Goal: Information Seeking & Learning: Learn about a topic

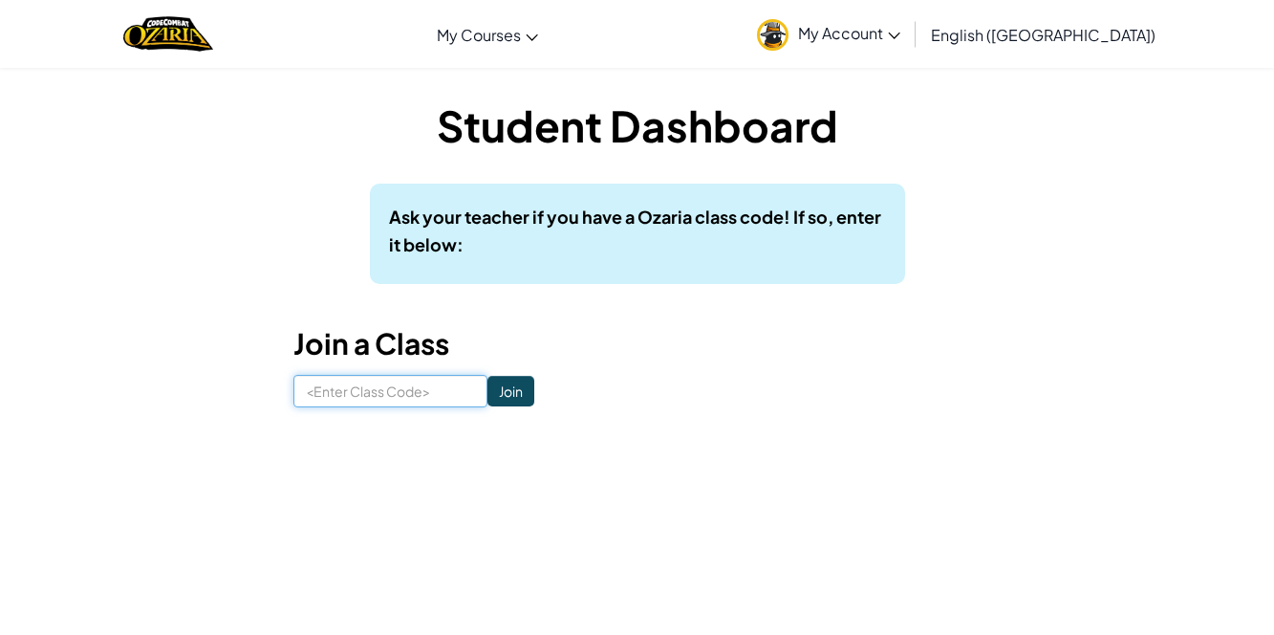
click at [452, 399] on input at bounding box center [390, 391] width 194 height 32
type input "EatFuritLock"
click at [517, 386] on input "Join" at bounding box center [510, 391] width 47 height 31
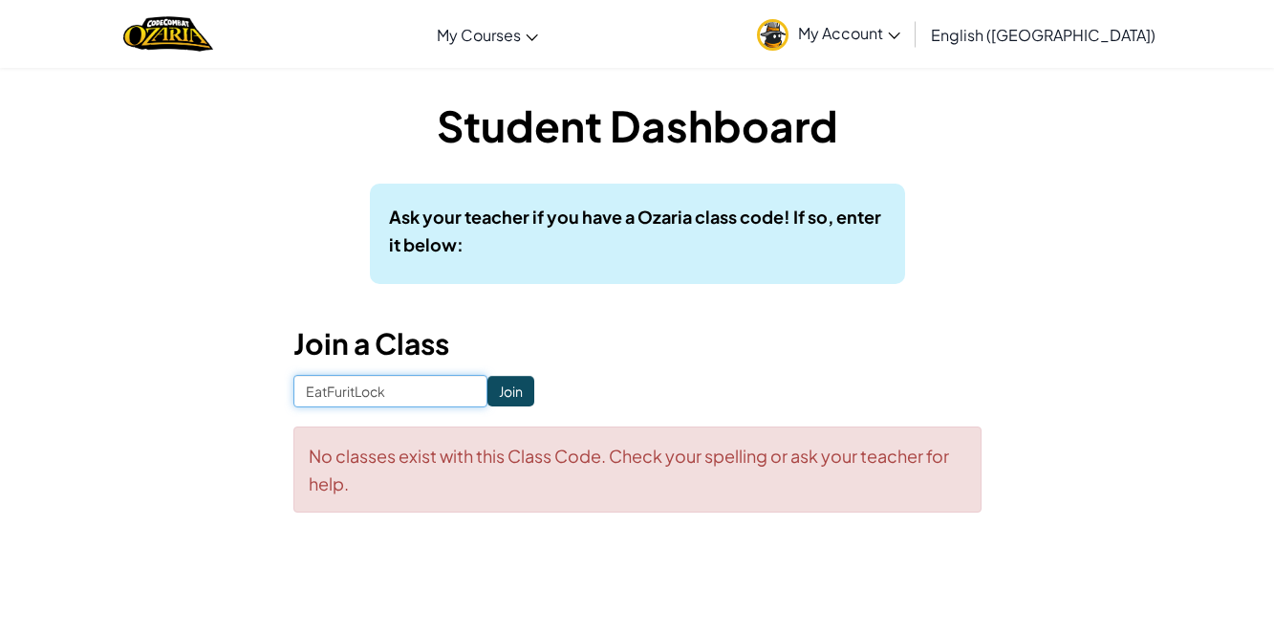
click at [353, 385] on input "EatFuritLock" at bounding box center [390, 391] width 194 height 32
type input "EatFruitLock"
click at [524, 391] on input "Join" at bounding box center [510, 391] width 47 height 31
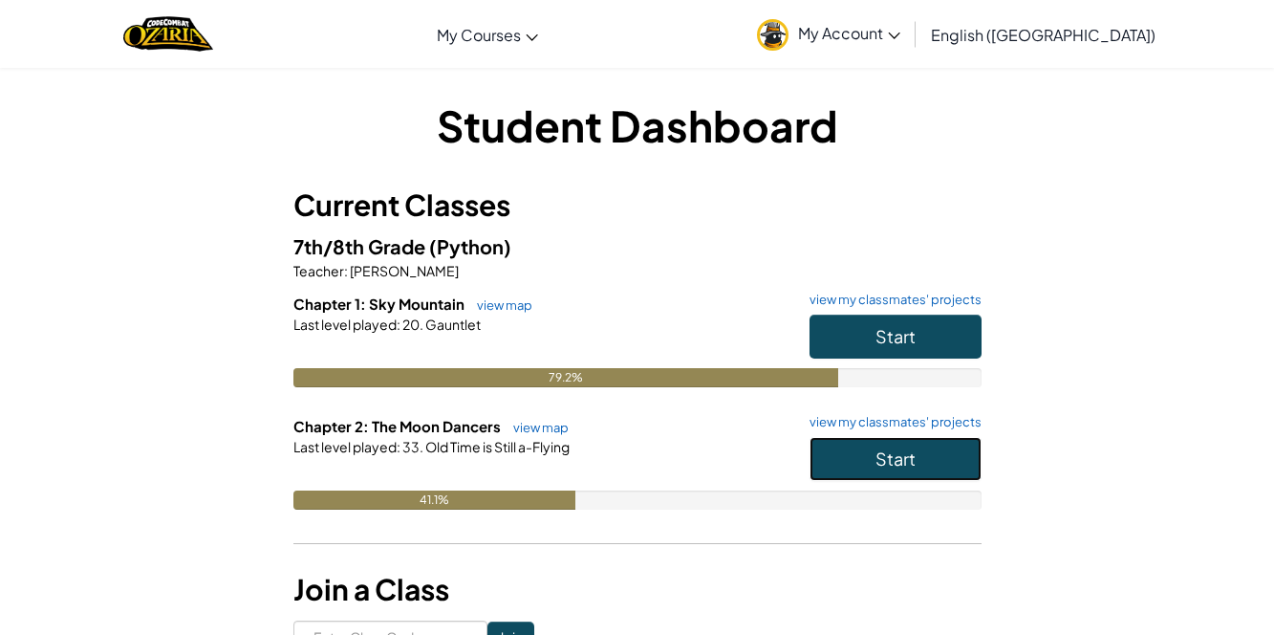
click at [918, 465] on button "Start" at bounding box center [895, 459] width 172 height 44
click at [917, 466] on button "Start" at bounding box center [895, 459] width 172 height 44
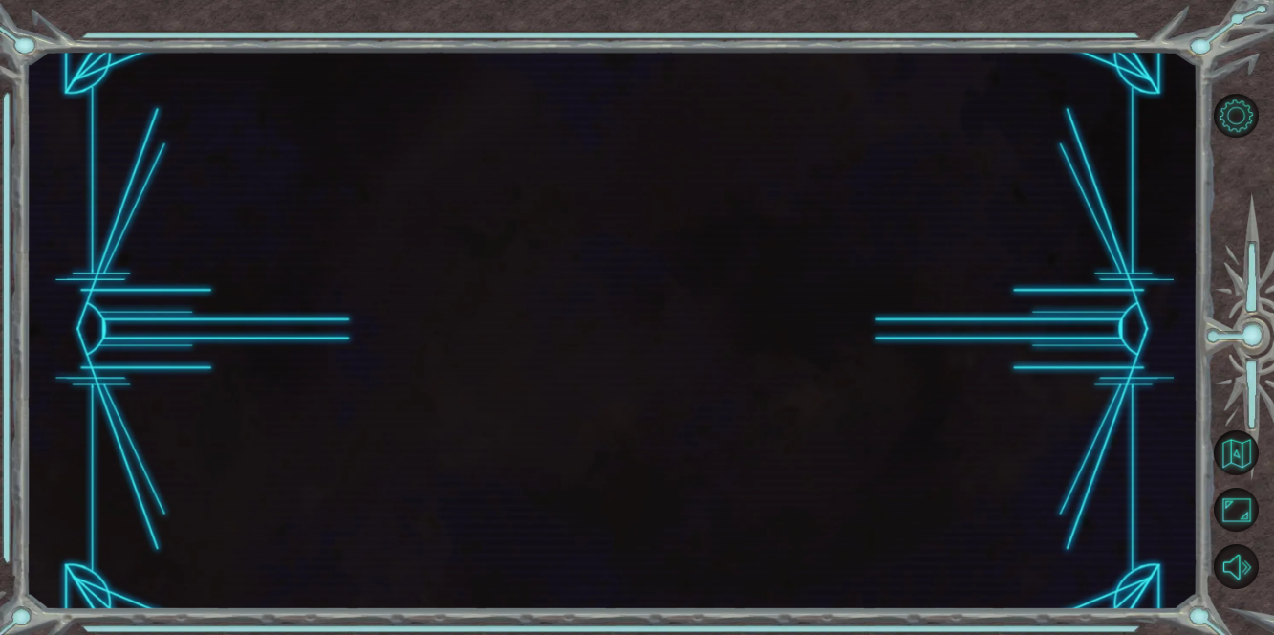
click at [917, 466] on div at bounding box center [612, 330] width 1172 height 558
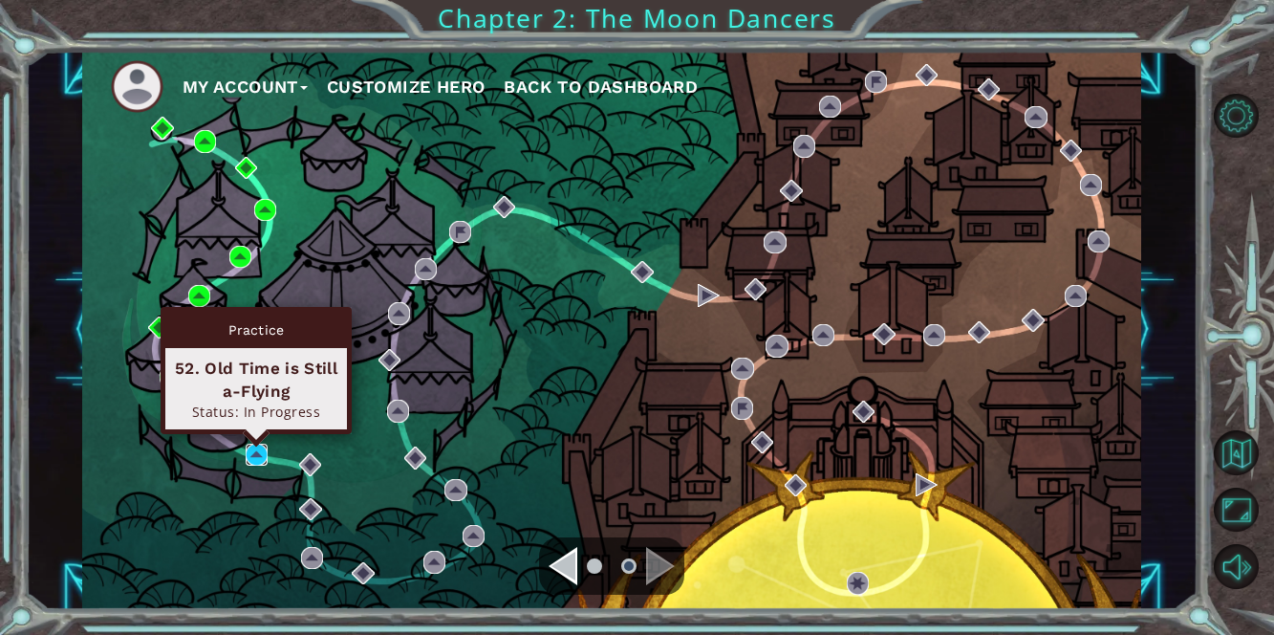
click at [246, 453] on img at bounding box center [257, 454] width 22 height 22
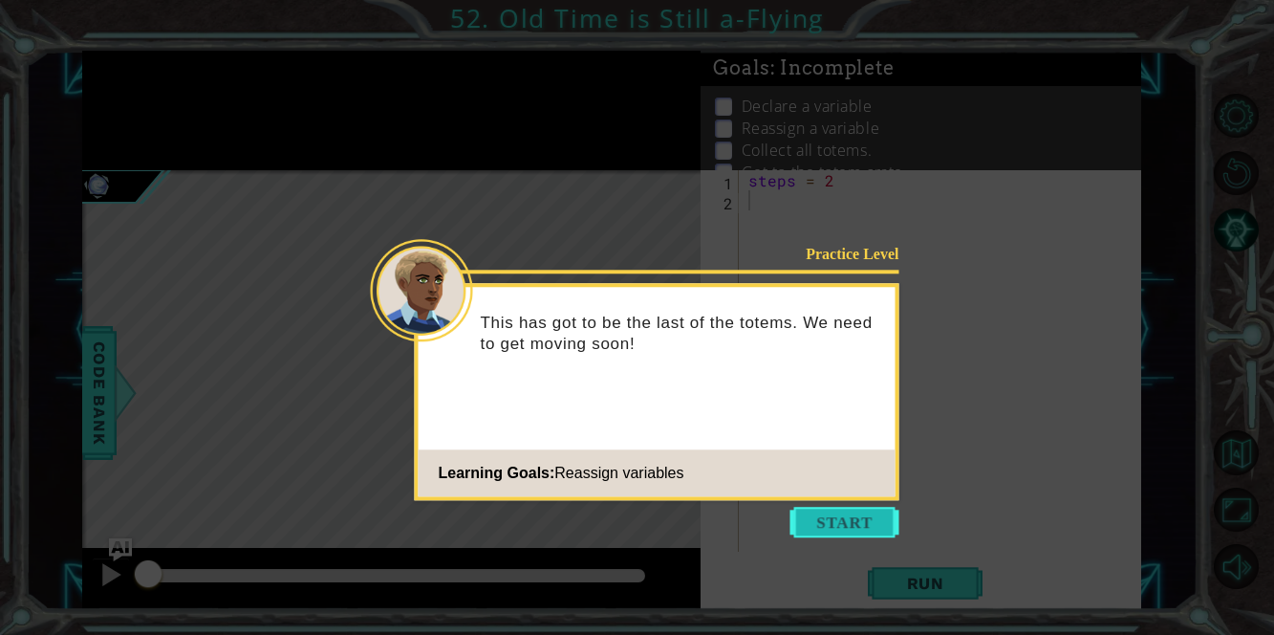
click at [838, 523] on button "Start" at bounding box center [844, 522] width 109 height 31
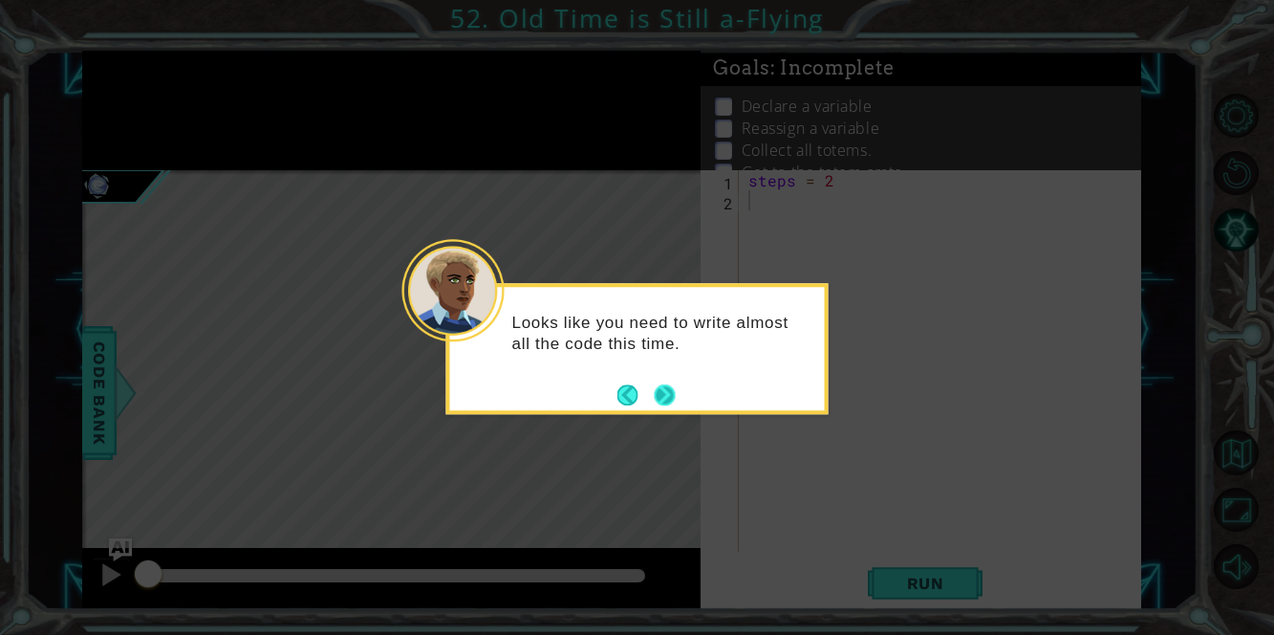
click at [662, 391] on button "Next" at bounding box center [664, 394] width 21 height 21
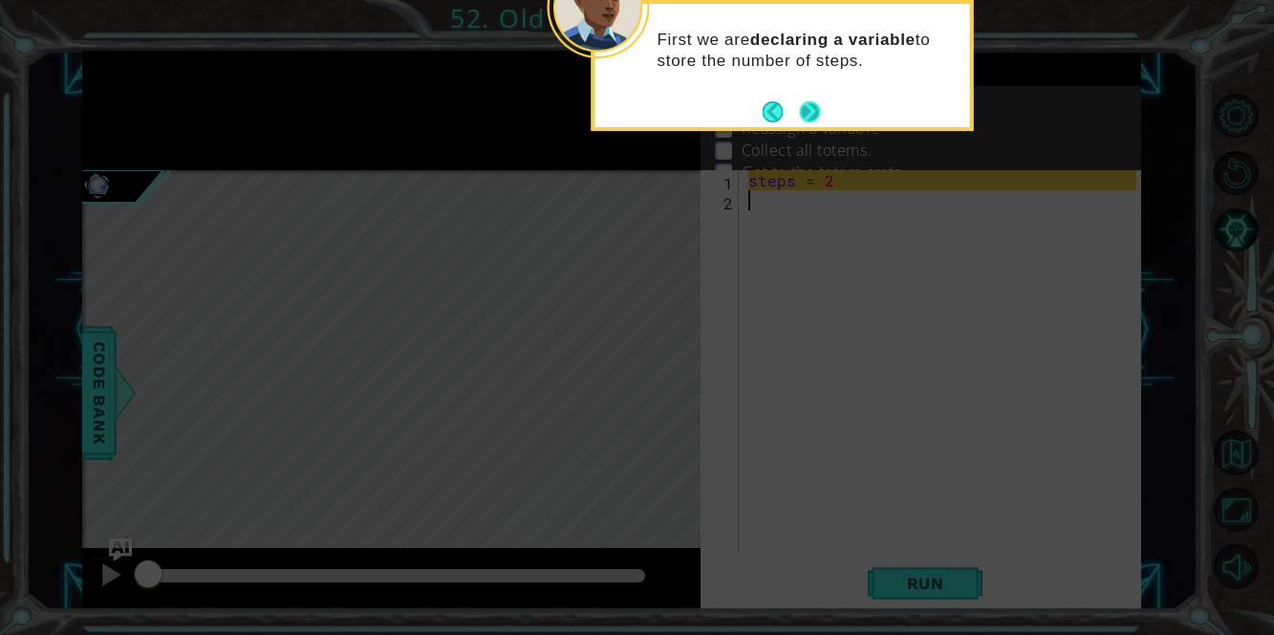
click at [810, 112] on button "Next" at bounding box center [809, 111] width 21 height 21
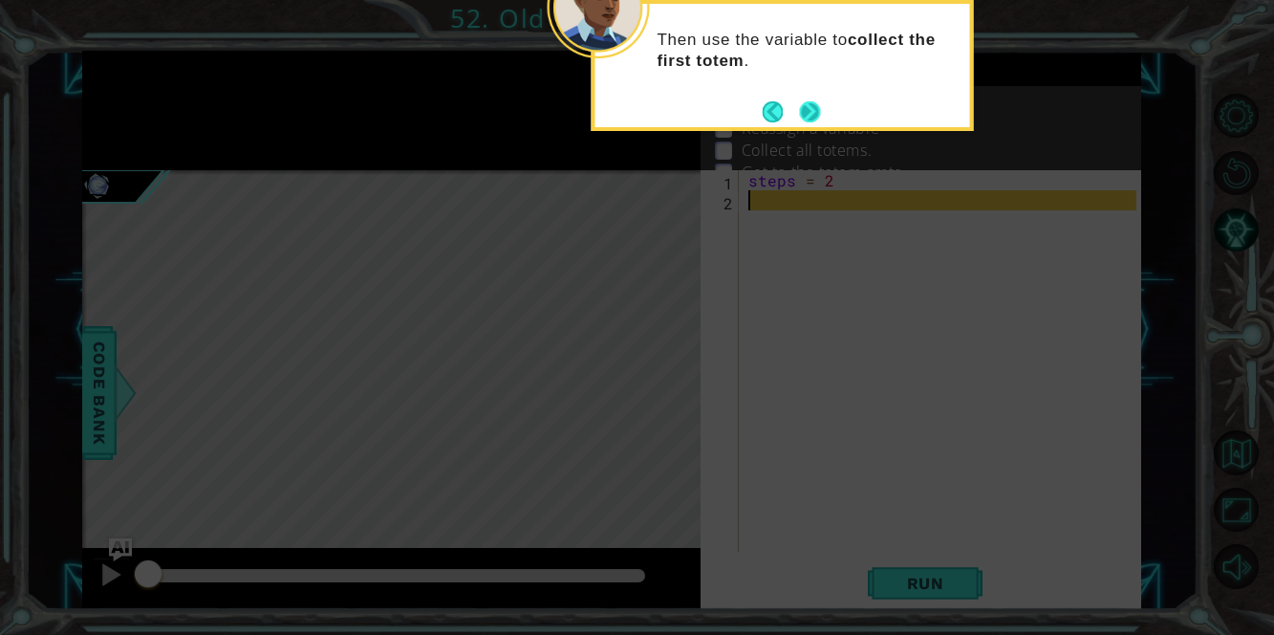
click at [809, 112] on button "Next" at bounding box center [809, 111] width 21 height 21
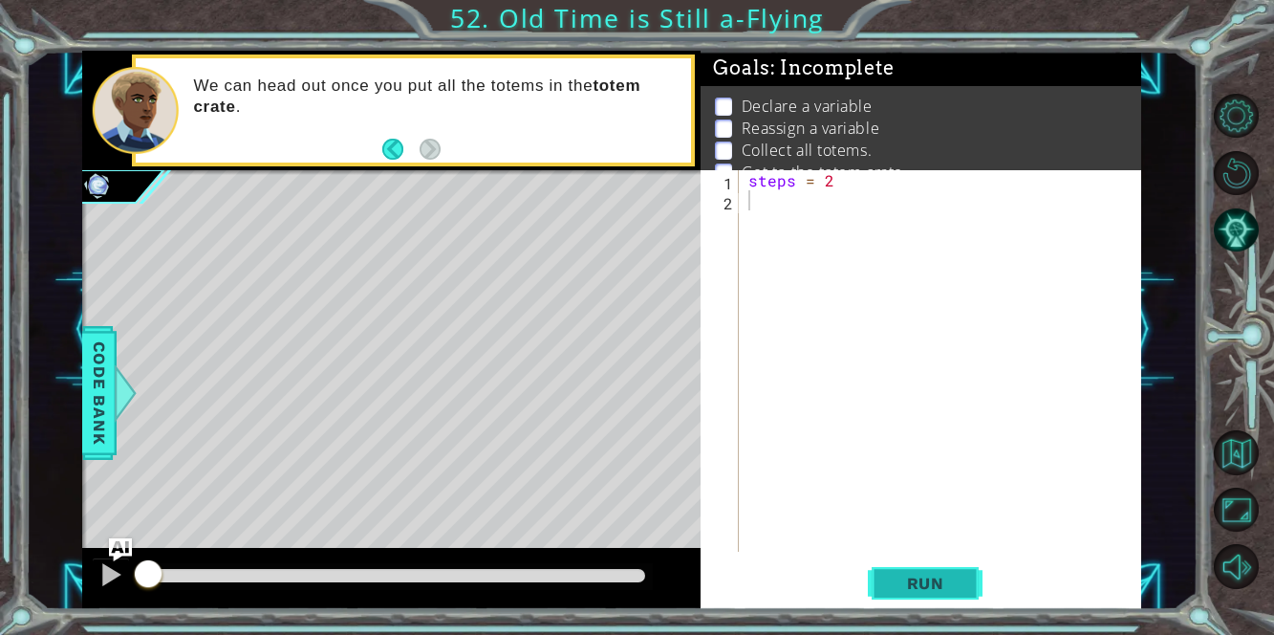
click at [938, 581] on span "Run" at bounding box center [925, 582] width 75 height 19
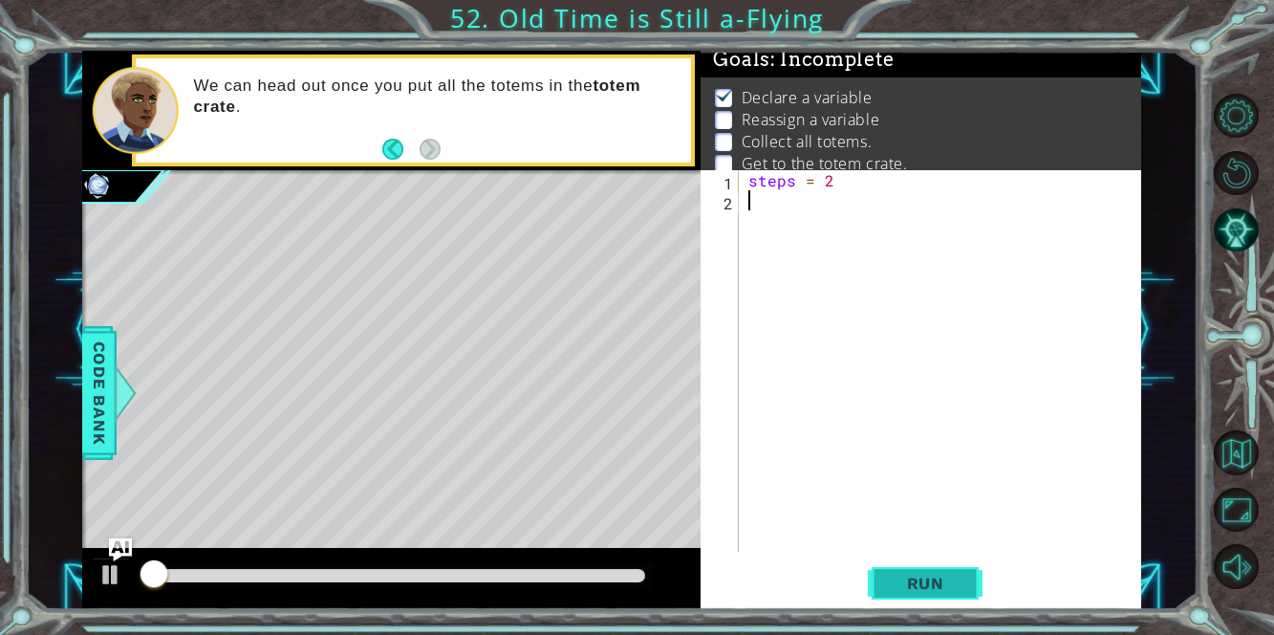
scroll to position [11, 0]
click at [938, 580] on span "Run" at bounding box center [925, 582] width 75 height 19
click at [937, 580] on span "Run" at bounding box center [925, 582] width 75 height 19
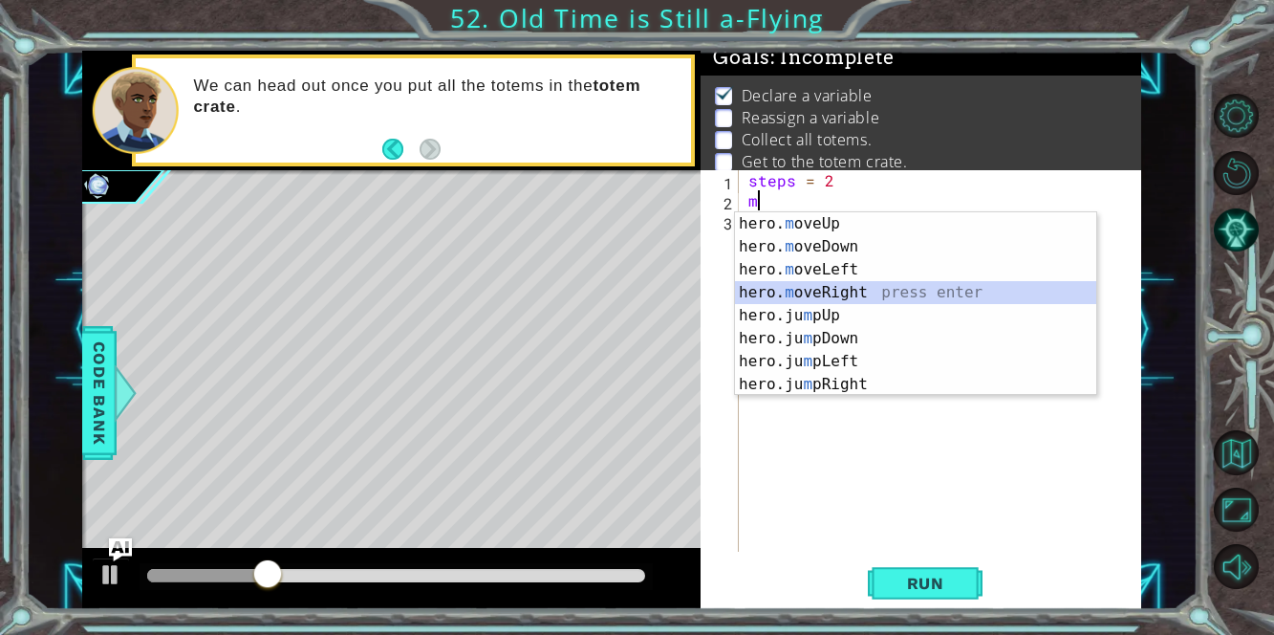
click at [895, 289] on div "hero. m oveUp press enter hero. m oveDown press enter hero. m oveLeft press ent…" at bounding box center [916, 326] width 362 height 229
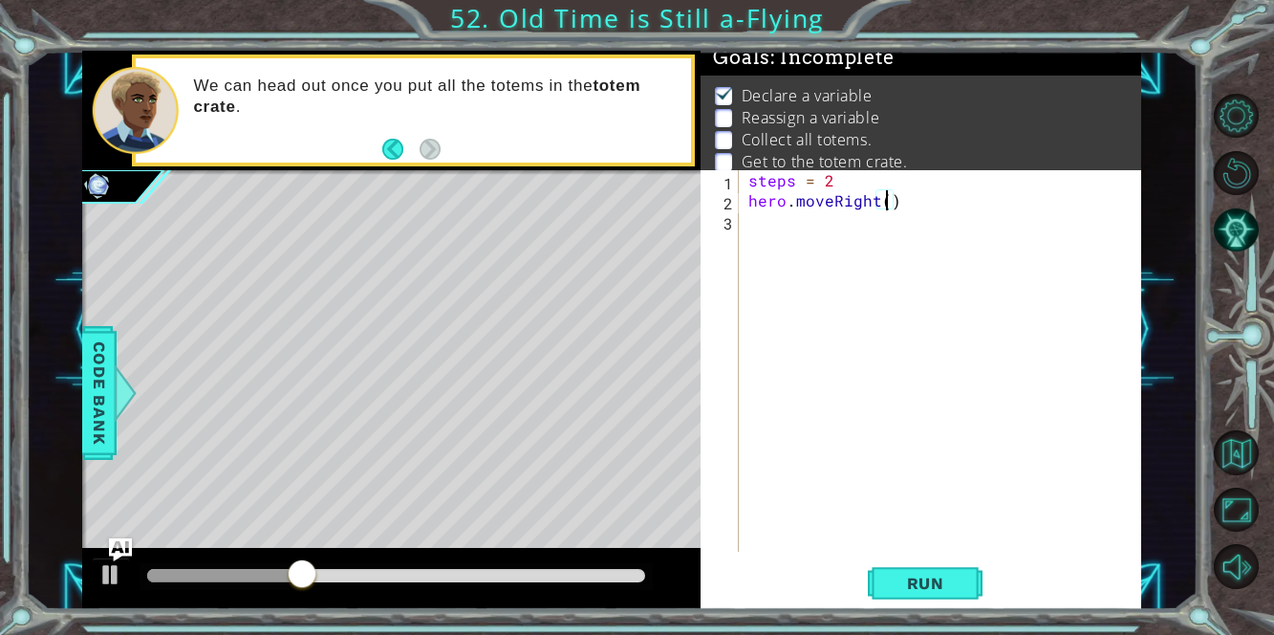
type textarea "hero.moveRight(3)"
click at [844, 228] on div "steps = 2 hero . moveRight ( 3 )" at bounding box center [944, 380] width 401 height 421
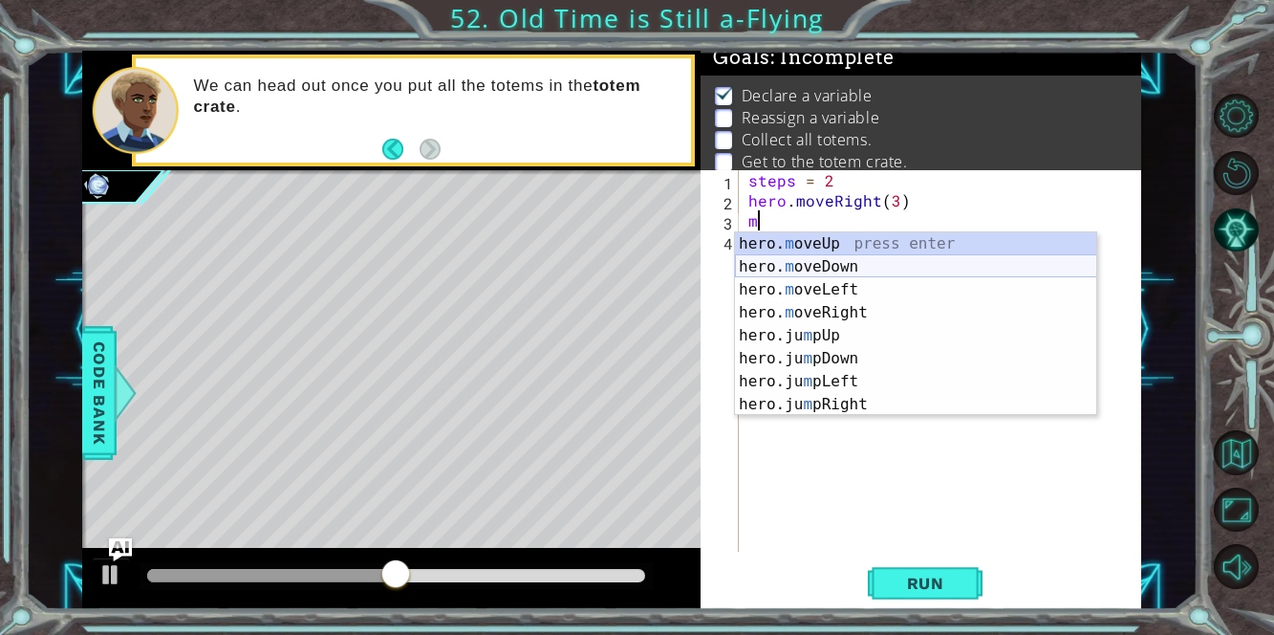
click at [890, 259] on div "hero. m oveUp press enter hero. m oveDown press enter hero. m oveLeft press ent…" at bounding box center [916, 346] width 362 height 229
type textarea "hero.moveDown(1)"
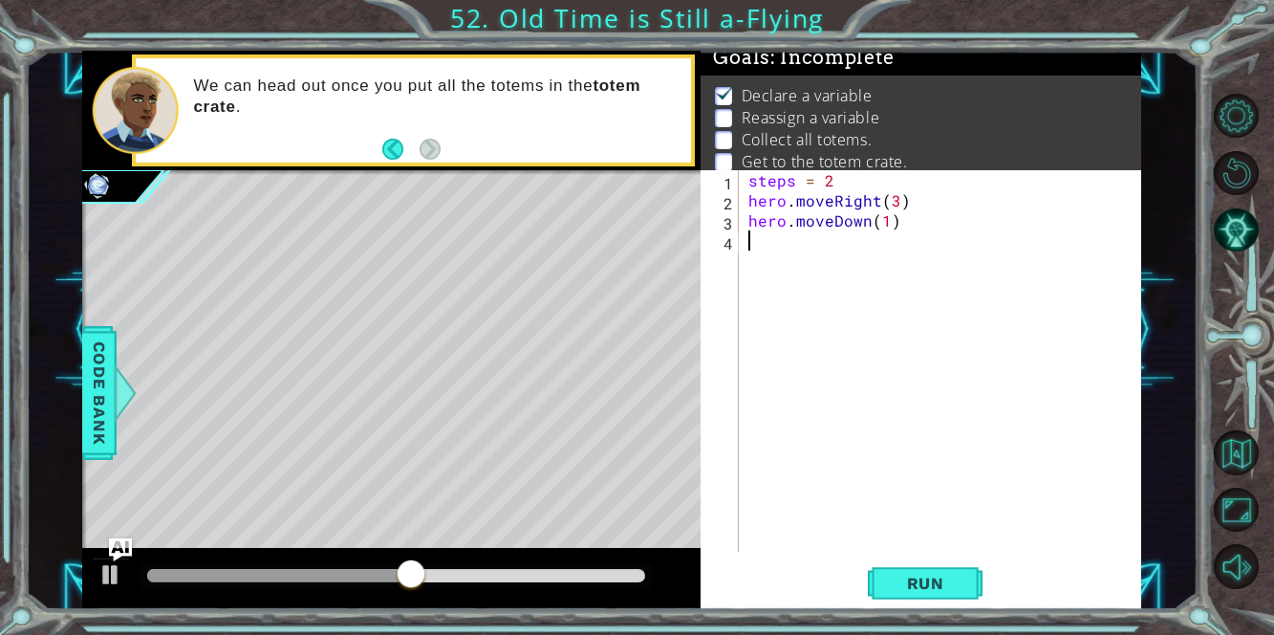
click at [810, 253] on div "steps = 2 hero . moveRight ( 3 ) hero . moveDown ( 1 )" at bounding box center [944, 380] width 401 height 421
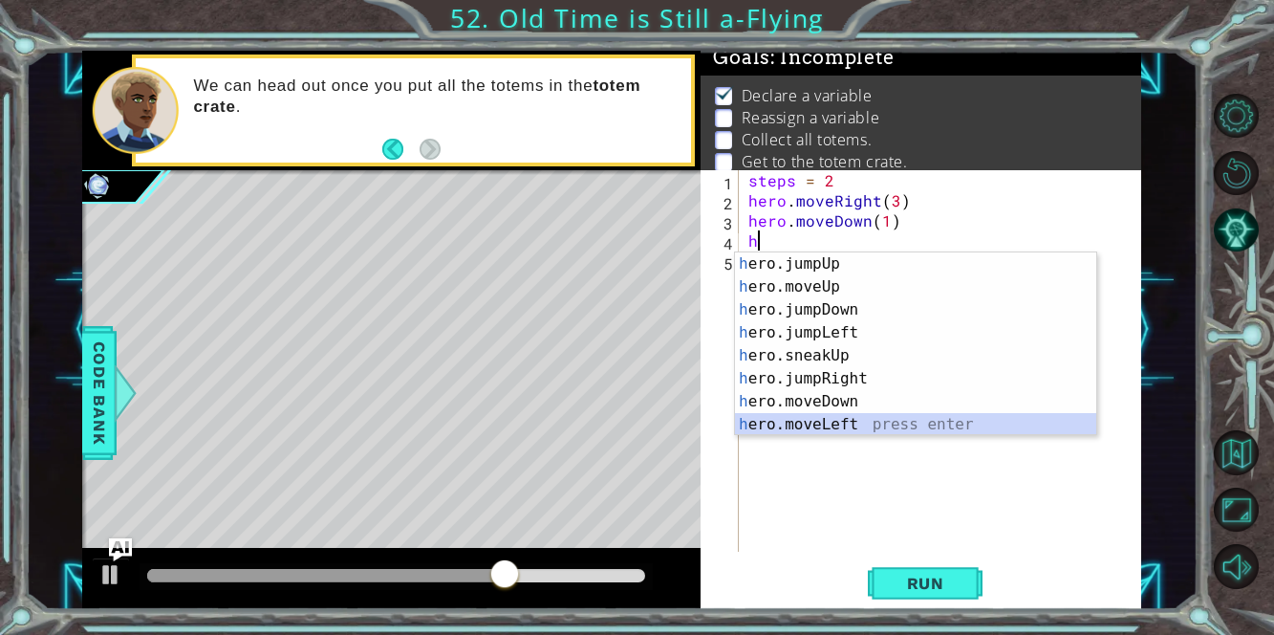
click at [809, 418] on div "h ero.jumpUp press enter h ero.moveUp press enter h ero.jumpDown press enter h …" at bounding box center [916, 366] width 362 height 229
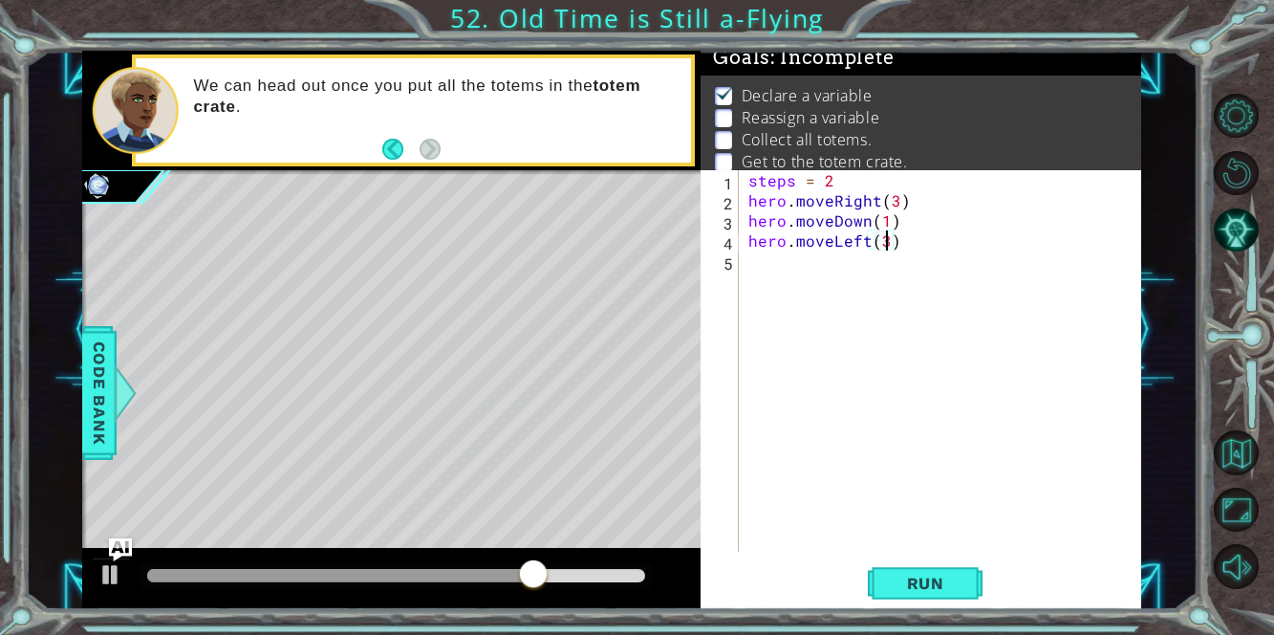
scroll to position [0, 8]
click at [965, 568] on button "Run" at bounding box center [925, 583] width 115 height 44
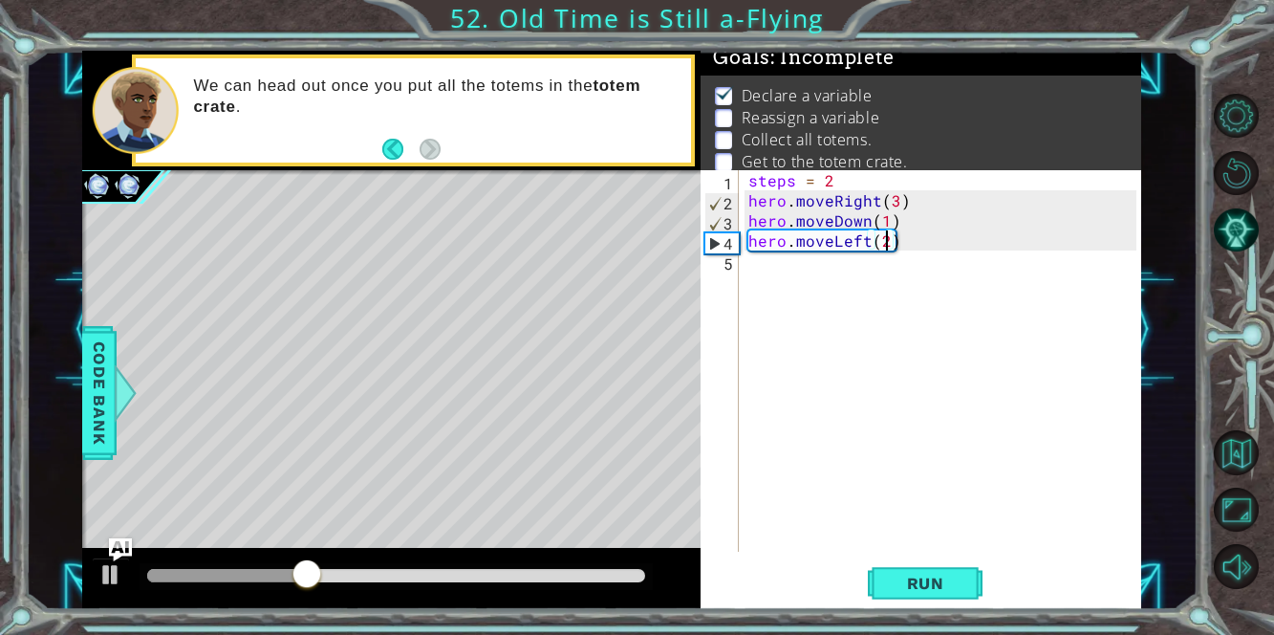
click at [887, 203] on div "steps = 2 hero . moveRight ( 3 ) hero . moveDown ( 1 ) hero . moveLeft ( 2 )" at bounding box center [944, 380] width 401 height 421
type textarea "hero.moveRight()"
click at [762, 268] on div "steps = 2 hero . moveRight ( ) hero . moveDown ( 1 ) hero . moveLeft ( 2 )" at bounding box center [944, 380] width 401 height 421
click at [886, 203] on div "steps = 2 hero . moveRight ( ) hero . moveDown ( 1 ) hero . moveLeft ( 2 )" at bounding box center [944, 380] width 401 height 421
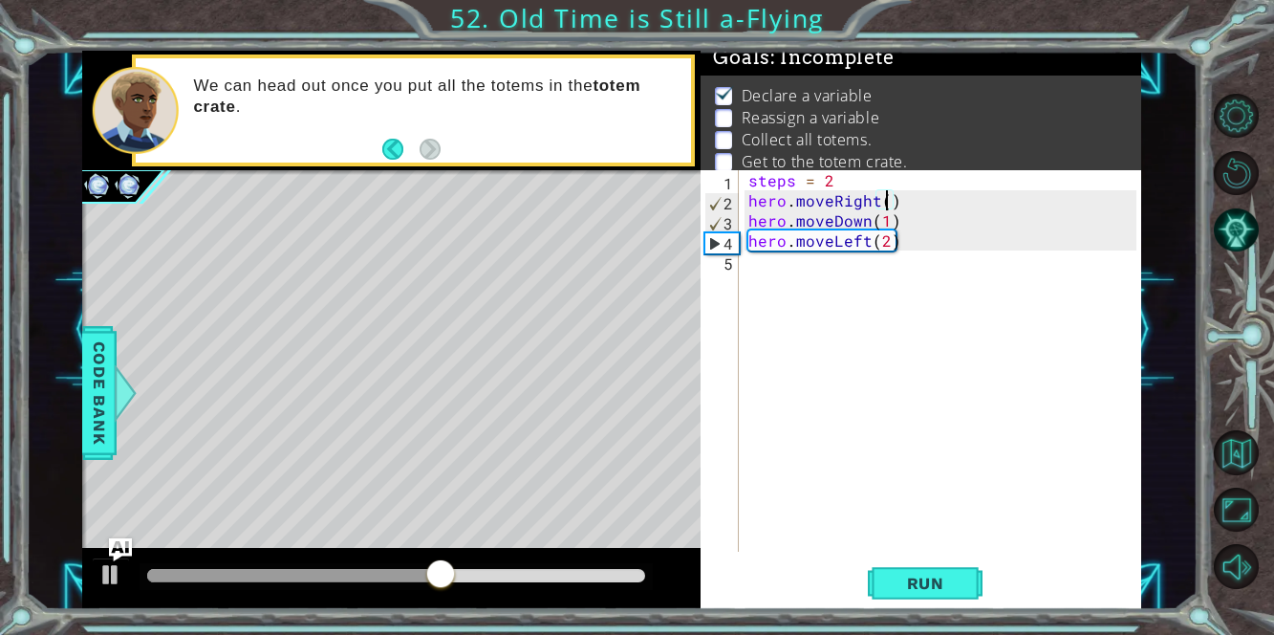
type textarea "hero.moveRight(2)"
click at [744, 269] on div "steps = 2 hero . moveRight ( 2 ) hero . moveDown ( 1 ) hero . moveLeft ( 2 )" at bounding box center [940, 360] width 392 height 381
type textarea "h"
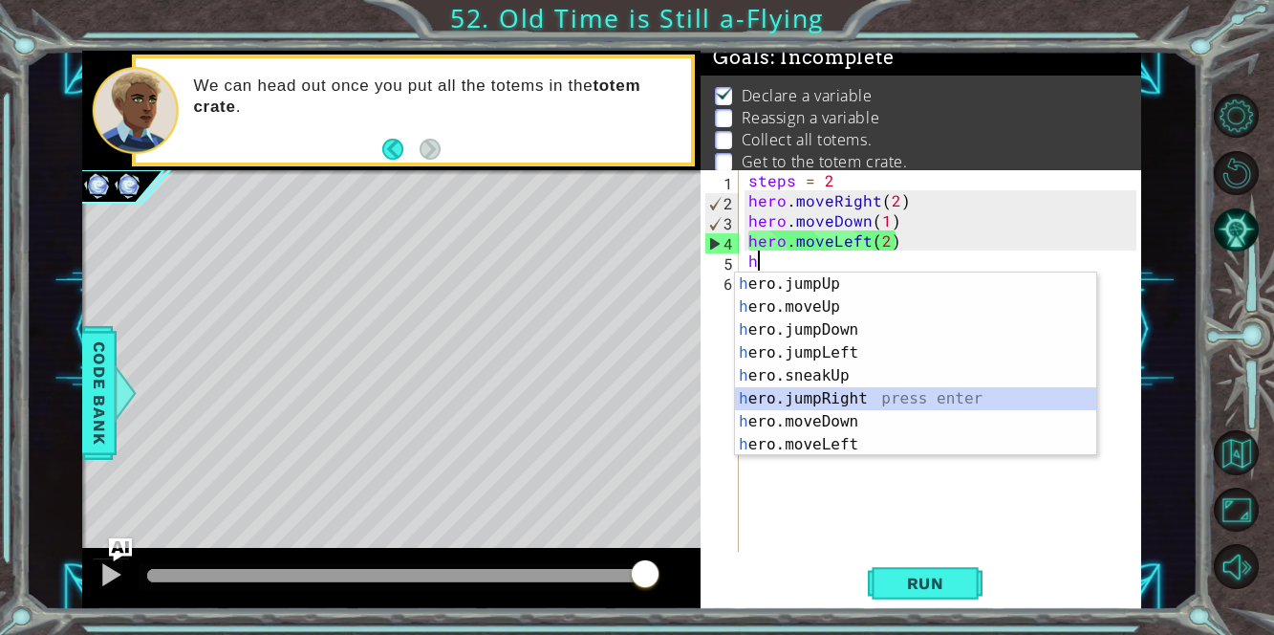
click at [874, 390] on div "h ero.jumpUp press enter h ero.moveUp press enter h ero.jumpDown press enter h …" at bounding box center [916, 386] width 362 height 229
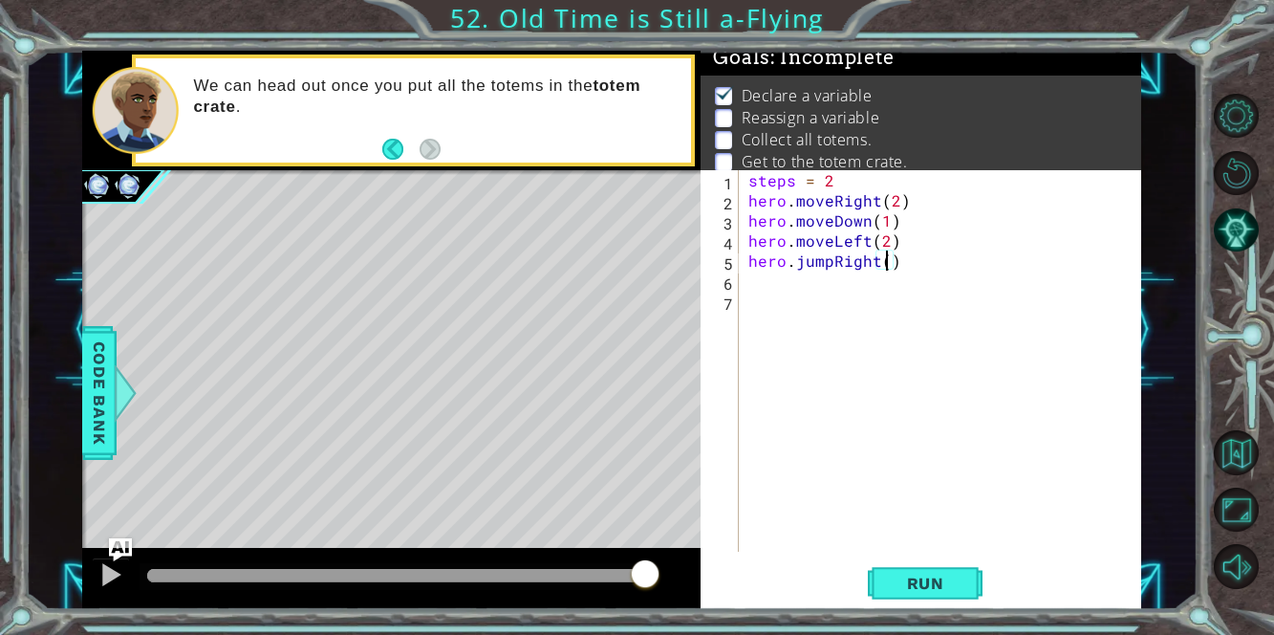
click at [889, 266] on div "steps = 2 hero . moveRight ( 2 ) hero . moveDown ( 1 ) hero . moveLeft ( 2 ) he…" at bounding box center [944, 380] width 401 height 421
click at [942, 585] on span "Run" at bounding box center [925, 582] width 75 height 19
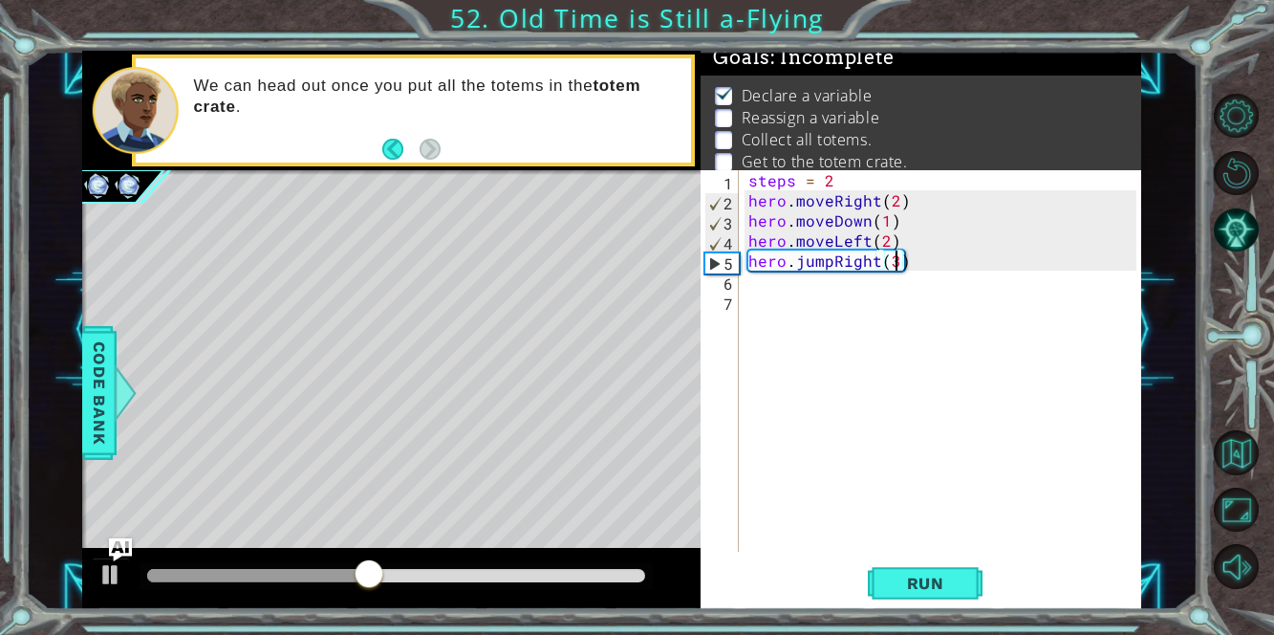
scroll to position [0, 8]
type textarea "hero.jumpRight(3)"
click at [765, 281] on div "steps = 2 hero . moveRight ( 2 ) hero . moveDown ( 1 ) hero . moveLeft ( 2 ) he…" at bounding box center [944, 380] width 401 height 421
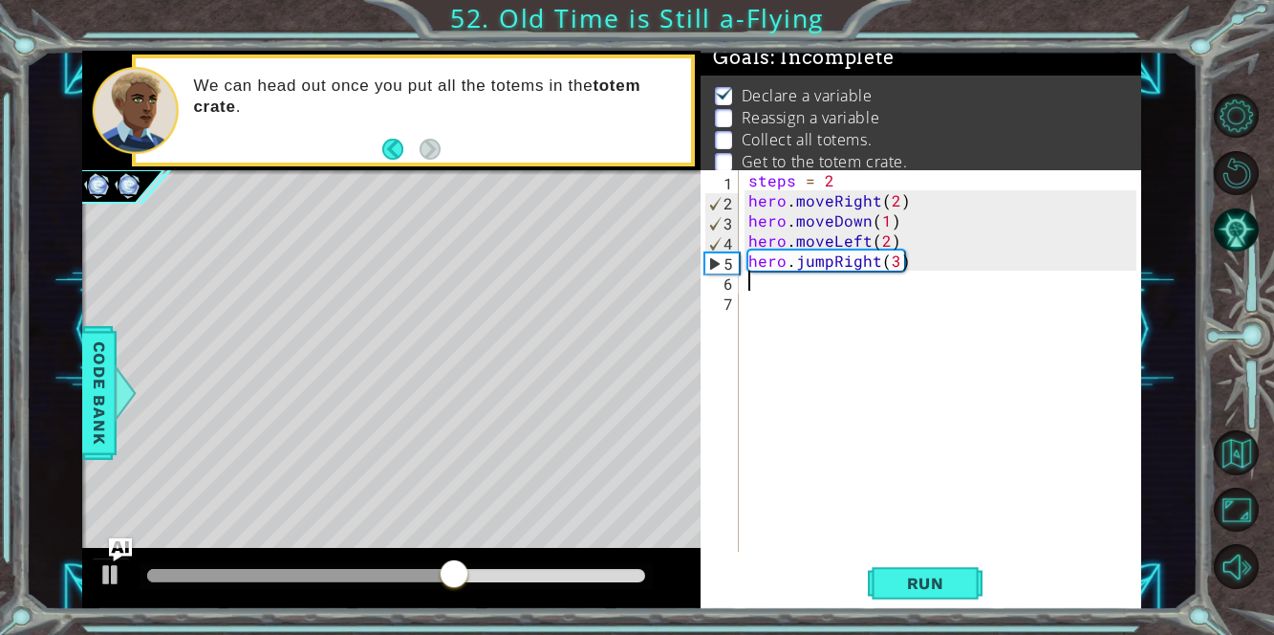
type textarea "h"
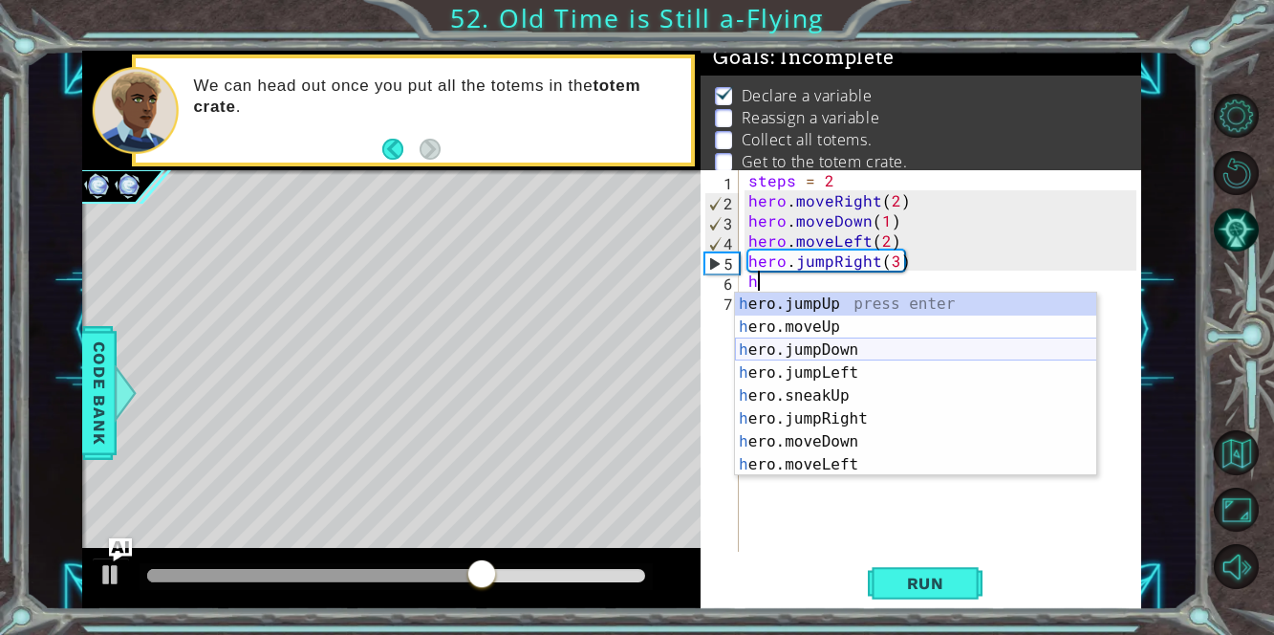
click at [931, 342] on div "h ero.jumpUp press enter h ero.moveUp press enter h ero.jumpDown press enter h …" at bounding box center [916, 406] width 362 height 229
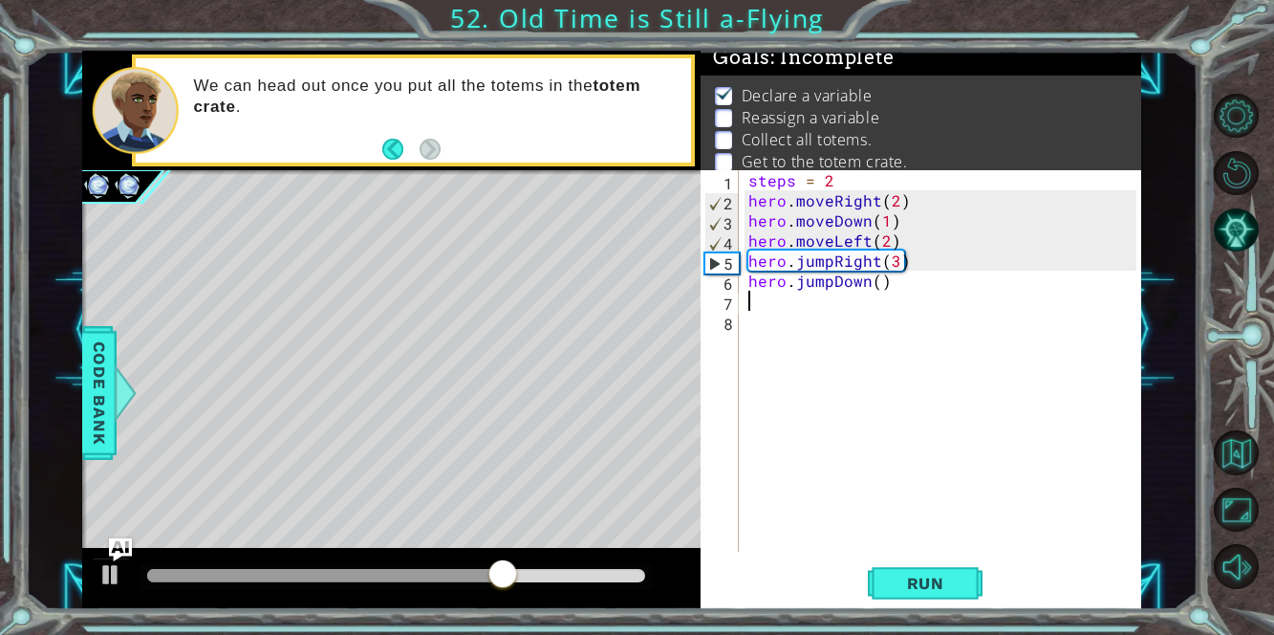
click at [876, 277] on div "steps = 2 hero . moveRight ( 2 ) hero . moveDown ( 1 ) hero . moveLeft ( 2 ) he…" at bounding box center [944, 380] width 401 height 421
type textarea "hero.jumpDown(1)"
click at [827, 310] on div "steps = 2 hero . moveRight ( 2 ) hero . moveDown ( 1 ) hero . moveLeft ( 2 ) he…" at bounding box center [944, 380] width 401 height 421
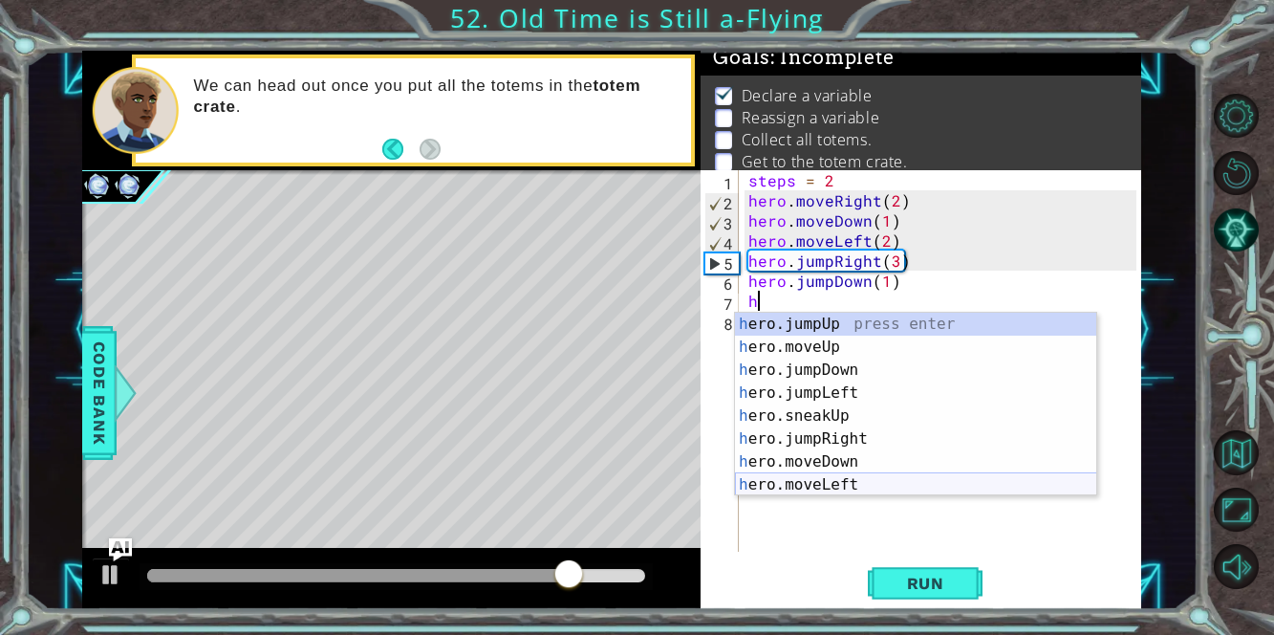
click at [888, 482] on div "h ero.jumpUp press enter h ero.moveUp press enter h ero.jumpDown press enter h …" at bounding box center [916, 427] width 362 height 229
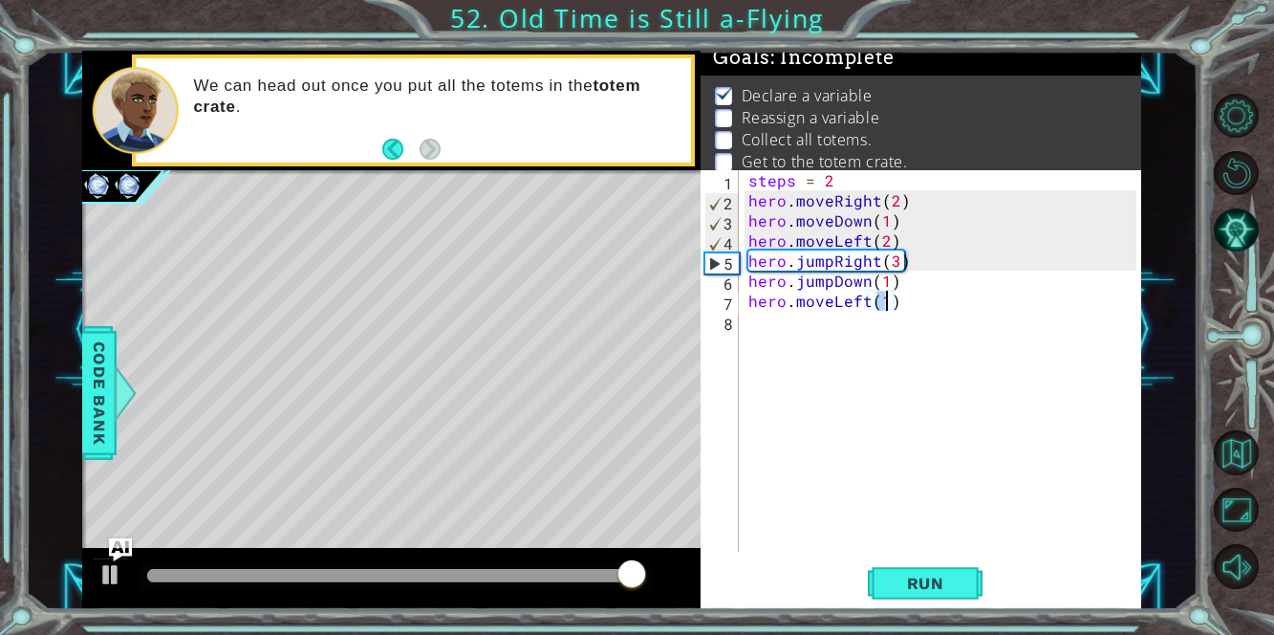
type textarea "hero.moveLeft(4)"
click at [793, 325] on div "steps = 2 hero . moveRight ( 2 ) hero . moveDown ( 1 ) hero . moveLeft ( 2 ) he…" at bounding box center [944, 380] width 401 height 421
type textarea "h"
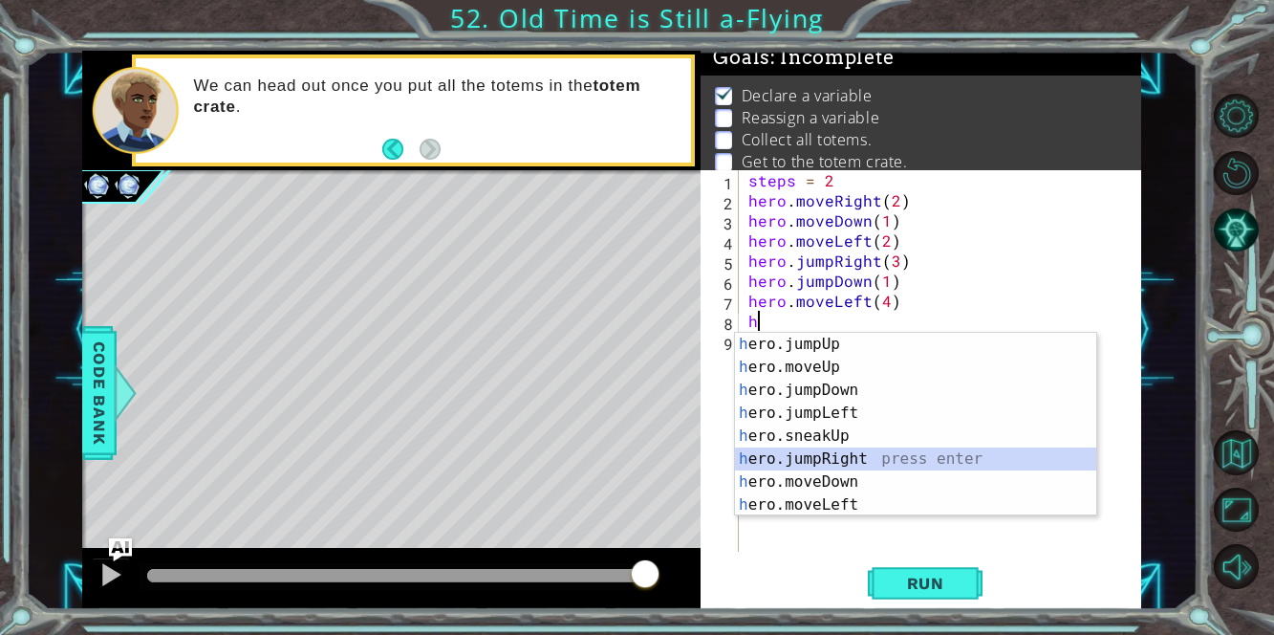
click at [960, 454] on div "h ero.jumpUp press enter h ero.moveUp press enter h ero.jumpDown press enter h …" at bounding box center [916, 447] width 362 height 229
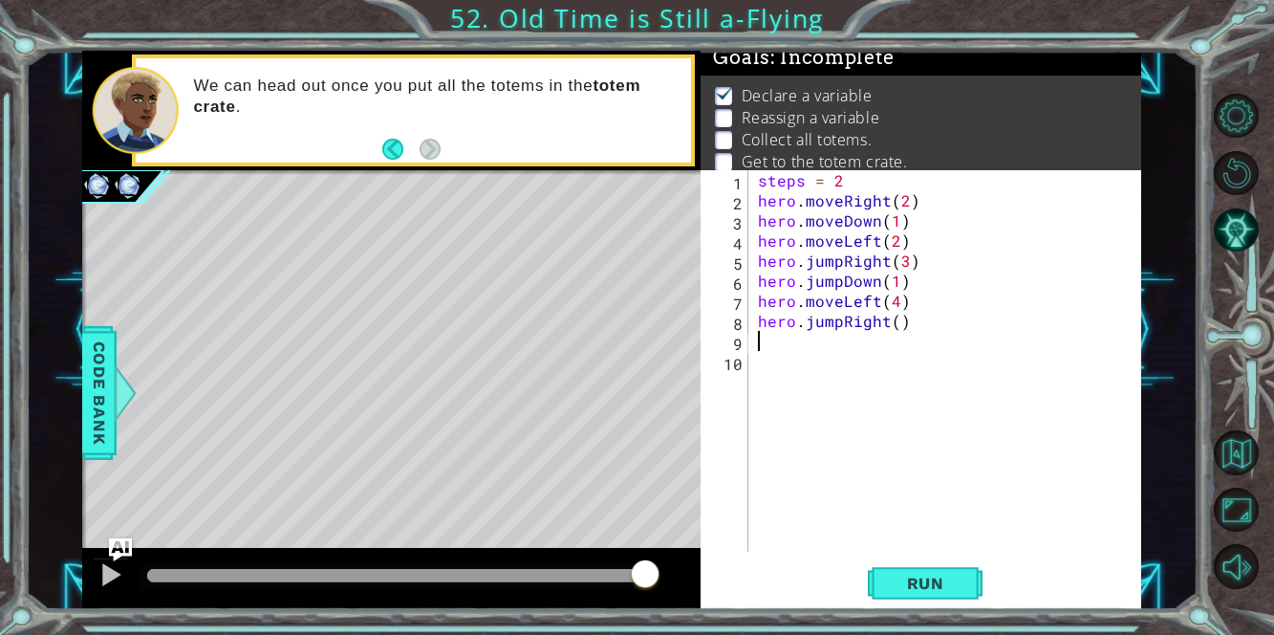
click at [896, 322] on div "steps = 2 hero . moveRight ( 2 ) hero . moveDown ( 1 ) hero . moveLeft ( 2 ) he…" at bounding box center [950, 380] width 393 height 421
type textarea "hero.jumpRight(6)"
click at [805, 335] on div "steps = 2 hero . moveRight ( 2 ) hero . moveDown ( 1 ) hero . moveLeft ( 2 ) he…" at bounding box center [950, 380] width 393 height 421
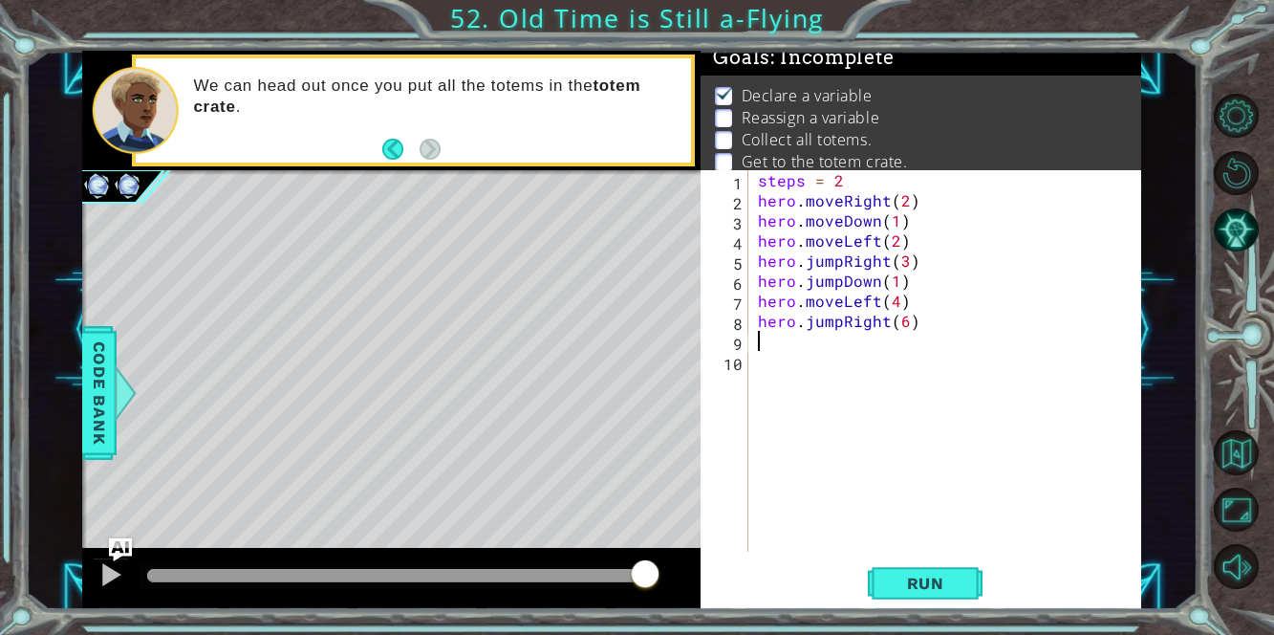
type textarea "h"
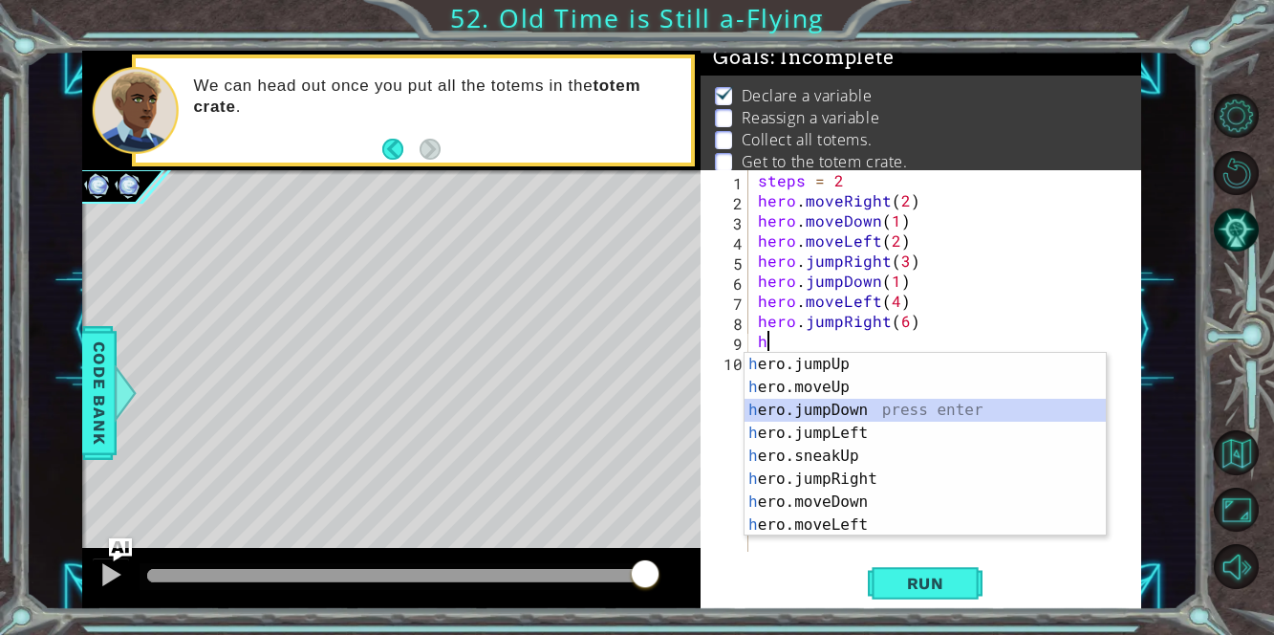
click at [877, 404] on div "h ero.jumpUp press enter h ero.moveUp press enter h ero.jumpDown press enter h …" at bounding box center [925, 467] width 362 height 229
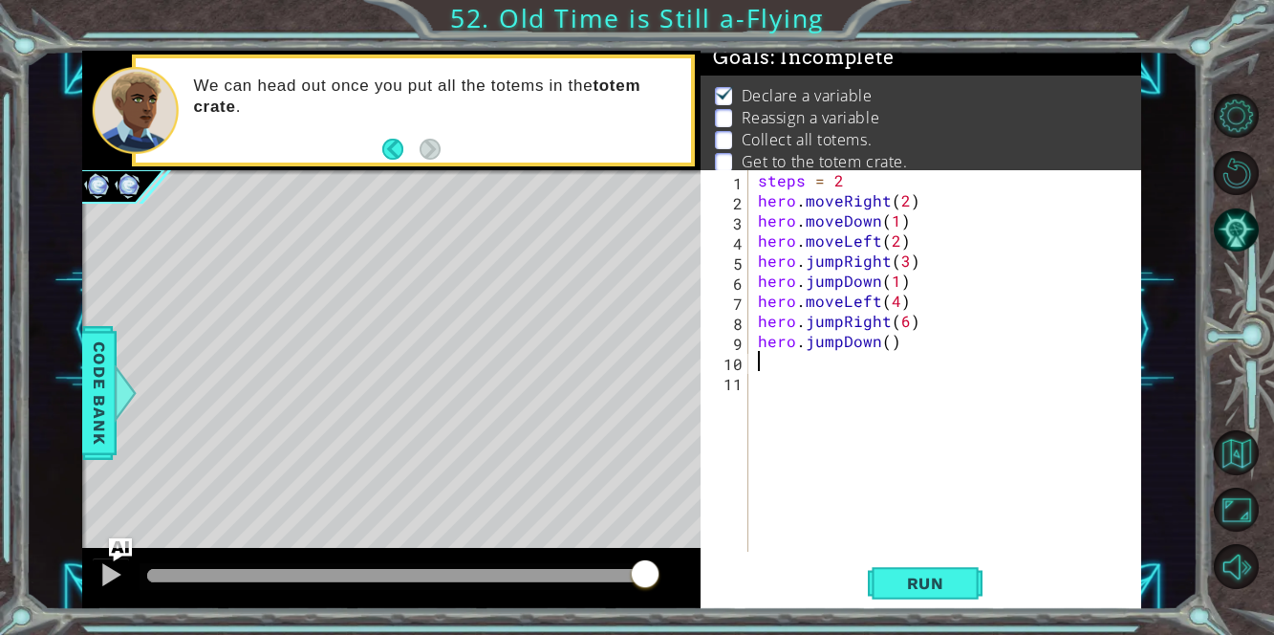
click at [885, 337] on div "steps = 2 hero . moveRight ( 2 ) hero . moveDown ( 1 ) hero . moveLeft ( 2 ) he…" at bounding box center [950, 380] width 393 height 421
type textarea "hero.jumpDown(1)"
click at [770, 360] on div "steps = 2 hero . moveRight ( 2 ) hero . moveDown ( 1 ) hero . moveLeft ( 2 ) he…" at bounding box center [950, 380] width 393 height 421
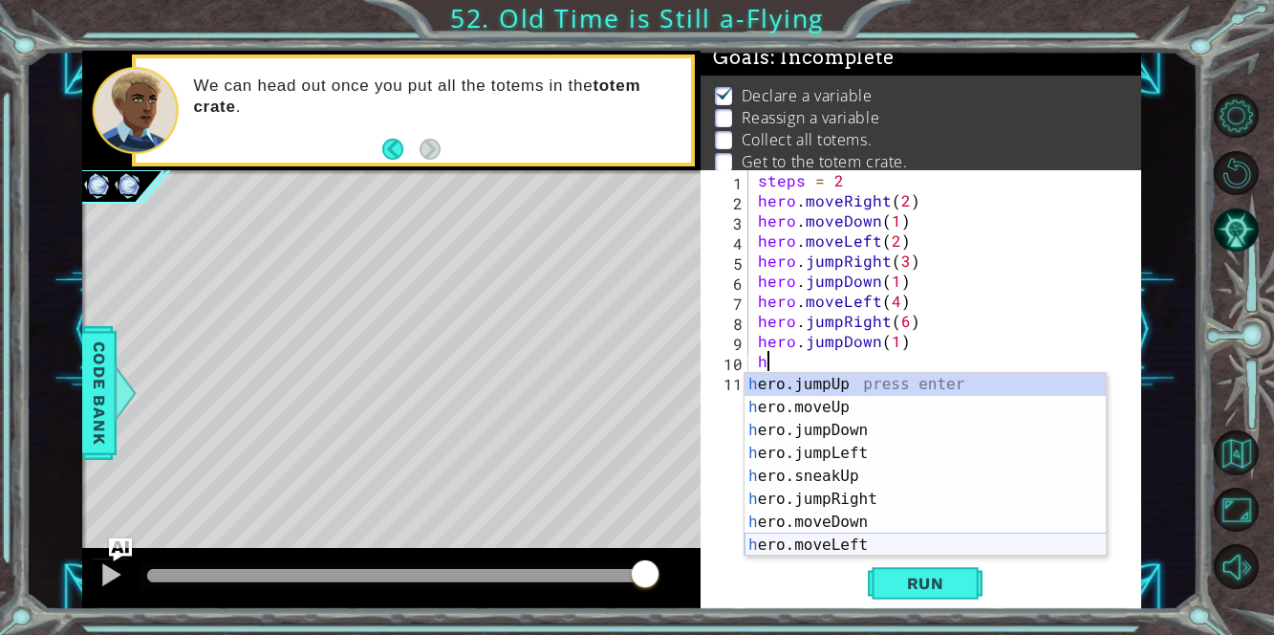
click at [824, 538] on div "h ero.jumpUp press enter h ero.moveUp press enter h ero.jumpDown press enter h …" at bounding box center [925, 487] width 362 height 229
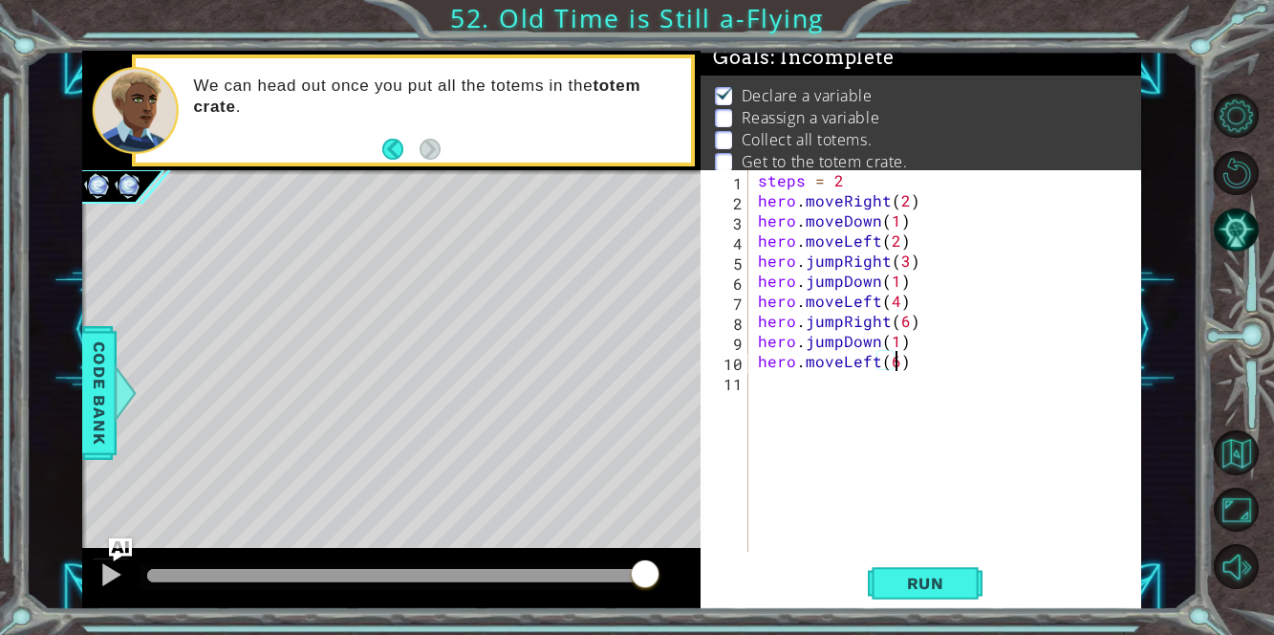
scroll to position [0, 8]
click at [895, 572] on button "Run" at bounding box center [925, 583] width 115 height 44
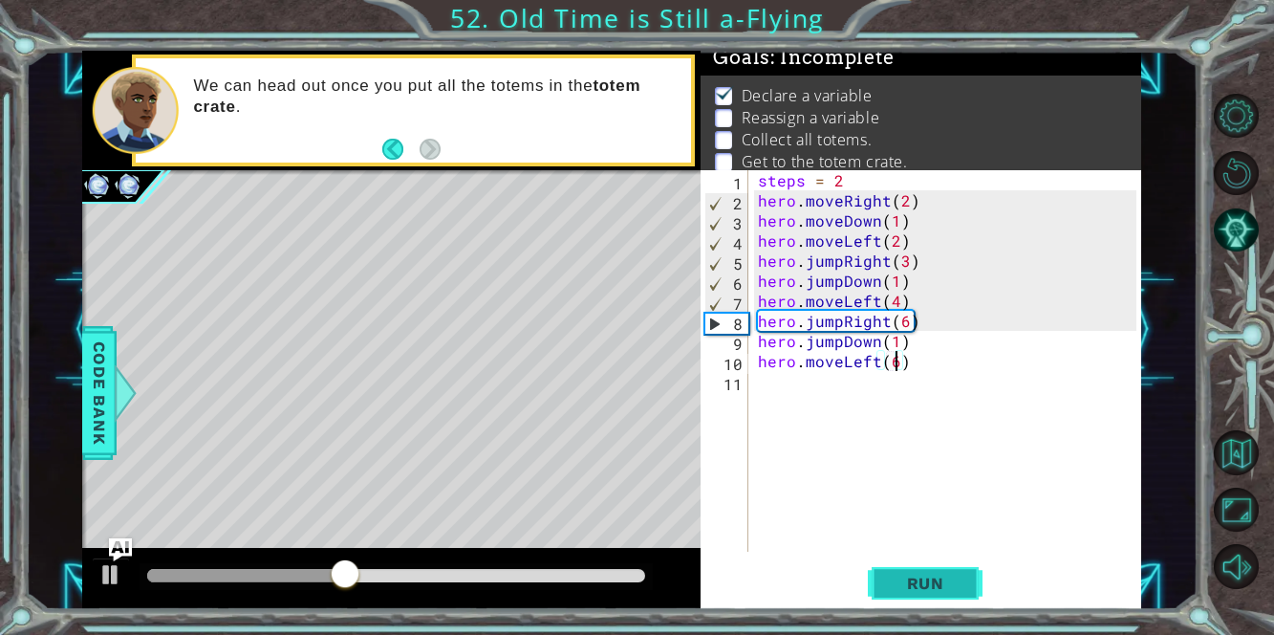
click at [922, 596] on button "Run" at bounding box center [925, 583] width 115 height 44
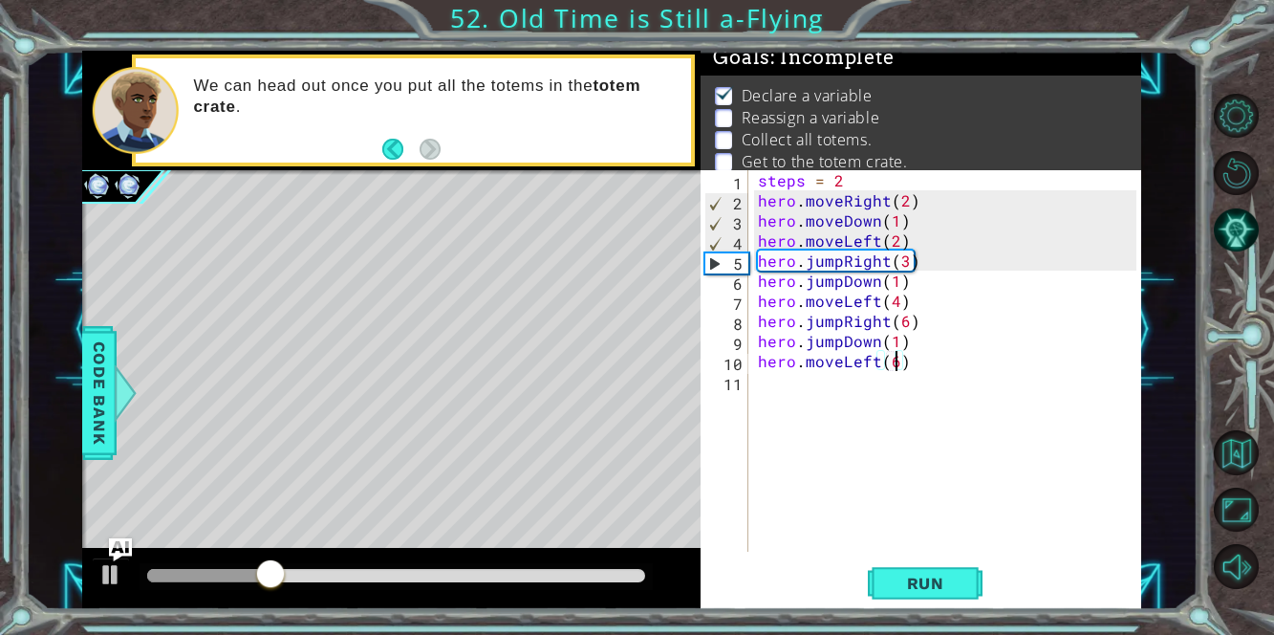
click at [711, 261] on div "5" at bounding box center [726, 263] width 43 height 20
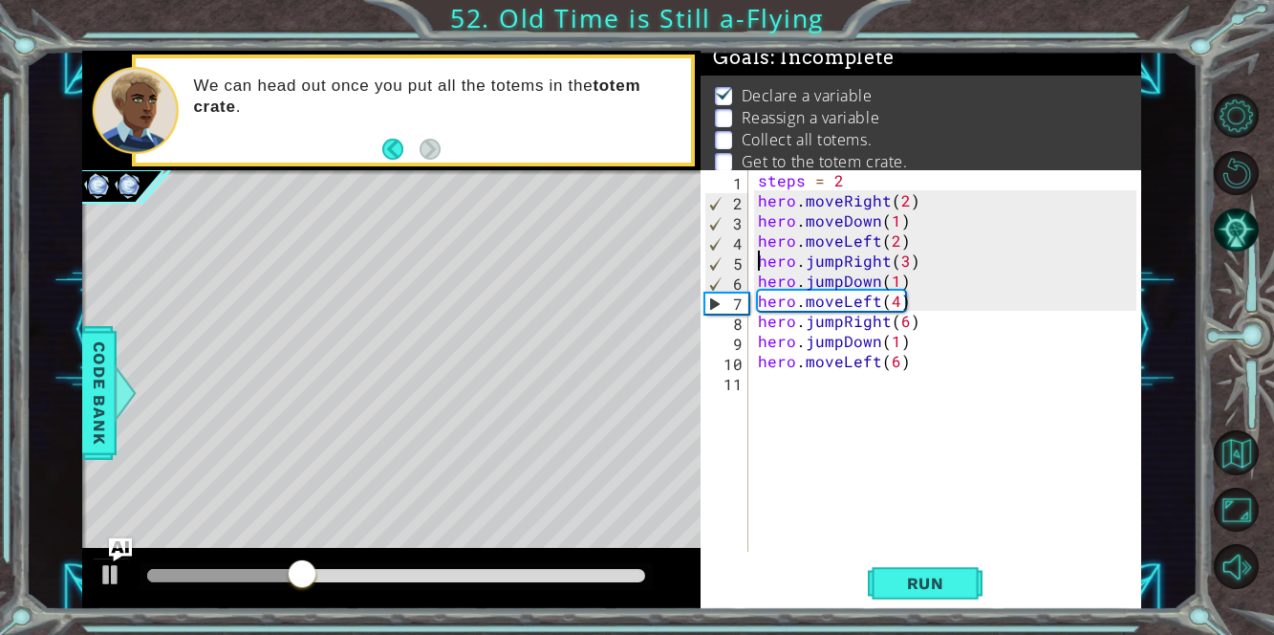
click at [882, 266] on div "steps = 2 hero . moveRight ( 2 ) hero . moveDown ( 1 ) hero . moveLeft ( 2 ) he…" at bounding box center [950, 380] width 393 height 421
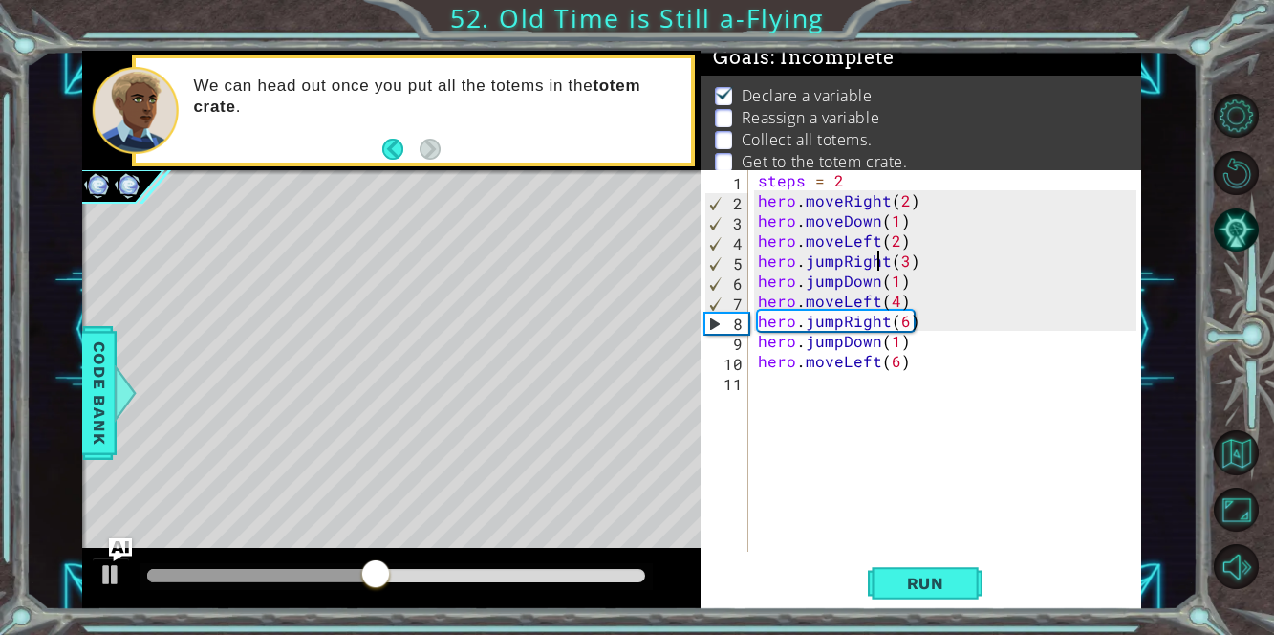
click at [880, 264] on div "steps = 2 hero . moveRight ( 2 ) hero . moveDown ( 1 ) hero . moveLeft ( 2 ) he…" at bounding box center [950, 380] width 393 height 421
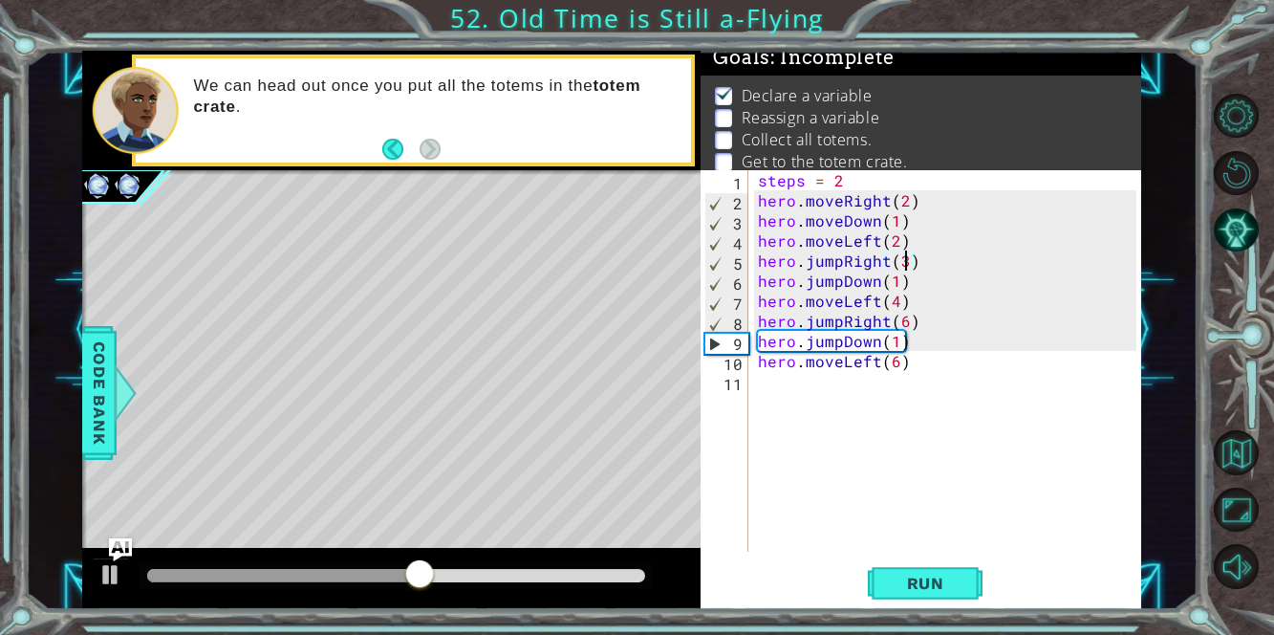
click at [902, 260] on div "steps = 2 hero . moveRight ( 2 ) hero . moveDown ( 1 ) hero . moveLeft ( 2 ) he…" at bounding box center [950, 380] width 393 height 421
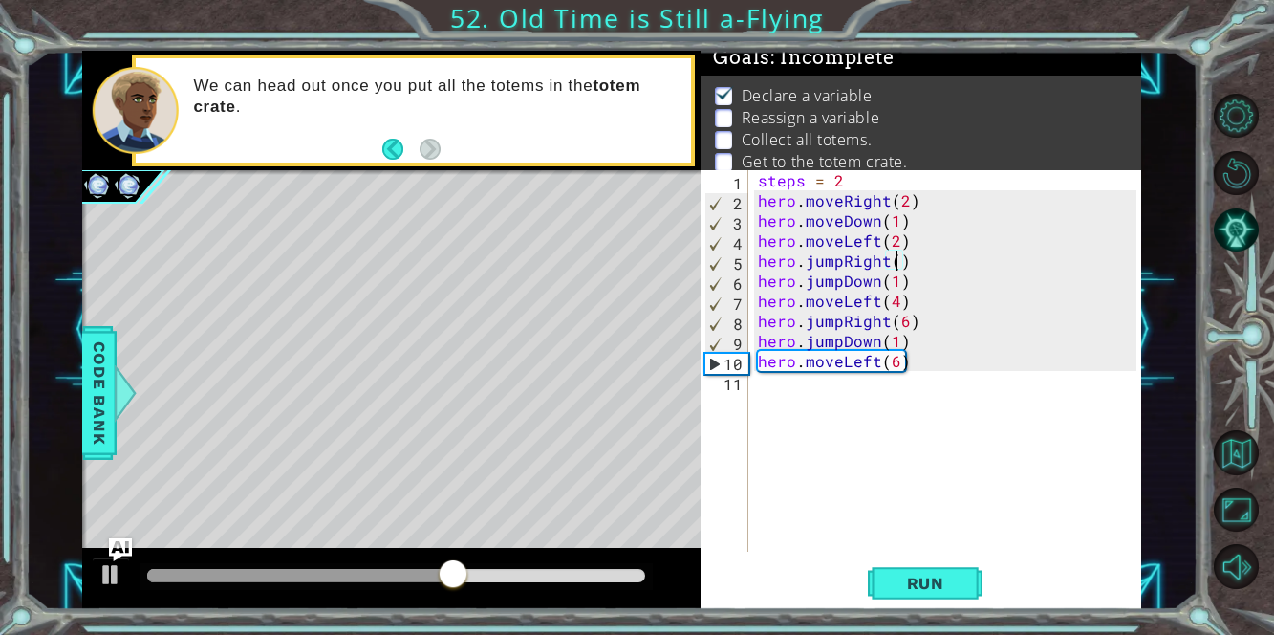
scroll to position [0, 9]
click at [855, 276] on div "steps = 2 hero . moveRight ( 2 ) hero . moveDown ( 1 ) hero . moveLeft ( 2 ) he…" at bounding box center [950, 380] width 393 height 421
click at [904, 276] on div "steps = 2 hero . moveRight ( 2 ) hero . moveDown ( 1 ) hero . moveLeft ( 2 ) he…" at bounding box center [950, 380] width 393 height 421
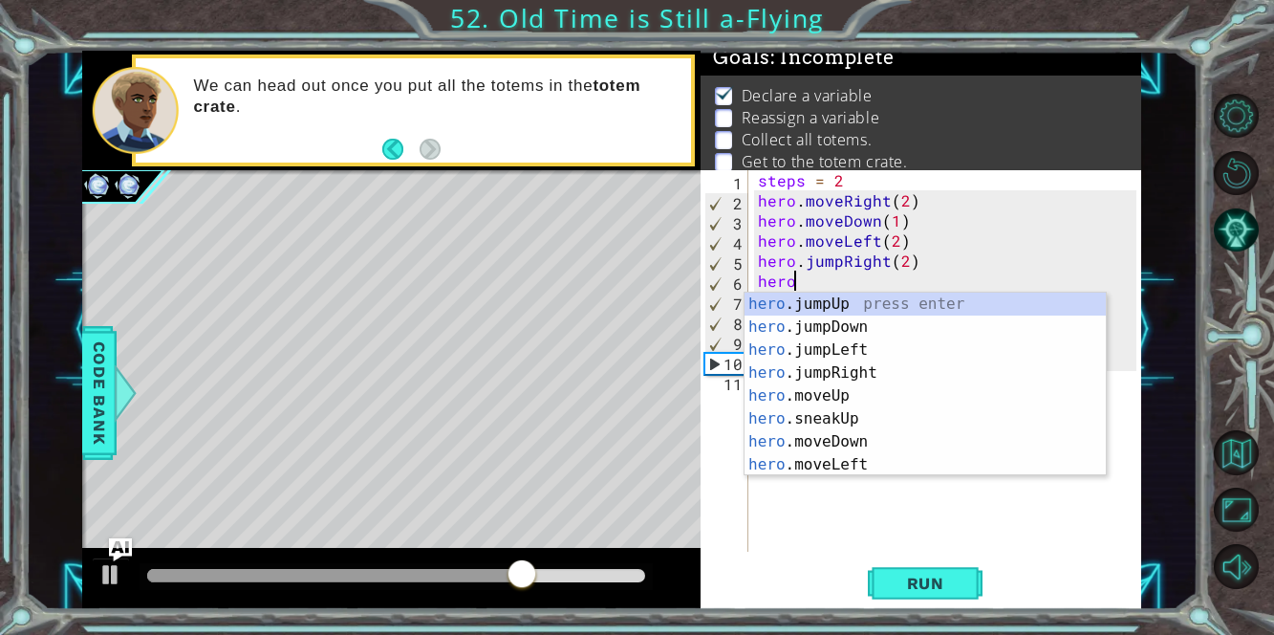
scroll to position [0, 0]
type textarea "h"
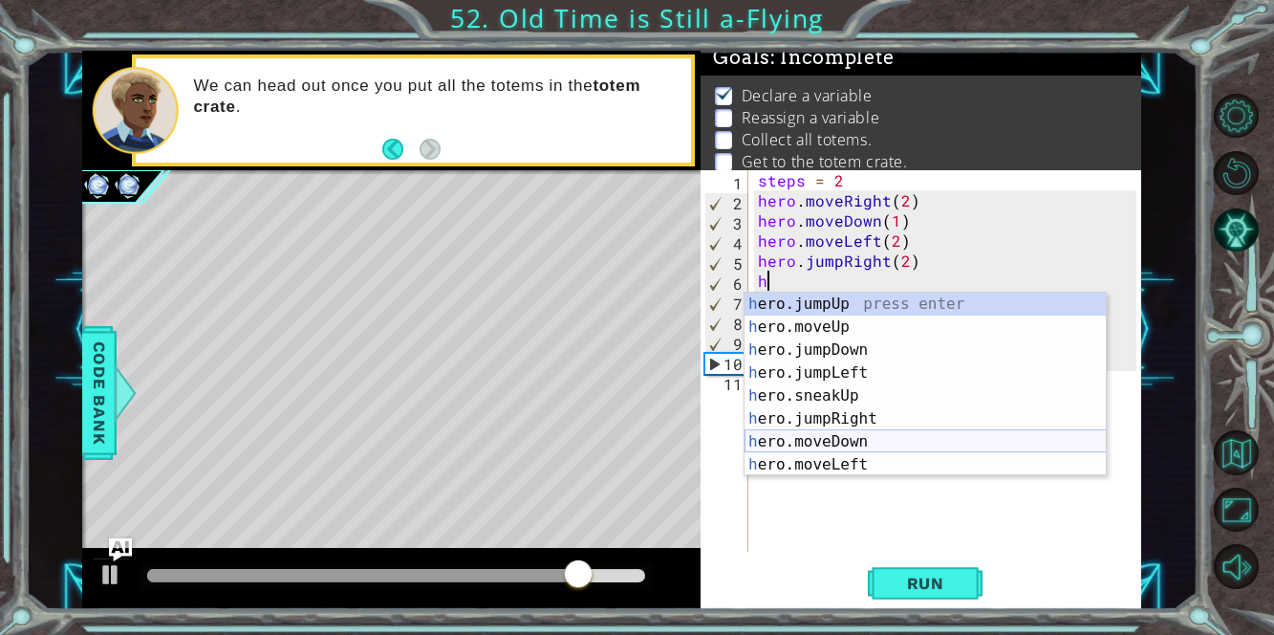
click at [874, 441] on div "h ero.jumpUp press enter h ero.moveUp press enter h ero.jumpDown press enter h …" at bounding box center [925, 406] width 362 height 229
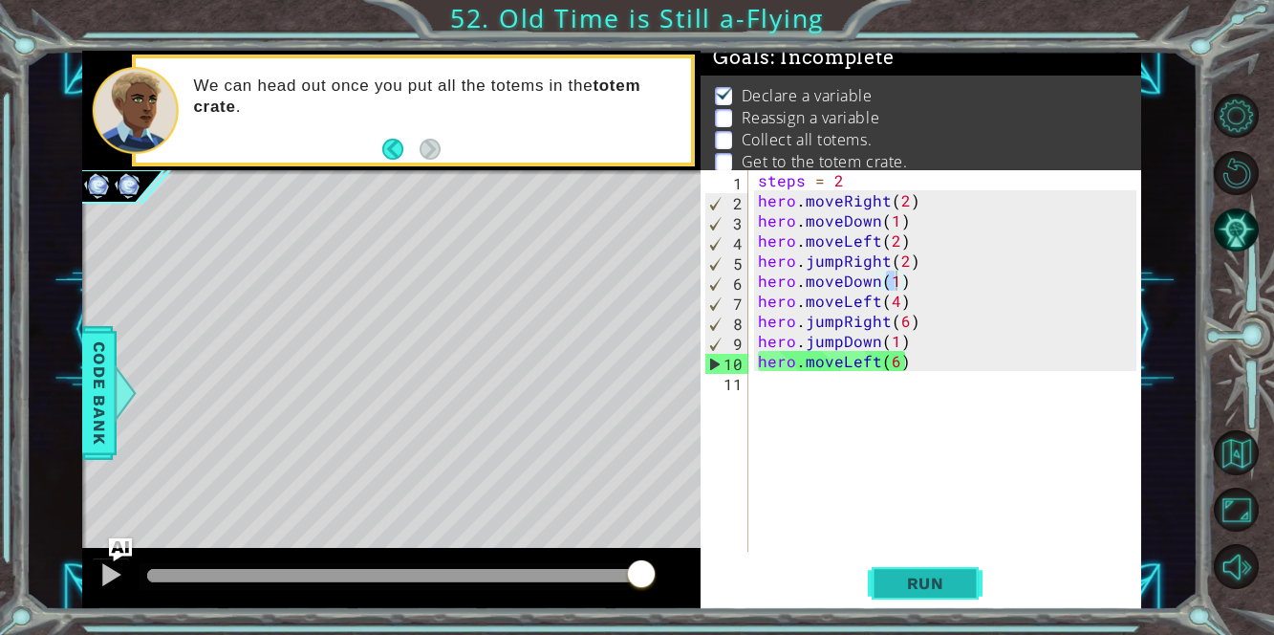
click at [899, 578] on span "Run" at bounding box center [925, 582] width 75 height 19
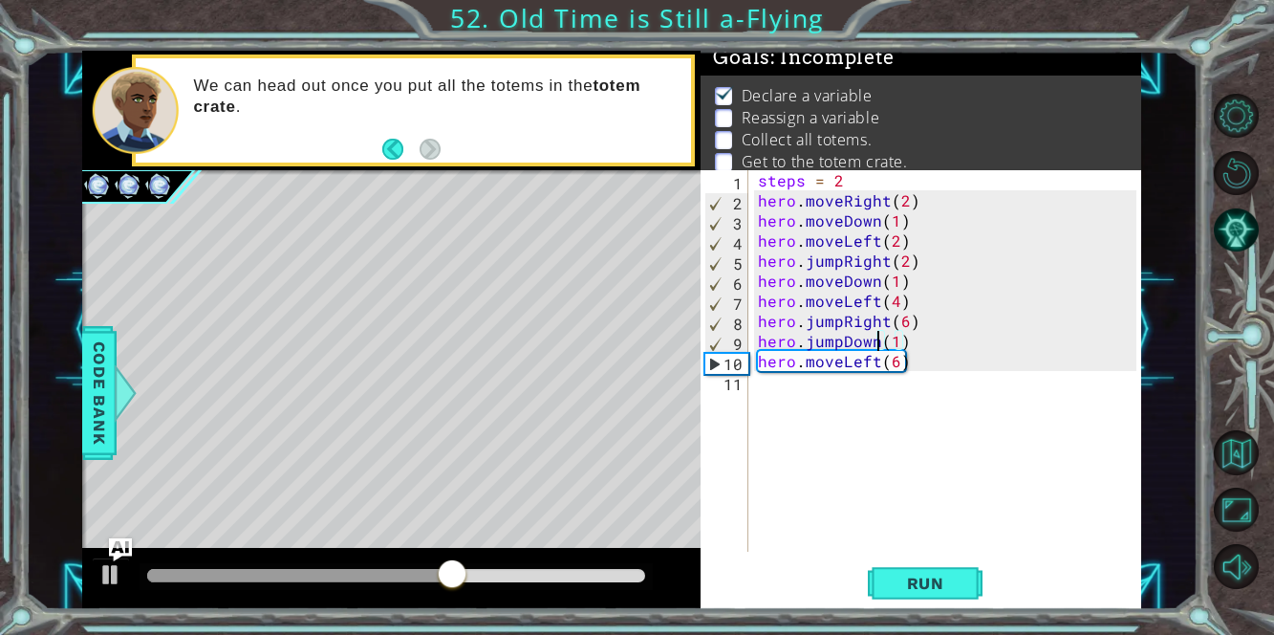
click at [873, 344] on div "steps = 2 hero . moveRight ( 2 ) hero . moveDown ( 1 ) hero . moveLeft ( 2 ) he…" at bounding box center [950, 380] width 393 height 421
click at [972, 346] on div "steps = 2 hero . moveRight ( 2 ) hero . moveDown ( 1 ) hero . moveLeft ( 2 ) he…" at bounding box center [950, 380] width 393 height 421
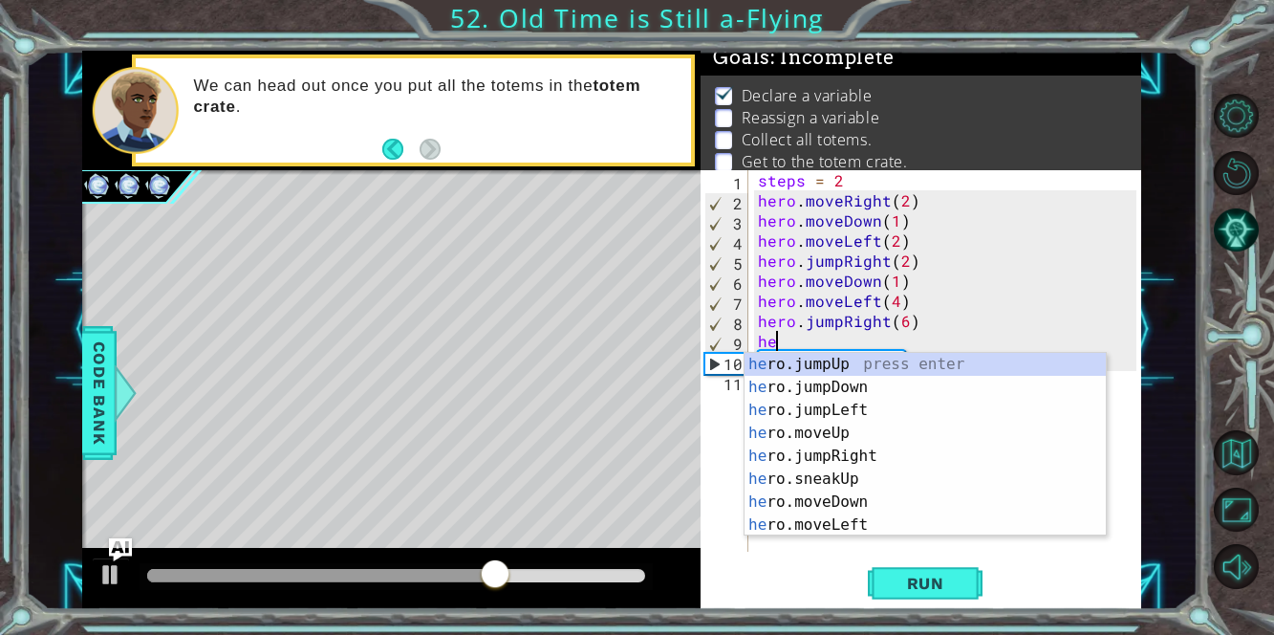
type textarea "h"
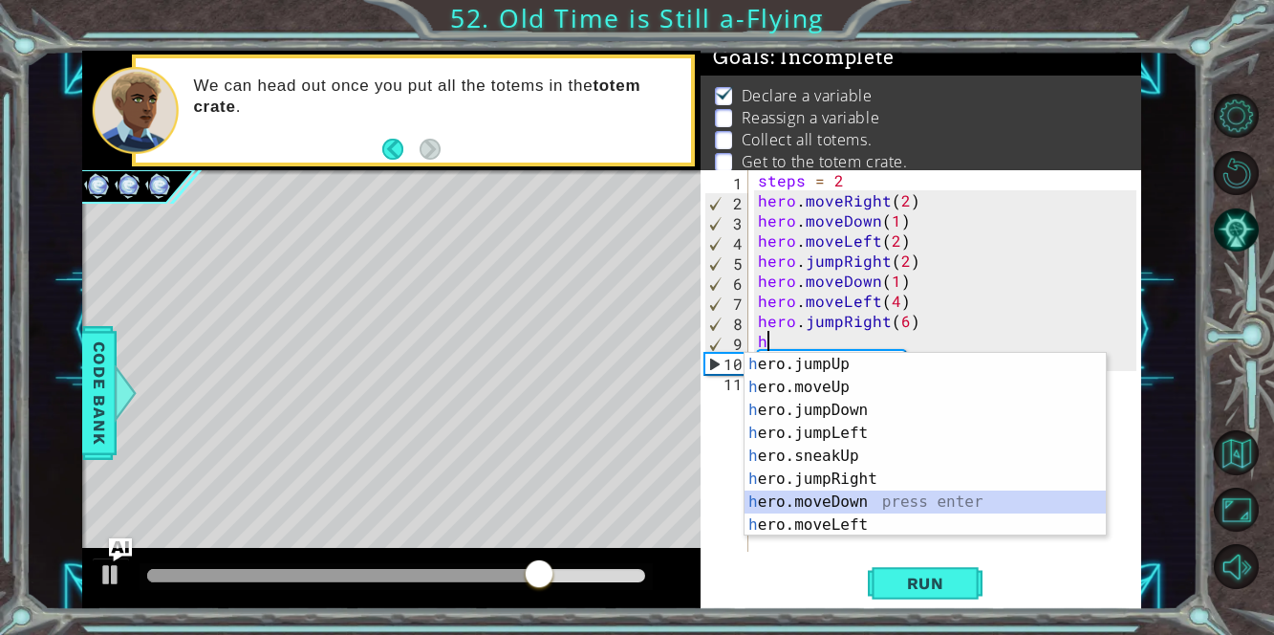
click at [898, 501] on div "h ero.jumpUp press enter h ero.moveUp press enter h ero.jumpDown press enter h …" at bounding box center [925, 467] width 362 height 229
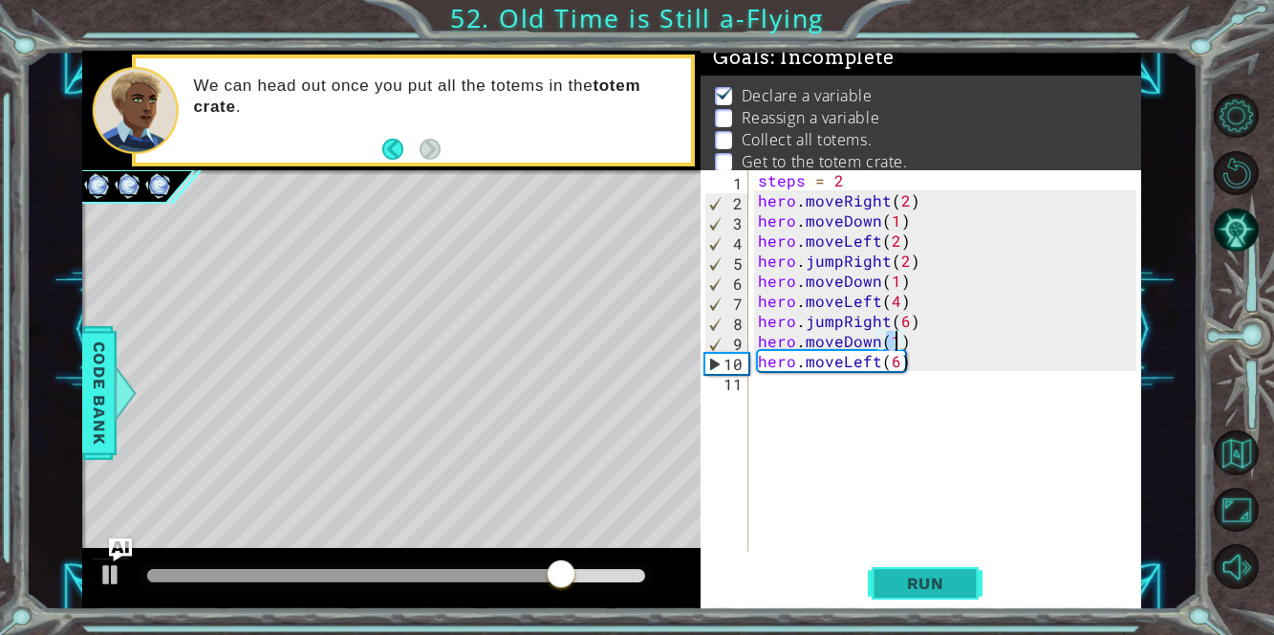
type textarea "hero.moveDown(1)"
click at [909, 585] on span "Run" at bounding box center [925, 582] width 75 height 19
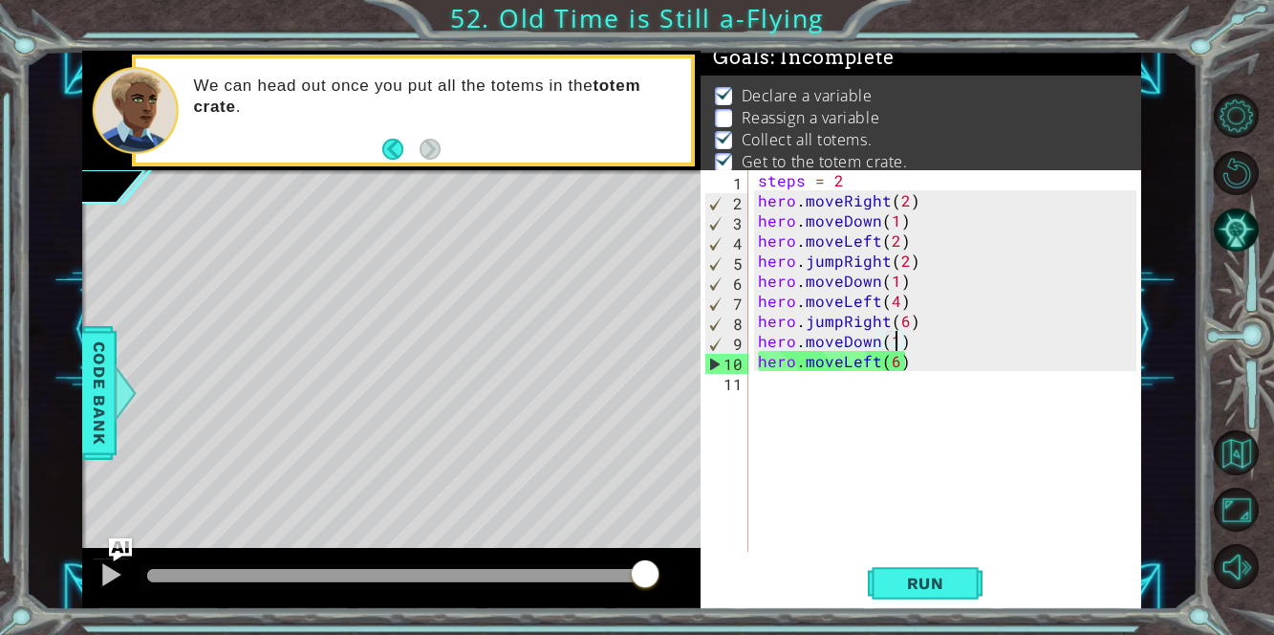
click at [167, 522] on div "Level Map" at bounding box center [523, 451] width 883 height 563
click at [867, 400] on div "steps = 2 hero . moveRight ( 2 ) hero . moveDown ( 1 ) hero . moveLeft ( 2 ) he…" at bounding box center [950, 380] width 393 height 421
click at [396, 150] on button "Back" at bounding box center [400, 149] width 37 height 21
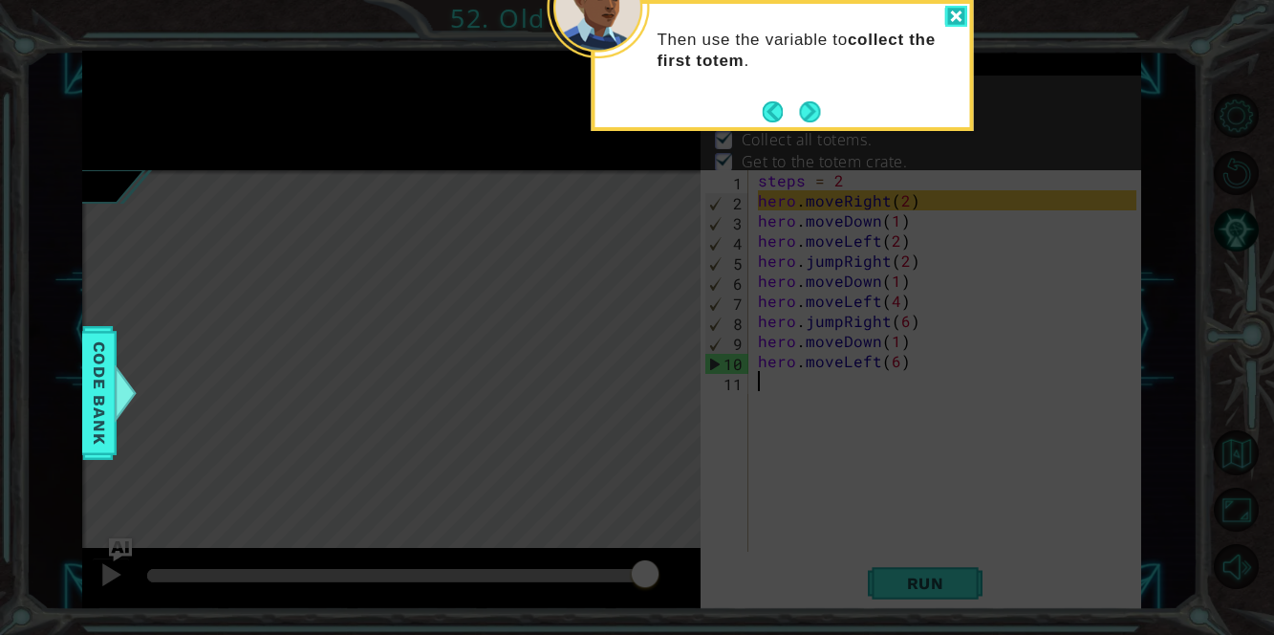
click at [964, 10] on div at bounding box center [955, 17] width 23 height 22
click at [956, 12] on div at bounding box center [955, 17] width 23 height 22
click at [957, 20] on div at bounding box center [955, 17] width 23 height 22
click at [947, 4] on header at bounding box center [781, 8] width 375 height 8
click at [954, 9] on div at bounding box center [955, 17] width 23 height 22
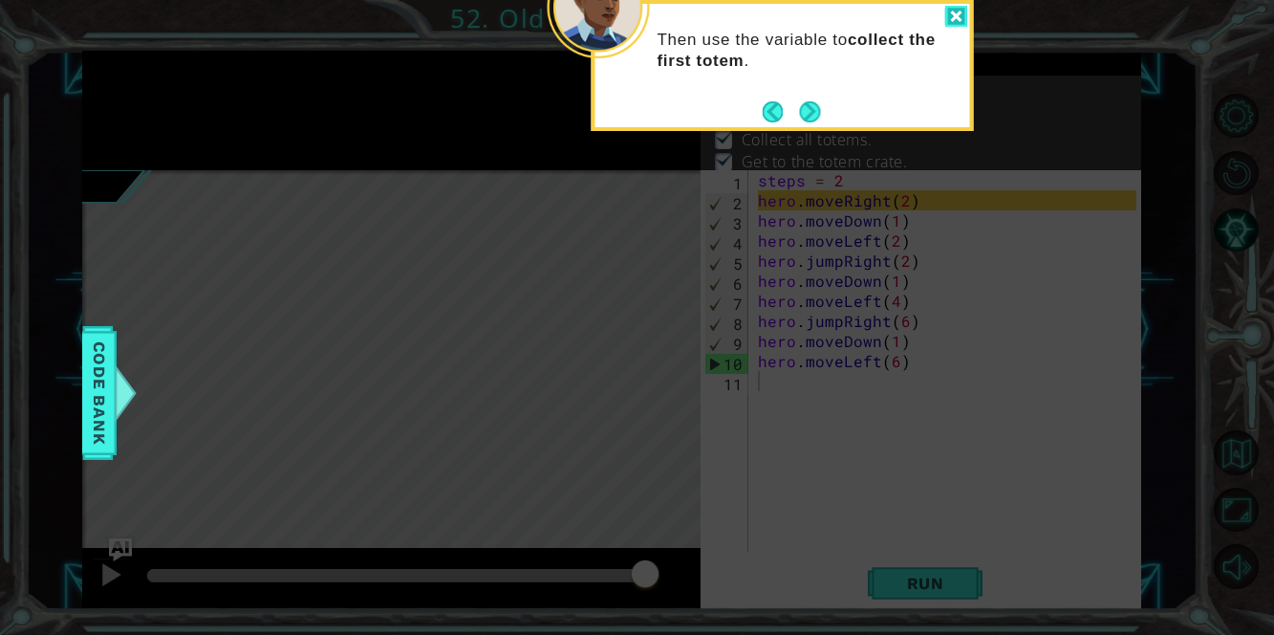
click at [954, 11] on div at bounding box center [955, 17] width 23 height 22
click at [786, 377] on icon at bounding box center [637, 95] width 1274 height 1079
click at [810, 109] on button "Next" at bounding box center [809, 111] width 21 height 21
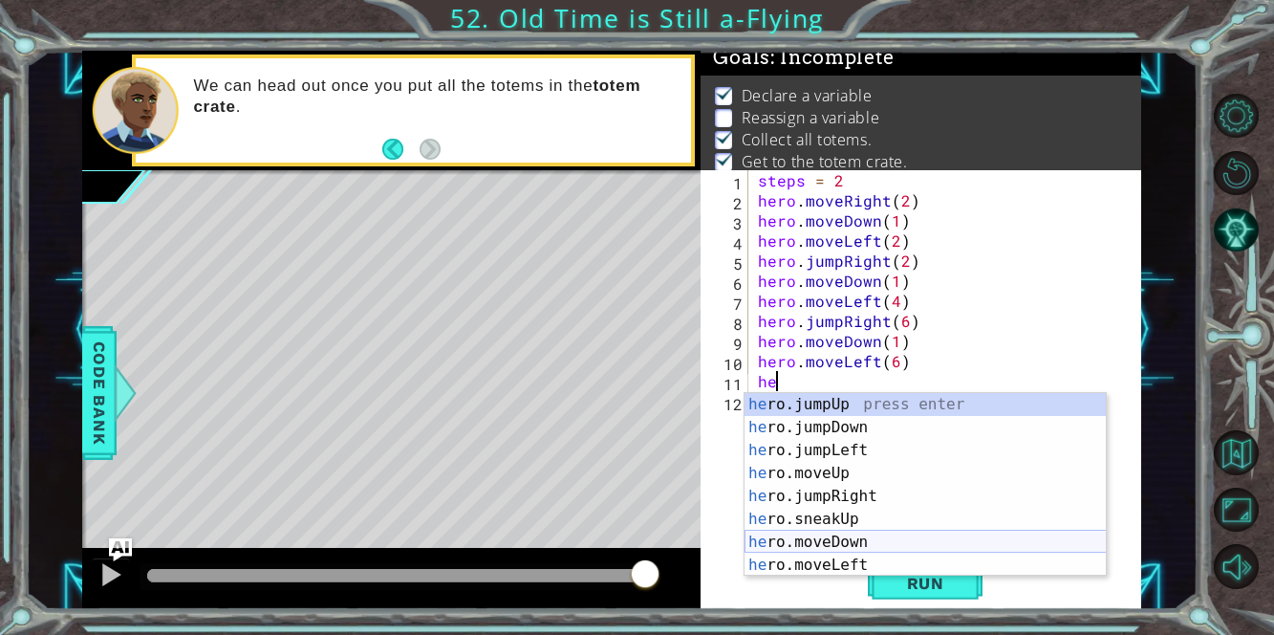
click at [859, 542] on div "he ro.jumpUp press enter he ro.jumpDown press enter he ro.jumpLeft press enter …" at bounding box center [925, 507] width 362 height 229
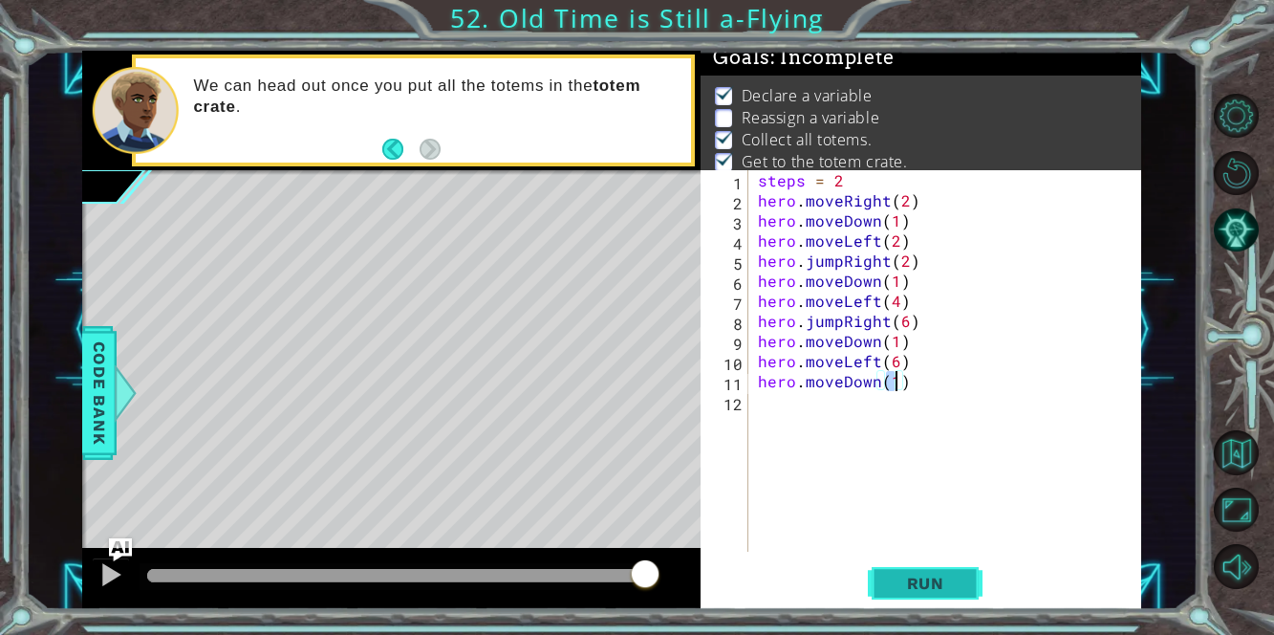
type textarea "hero.moveDown(1)"
click at [893, 585] on span "Run" at bounding box center [925, 582] width 75 height 19
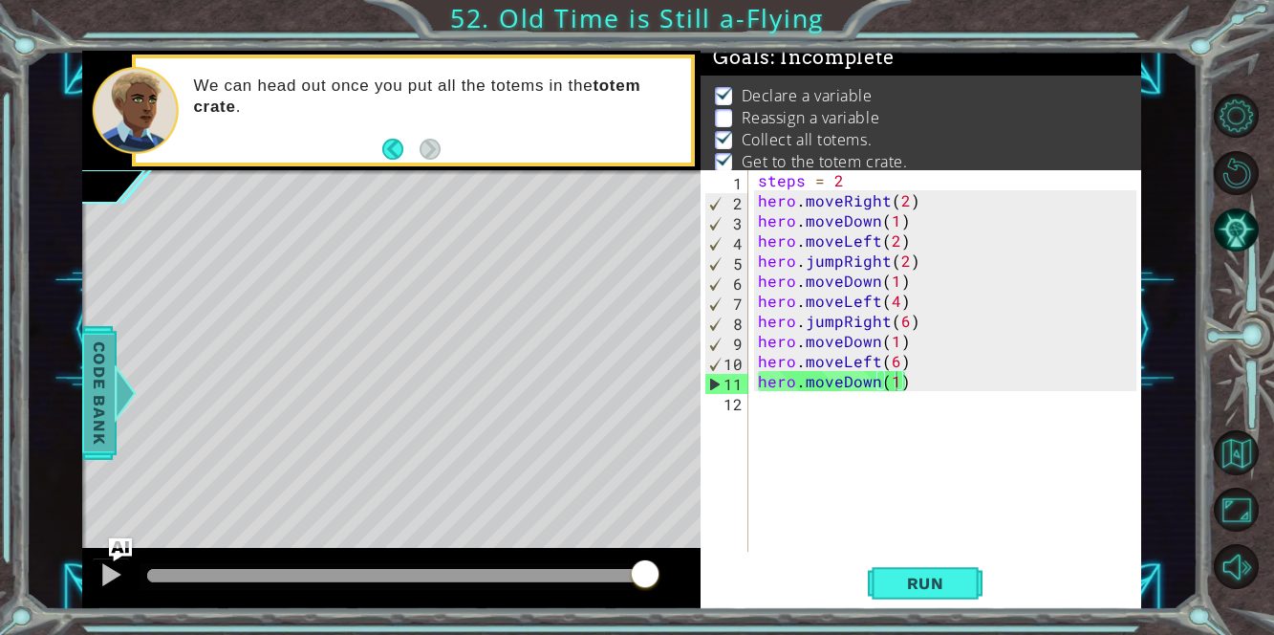
click at [94, 407] on span "Code Bank" at bounding box center [99, 392] width 31 height 117
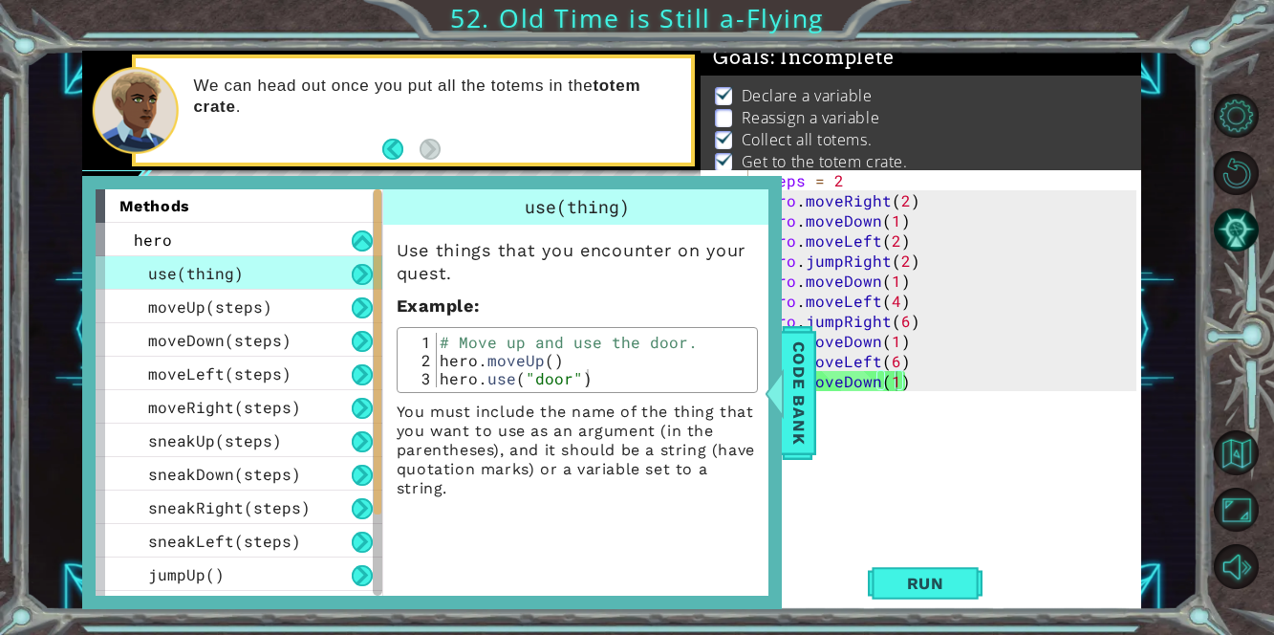
click at [997, 468] on div "steps = 2 hero . moveRight ( 2 ) hero . moveDown ( 1 ) hero . moveLeft ( 2 ) he…" at bounding box center [950, 380] width 393 height 421
click at [809, 410] on span "Code Bank" at bounding box center [799, 392] width 31 height 117
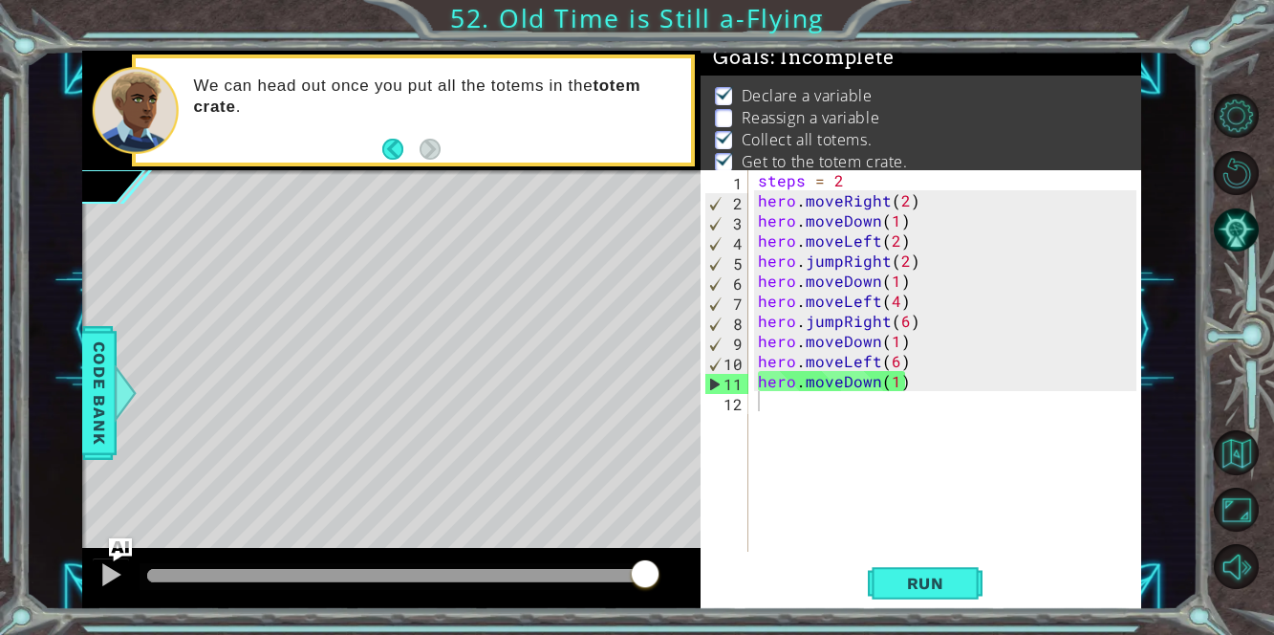
click at [728, 119] on p at bounding box center [723, 118] width 17 height 18
click at [725, 116] on p at bounding box center [723, 118] width 17 height 18
type textarea "steps = 2"
drag, startPoint x: 763, startPoint y: 180, endPoint x: 772, endPoint y: 184, distance: 10.7
click at [772, 184] on div "steps = 2 hero . moveRight ( 2 ) hero . moveDown ( 1 ) hero . moveLeft ( 2 ) he…" at bounding box center [950, 380] width 393 height 421
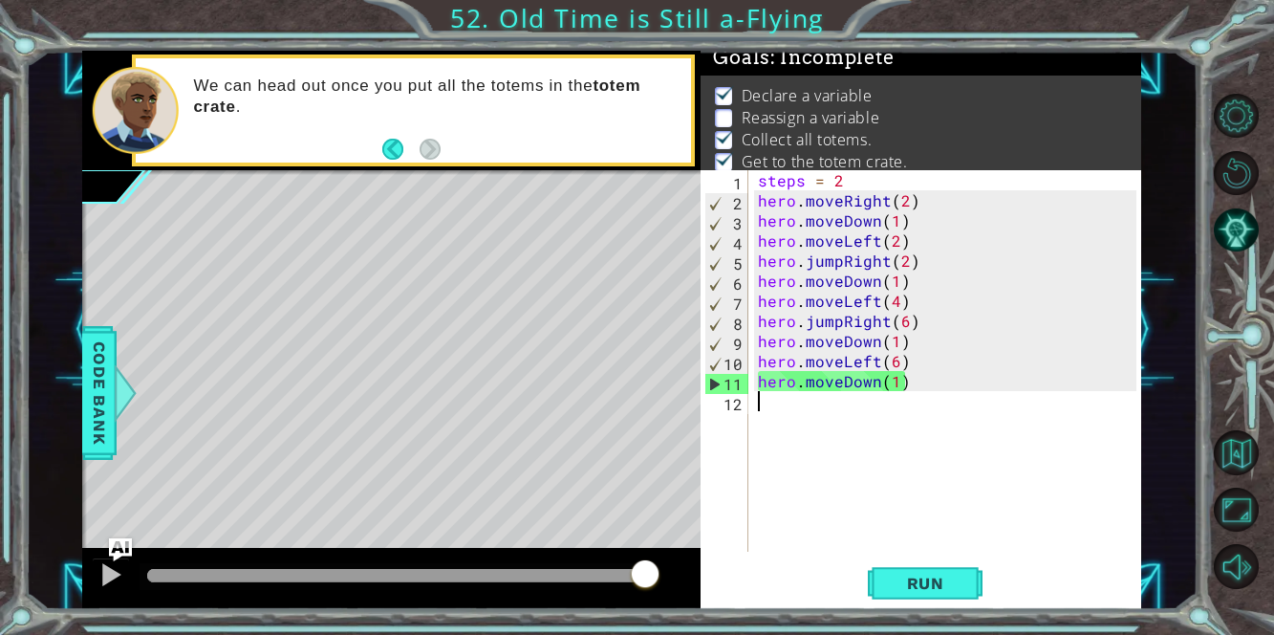
click at [762, 404] on div "steps = 2 hero . moveRight ( 2 ) hero . moveDown ( 1 ) hero . moveLeft ( 2 ) he…" at bounding box center [950, 380] width 393 height 421
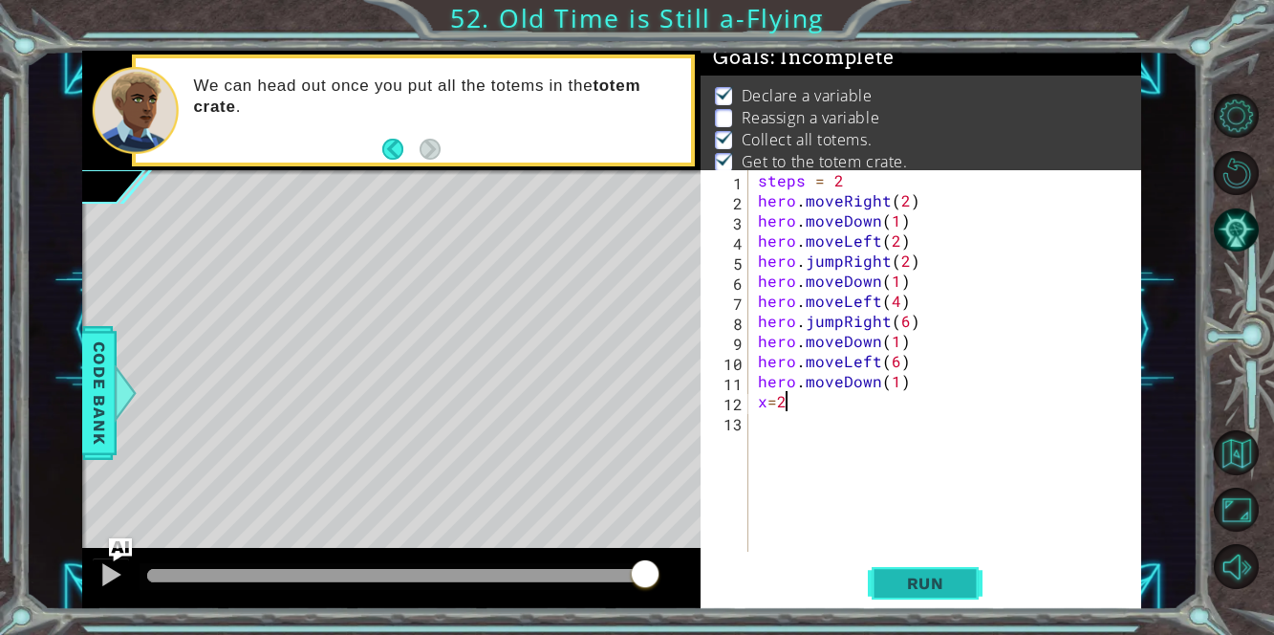
click at [949, 582] on span "Run" at bounding box center [925, 582] width 75 height 19
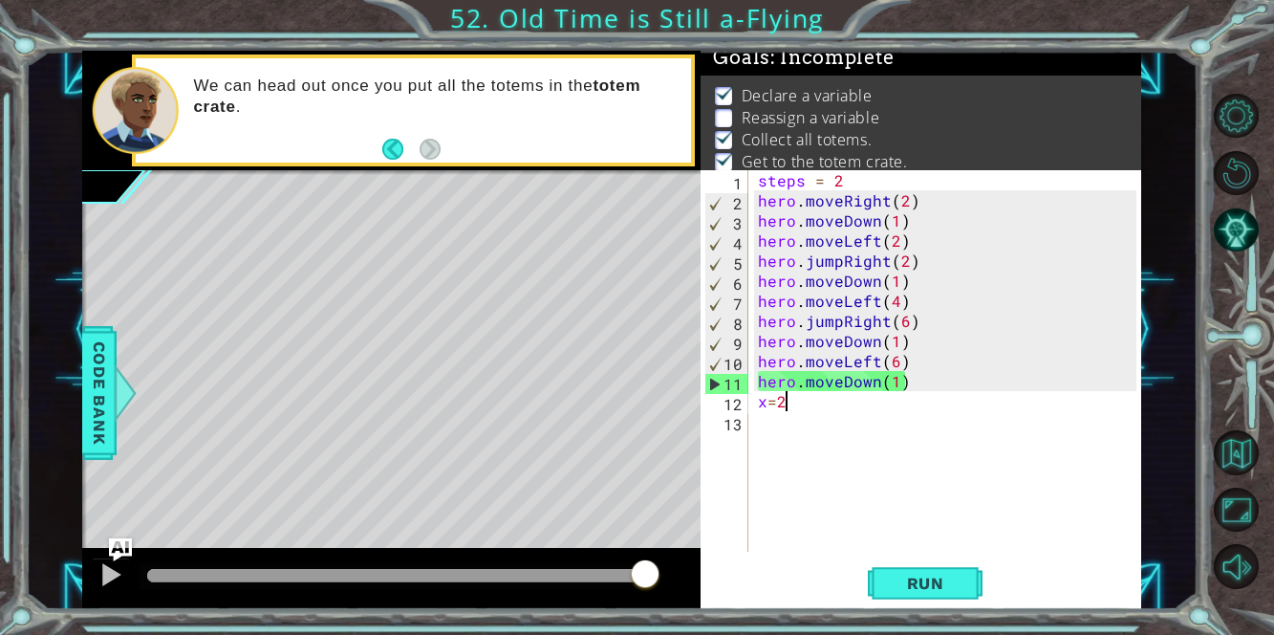
click at [836, 175] on div "steps = 2 hero . moveRight ( 2 ) hero . moveDown ( 1 ) hero . moveLeft ( 2 ) he…" at bounding box center [950, 380] width 393 height 421
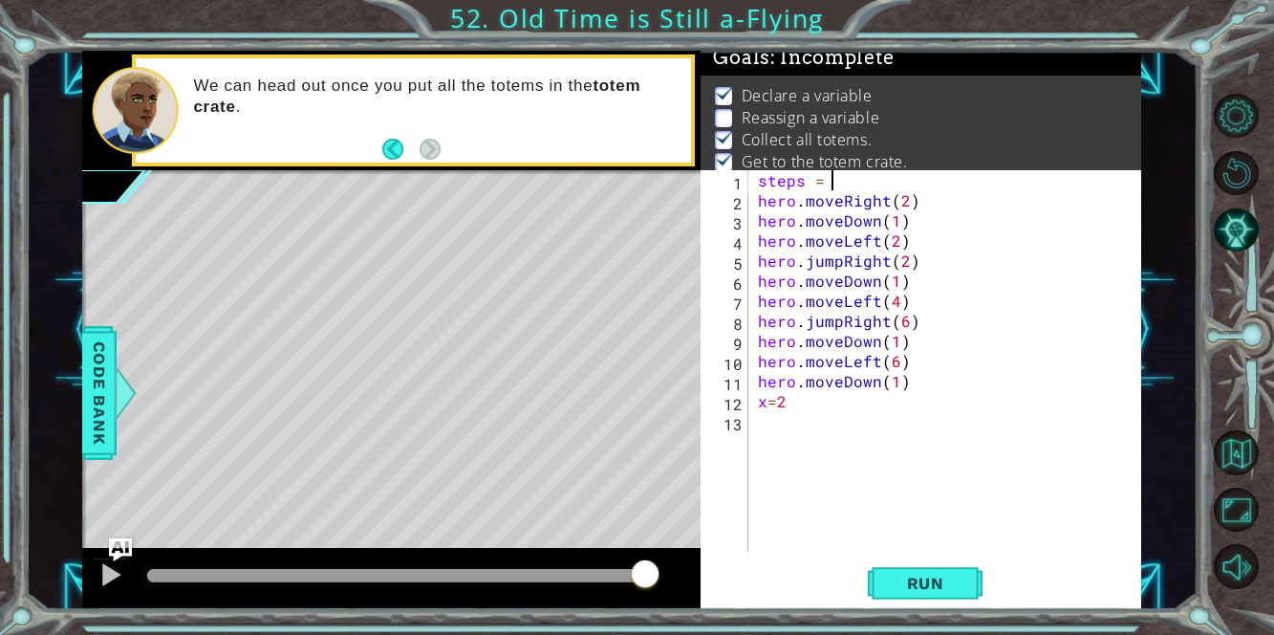
scroll to position [0, 4]
click at [938, 587] on span "Run" at bounding box center [925, 582] width 75 height 19
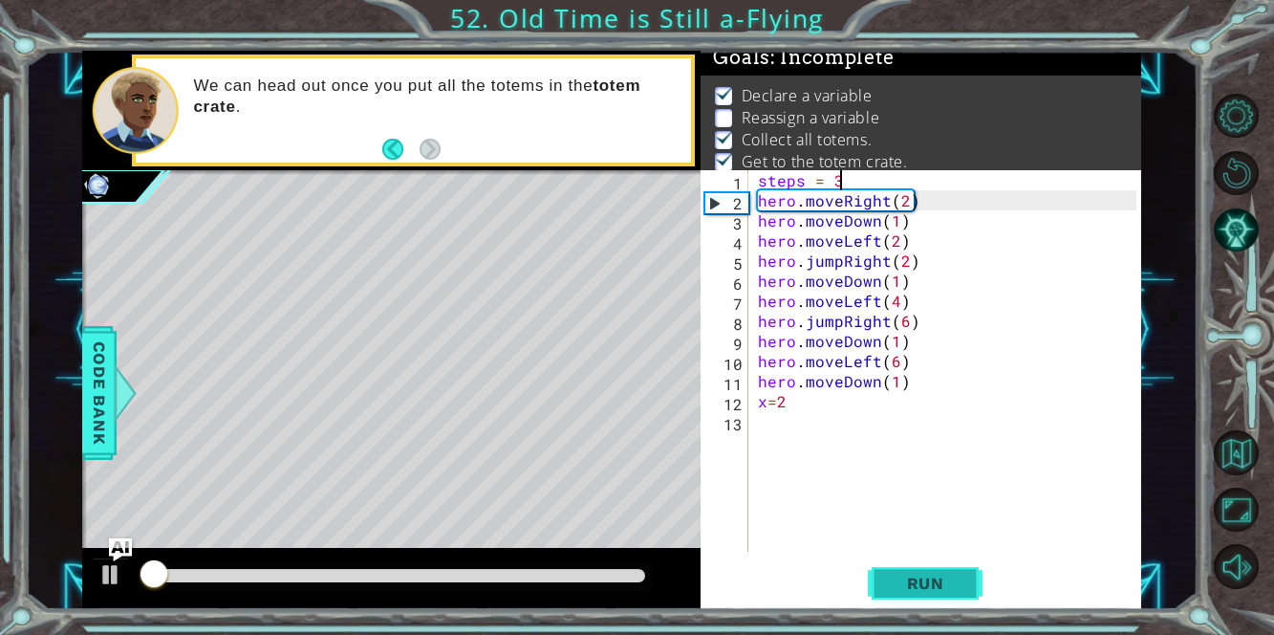
click at [938, 587] on span "Run" at bounding box center [925, 582] width 75 height 19
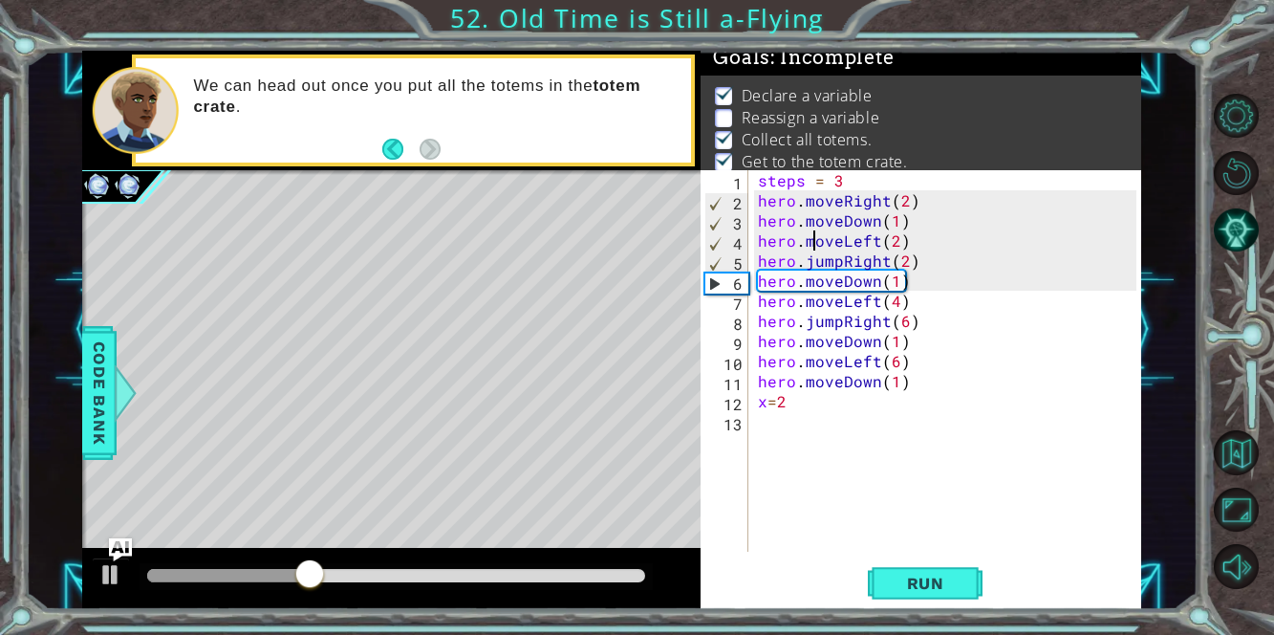
click at [809, 230] on div "steps = 3 hero . moveRight ( 2 ) hero . moveDown ( 1 ) hero . moveLeft ( 2 ) he…" at bounding box center [950, 380] width 393 height 421
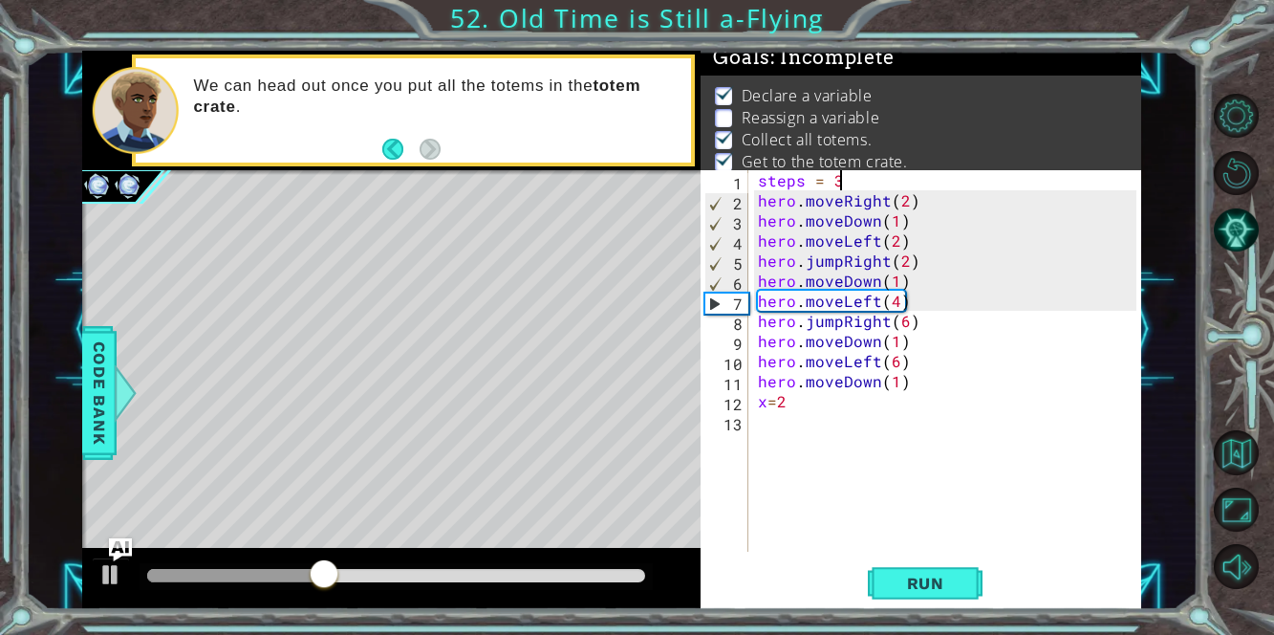
click at [844, 180] on div "steps = 3 hero . moveRight ( 2 ) hero . moveDown ( 1 ) hero . moveLeft ( 2 ) he…" at bounding box center [950, 380] width 393 height 421
drag, startPoint x: 902, startPoint y: 202, endPoint x: 892, endPoint y: 202, distance: 10.5
click at [892, 202] on div "steps = 2 hero . moveRight ( 2 ) hero . moveDown ( 1 ) hero . moveLeft ( 2 ) he…" at bounding box center [950, 380] width 393 height 421
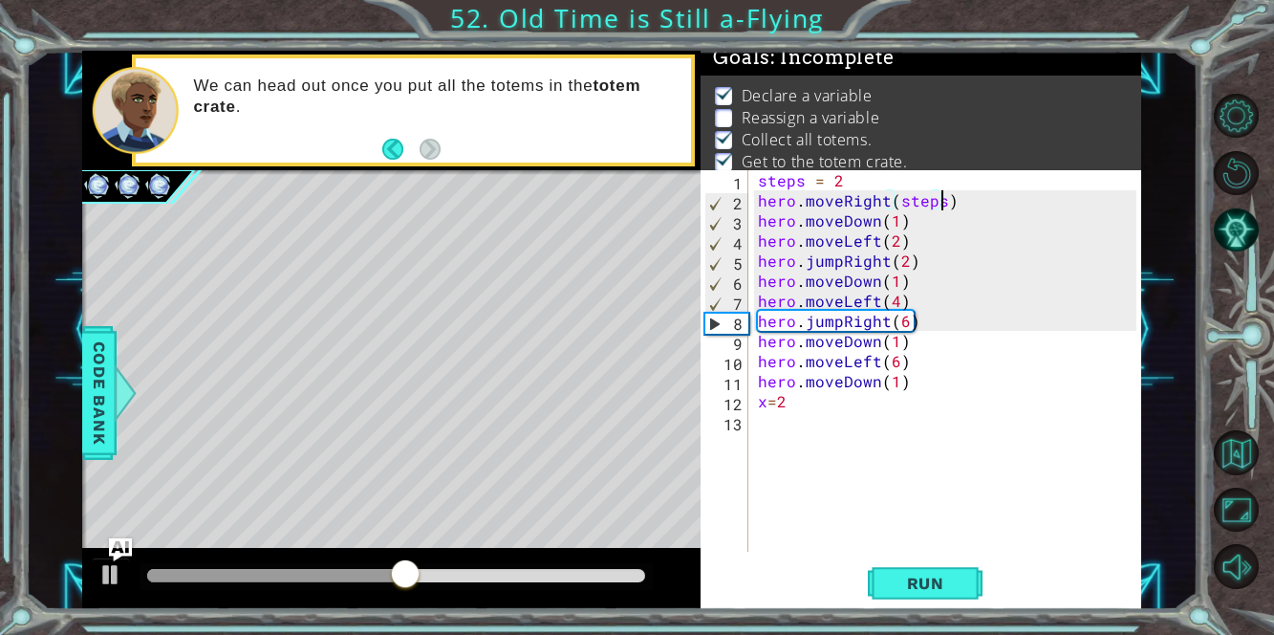
scroll to position [0, 11]
click at [917, 349] on div "steps = 2 hero . moveRight ( steps ) hero . moveDown ( 1 ) hero . moveLeft ( 2 …" at bounding box center [950, 380] width 393 height 421
type textarea "hero.moveDown(1)"
click at [912, 281] on div "steps = 2 hero . moveRight ( steps ) hero . moveDown ( 1 ) hero . moveLeft ( 2 …" at bounding box center [950, 380] width 393 height 421
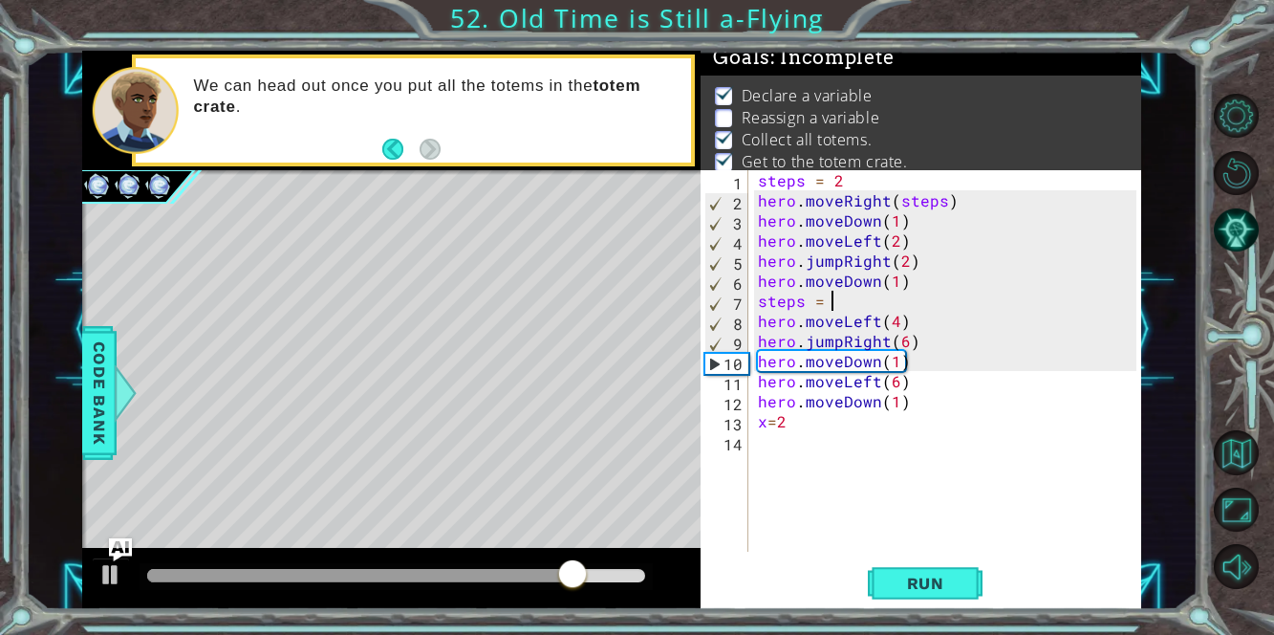
scroll to position [0, 4]
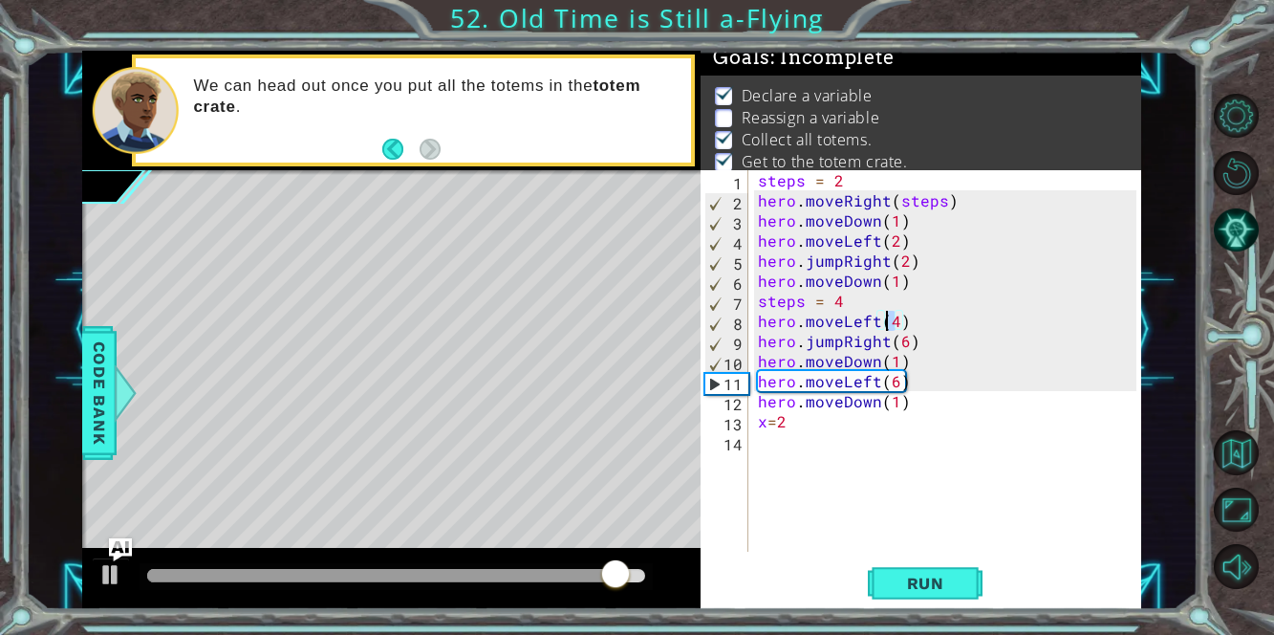
click at [886, 320] on div "steps = 2 hero . moveRight ( steps ) hero . moveDown ( 1 ) hero . moveLeft ( 2 …" at bounding box center [950, 380] width 393 height 421
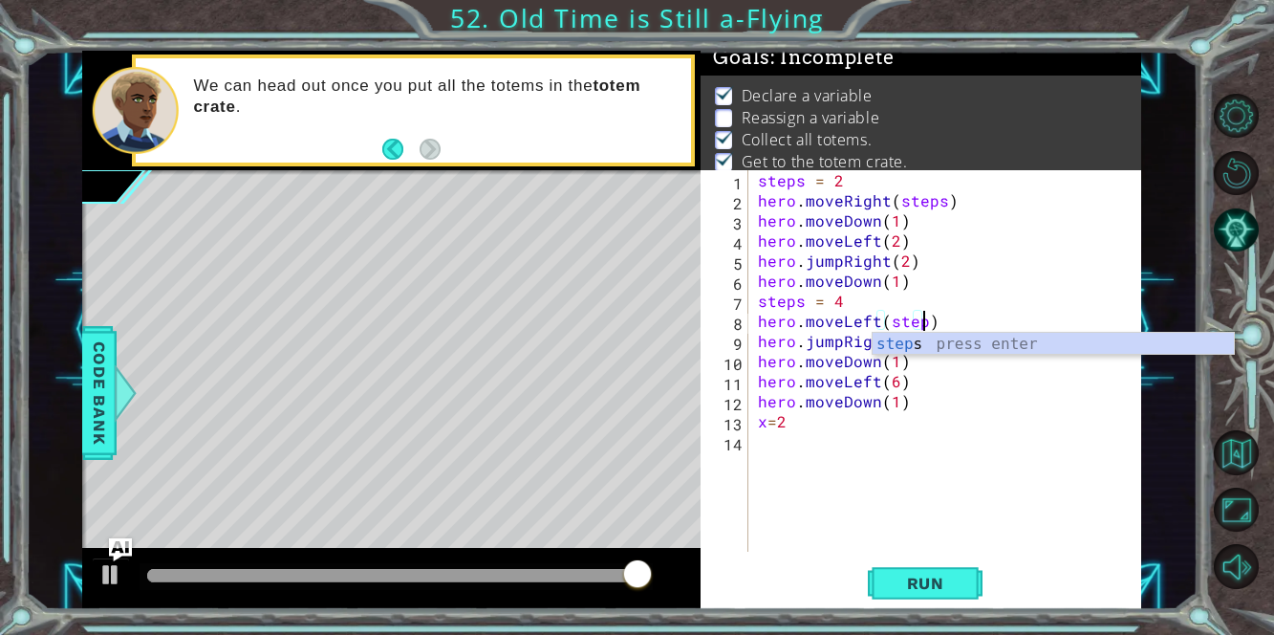
scroll to position [0, 10]
type textarea "hero.moveLeft(steps)"
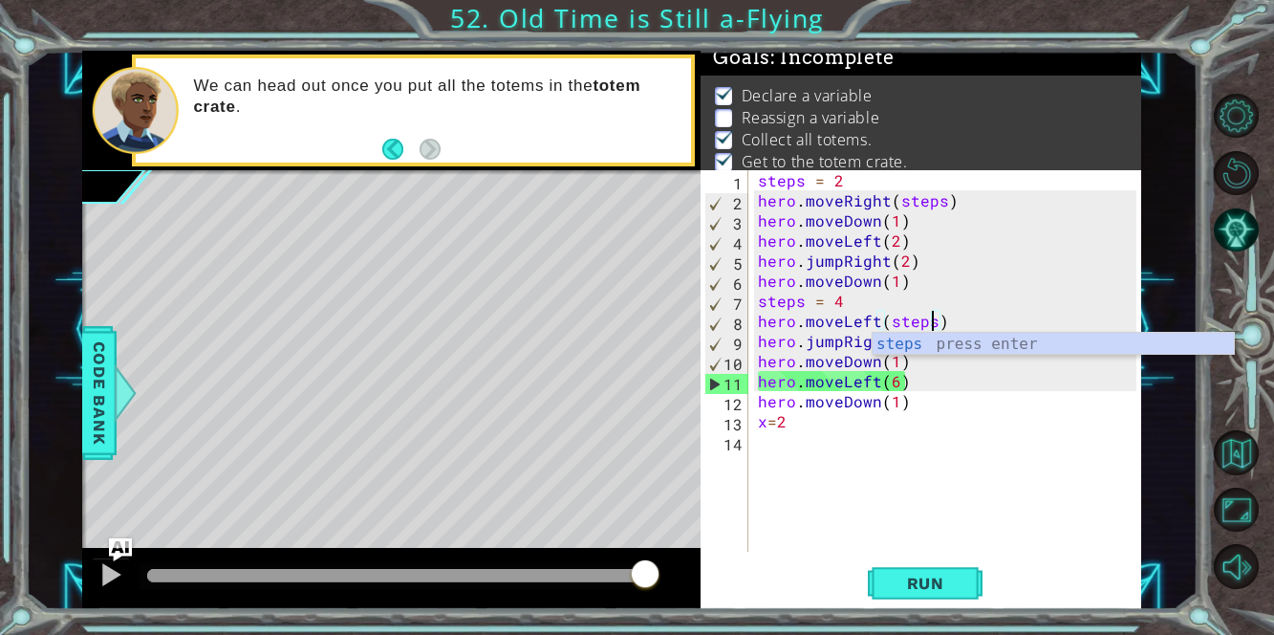
click at [911, 468] on div "steps = 2 hero . moveRight ( steps ) hero . moveDown ( 1 ) hero . moveLeft ( 2 …" at bounding box center [950, 380] width 393 height 421
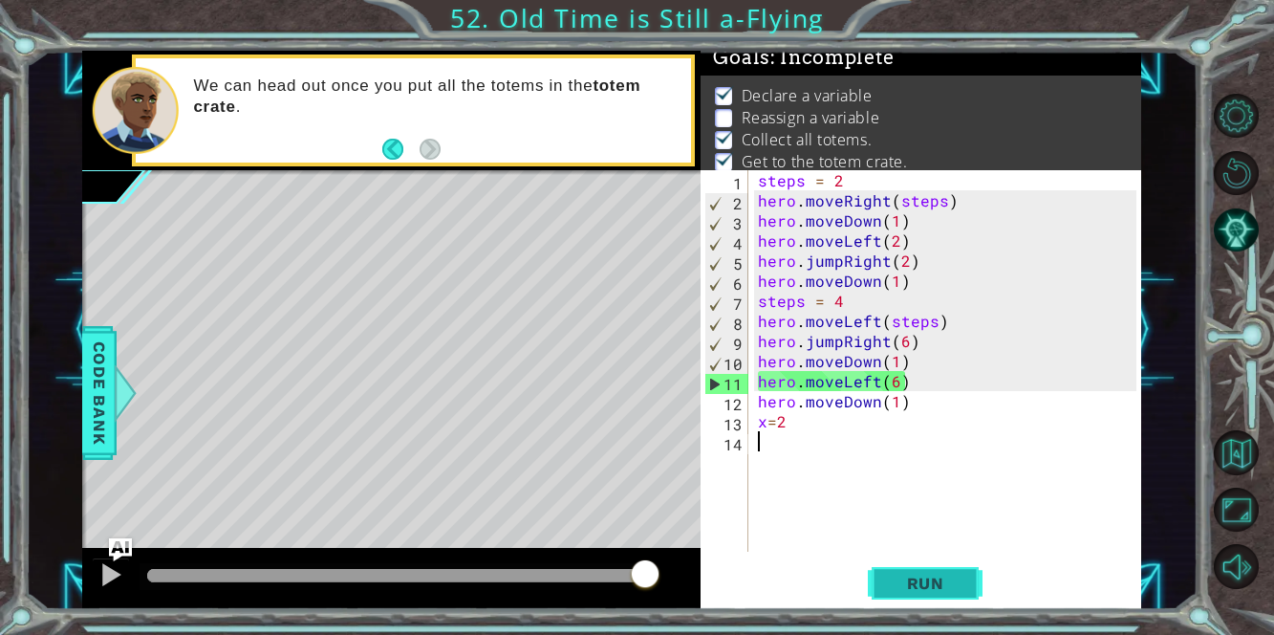
click at [917, 588] on span "Run" at bounding box center [925, 582] width 75 height 19
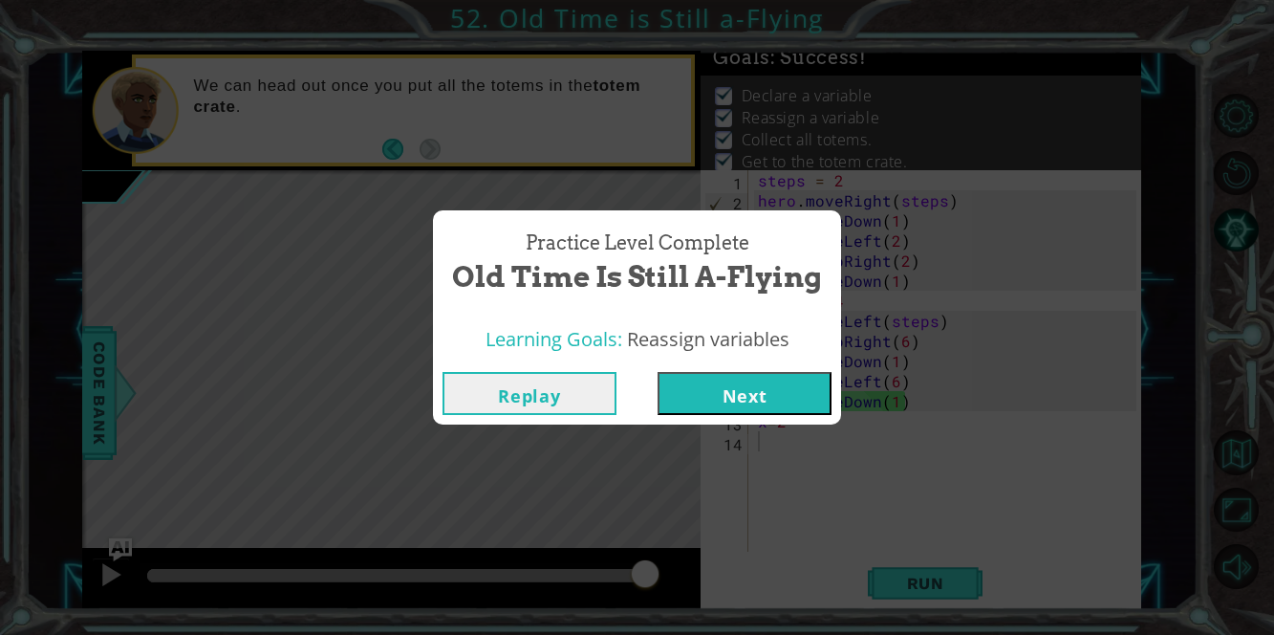
click at [676, 398] on button "Next" at bounding box center [745, 393] width 174 height 43
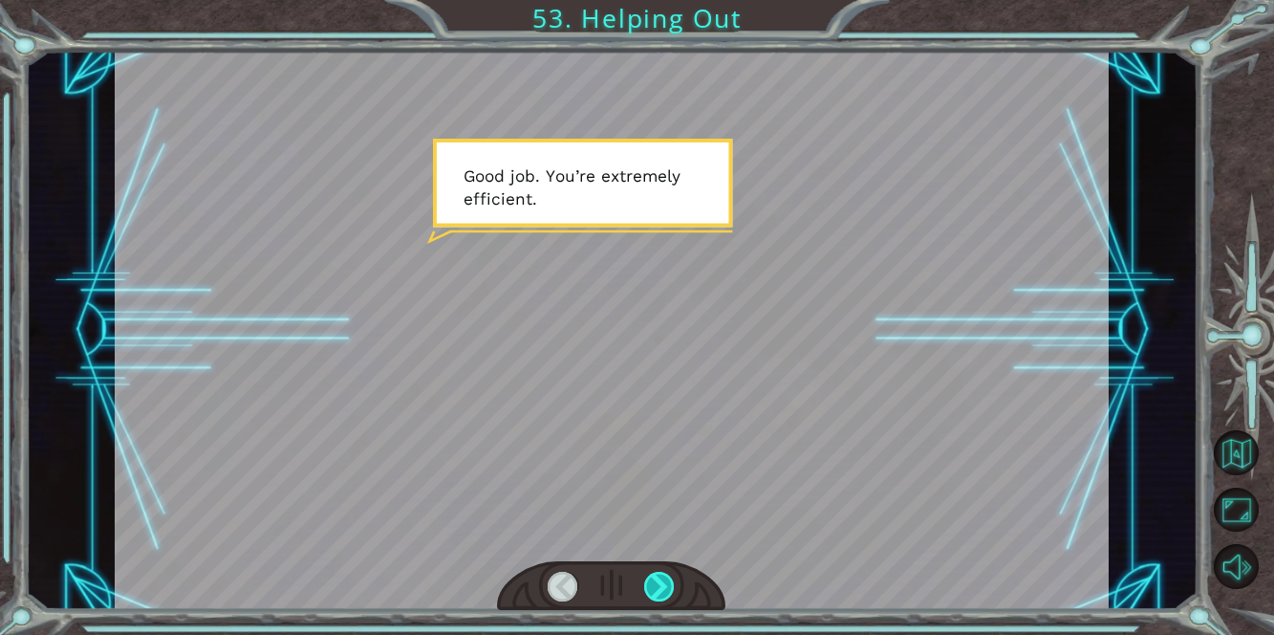
click at [662, 579] on div at bounding box center [660, 587] width 32 height 31
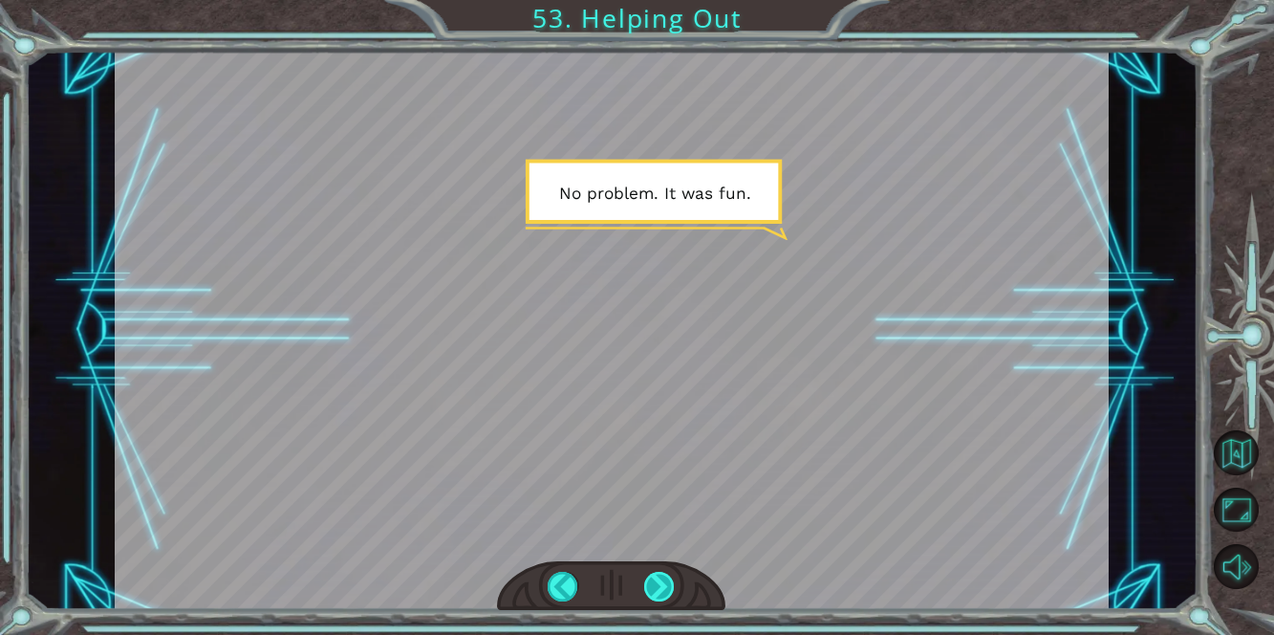
click at [662, 579] on div at bounding box center [660, 587] width 32 height 31
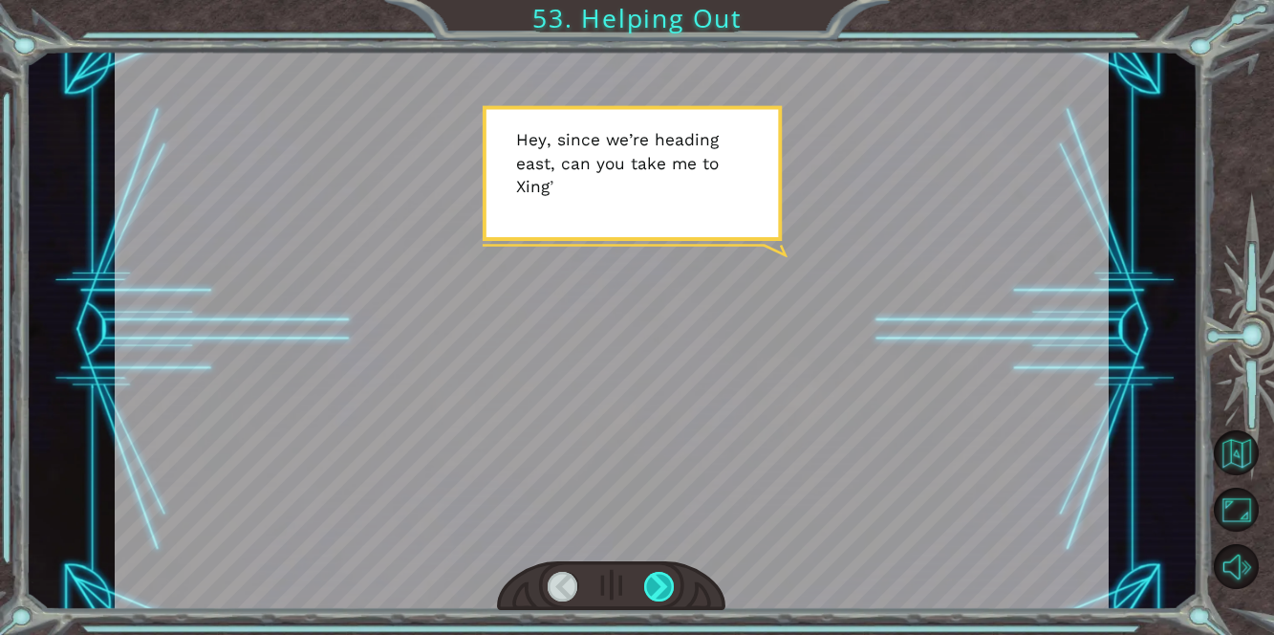
click at [662, 579] on div at bounding box center [660, 587] width 32 height 31
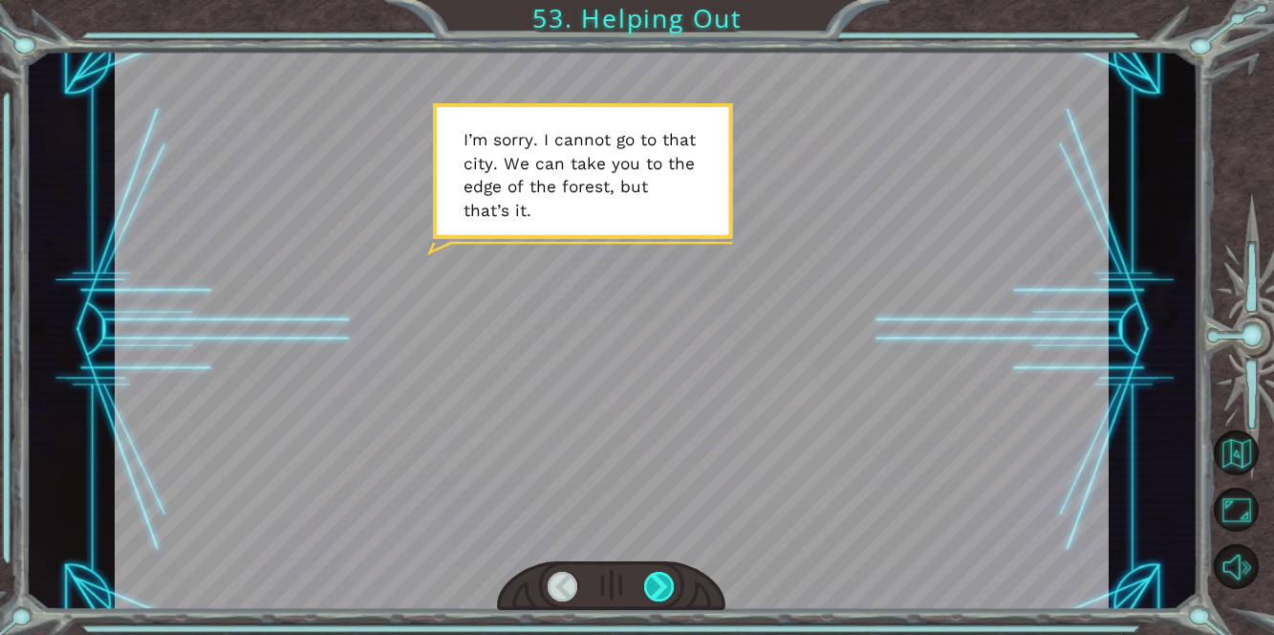
click at [662, 579] on div at bounding box center [660, 587] width 32 height 31
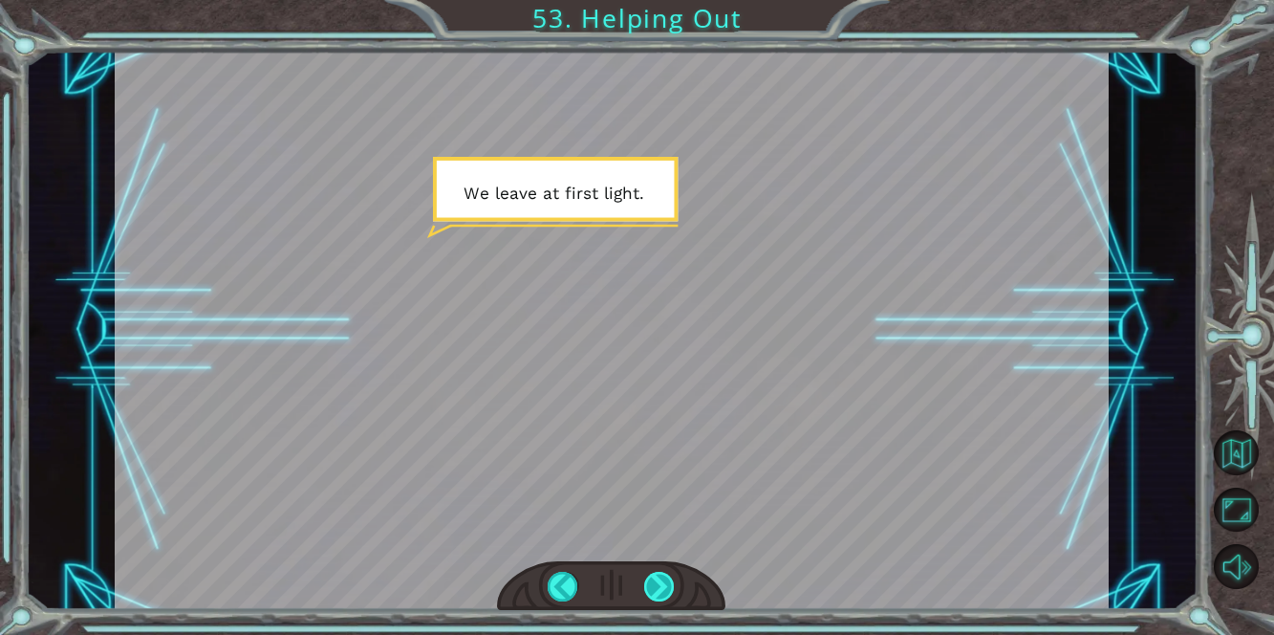
click at [662, 579] on div at bounding box center [660, 587] width 32 height 31
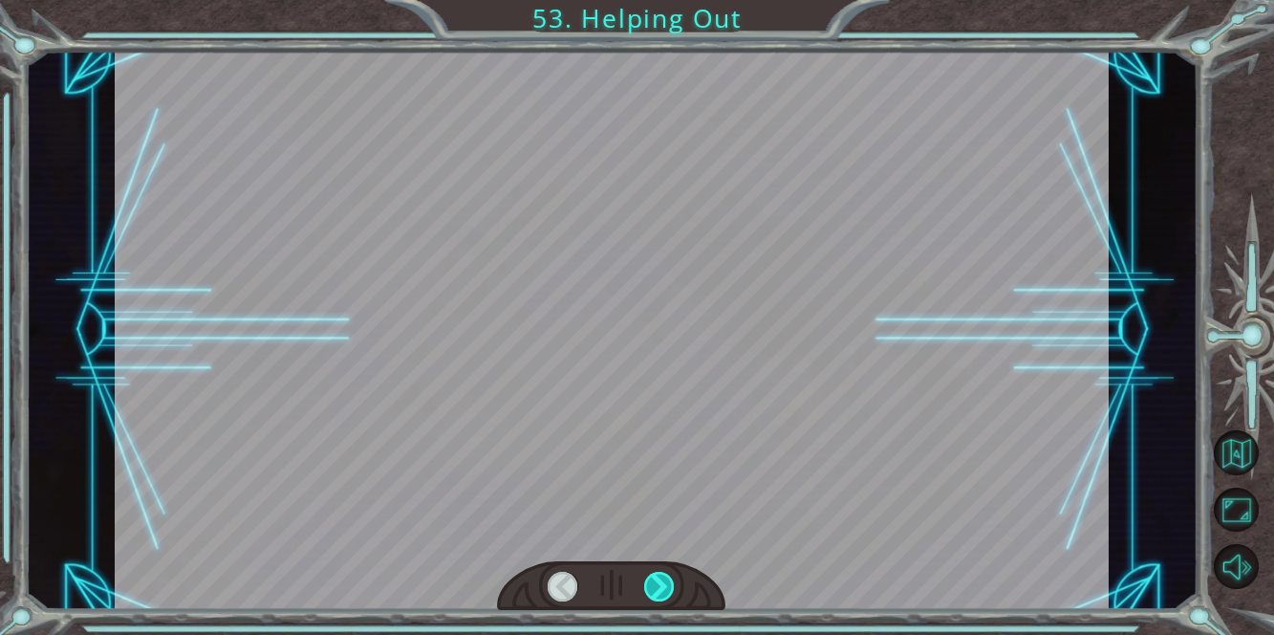
click at [662, 579] on div at bounding box center [660, 587] width 32 height 31
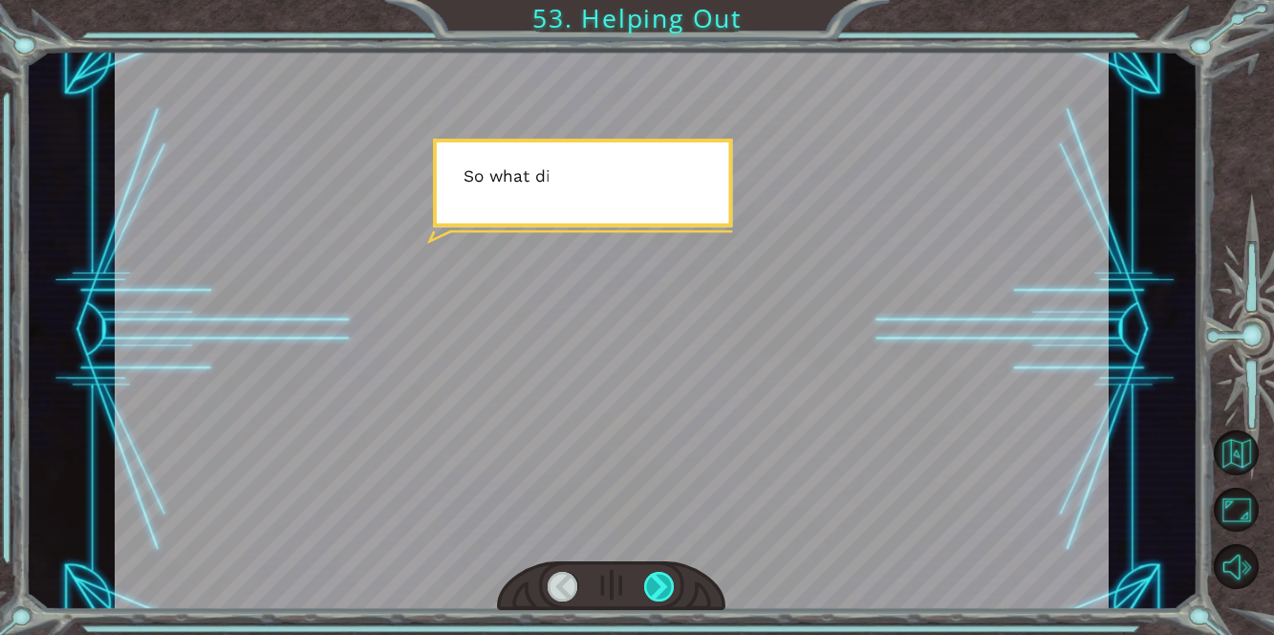
click at [662, 579] on div at bounding box center [660, 587] width 32 height 31
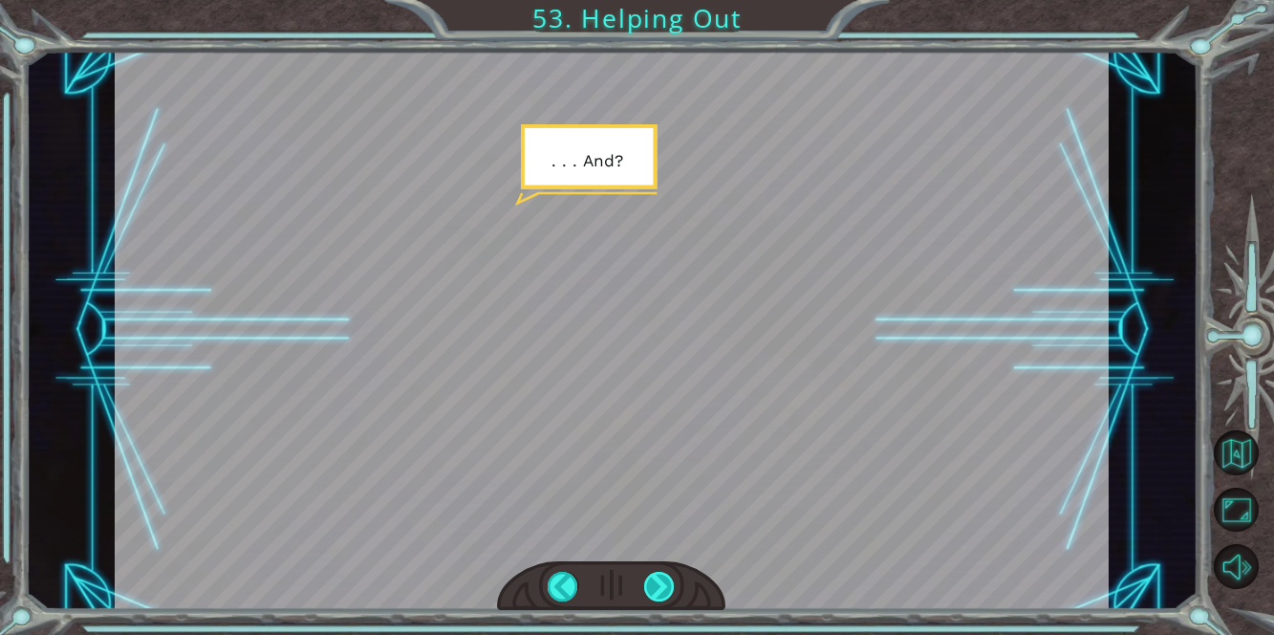
click at [662, 579] on div at bounding box center [660, 587] width 32 height 31
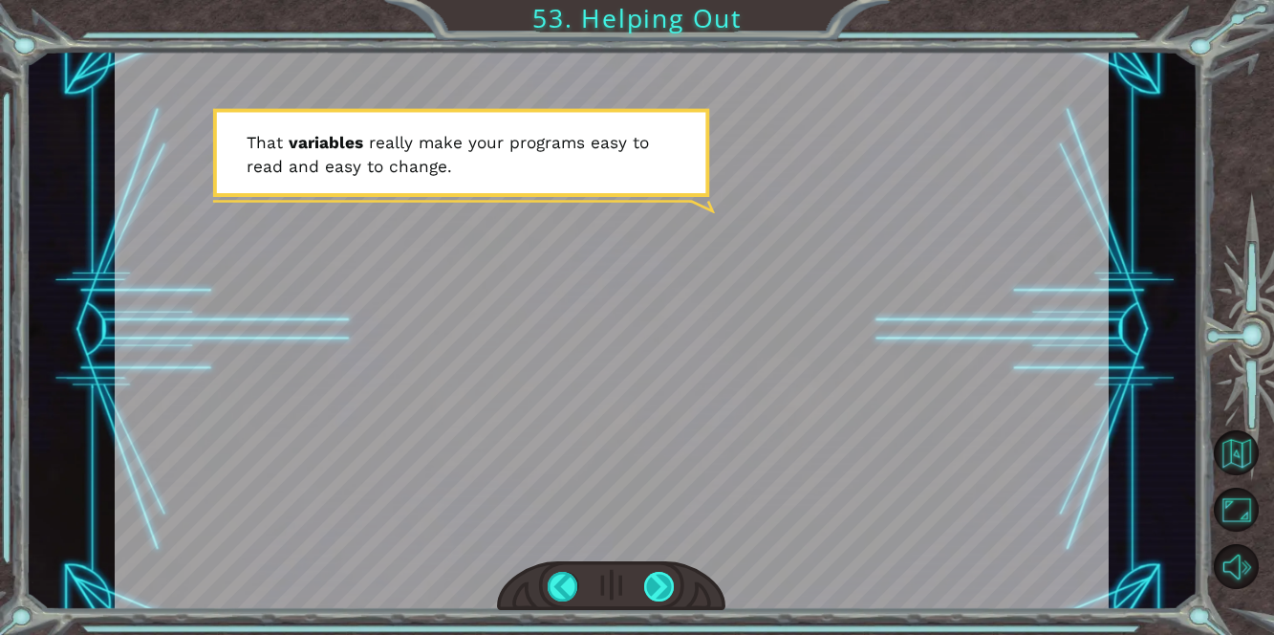
click at [662, 579] on div at bounding box center [660, 587] width 32 height 31
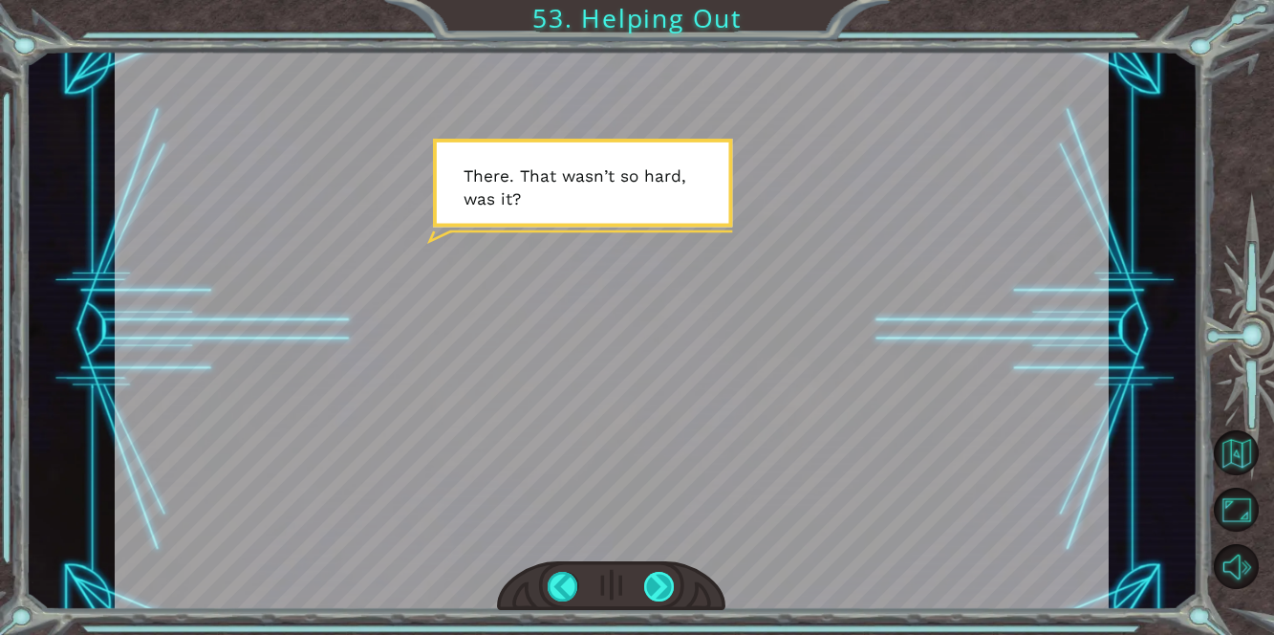
click at [662, 579] on div at bounding box center [660, 587] width 32 height 31
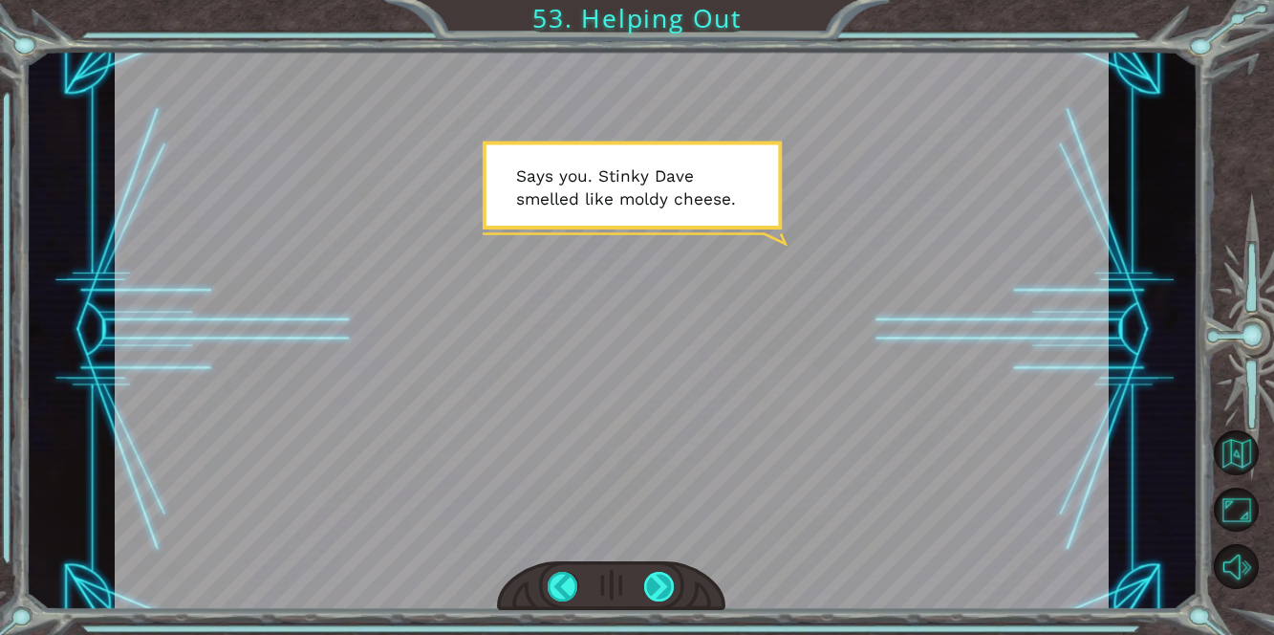
click at [658, 587] on div at bounding box center [660, 587] width 32 height 31
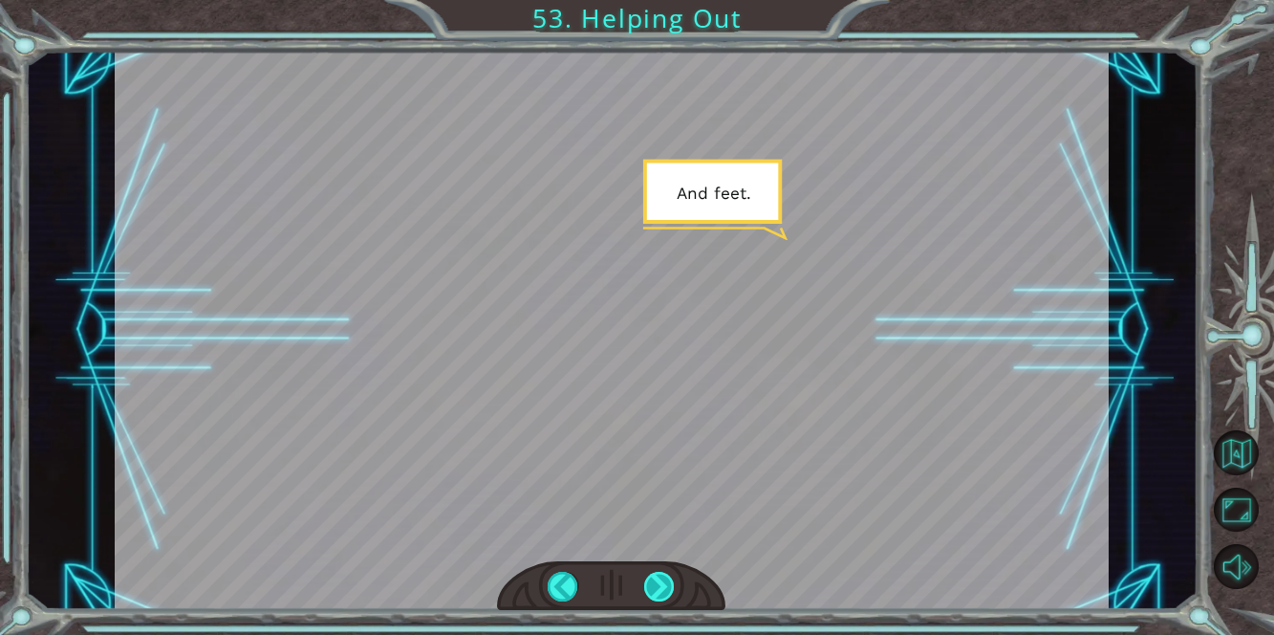
click at [658, 587] on div at bounding box center [660, 587] width 32 height 31
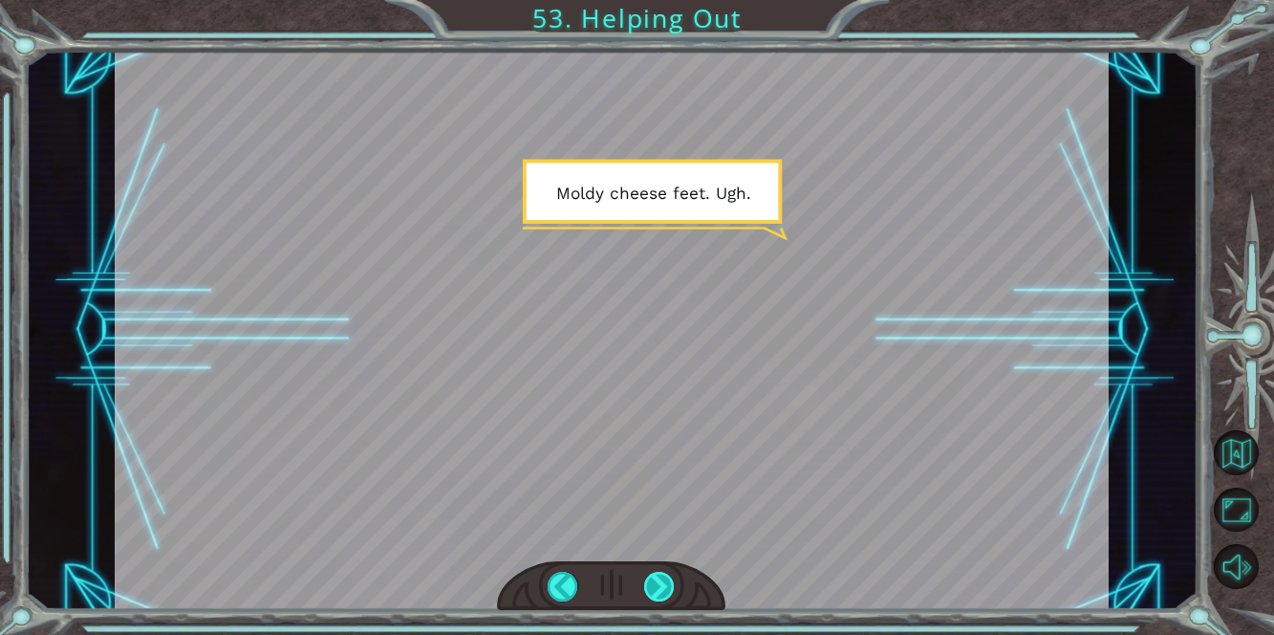
click at [656, 582] on div at bounding box center [660, 587] width 32 height 31
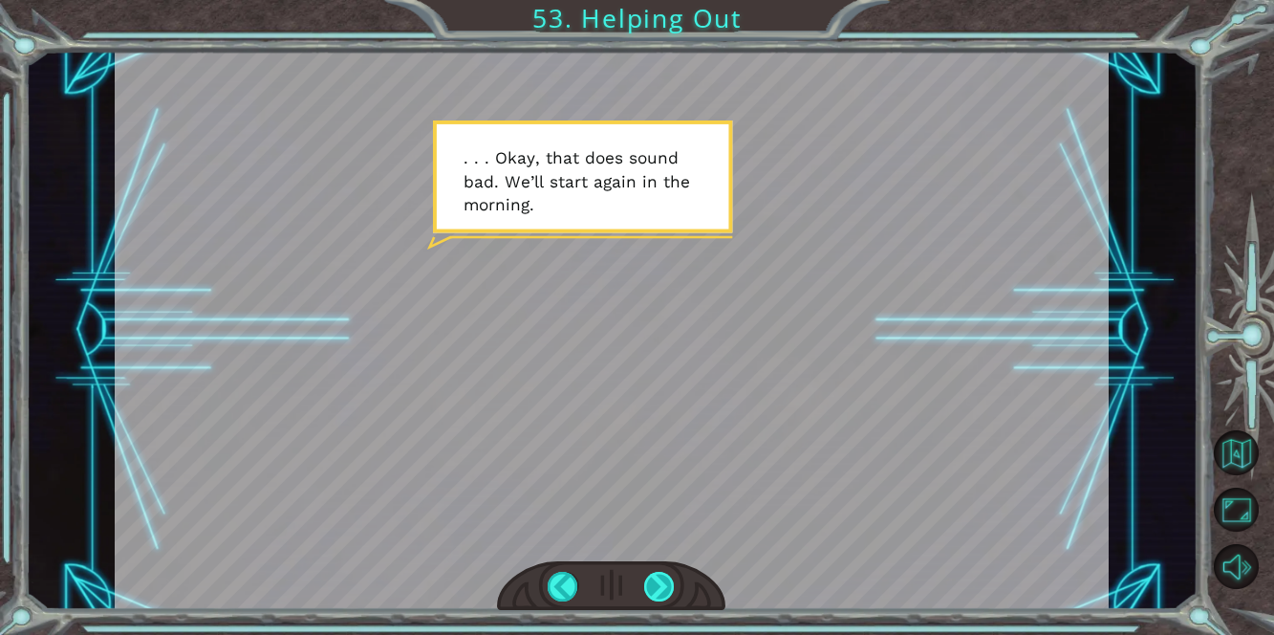
click at [656, 582] on div at bounding box center [660, 587] width 32 height 31
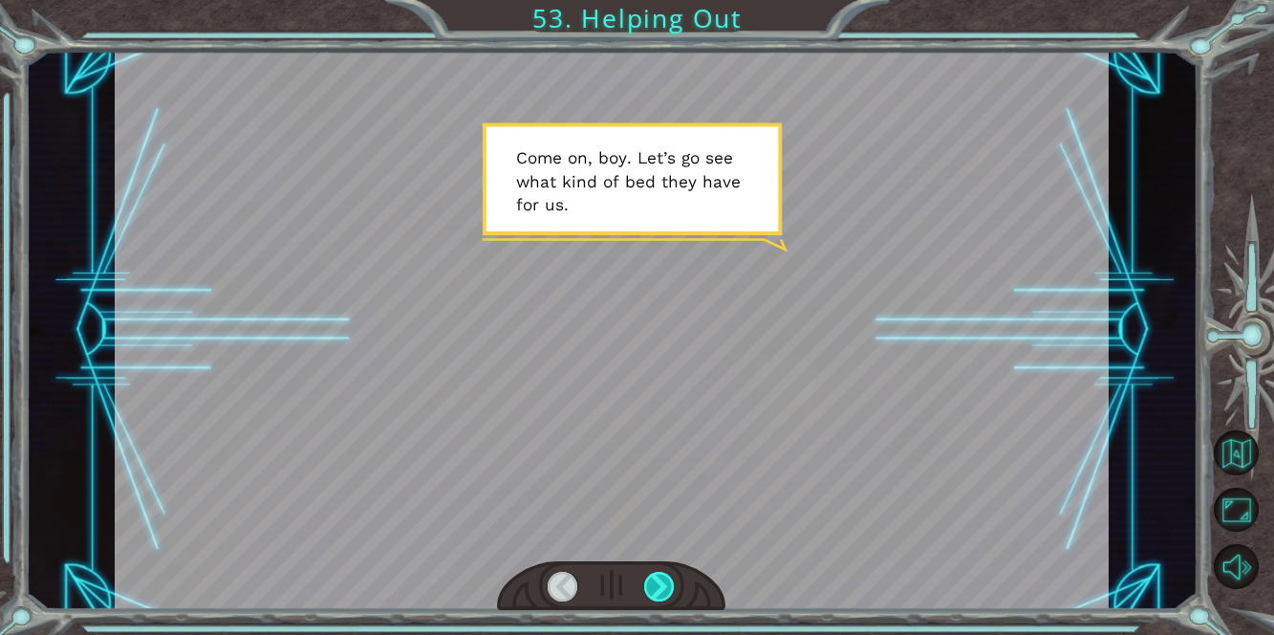
click at [656, 582] on div at bounding box center [660, 587] width 32 height 31
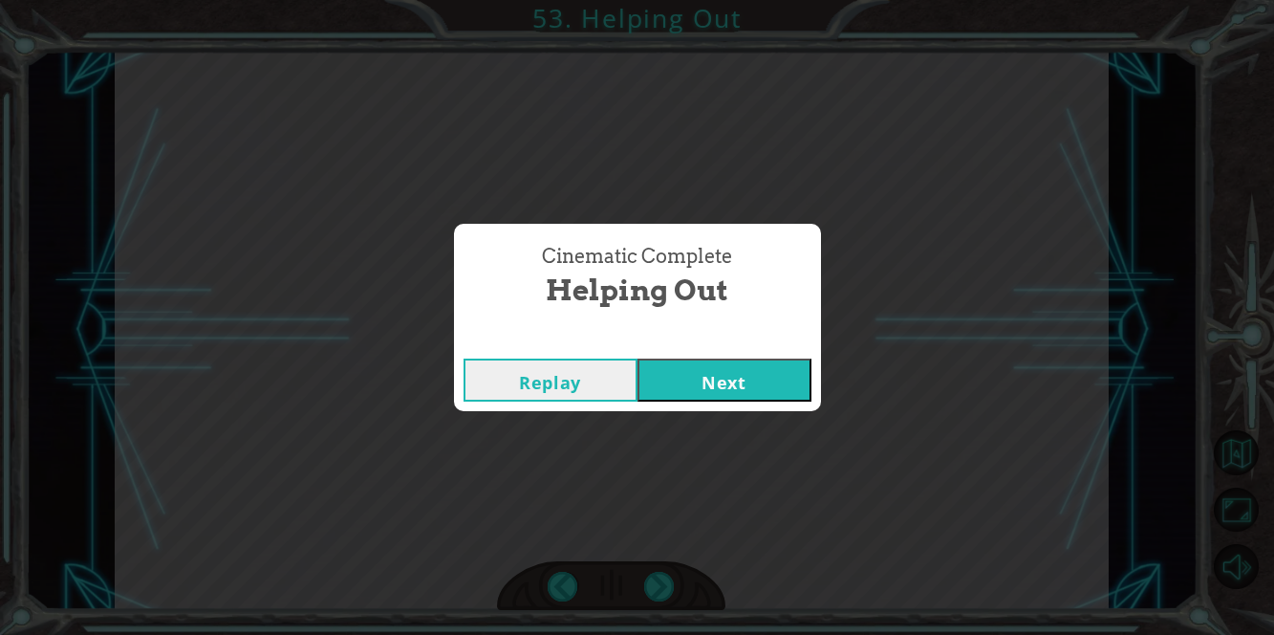
click at [771, 374] on button "Next" at bounding box center [724, 379] width 174 height 43
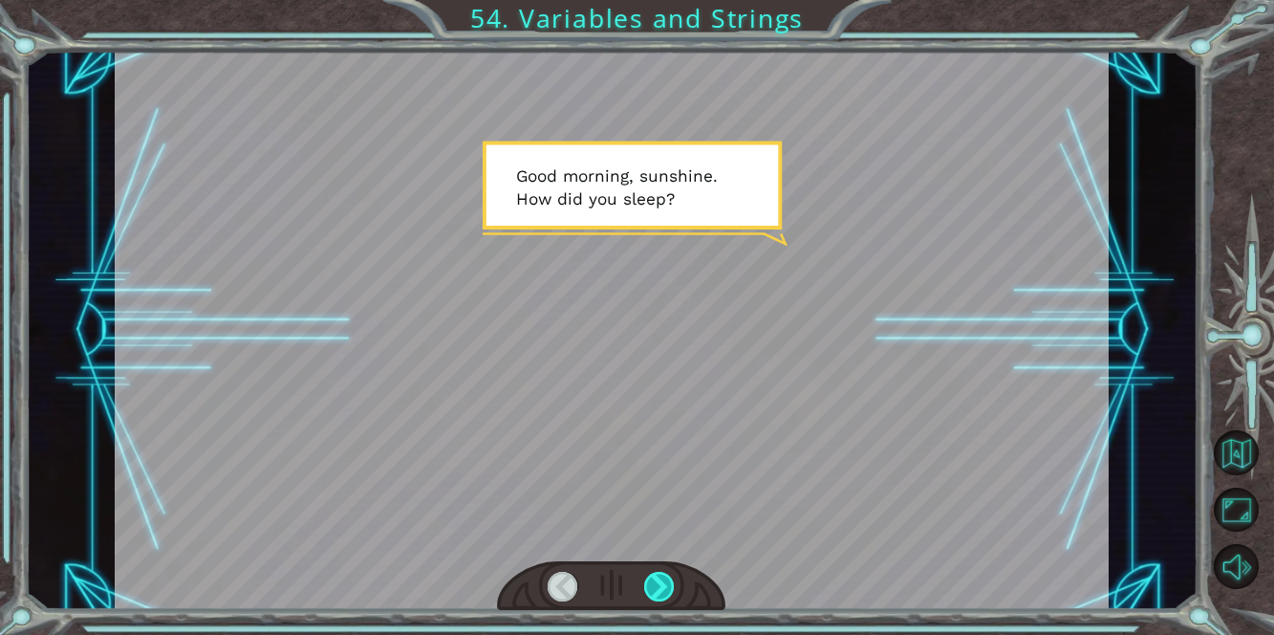
click at [667, 585] on div at bounding box center [660, 587] width 32 height 31
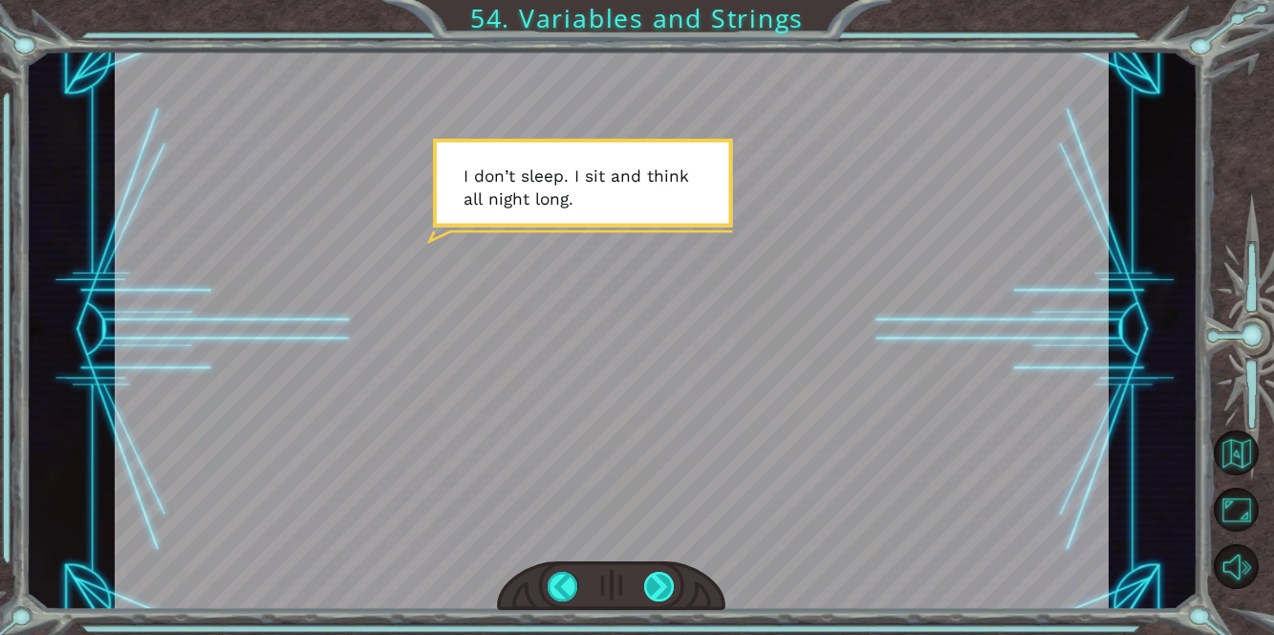
click at [667, 584] on div at bounding box center [660, 587] width 32 height 31
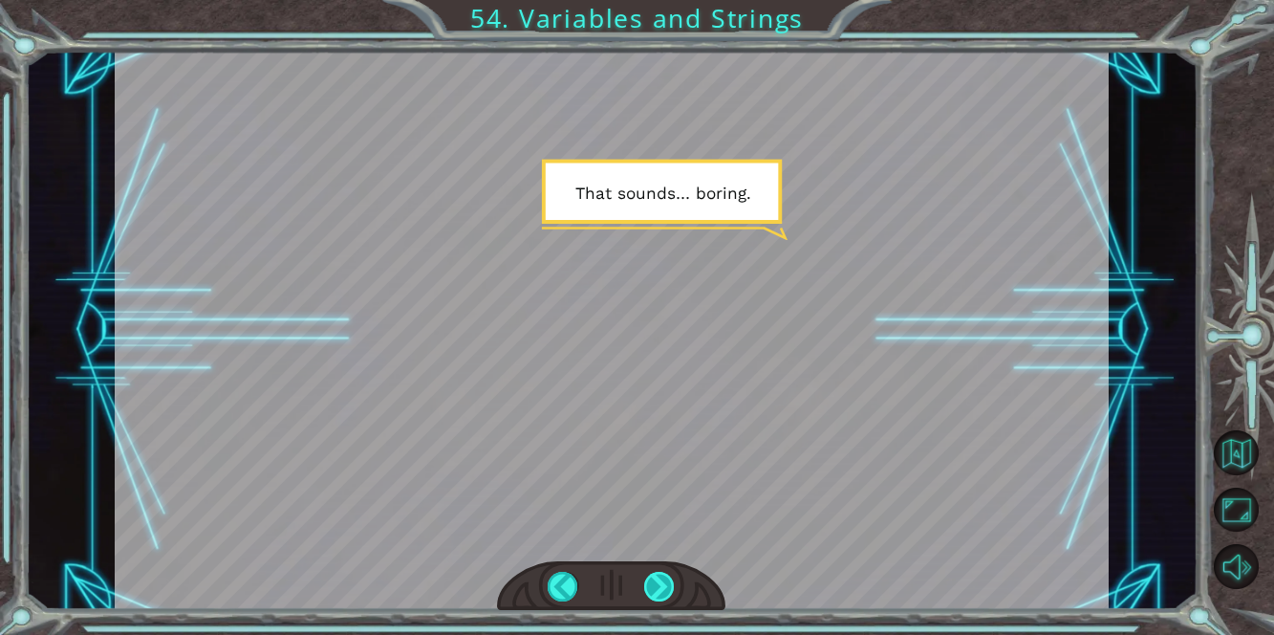
click at [667, 584] on div at bounding box center [660, 587] width 32 height 31
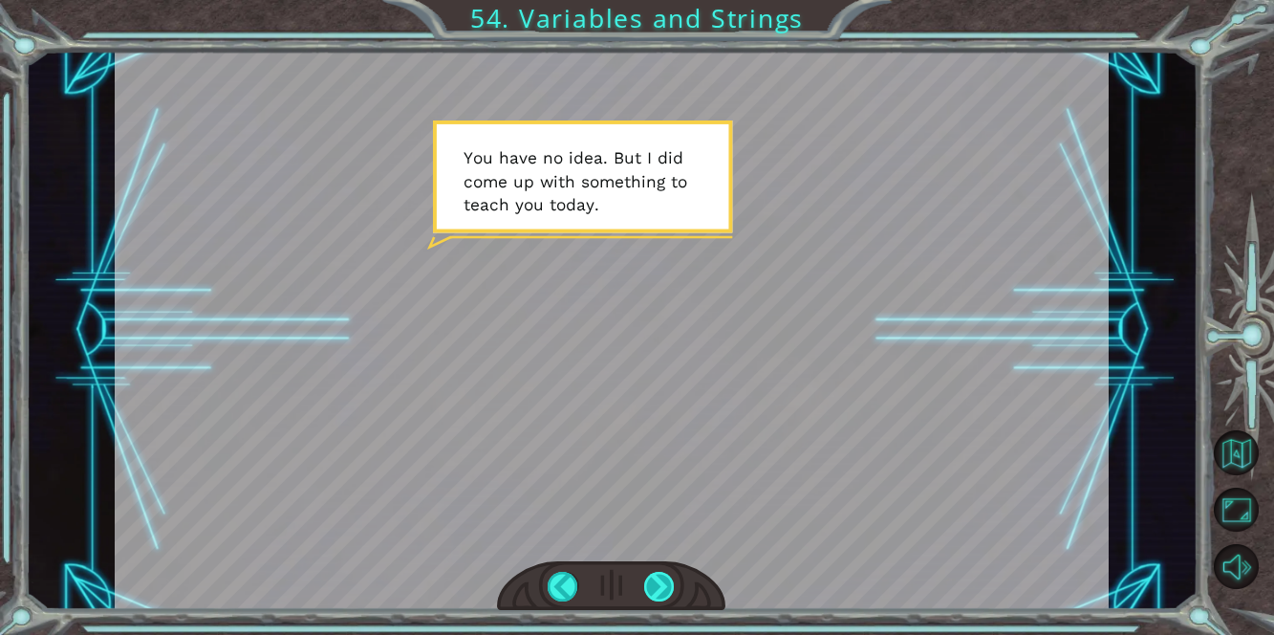
click at [667, 584] on div at bounding box center [660, 587] width 32 height 31
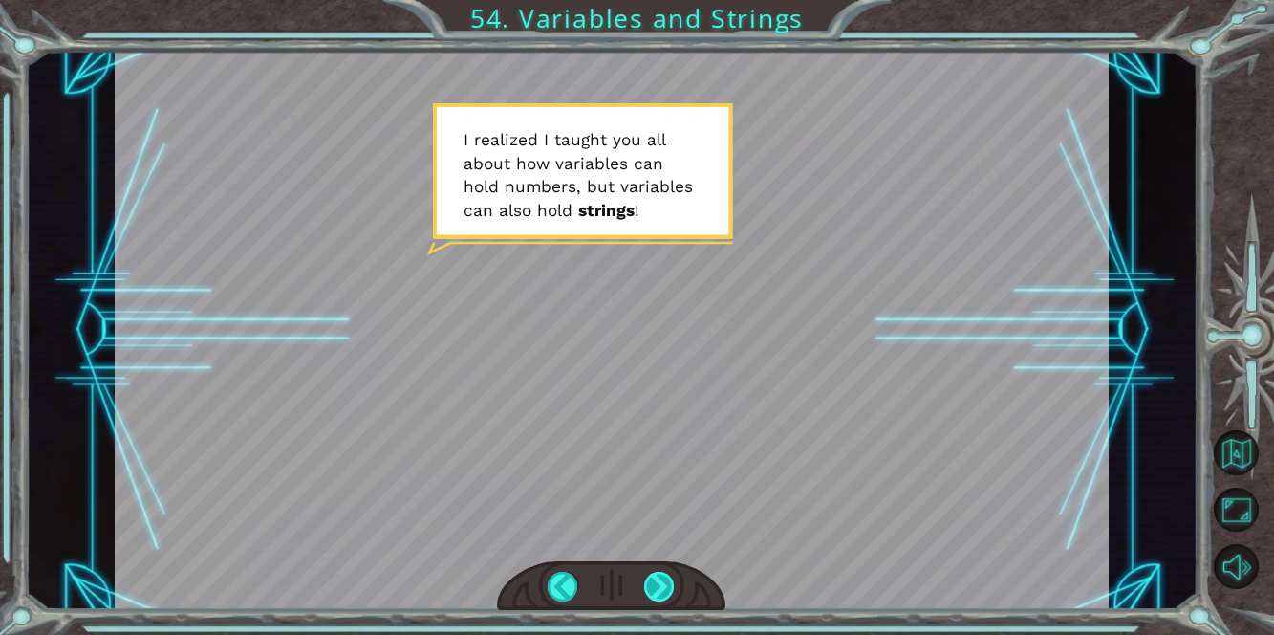
click at [667, 584] on div at bounding box center [660, 587] width 32 height 31
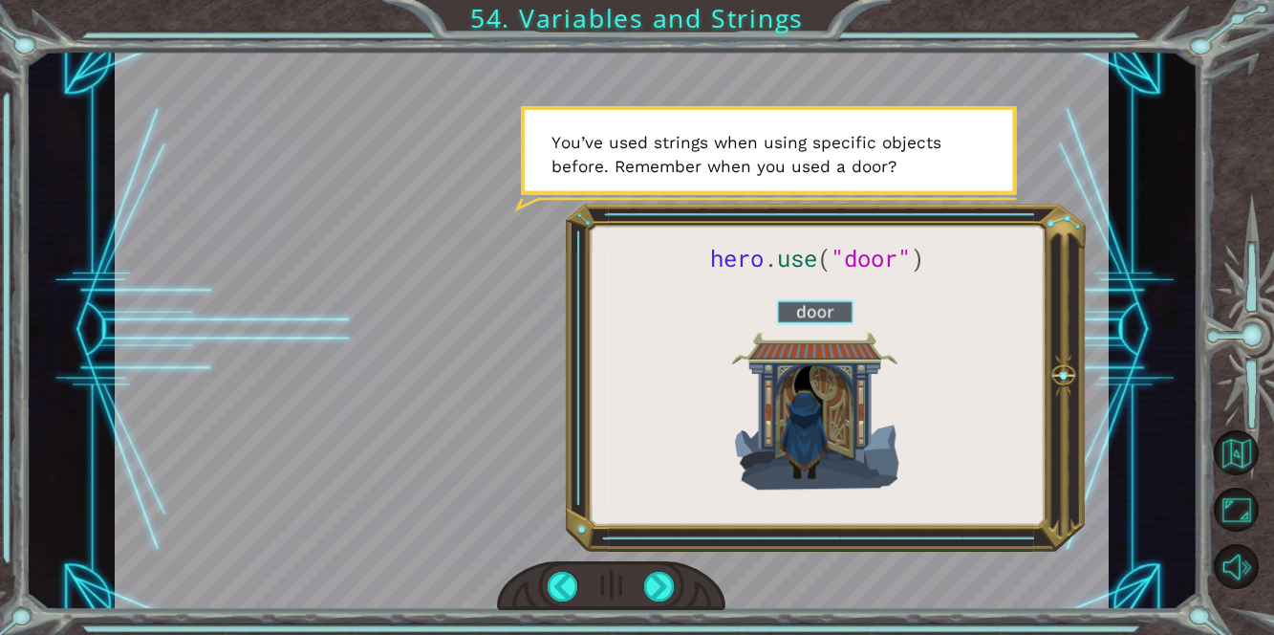
click at [509, 312] on div at bounding box center [612, 330] width 994 height 559
click at [720, 332] on div at bounding box center [612, 330] width 994 height 559
click at [654, 584] on div at bounding box center [660, 587] width 32 height 31
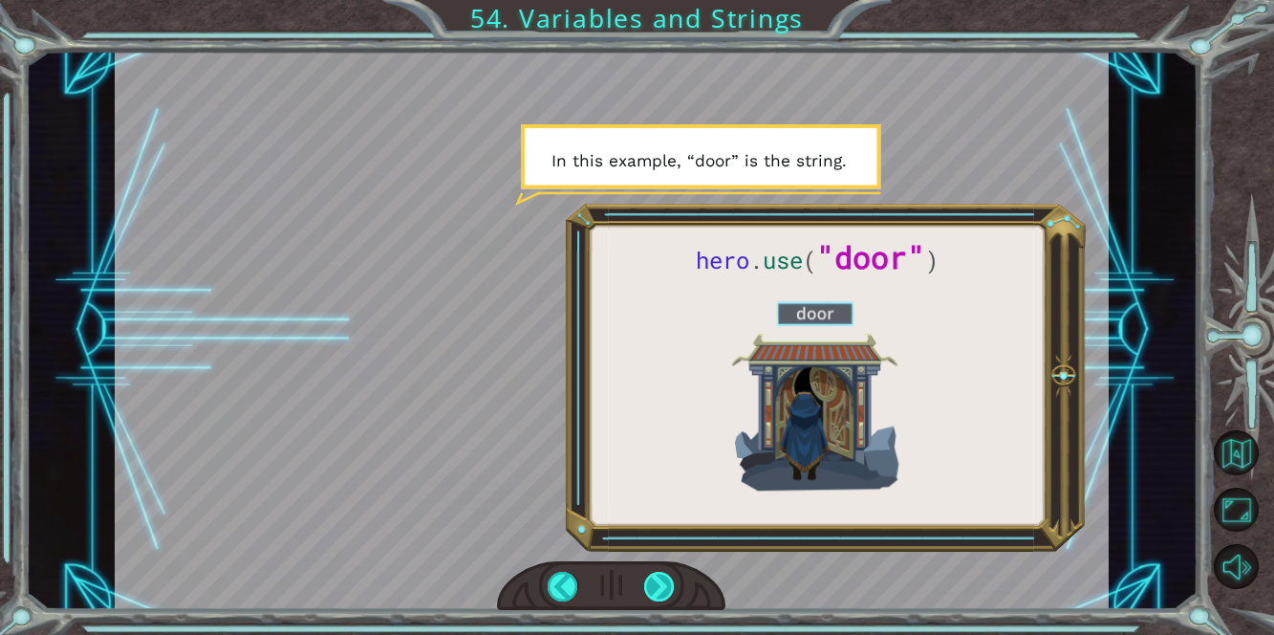
click at [654, 584] on div at bounding box center [660, 587] width 32 height 31
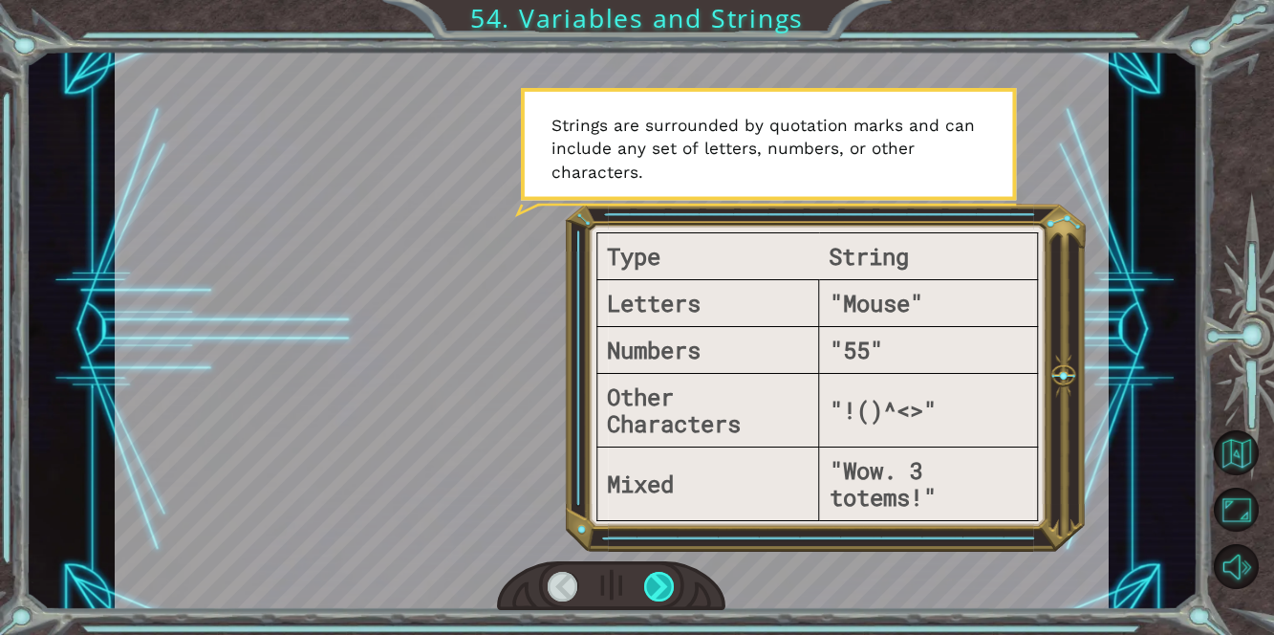
click at [656, 588] on div at bounding box center [660, 587] width 32 height 31
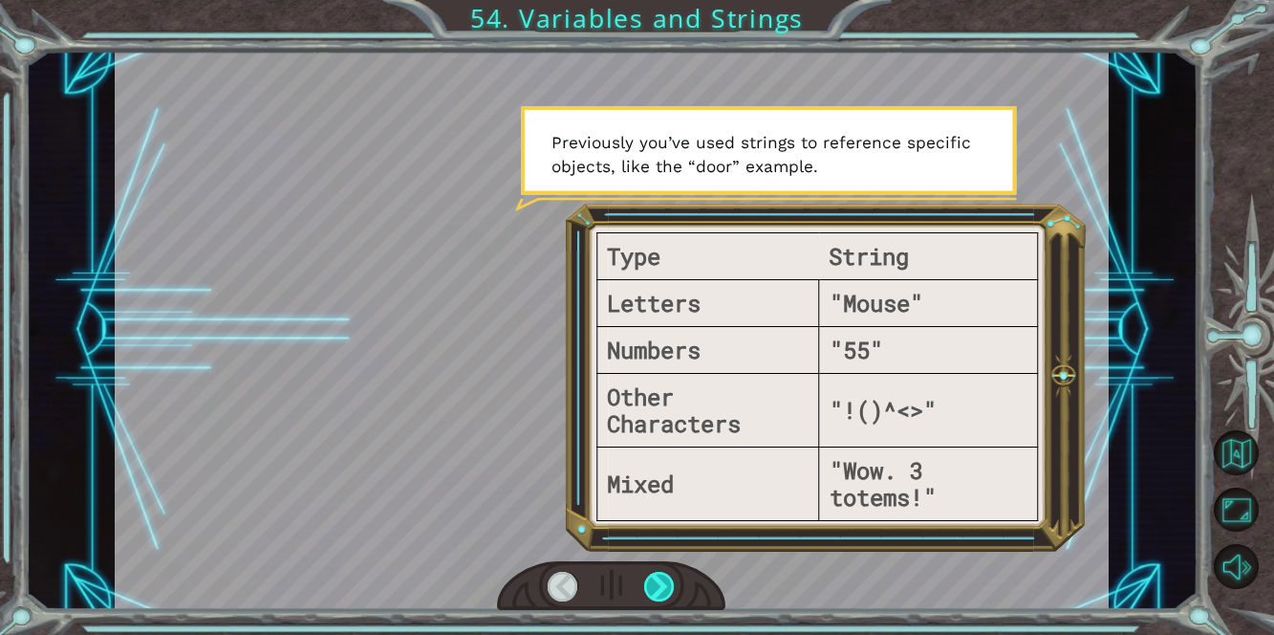
click at [656, 588] on div at bounding box center [660, 587] width 32 height 31
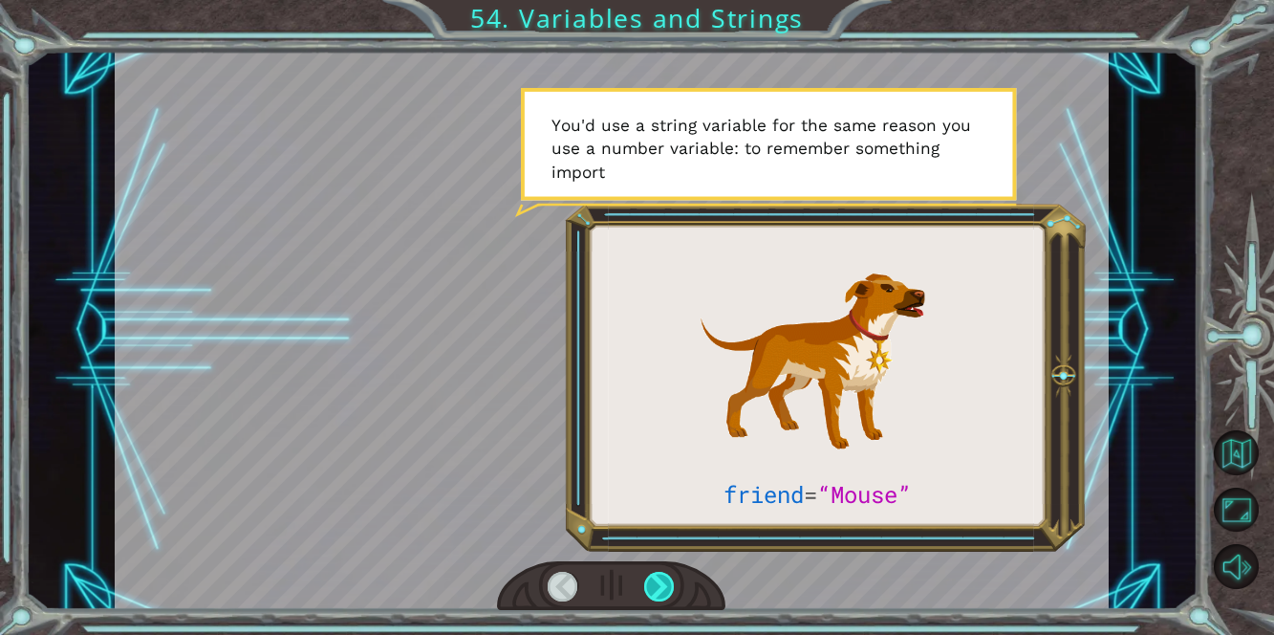
click at [654, 594] on div at bounding box center [660, 587] width 32 height 31
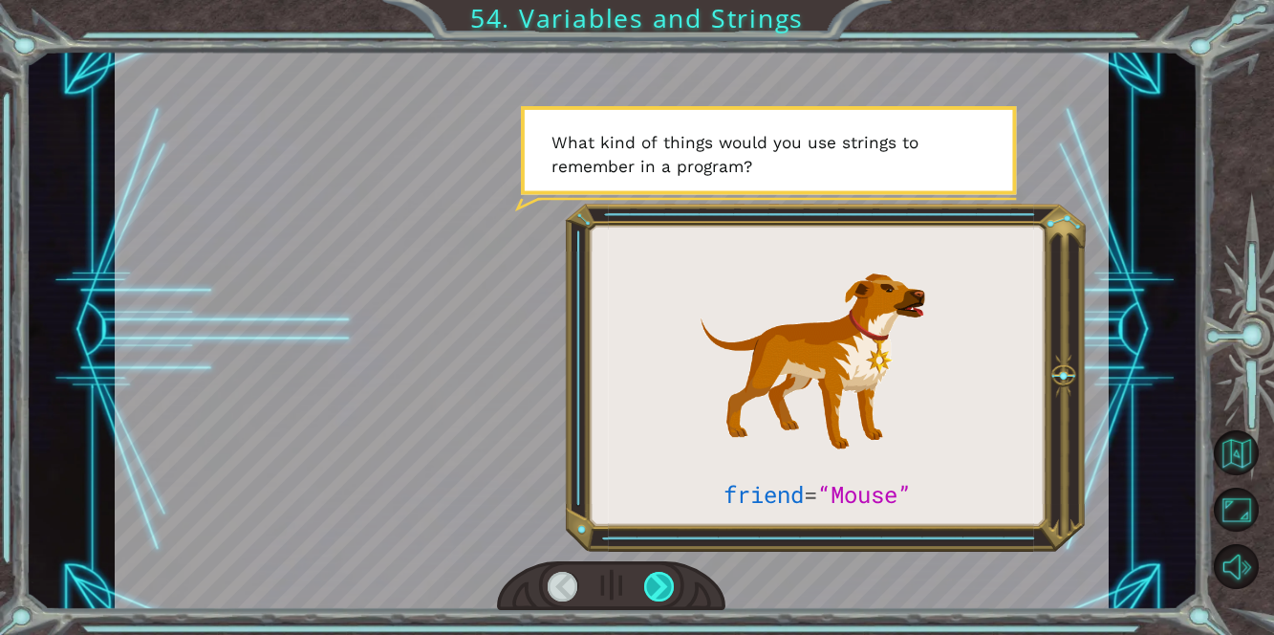
click at [654, 594] on div at bounding box center [660, 587] width 32 height 31
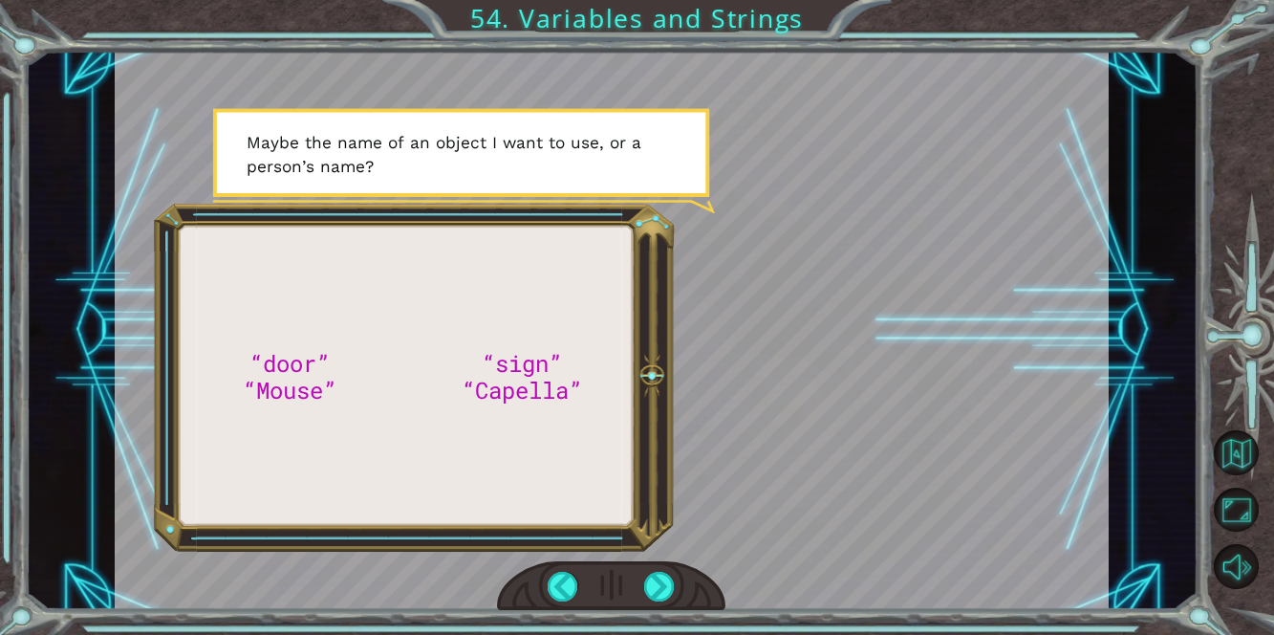
click at [282, 358] on div at bounding box center [612, 330] width 994 height 559
click at [658, 580] on div at bounding box center [660, 587] width 32 height 31
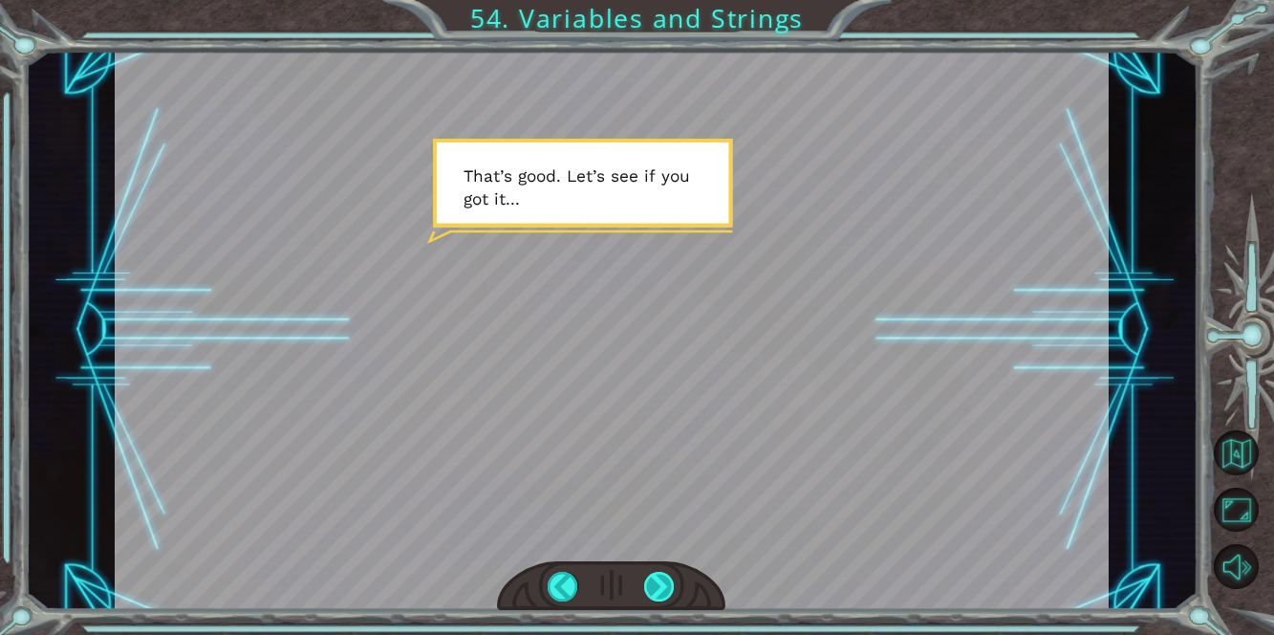
click at [656, 575] on div at bounding box center [660, 587] width 32 height 31
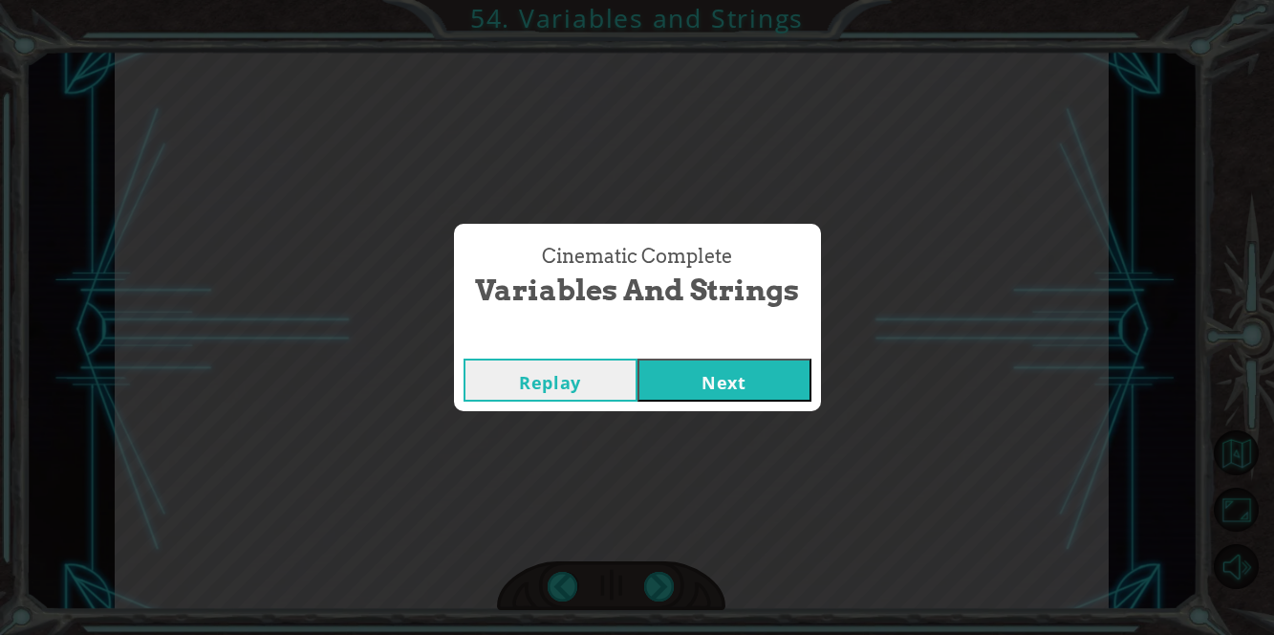
click at [734, 381] on button "Next" at bounding box center [724, 379] width 174 height 43
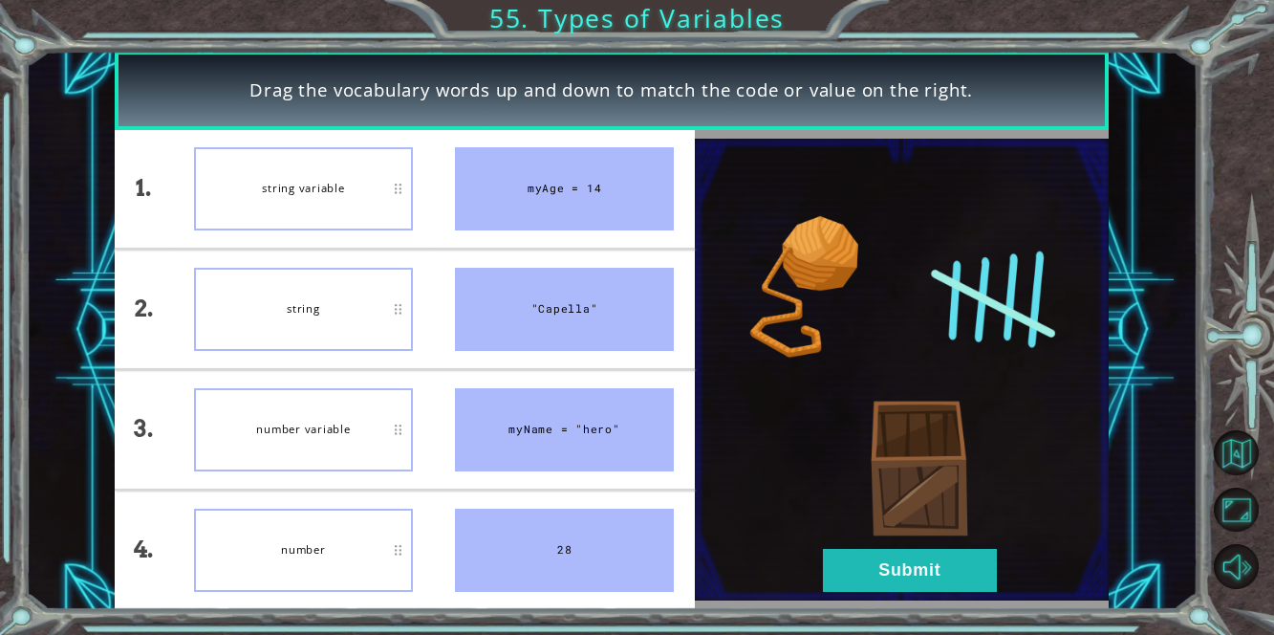
click at [564, 432] on div "myName = "hero"" at bounding box center [564, 429] width 219 height 83
drag, startPoint x: 600, startPoint y: 194, endPoint x: 528, endPoint y: 442, distance: 258.6
click at [528, 442] on ul "myAge = 14 "Capella" myName = "hero" 28" at bounding box center [564, 370] width 261 height 480
click at [528, 442] on div "myName = "hero"" at bounding box center [564, 429] width 219 height 83
click at [537, 191] on div "myAge = 14" at bounding box center [564, 188] width 219 height 83
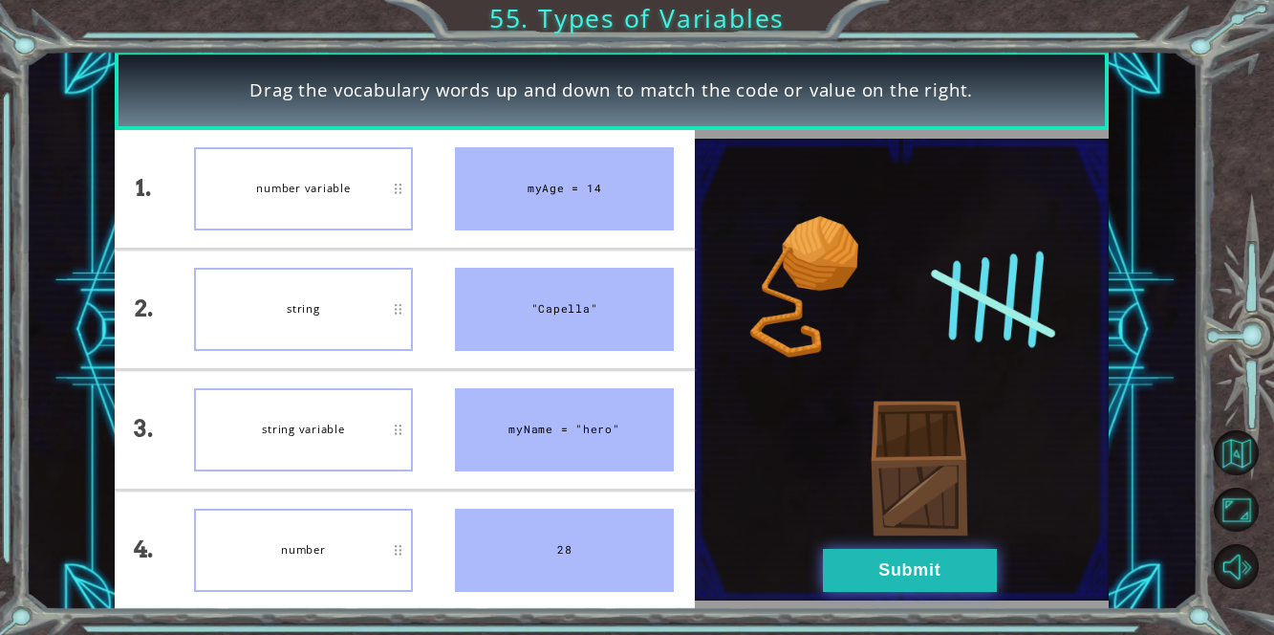
click at [969, 572] on button "Submit" at bounding box center [910, 570] width 174 height 43
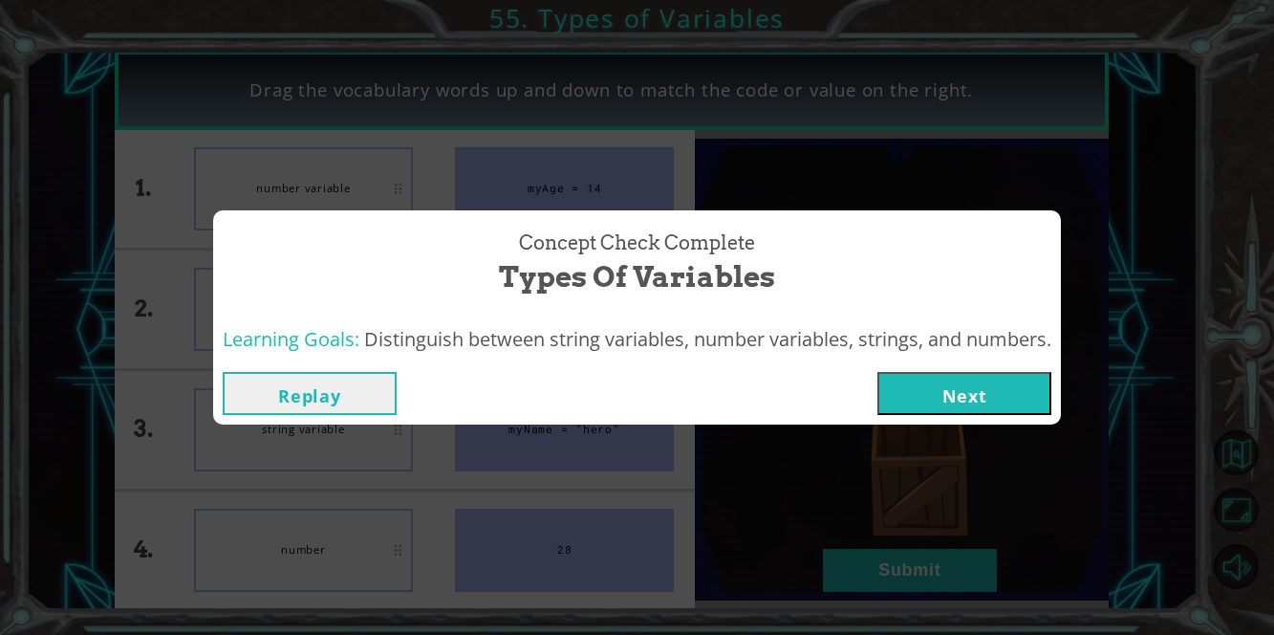
click at [976, 377] on button "Next" at bounding box center [964, 393] width 174 height 43
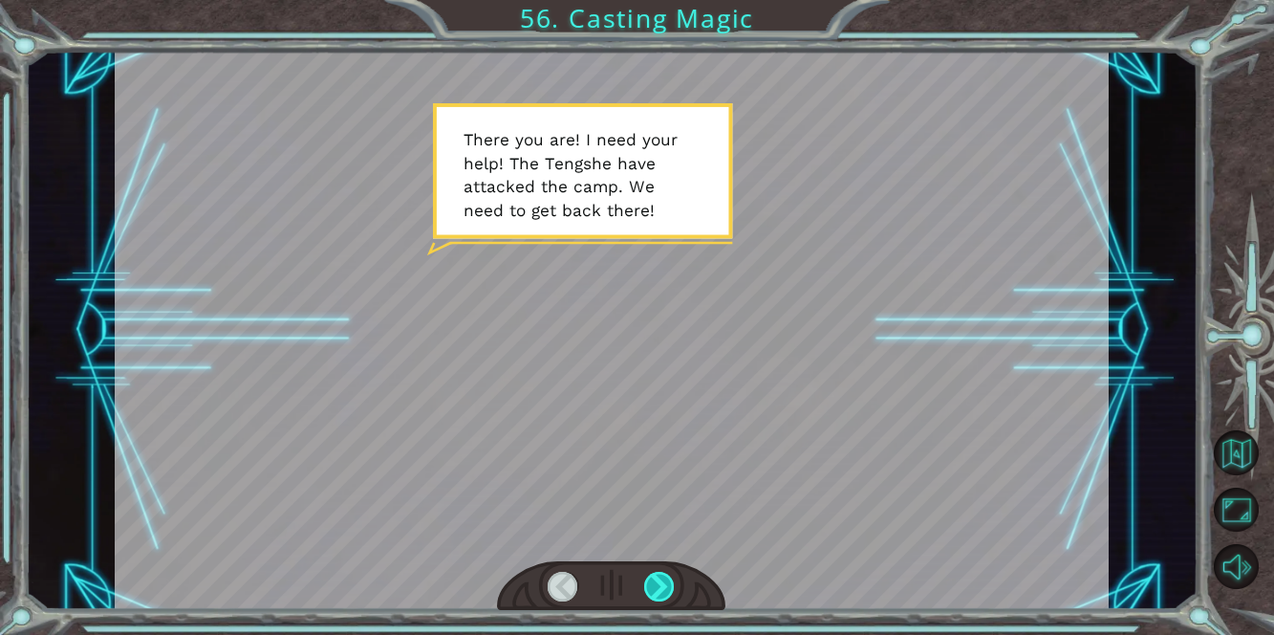
click at [654, 596] on div at bounding box center [660, 587] width 32 height 31
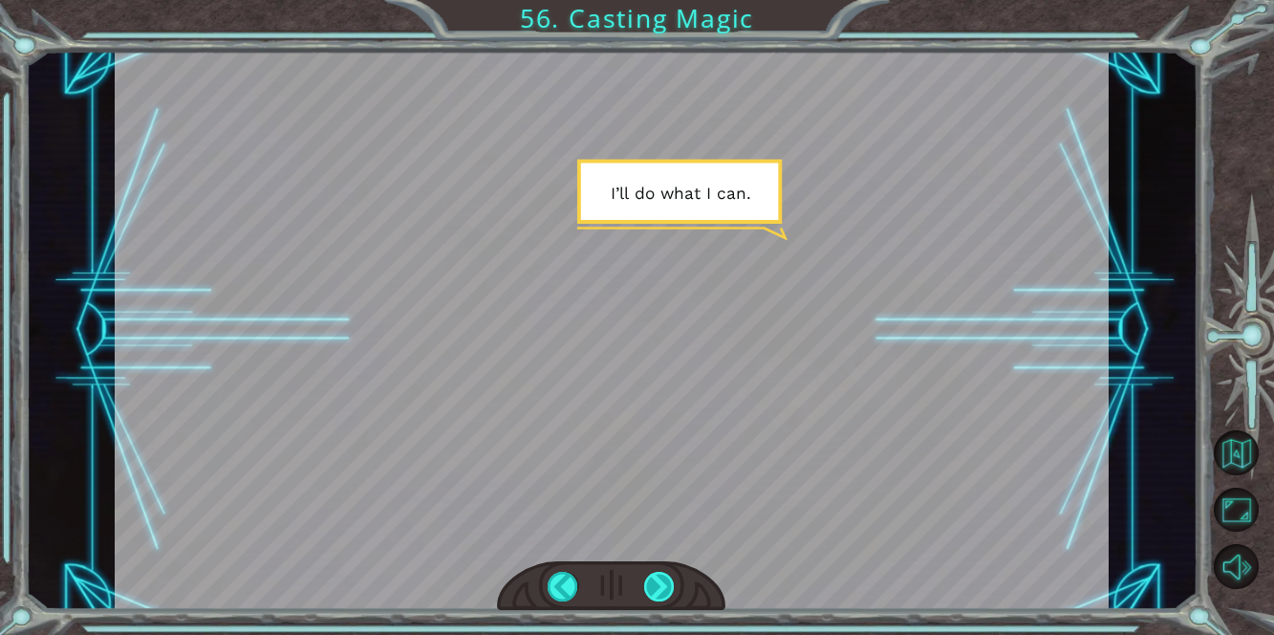
click at [658, 589] on div at bounding box center [660, 587] width 32 height 31
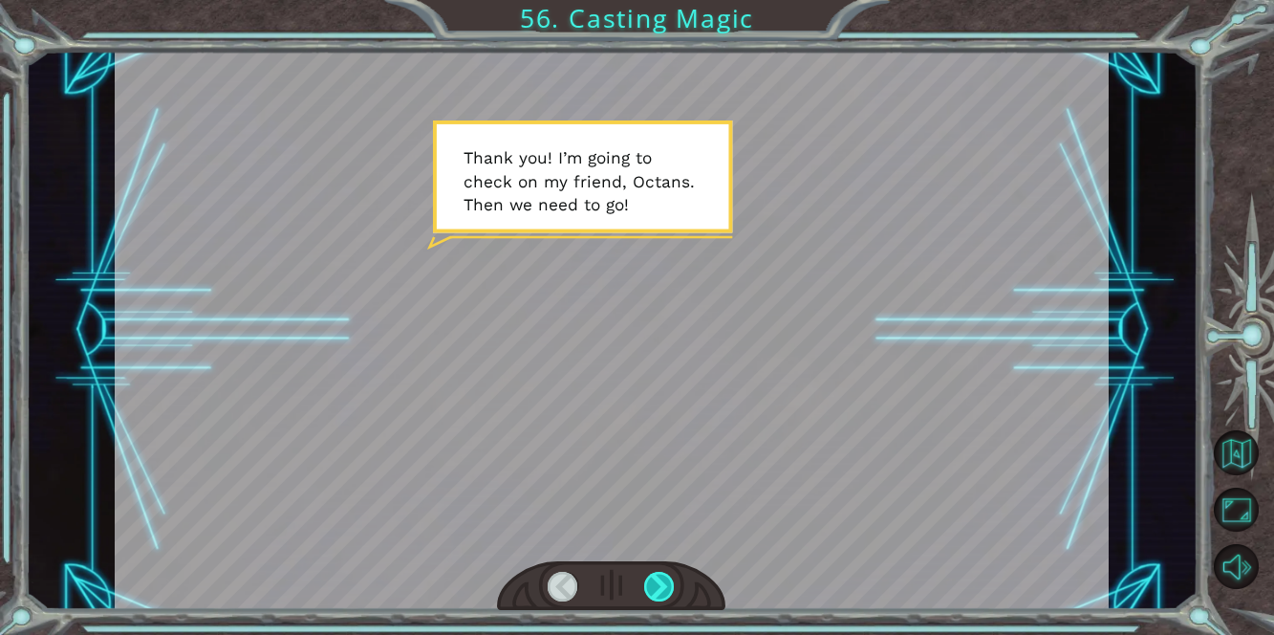
click at [660, 577] on div at bounding box center [660, 587] width 32 height 31
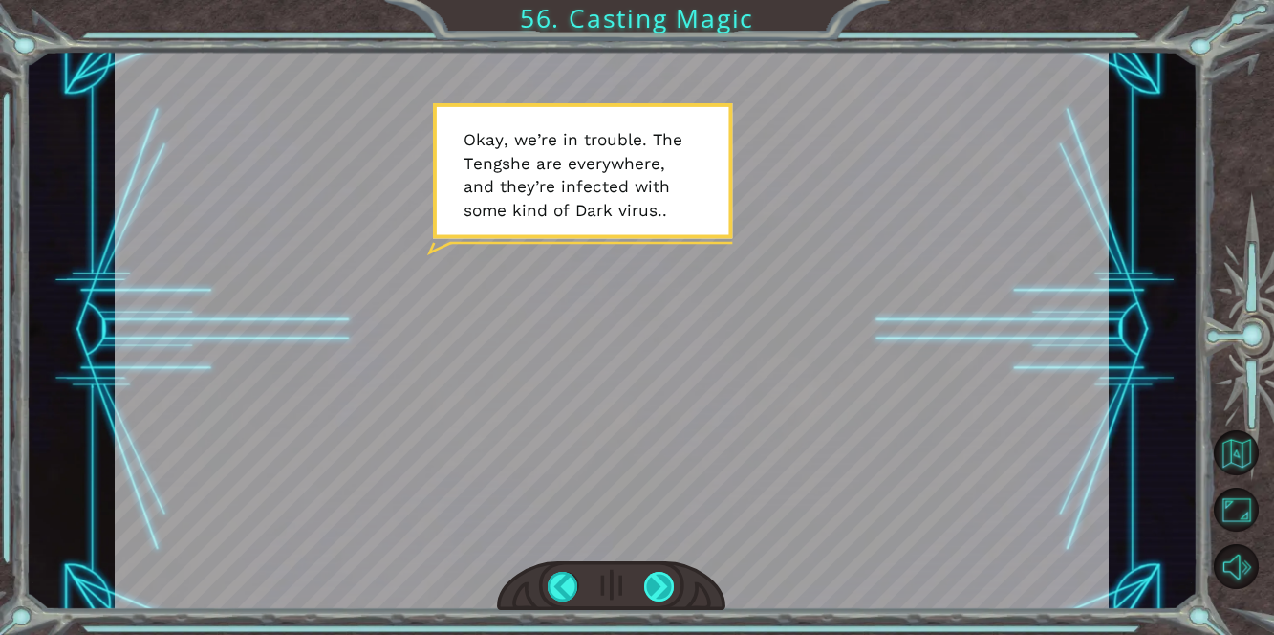
click at [660, 577] on div at bounding box center [660, 587] width 32 height 31
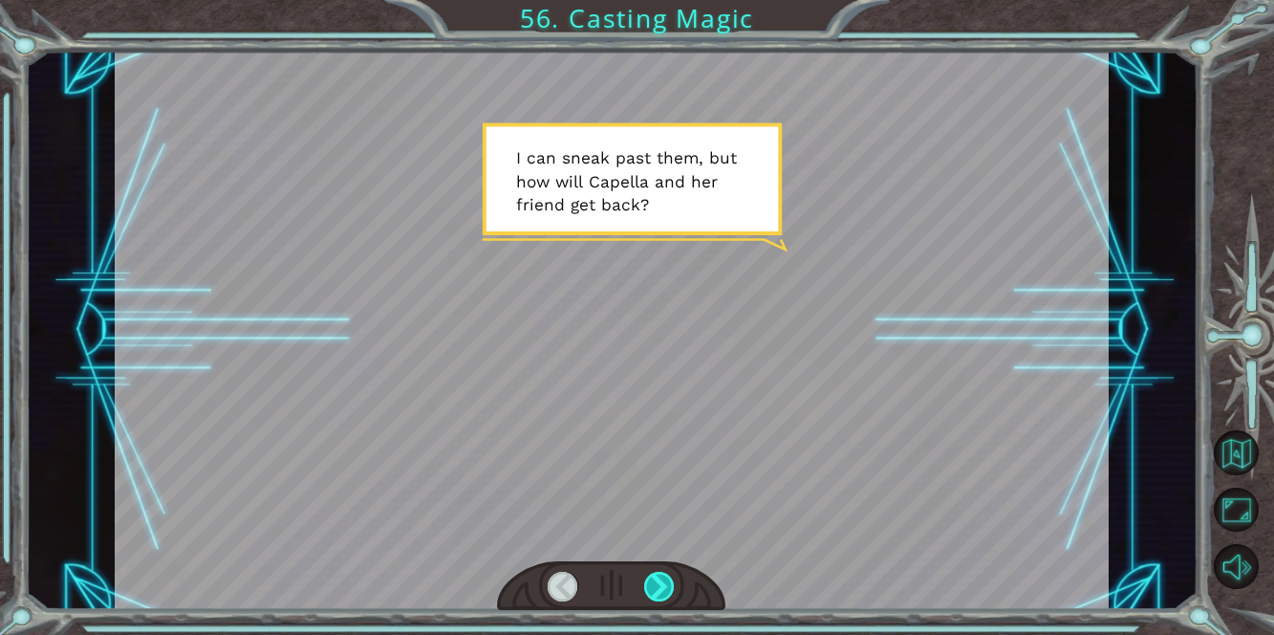
click at [660, 577] on div at bounding box center [660, 587] width 32 height 31
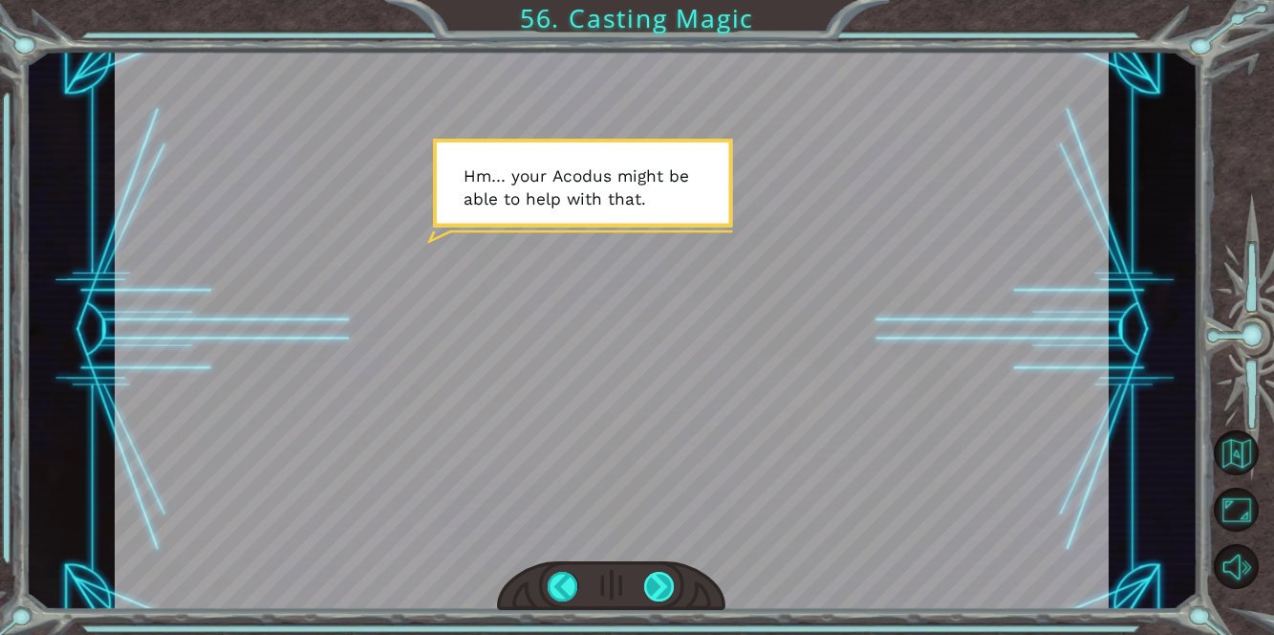
click at [660, 577] on div at bounding box center [660, 587] width 32 height 31
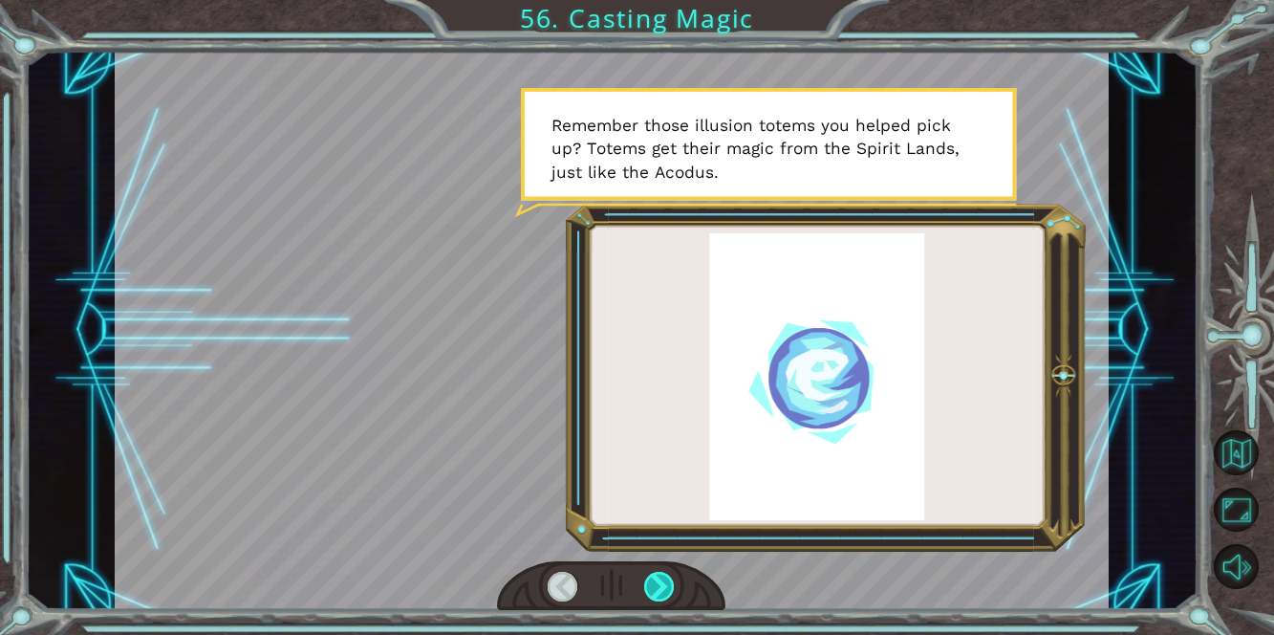
click at [658, 574] on div at bounding box center [660, 587] width 32 height 31
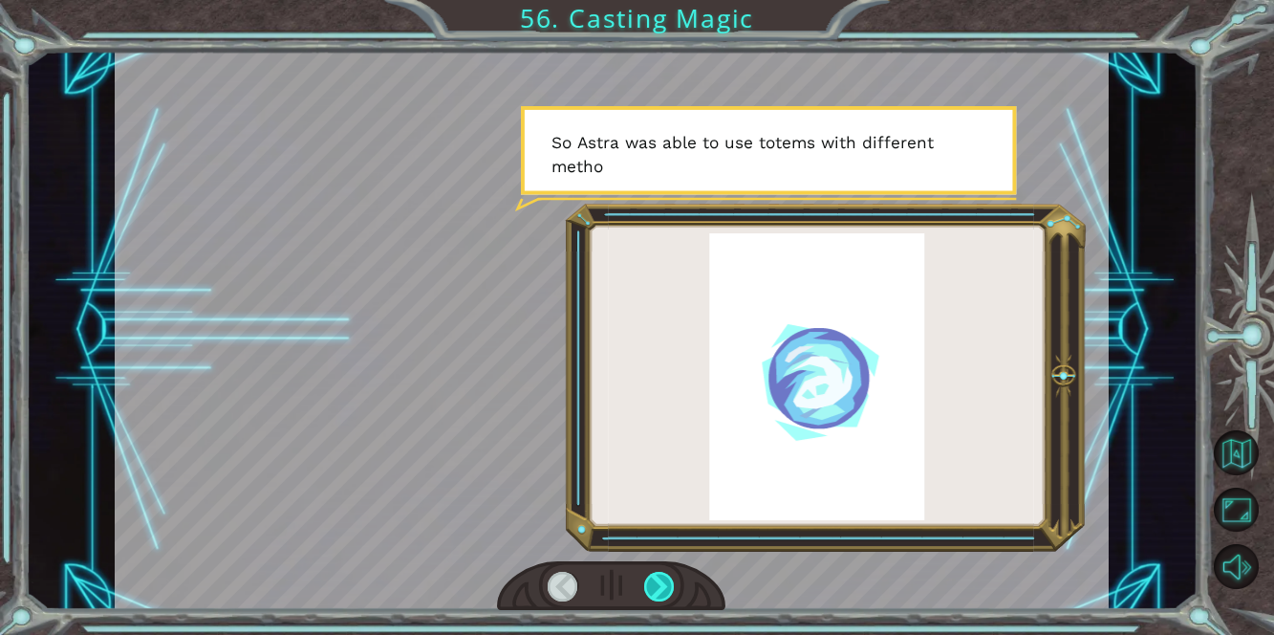
click at [655, 573] on div at bounding box center [660, 587] width 32 height 31
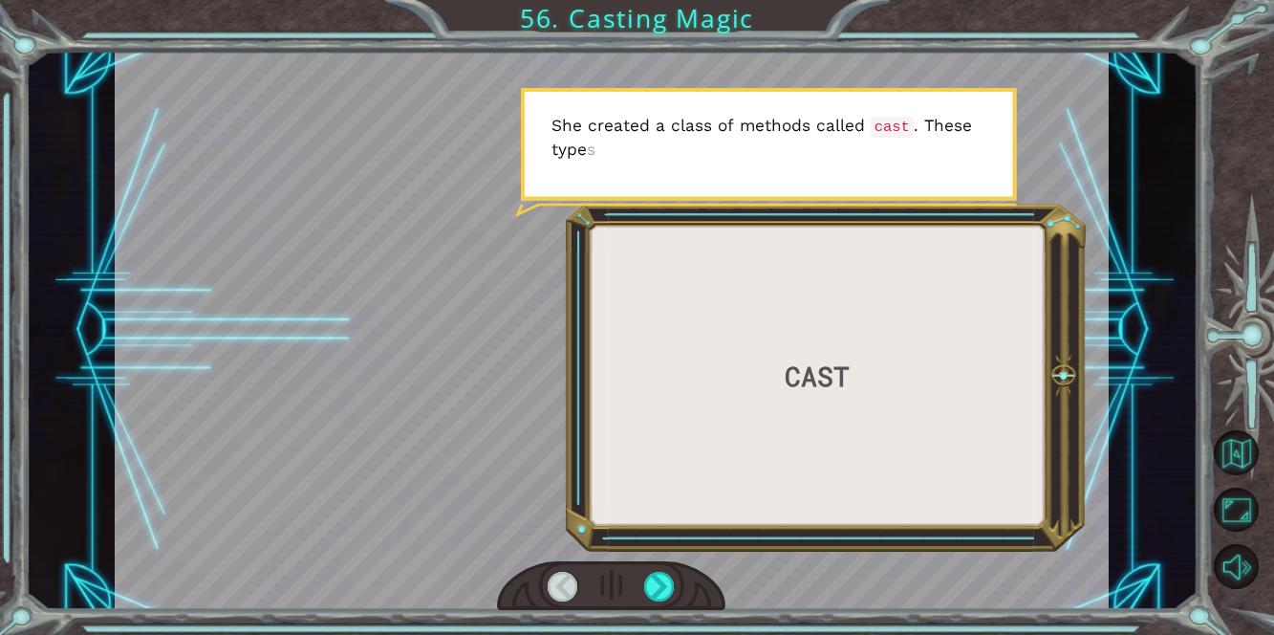
click at [653, 570] on div at bounding box center [611, 586] width 228 height 51
click at [649, 579] on div at bounding box center [660, 587] width 32 height 31
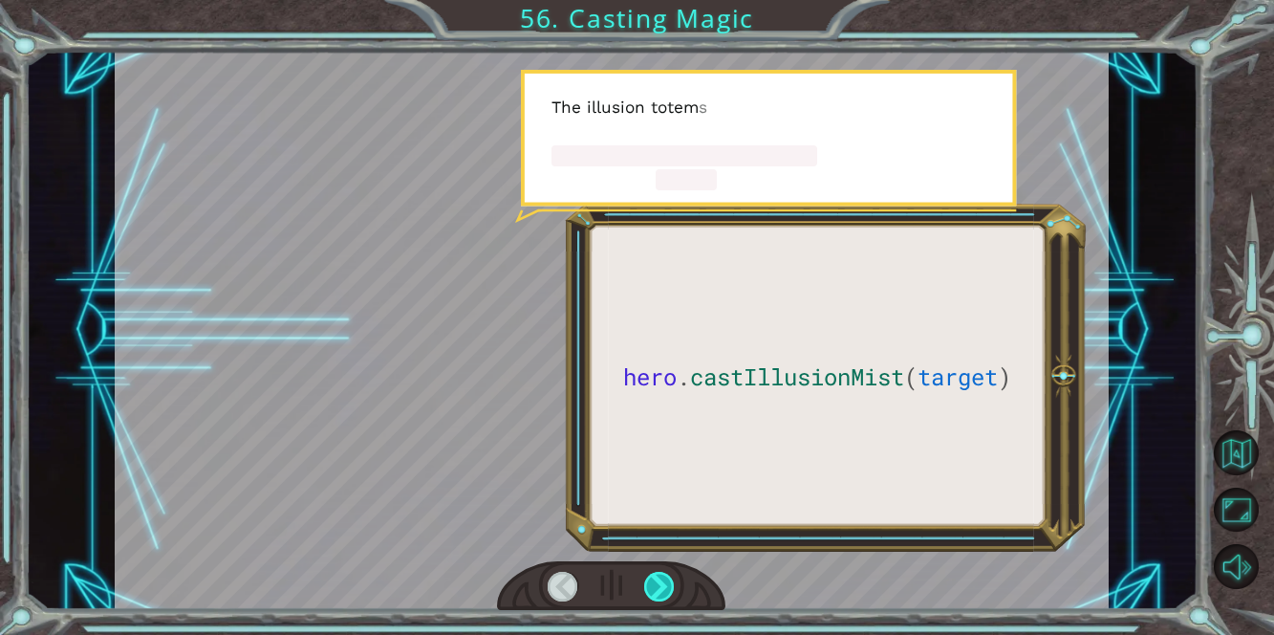
click at [649, 579] on div at bounding box center [660, 587] width 32 height 31
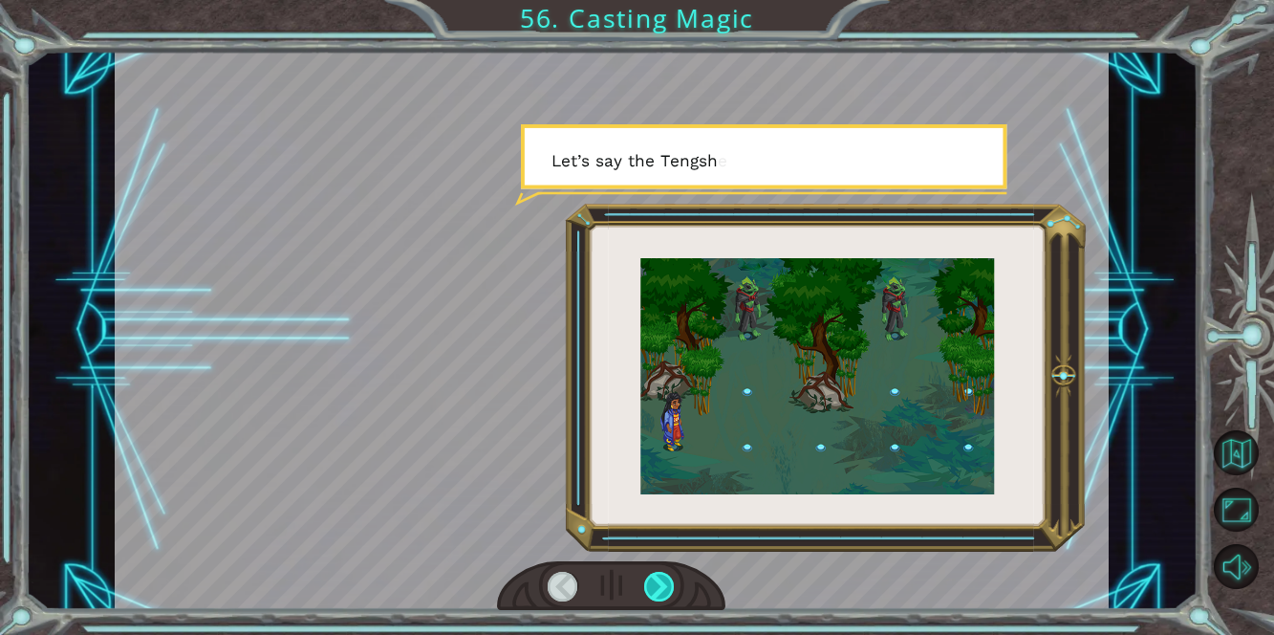
click at [648, 578] on div at bounding box center [660, 587] width 32 height 31
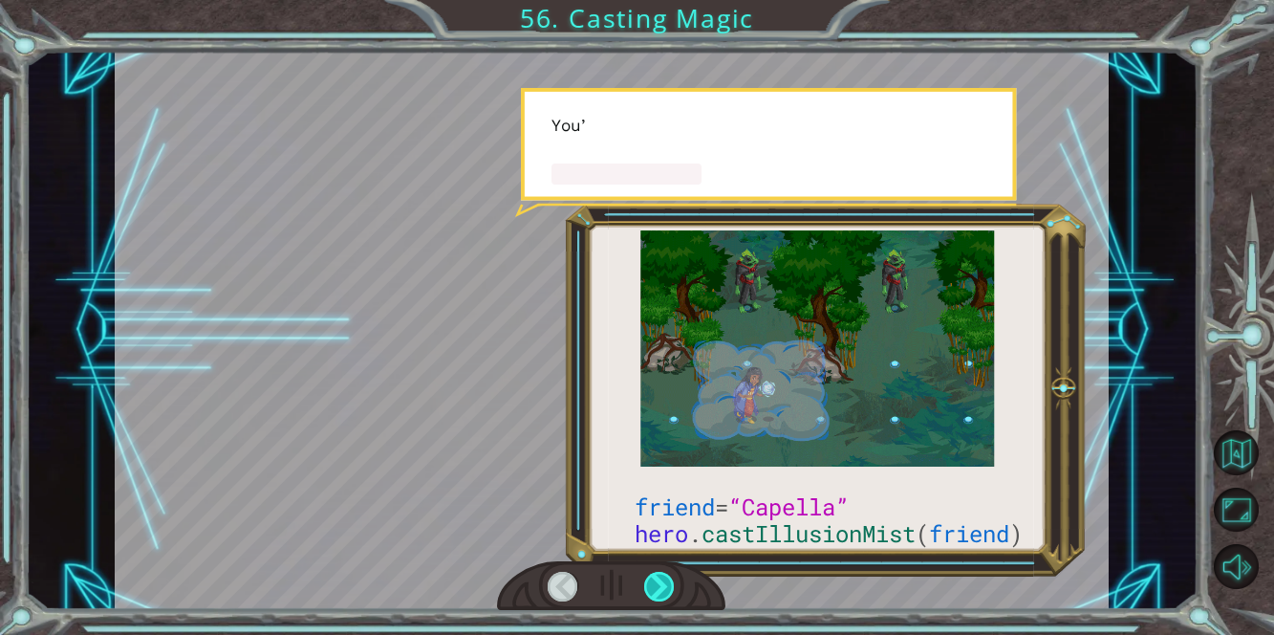
click at [648, 578] on div at bounding box center [660, 587] width 32 height 31
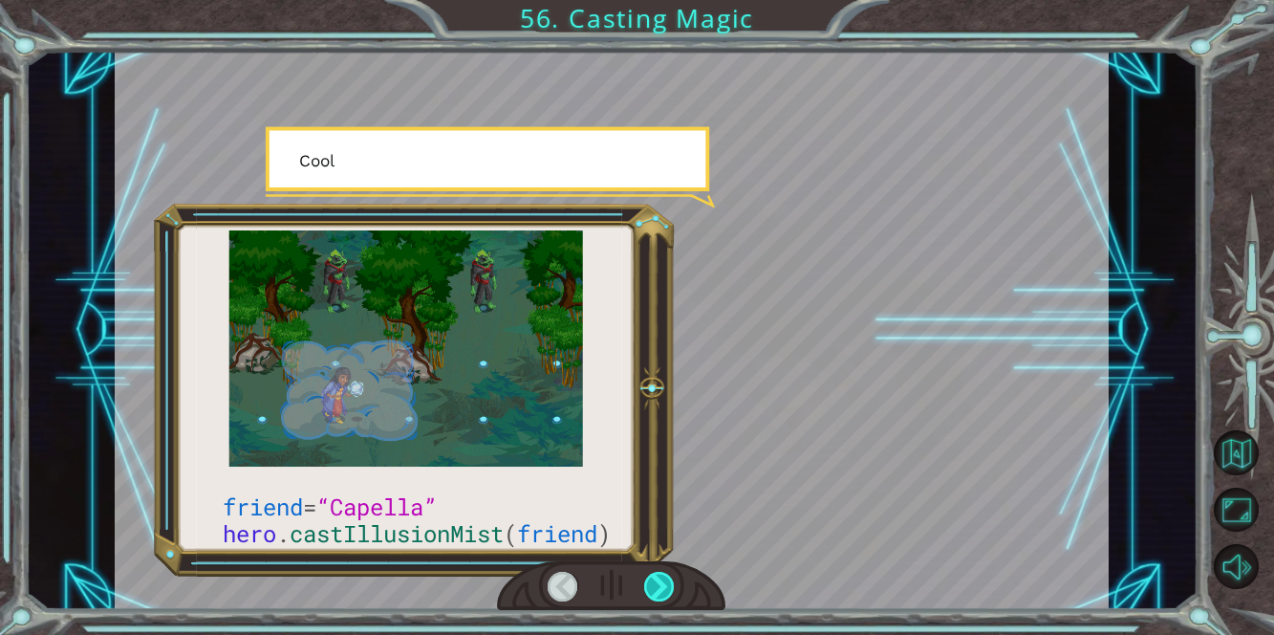
click at [648, 578] on div at bounding box center [660, 587] width 32 height 31
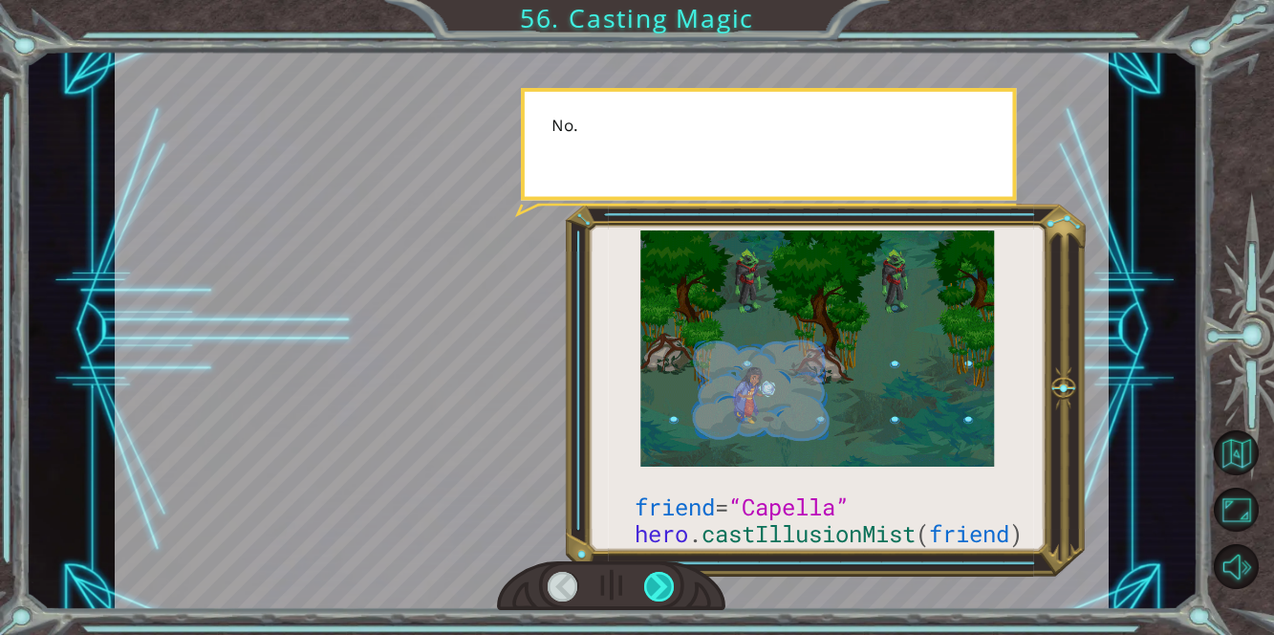
click at [648, 578] on div at bounding box center [660, 587] width 32 height 31
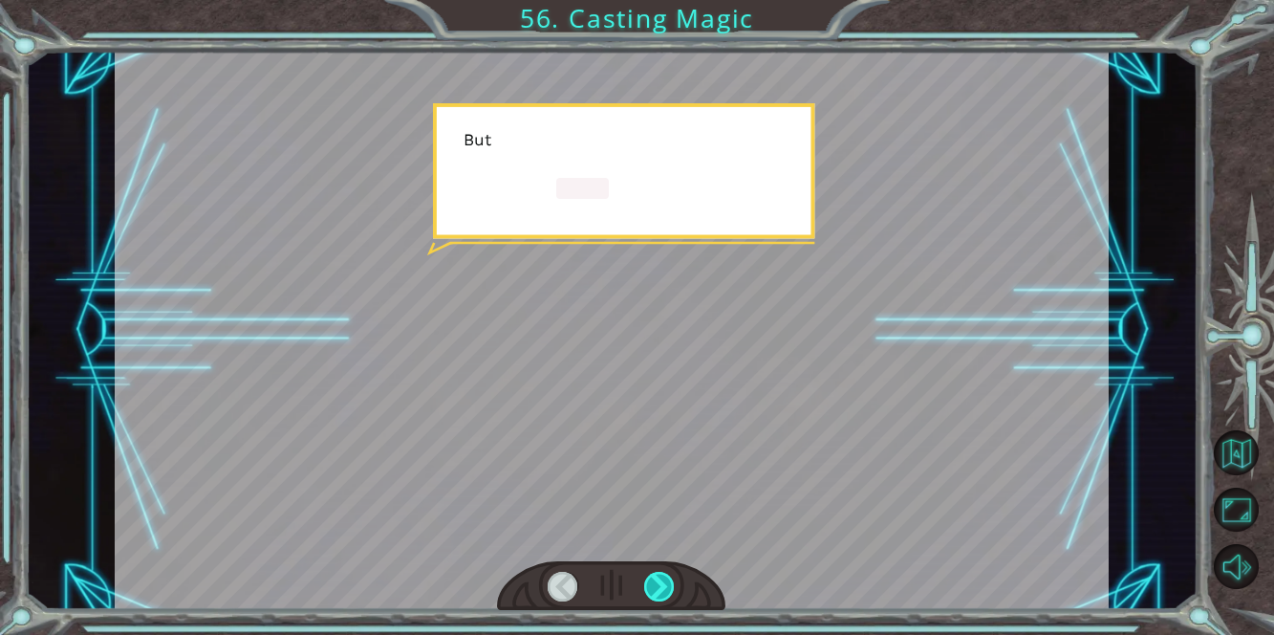
click at [648, 578] on div at bounding box center [660, 587] width 32 height 31
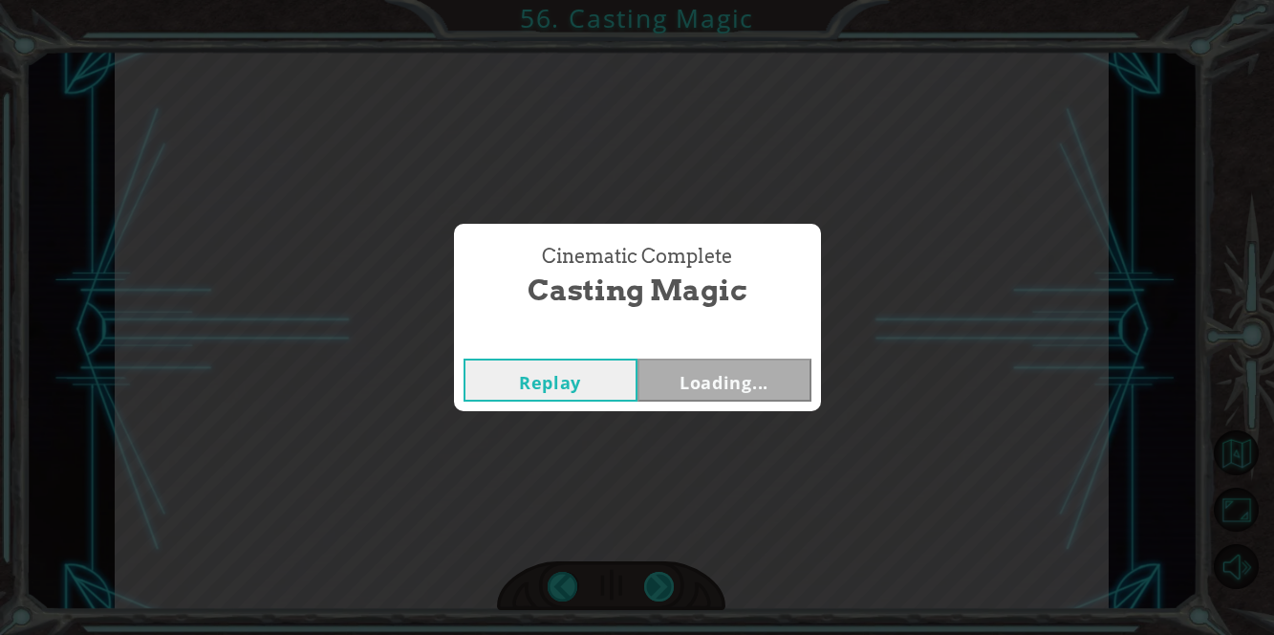
click at [648, 578] on div "Cinematic Complete Casting Magic Replay Loading..." at bounding box center [637, 317] width 1274 height 635
click at [648, 578] on div "Cinematic Complete Casting Magic Replay Next" at bounding box center [637, 317] width 1274 height 635
click at [701, 375] on button "Next" at bounding box center [724, 379] width 174 height 43
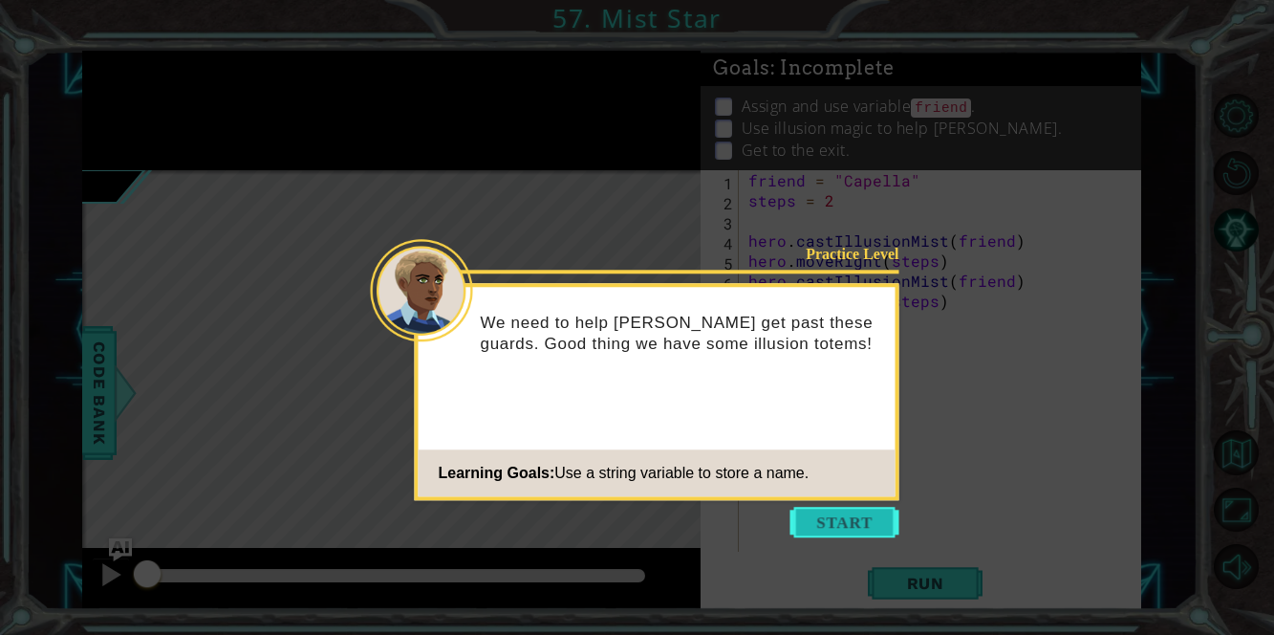
click at [823, 509] on button "Start" at bounding box center [844, 522] width 109 height 31
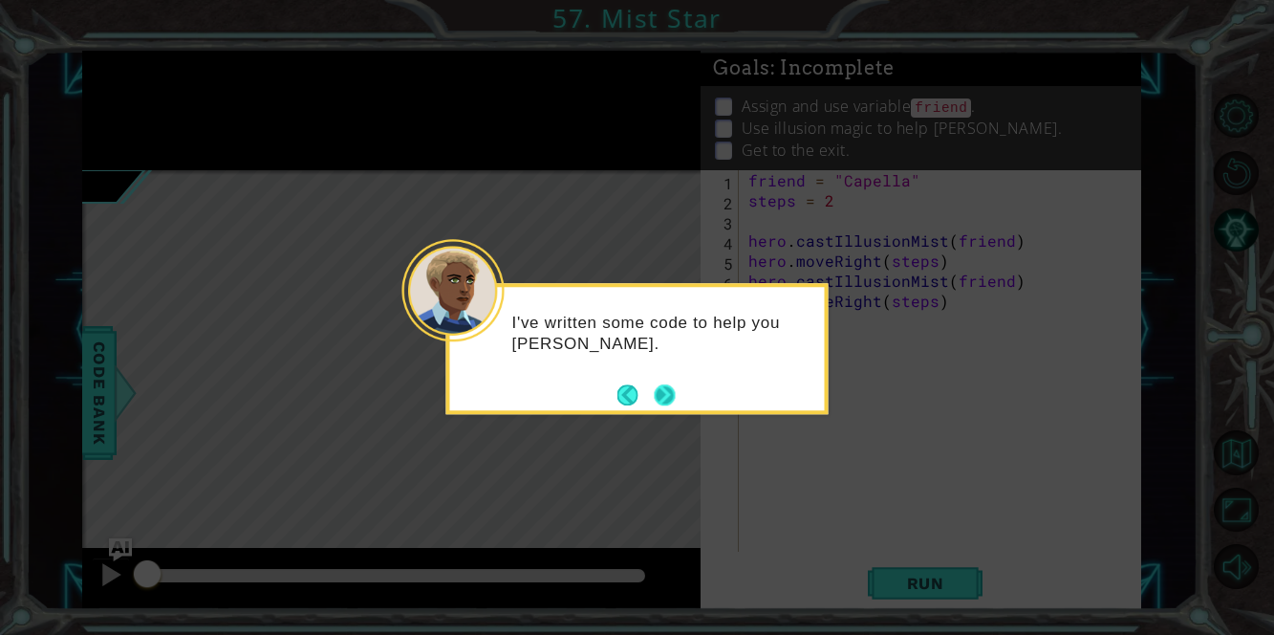
click at [674, 398] on button "Next" at bounding box center [664, 394] width 21 height 21
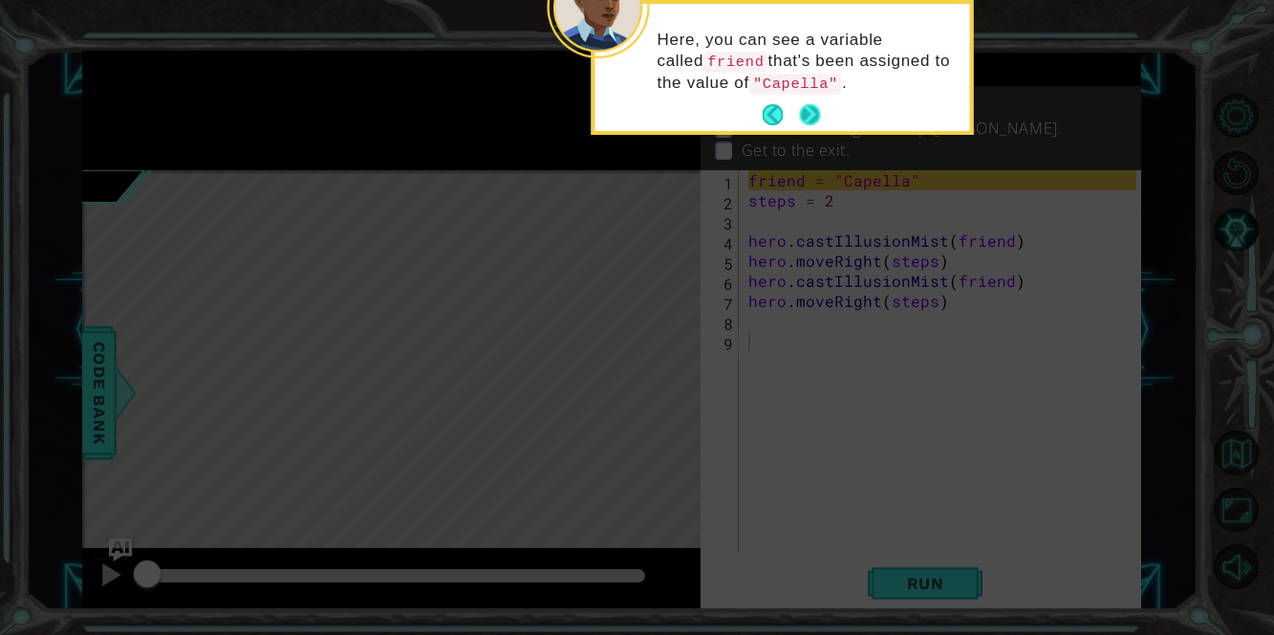
click at [804, 112] on button "Next" at bounding box center [809, 114] width 21 height 21
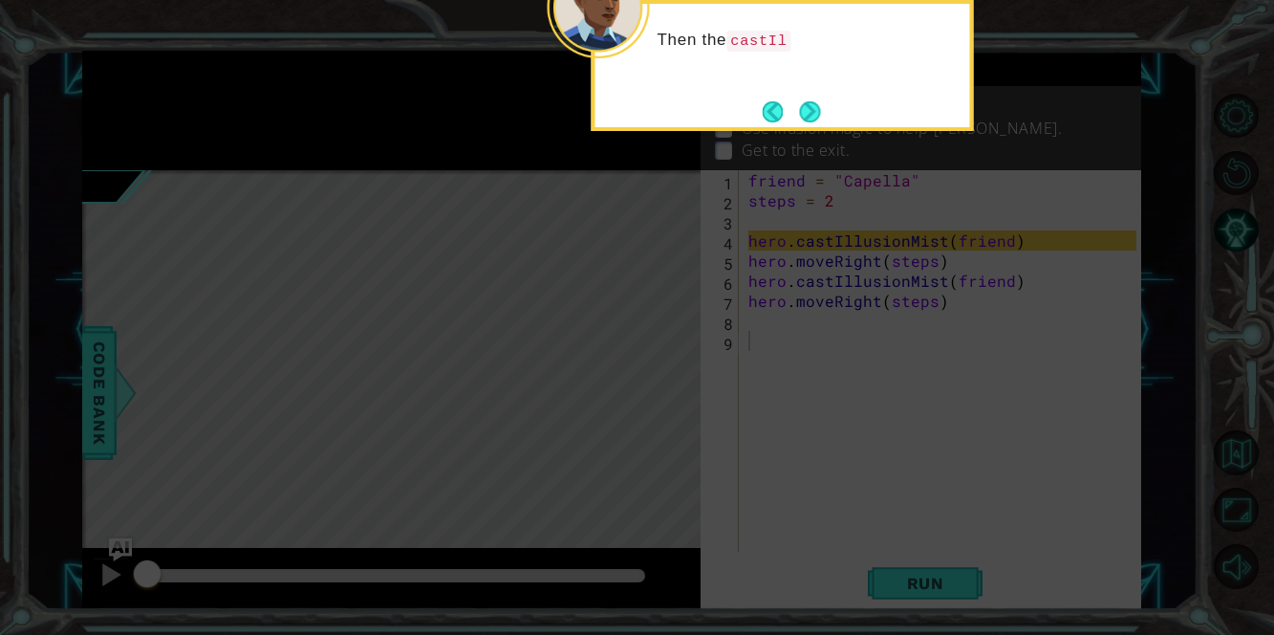
click at [804, 112] on button "Next" at bounding box center [809, 111] width 21 height 21
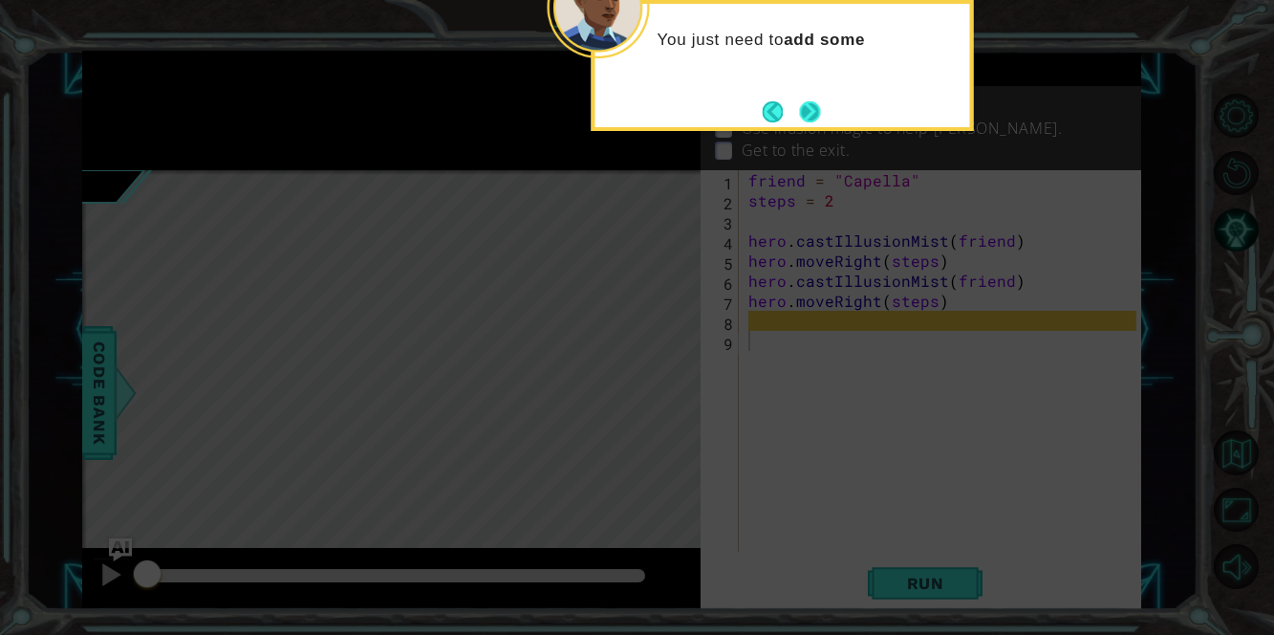
click at [804, 106] on button "Next" at bounding box center [809, 111] width 21 height 21
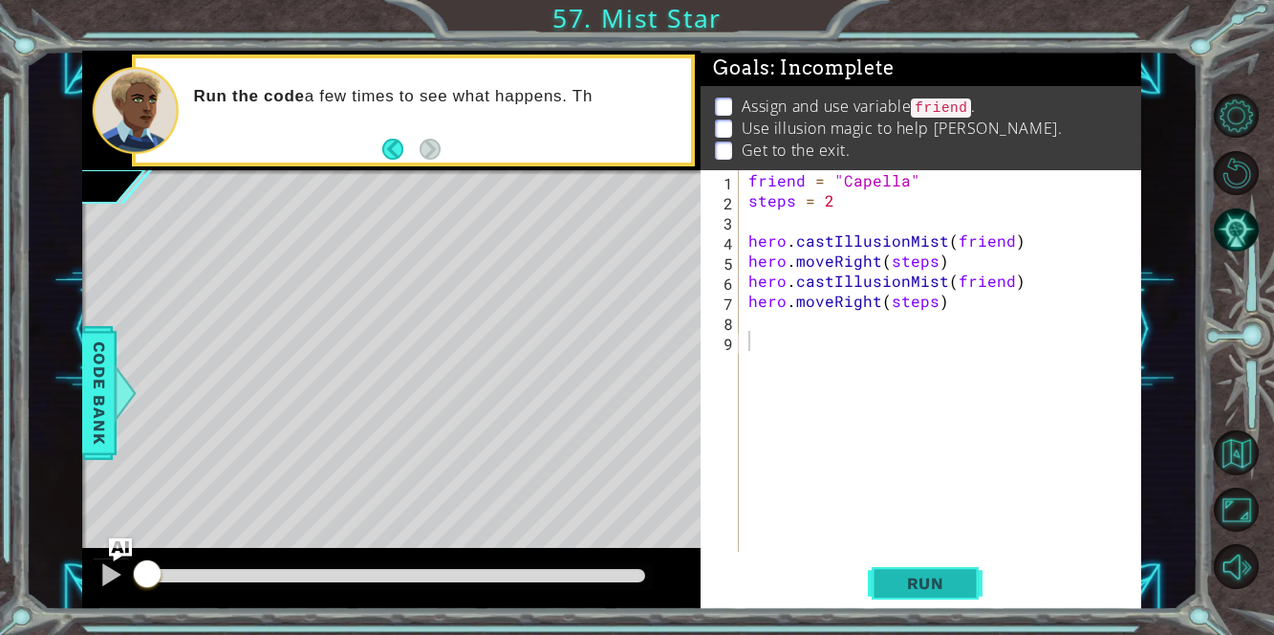
click at [947, 574] on span "Run" at bounding box center [925, 582] width 75 height 19
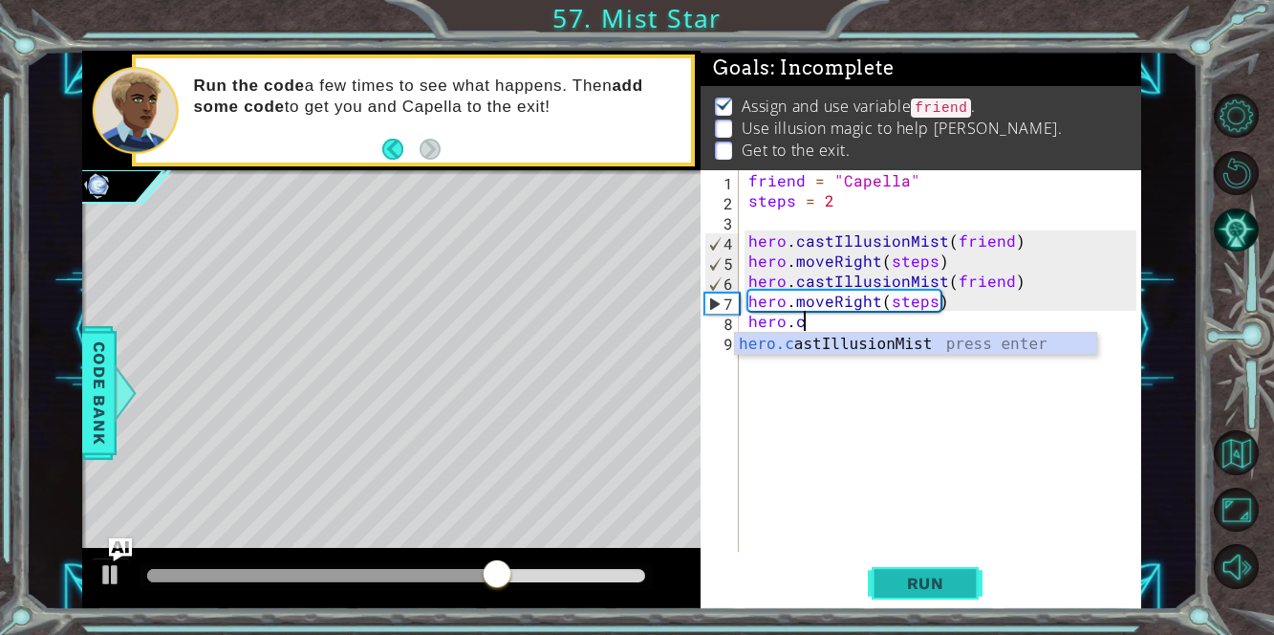
scroll to position [0, 2]
click at [994, 348] on div "hero.ca stIllusionMist press enter" at bounding box center [916, 367] width 362 height 69
type textarea "hero.castIllusionMist(friend)"
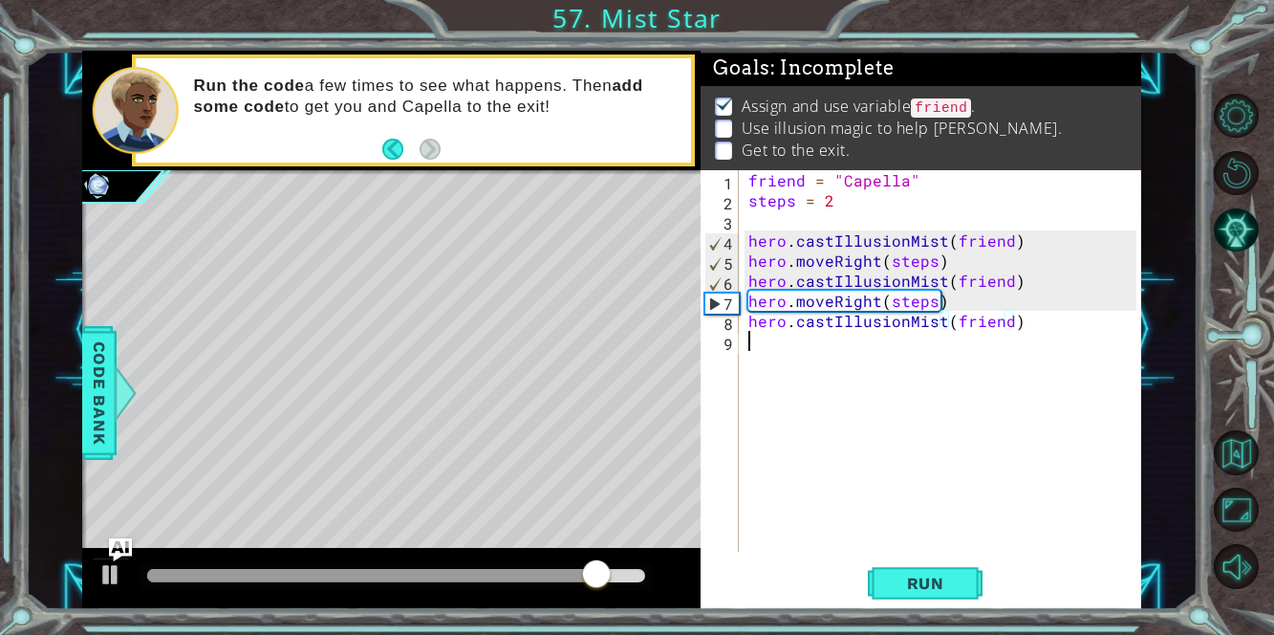
click at [796, 363] on div "friend = "Capella" steps = 2 hero . castIllusionMist ( friend ) hero . moveRigh…" at bounding box center [944, 380] width 401 height 421
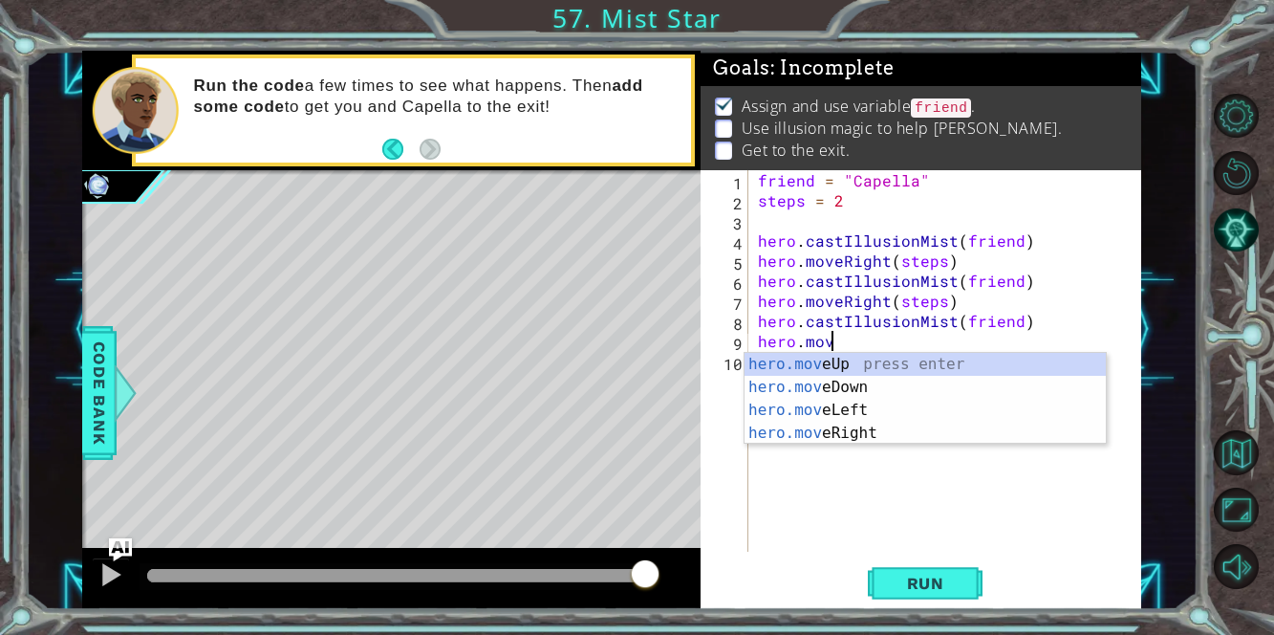
scroll to position [0, 4]
click at [928, 426] on div "hero.move Up press enter hero.move Down press enter hero.move Left press enter …" at bounding box center [925, 422] width 362 height 138
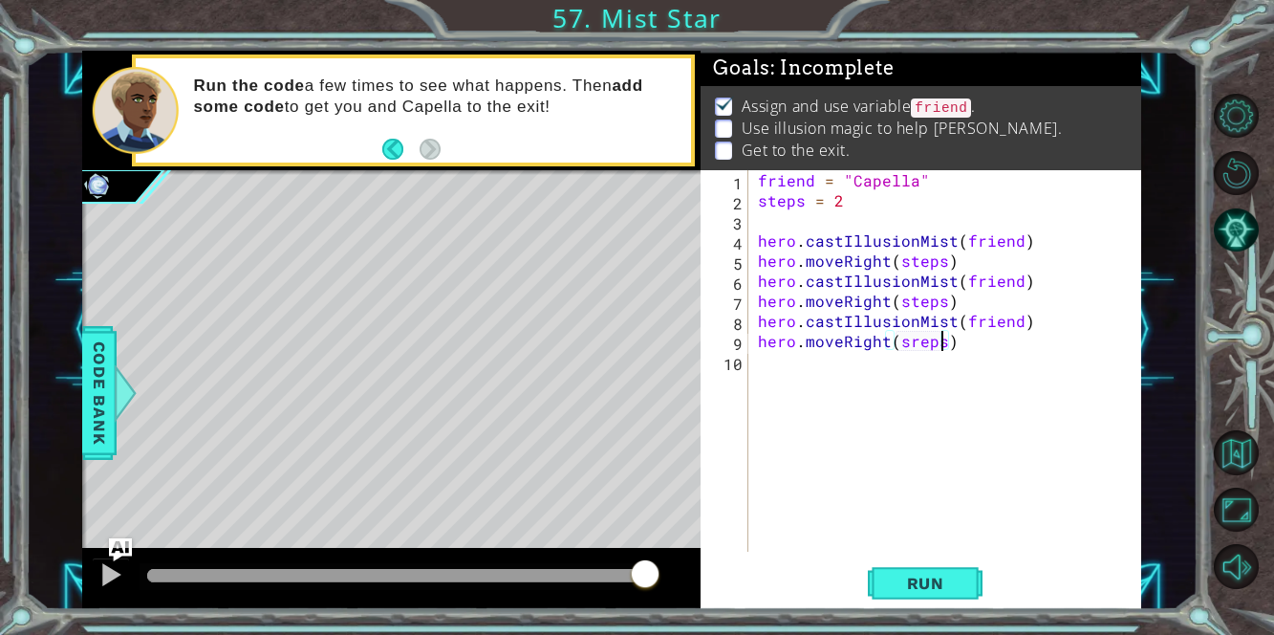
scroll to position [0, 11]
click at [911, 347] on div "friend = "Capella" steps = 2 hero . castIllusionMist ( friend ) hero . moveRigh…" at bounding box center [950, 380] width 393 height 421
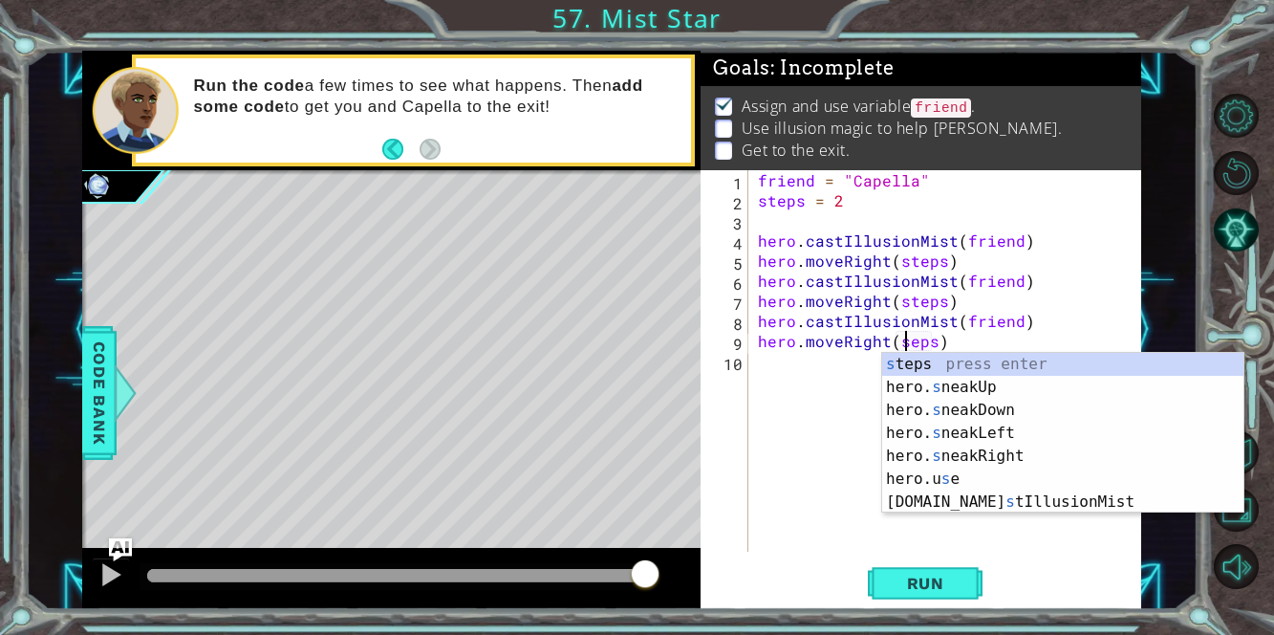
scroll to position [0, 10]
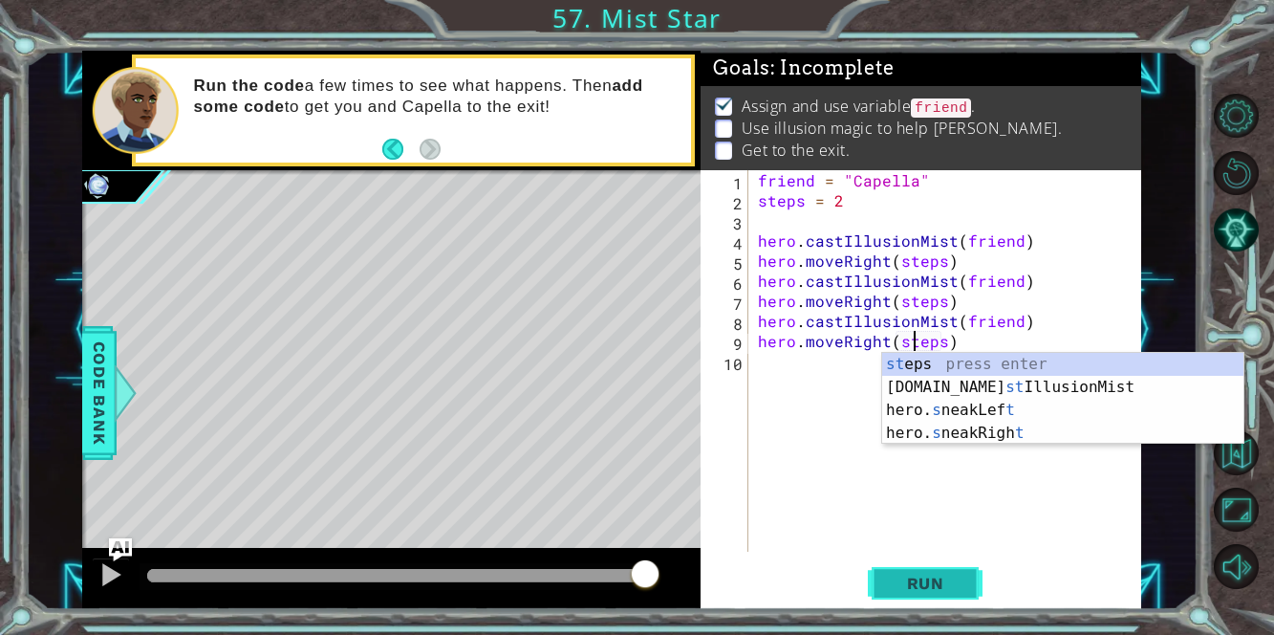
type textarea "hero.moveRight(steps)"
click at [926, 593] on span "Run" at bounding box center [925, 582] width 75 height 19
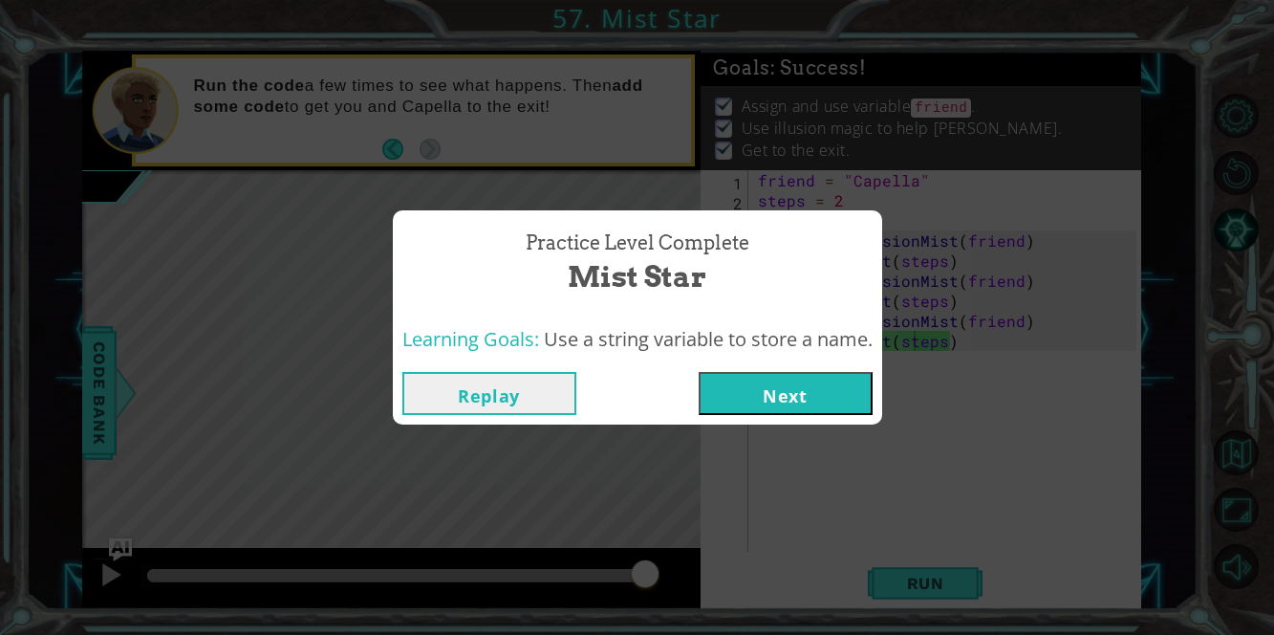
click at [751, 372] on button "Next" at bounding box center [786, 393] width 174 height 43
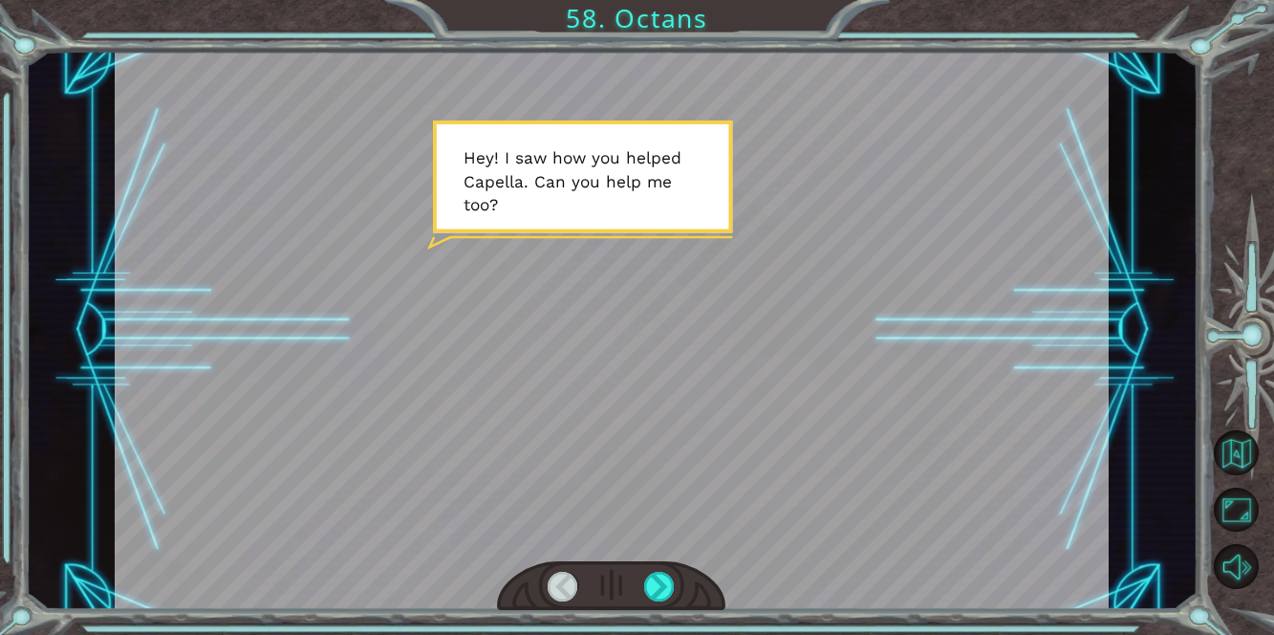
click at [751, 372] on div at bounding box center [612, 330] width 994 height 559
click at [630, 577] on div at bounding box center [611, 586] width 228 height 51
click at [654, 593] on div at bounding box center [660, 587] width 32 height 31
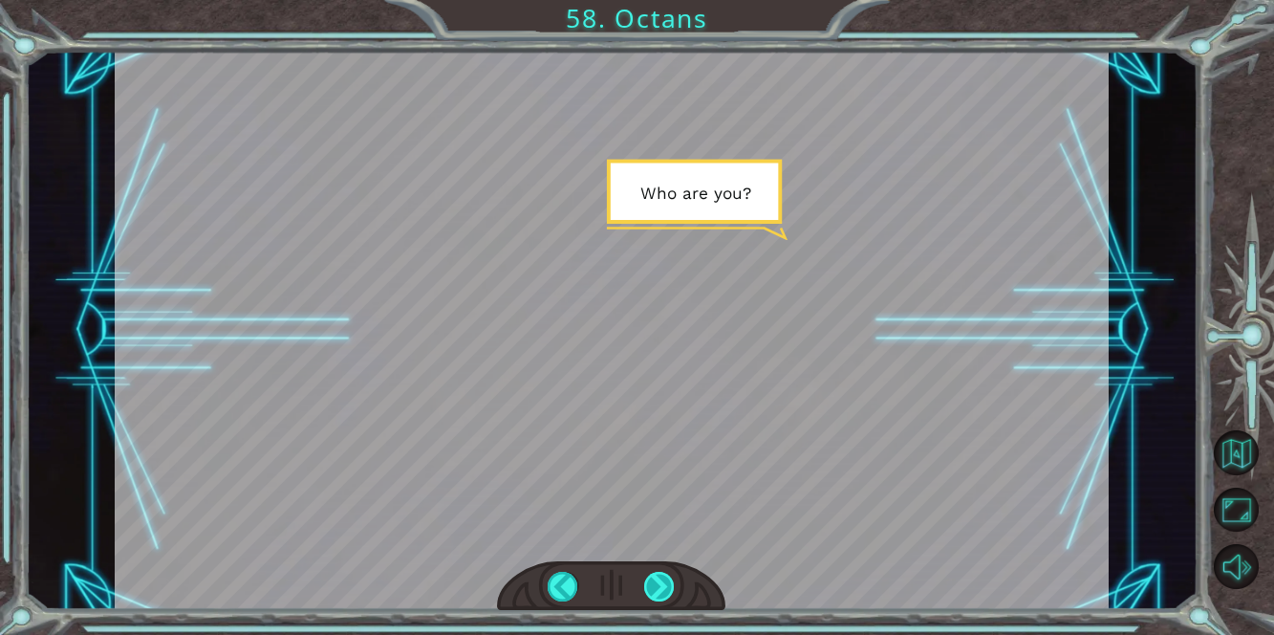
click at [654, 593] on div at bounding box center [660, 587] width 32 height 31
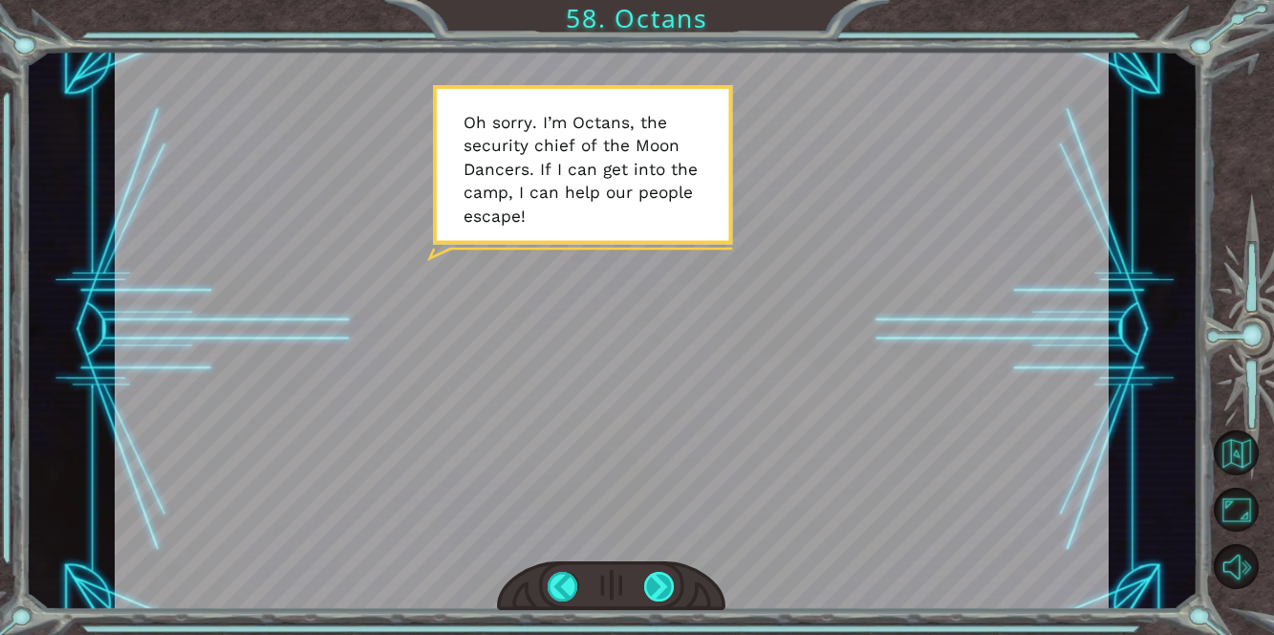
click at [654, 593] on div at bounding box center [660, 587] width 32 height 31
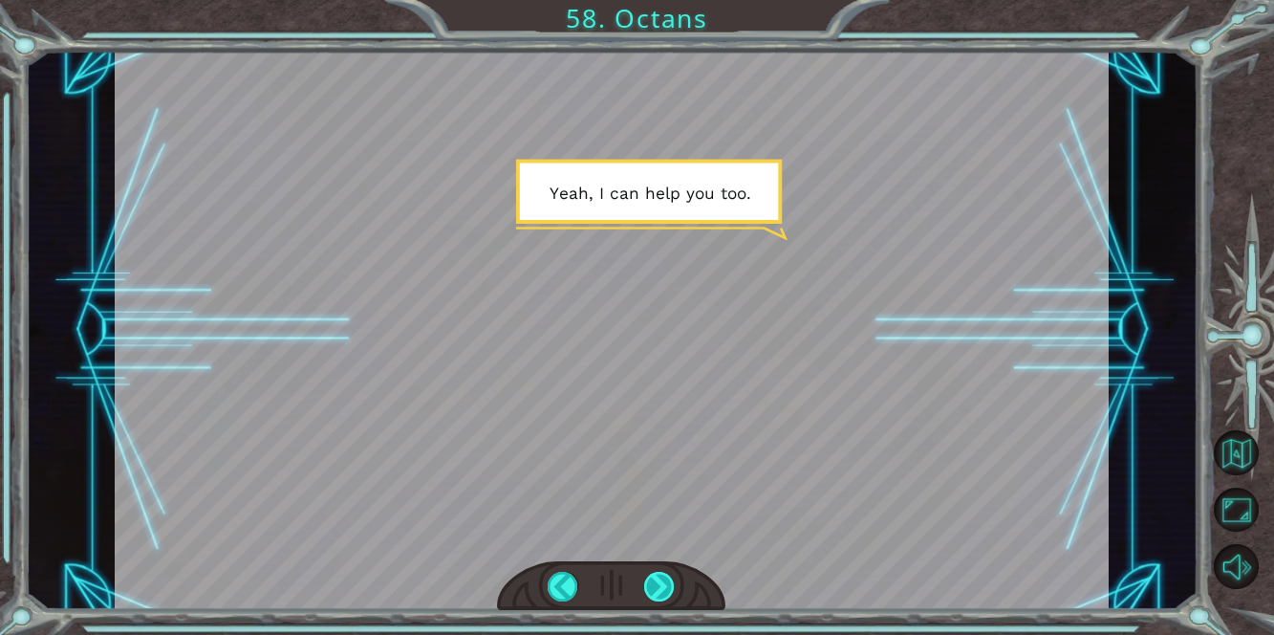
click at [654, 593] on div at bounding box center [660, 587] width 32 height 31
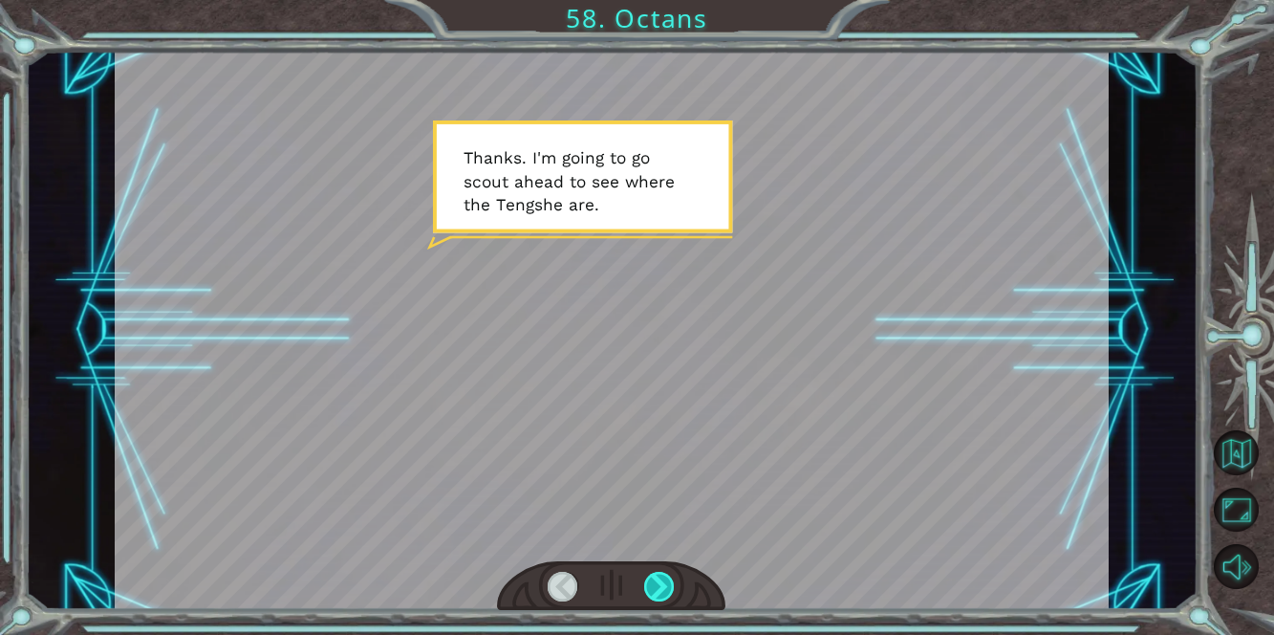
click at [650, 593] on div at bounding box center [660, 587] width 32 height 31
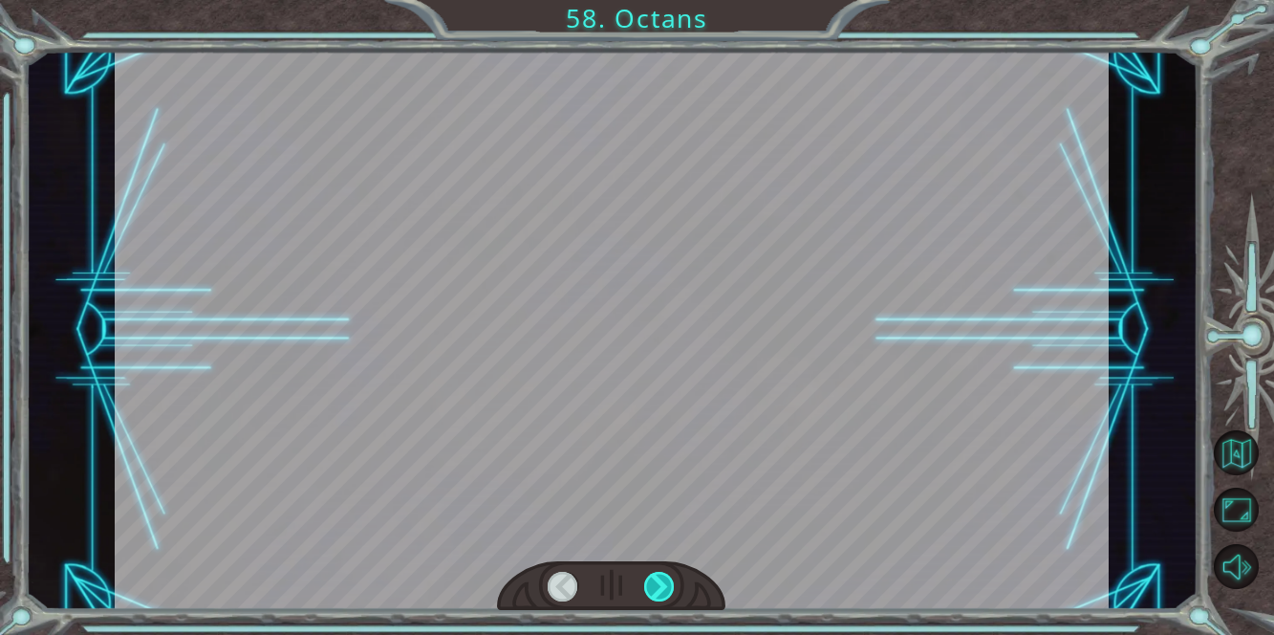
click at [650, 593] on div at bounding box center [660, 587] width 32 height 31
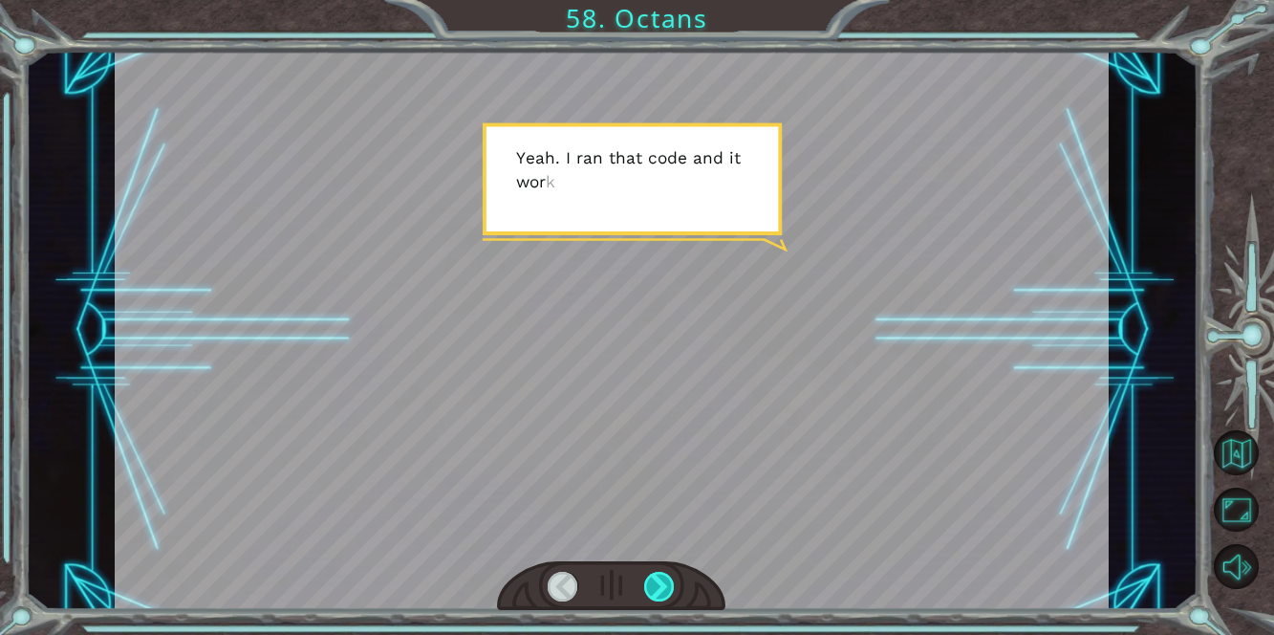
click at [650, 593] on div at bounding box center [660, 587] width 32 height 31
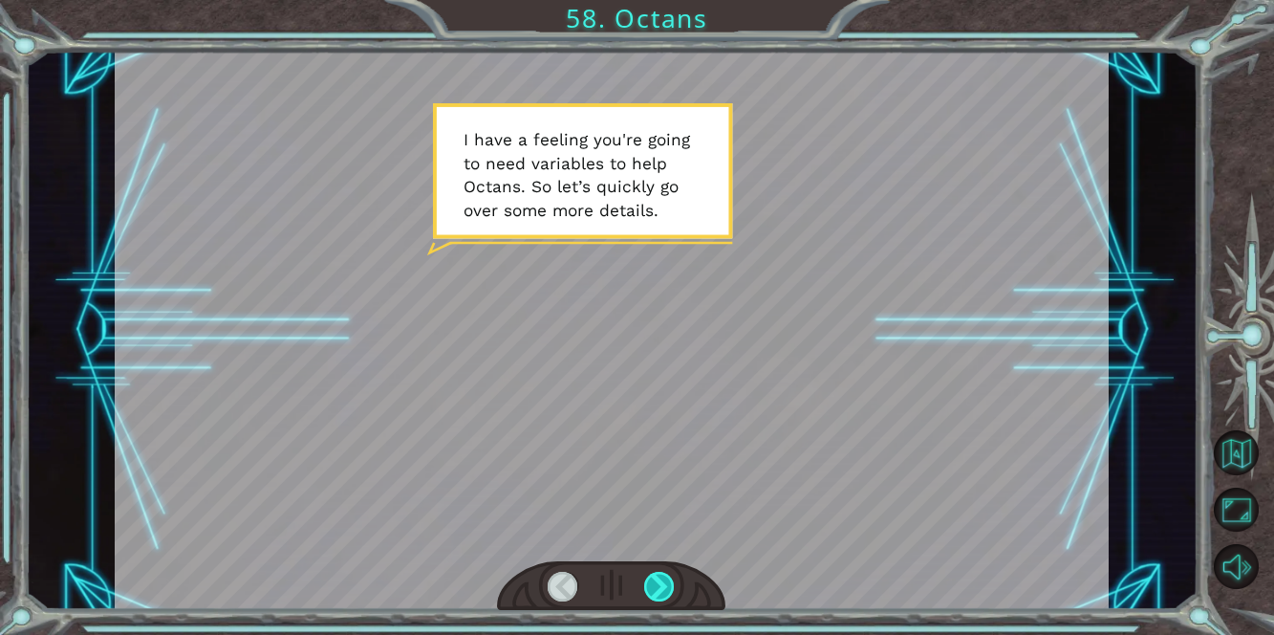
click at [650, 593] on div at bounding box center [660, 587] width 32 height 31
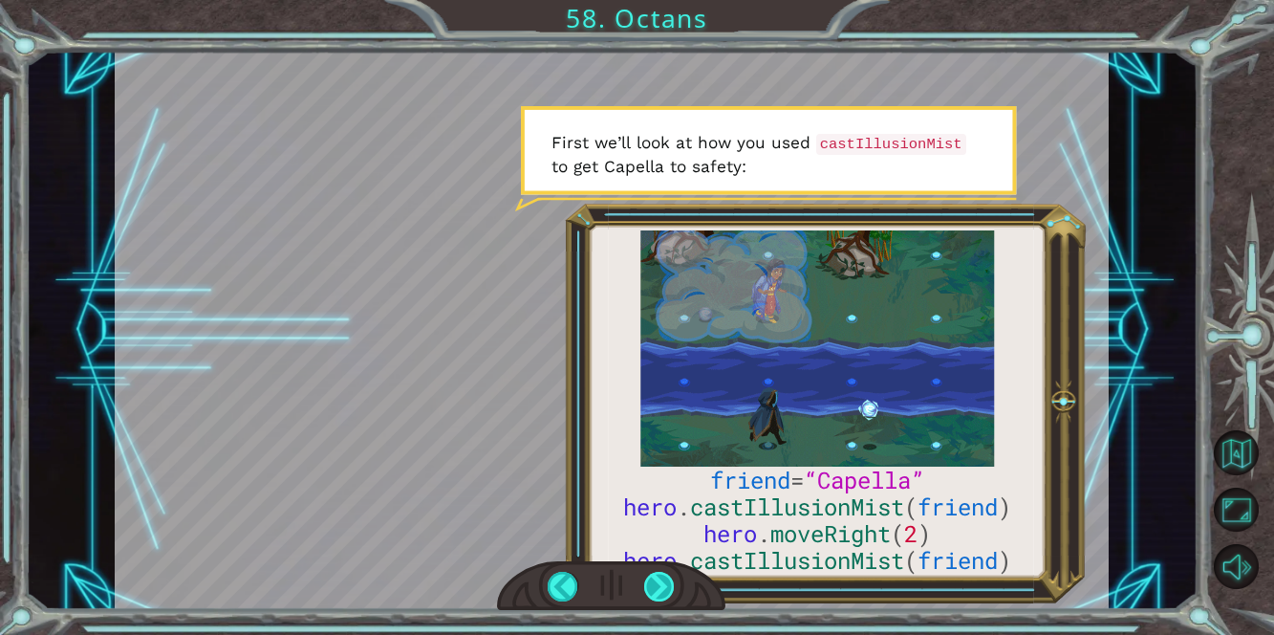
click at [650, 593] on div at bounding box center [660, 587] width 32 height 31
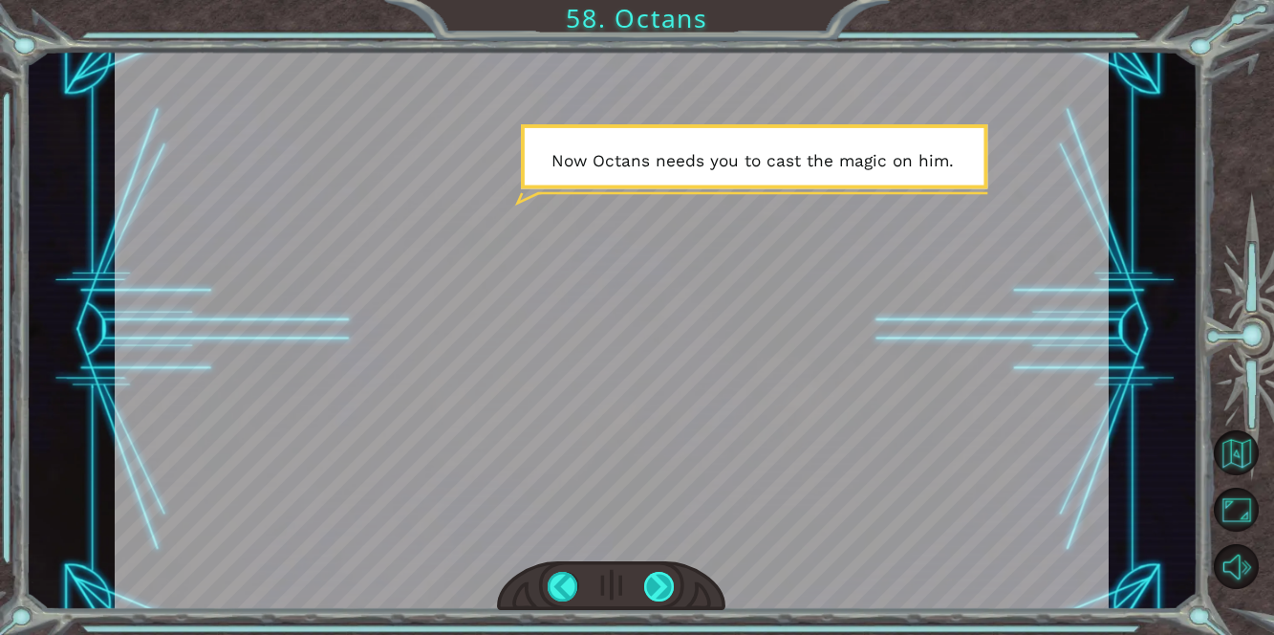
click at [650, 593] on div at bounding box center [660, 587] width 32 height 31
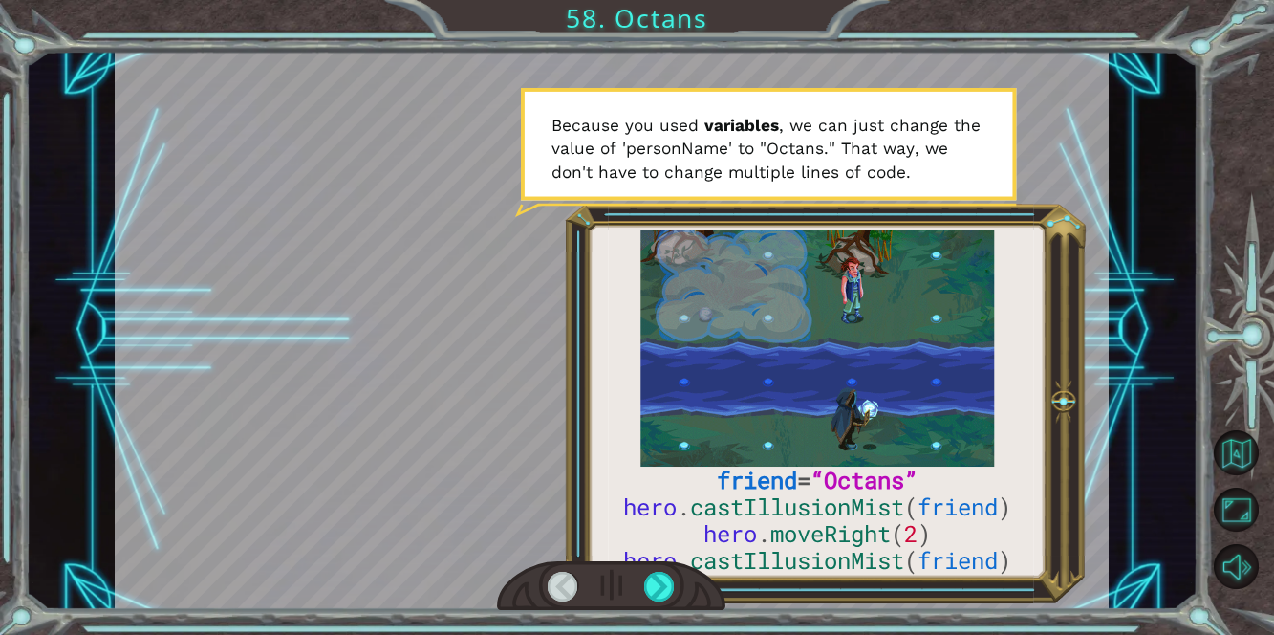
click at [631, 594] on div at bounding box center [611, 586] width 228 height 51
click at [665, 582] on div at bounding box center [660, 587] width 32 height 31
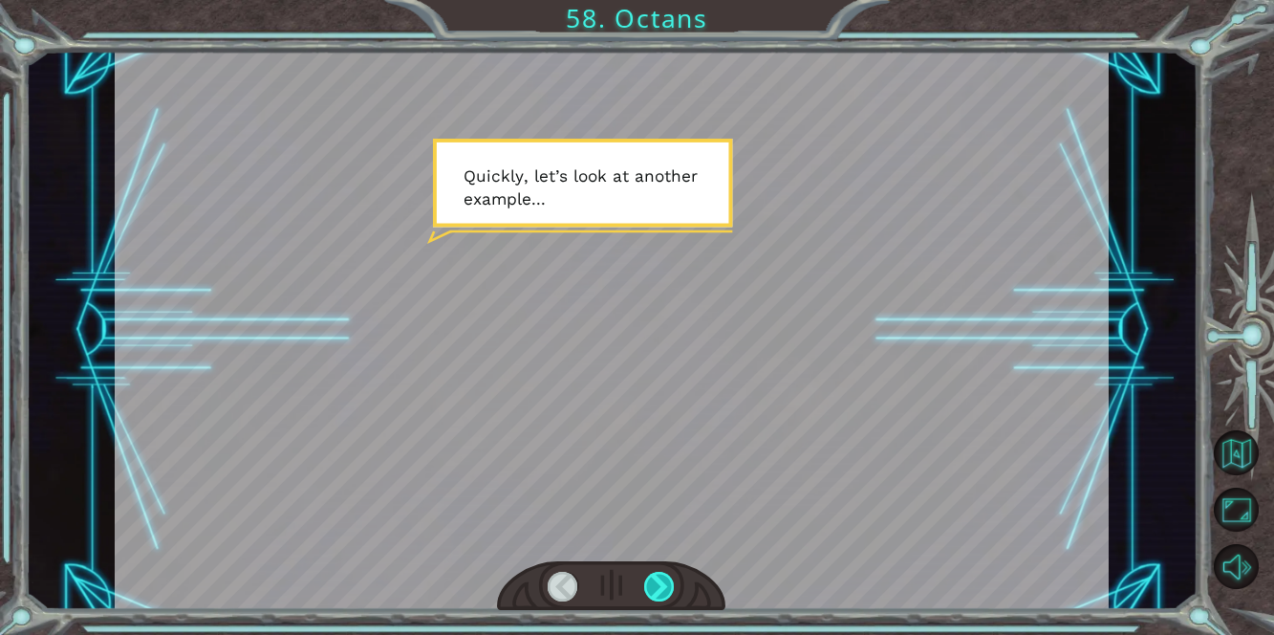
click at [659, 580] on div at bounding box center [660, 587] width 32 height 31
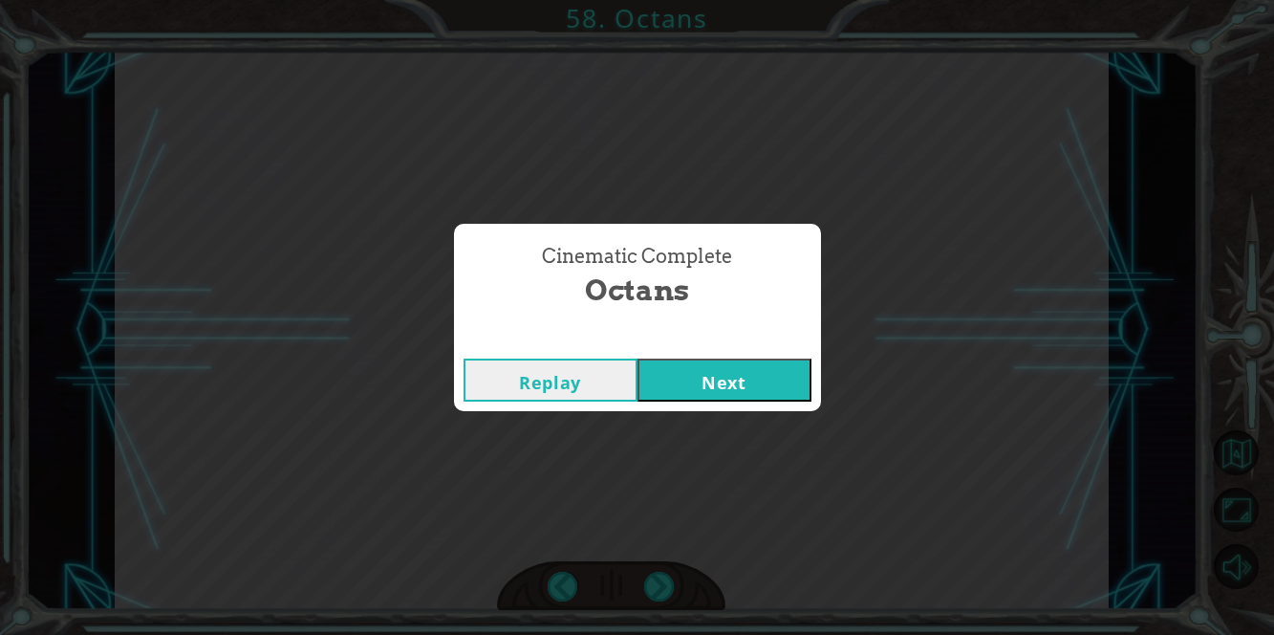
click at [713, 372] on button "Next" at bounding box center [724, 379] width 174 height 43
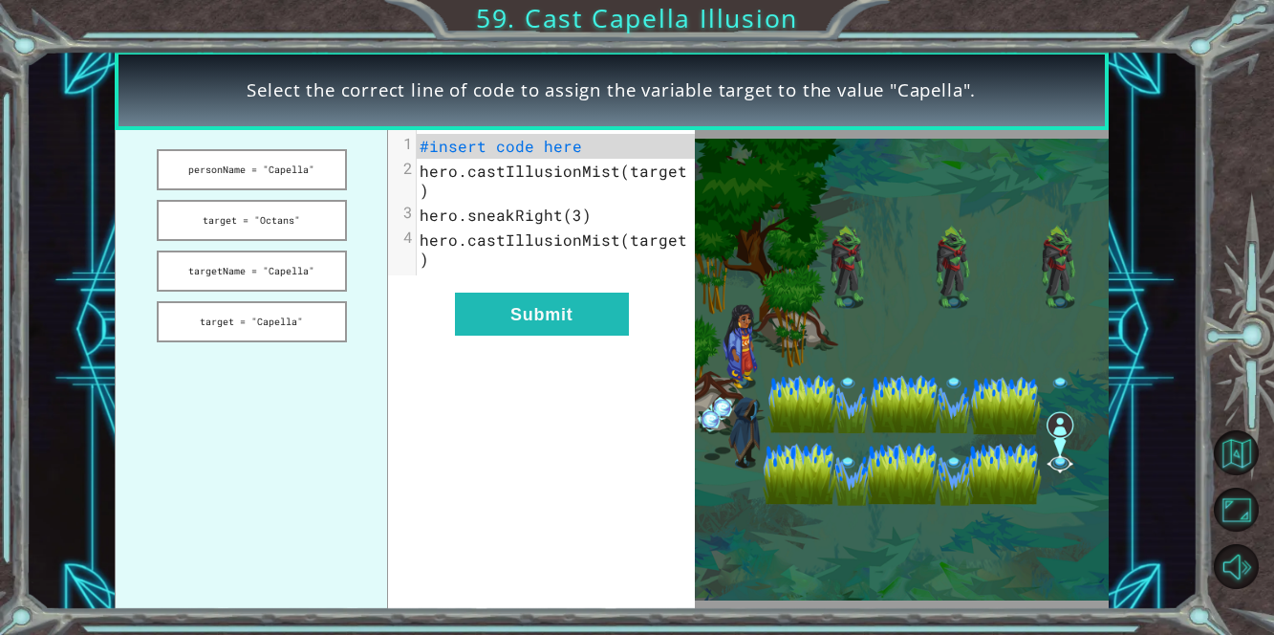
drag, startPoint x: 309, startPoint y: 155, endPoint x: 553, endPoint y: 145, distance: 244.8
click at [553, 145] on div "personName = "Capella" target = "Octans" targetName = "Capella" target = "Capel…" at bounding box center [405, 370] width 580 height 480
click at [297, 309] on button "target = "Capella"" at bounding box center [252, 321] width 190 height 41
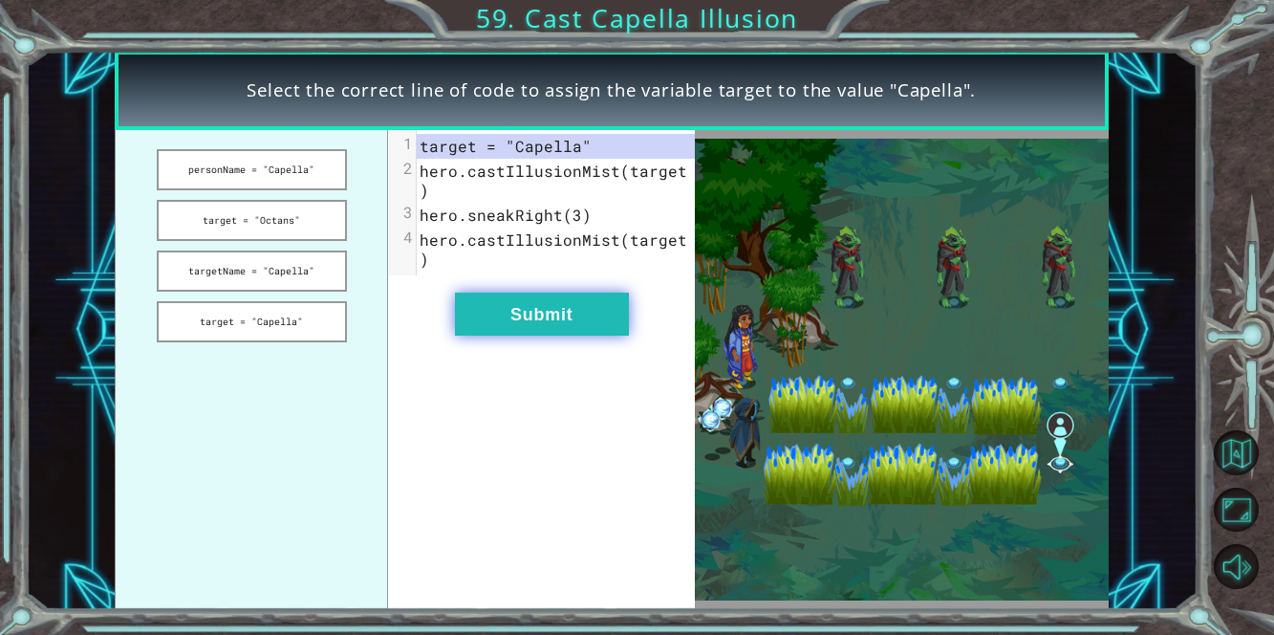
click at [596, 292] on button "Submit" at bounding box center [542, 313] width 174 height 43
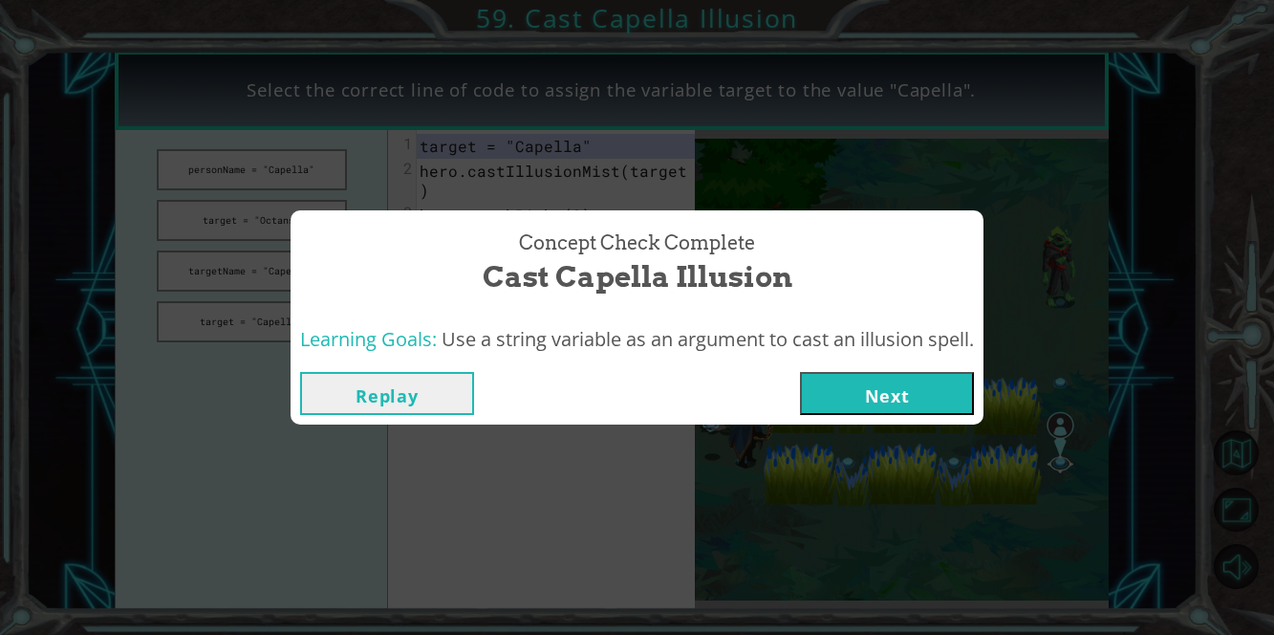
click at [936, 404] on button "Next" at bounding box center [887, 393] width 174 height 43
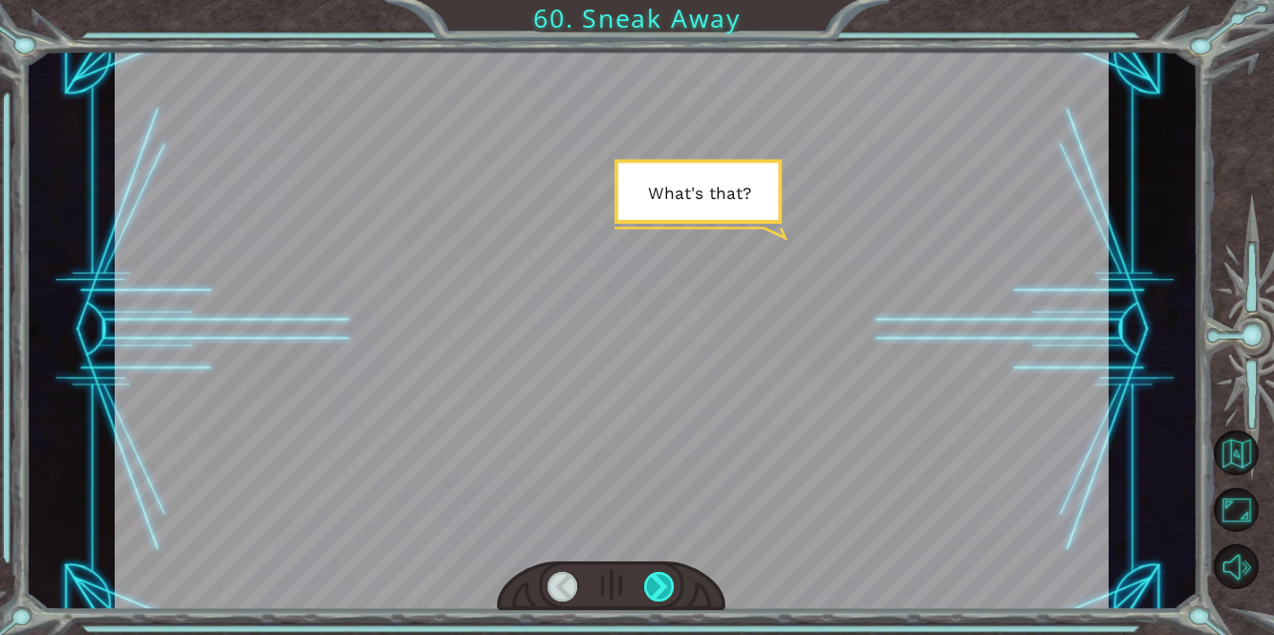
click at [668, 584] on div at bounding box center [660, 587] width 32 height 31
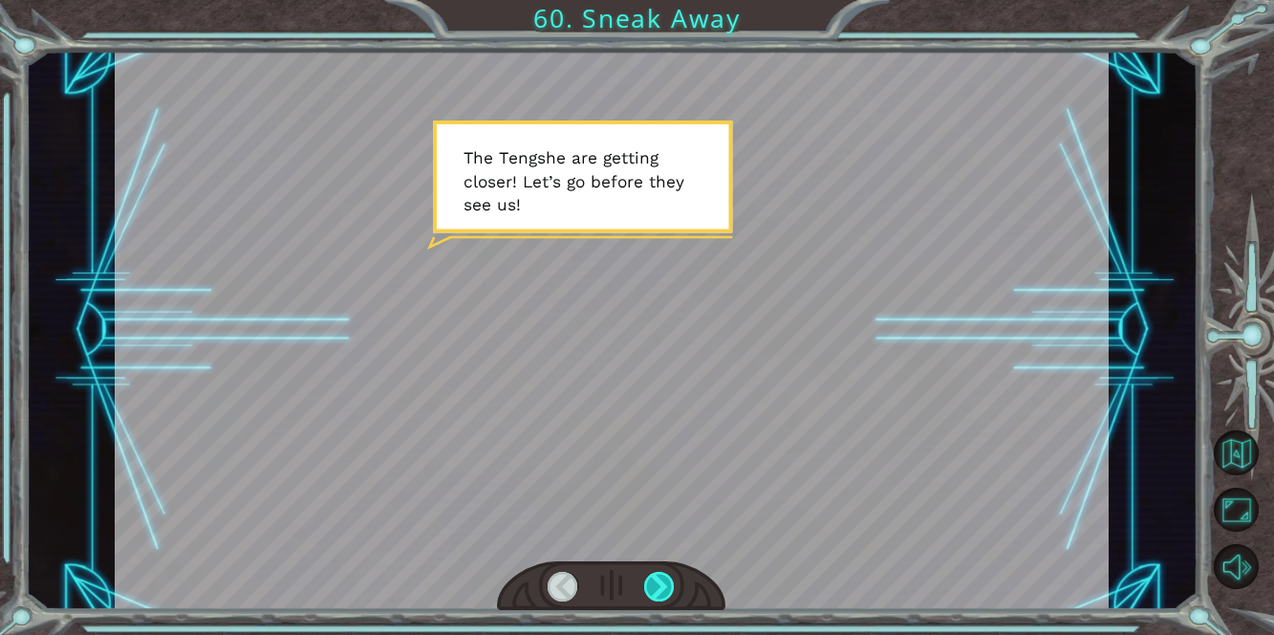
click at [668, 584] on div at bounding box center [660, 587] width 32 height 31
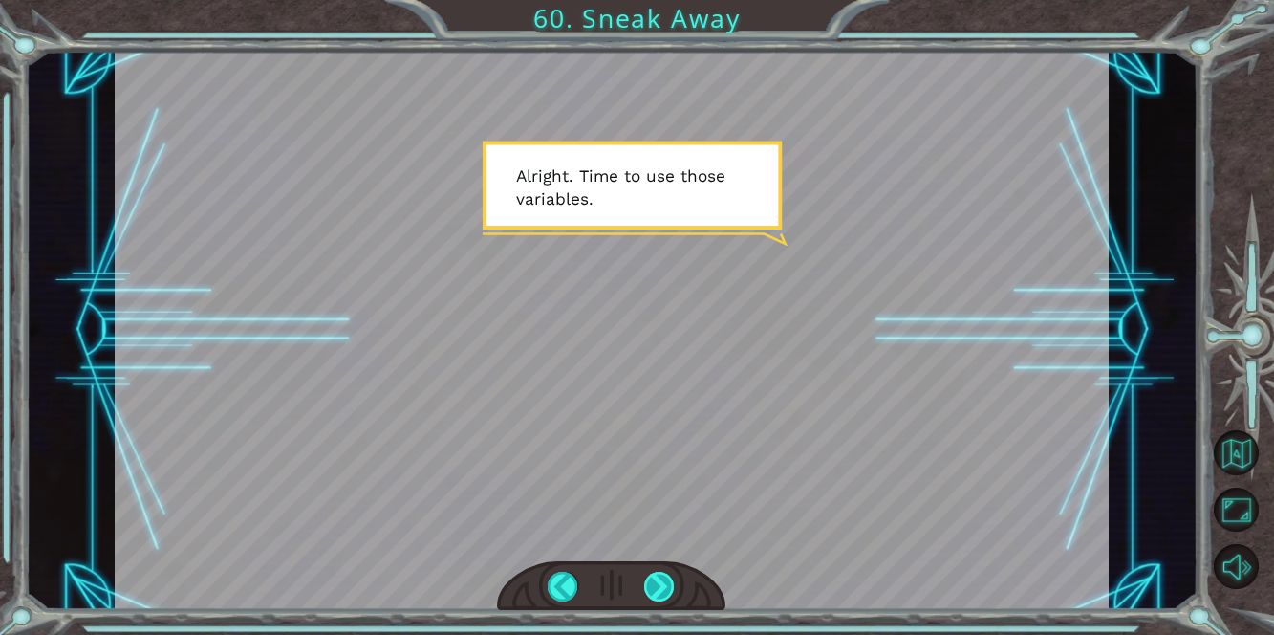
click at [665, 580] on div at bounding box center [660, 587] width 32 height 31
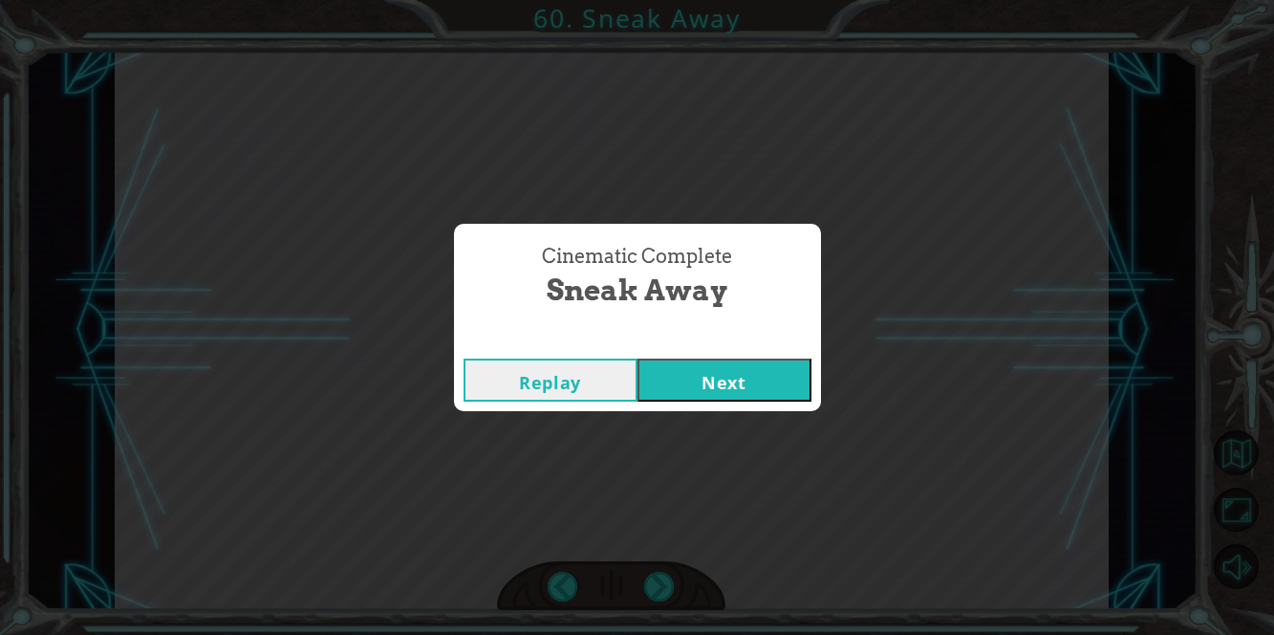
click at [717, 364] on button "Next" at bounding box center [724, 379] width 174 height 43
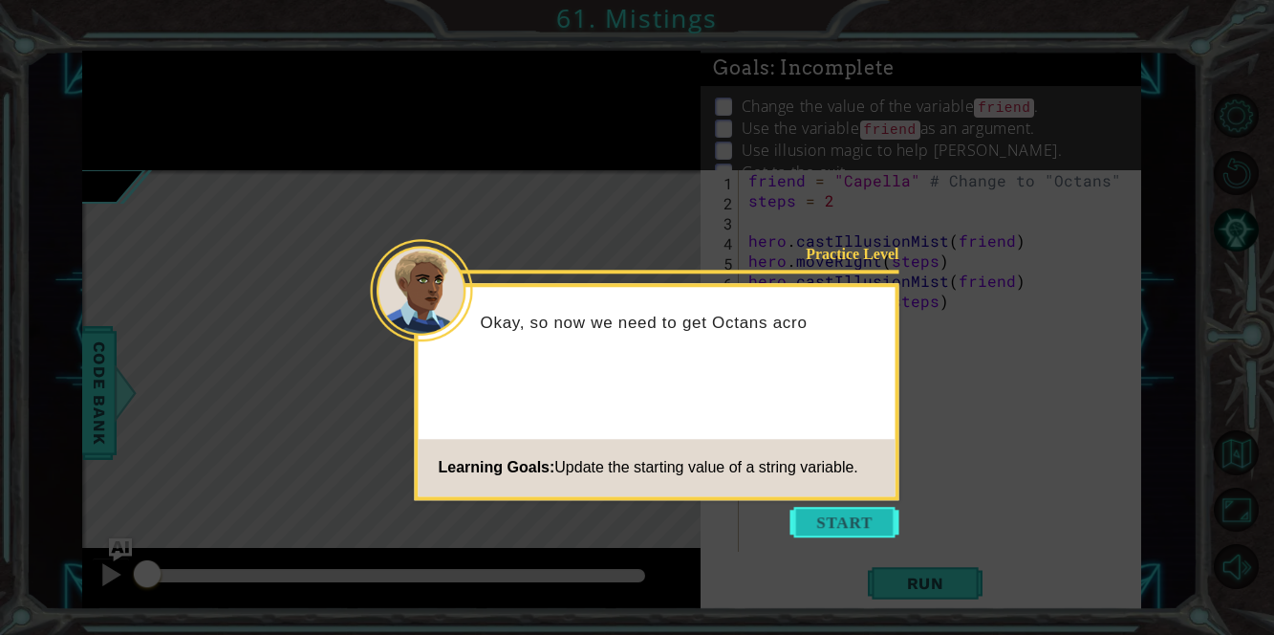
click at [806, 511] on button "Start" at bounding box center [844, 522] width 109 height 31
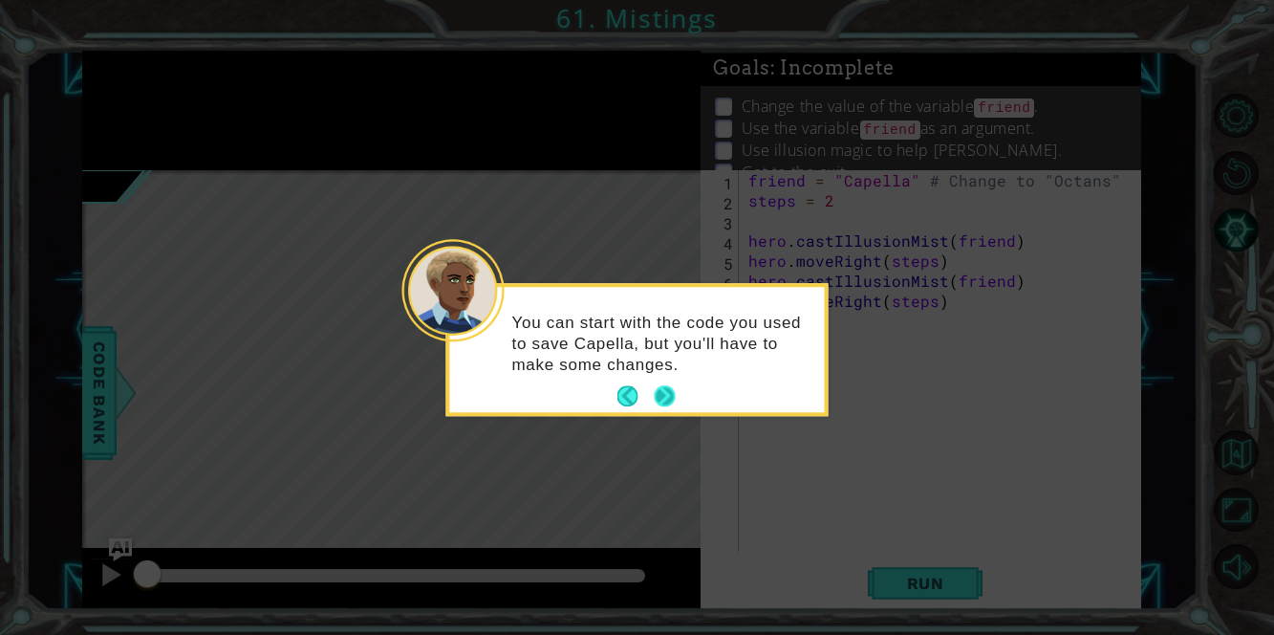
click at [662, 392] on button "Next" at bounding box center [664, 396] width 27 height 27
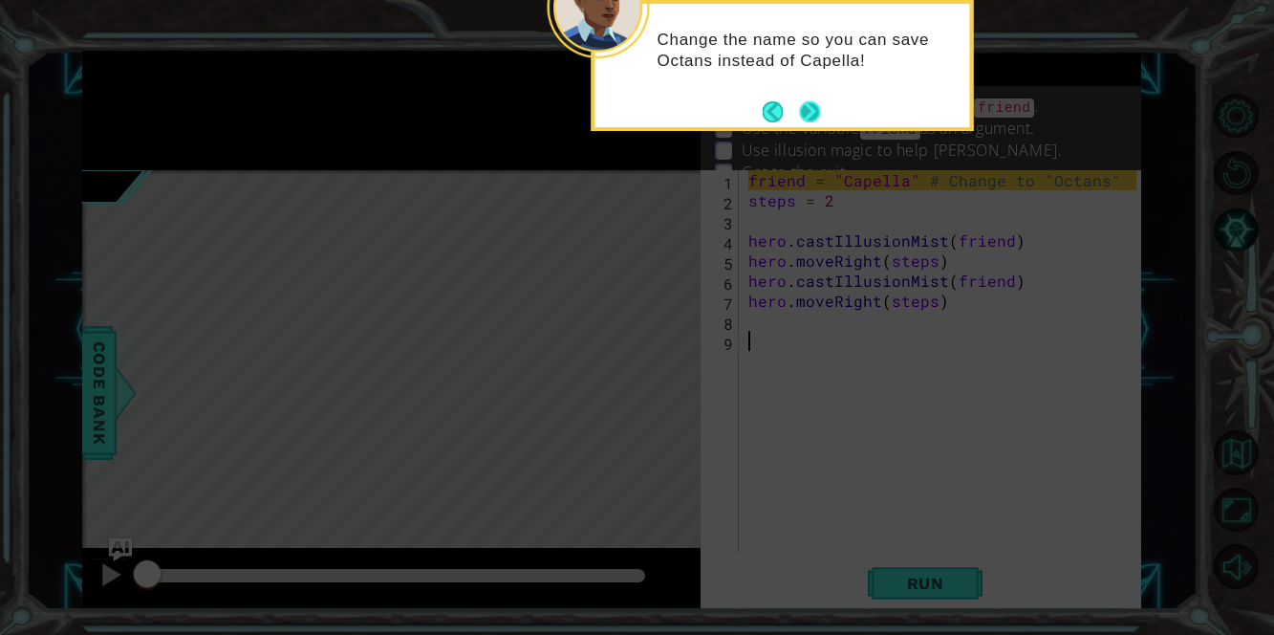
click at [809, 108] on button "Next" at bounding box center [809, 111] width 21 height 21
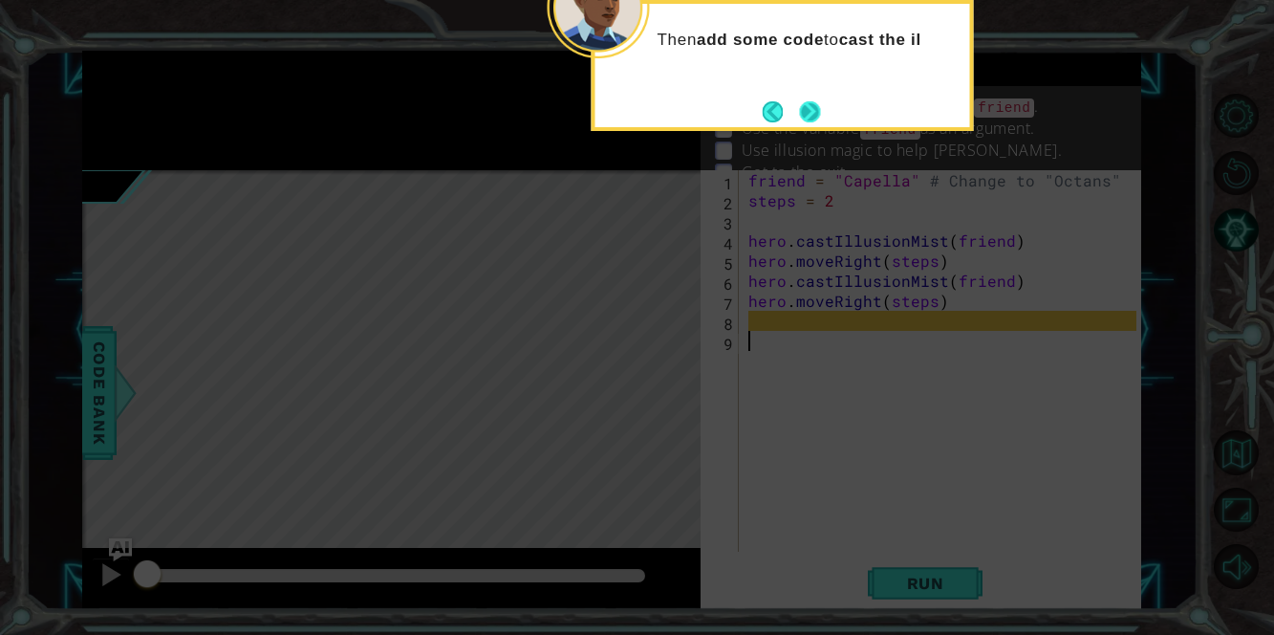
click at [820, 109] on button "Next" at bounding box center [809, 111] width 21 height 21
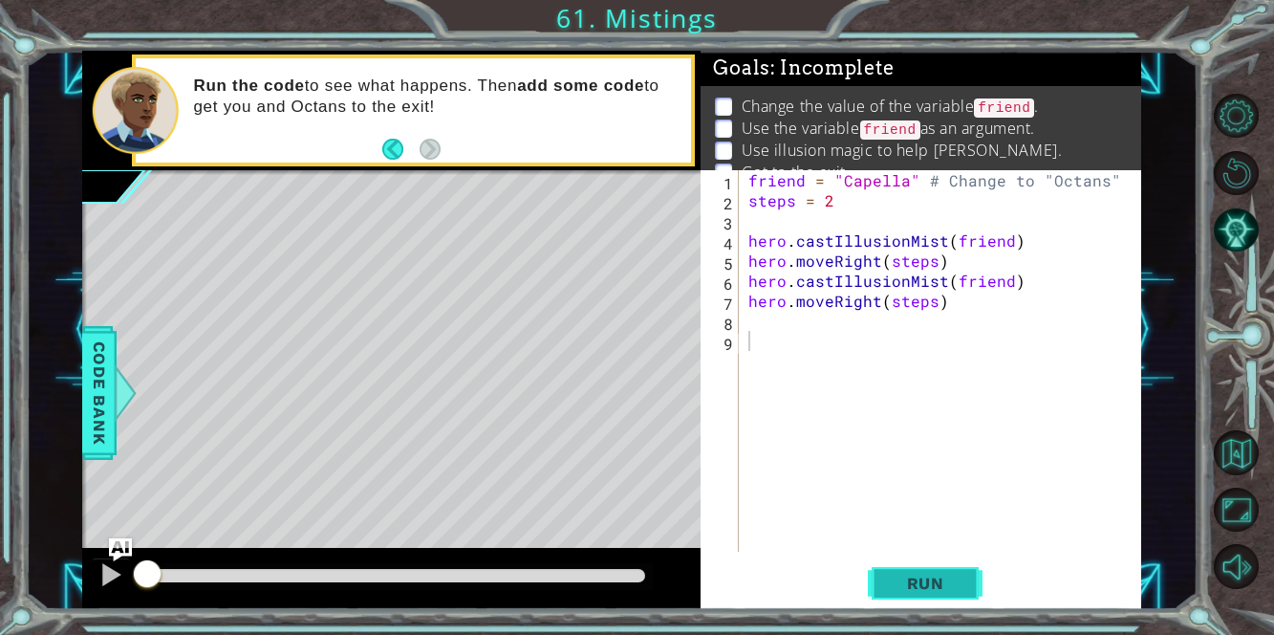
click at [942, 567] on button "Run" at bounding box center [925, 583] width 115 height 44
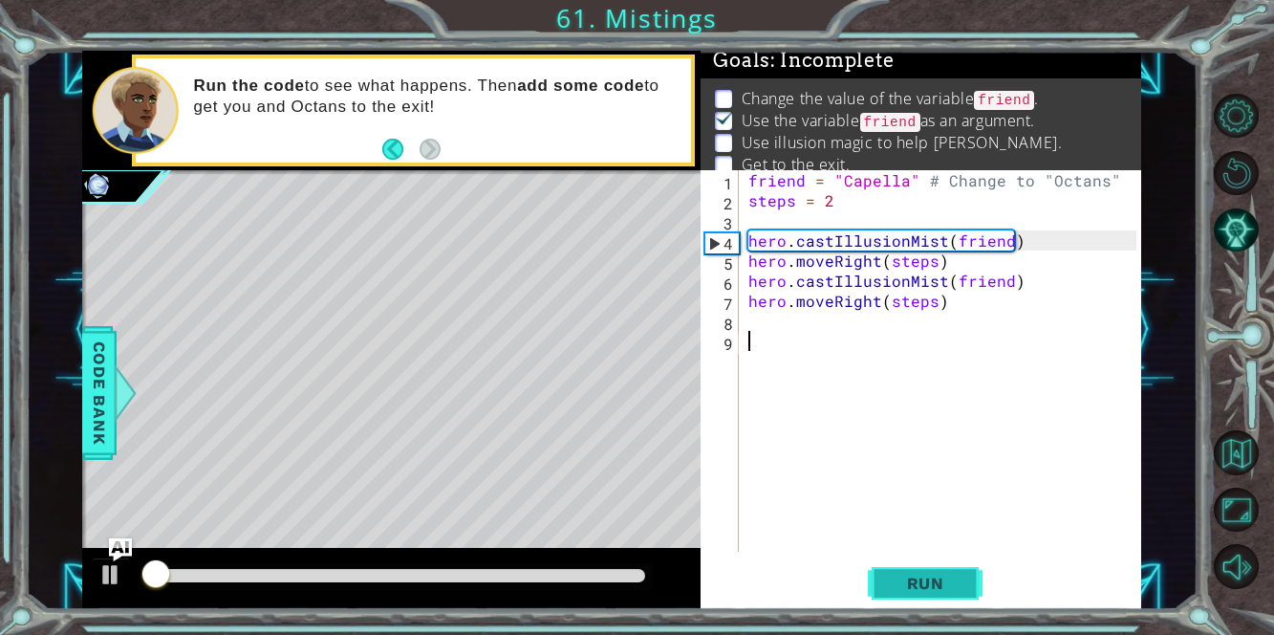
scroll to position [11, 0]
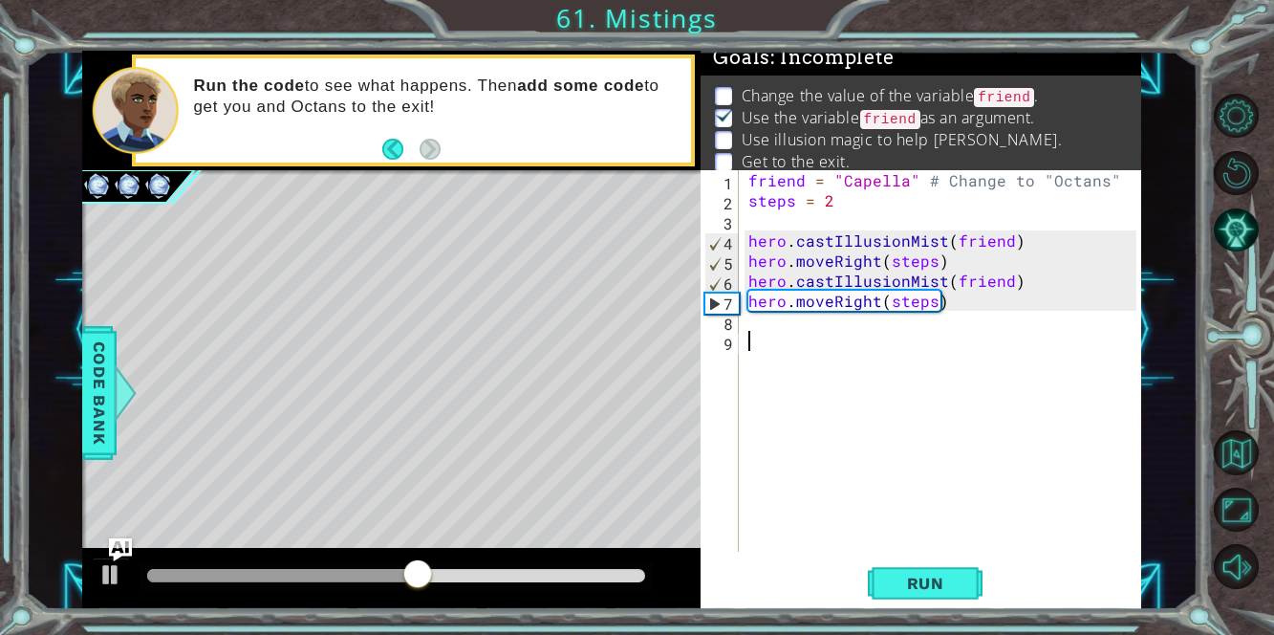
click at [762, 322] on div "friend = "Capella" # Change to "Octans" steps = 2 hero . castIllusionMist ( fri…" at bounding box center [944, 380] width 401 height 421
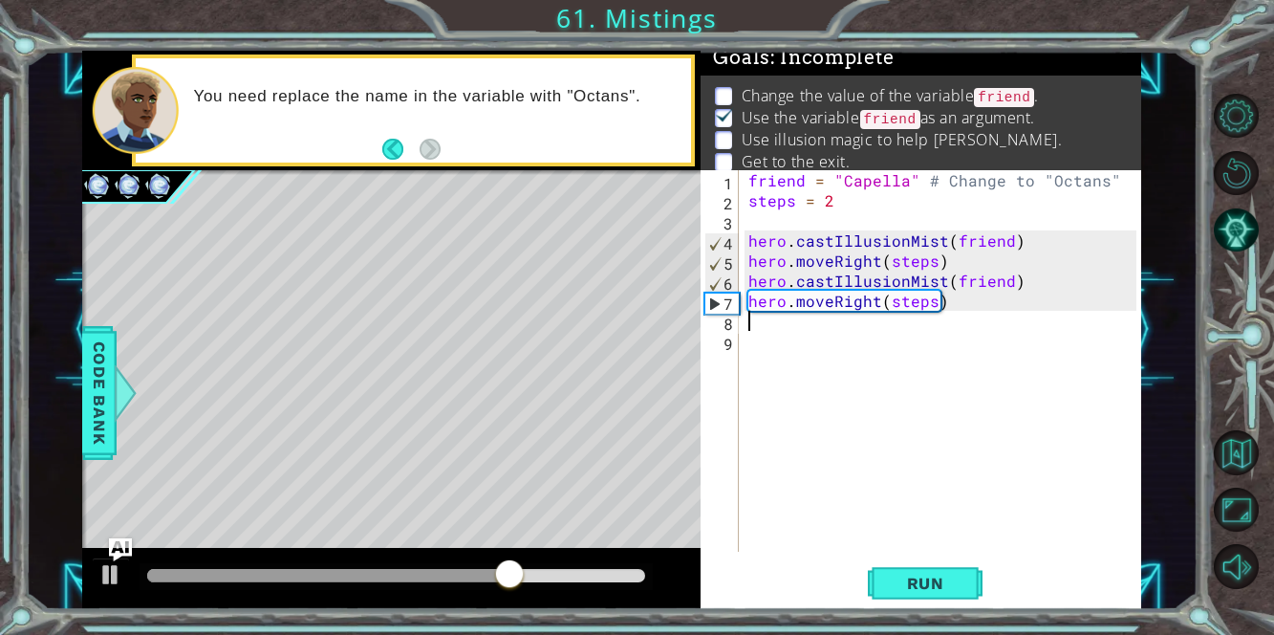
click at [928, 263] on div "friend = "Capella" # Change to "Octans" steps = 2 hero . castIllusionMist ( fri…" at bounding box center [944, 380] width 401 height 421
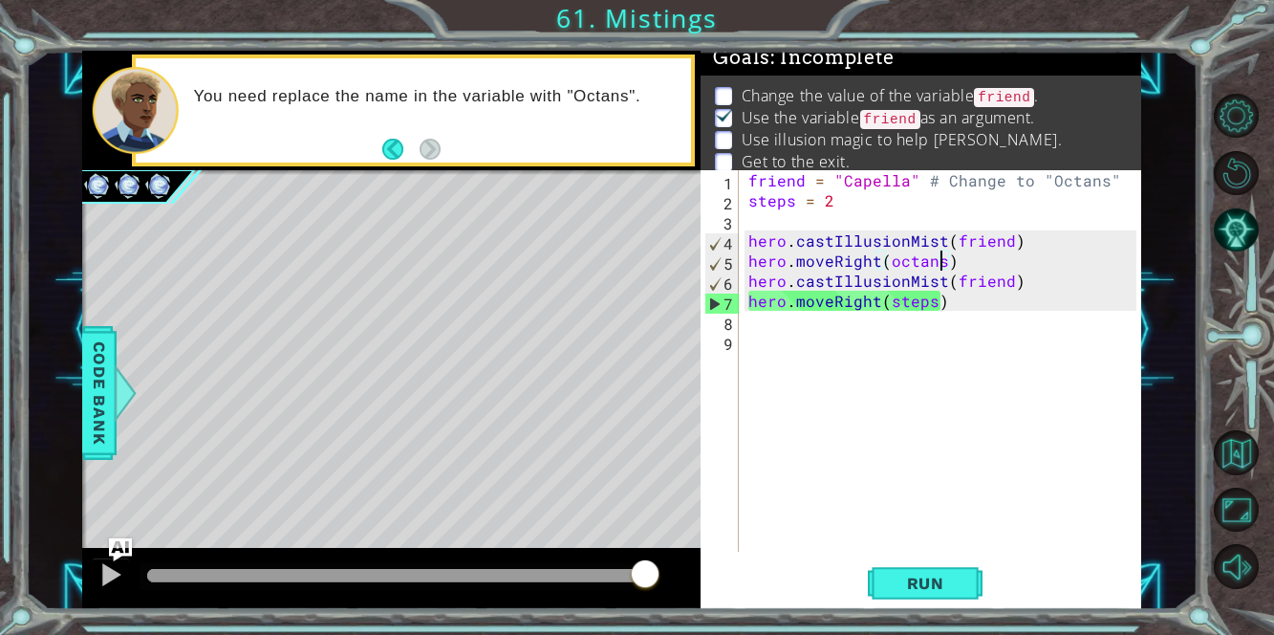
click at [934, 302] on div "friend = "Capella" # Change to "Octans" steps = 2 hero . castIllusionMist ( fri…" at bounding box center [944, 380] width 401 height 421
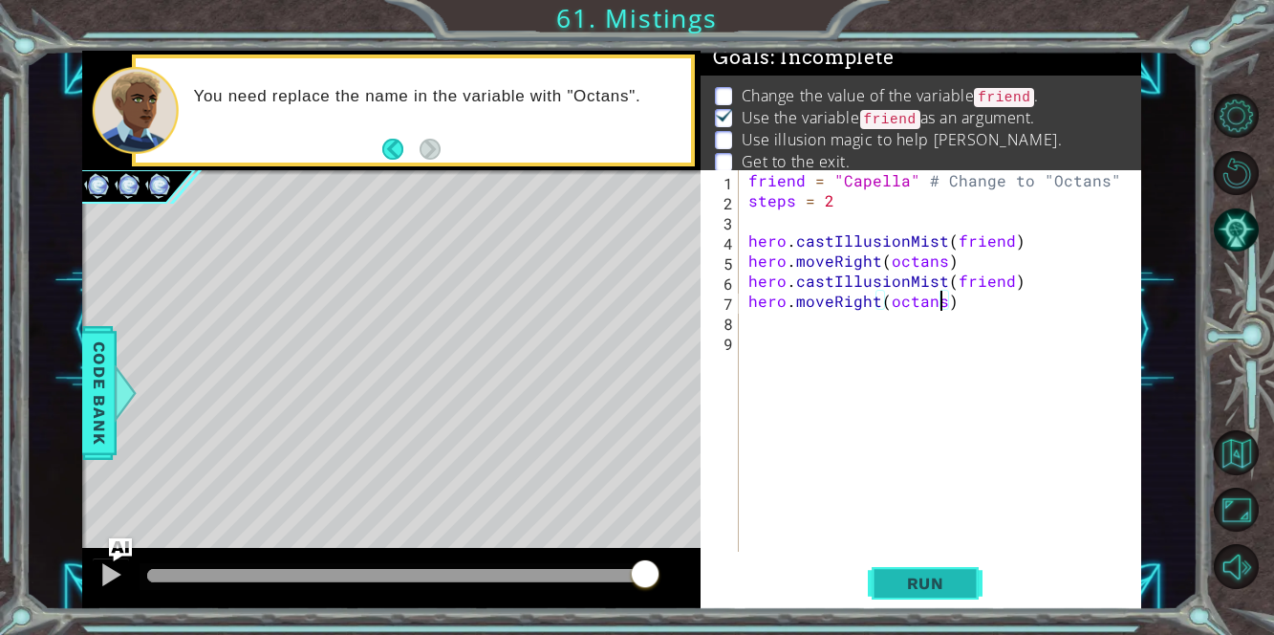
click at [951, 588] on span "Run" at bounding box center [925, 582] width 75 height 19
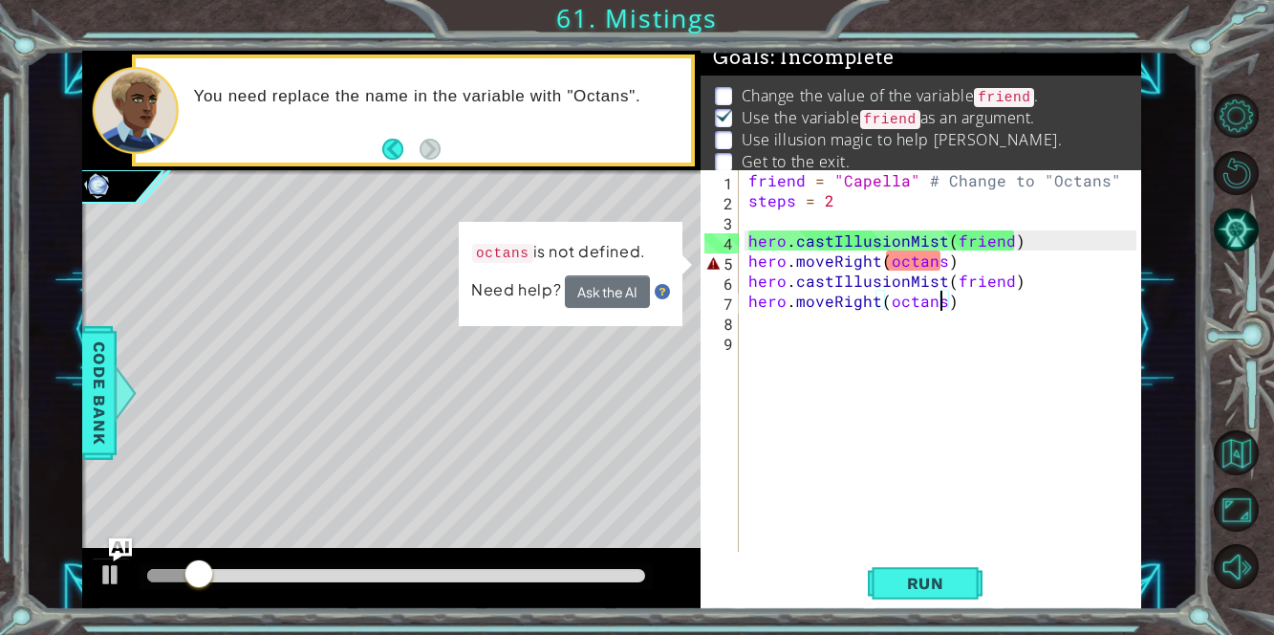
click at [939, 259] on div "friend = "Capella" # Change to "Octans" steps = 2 hero . castIllusionMist ( fri…" at bounding box center [944, 380] width 401 height 421
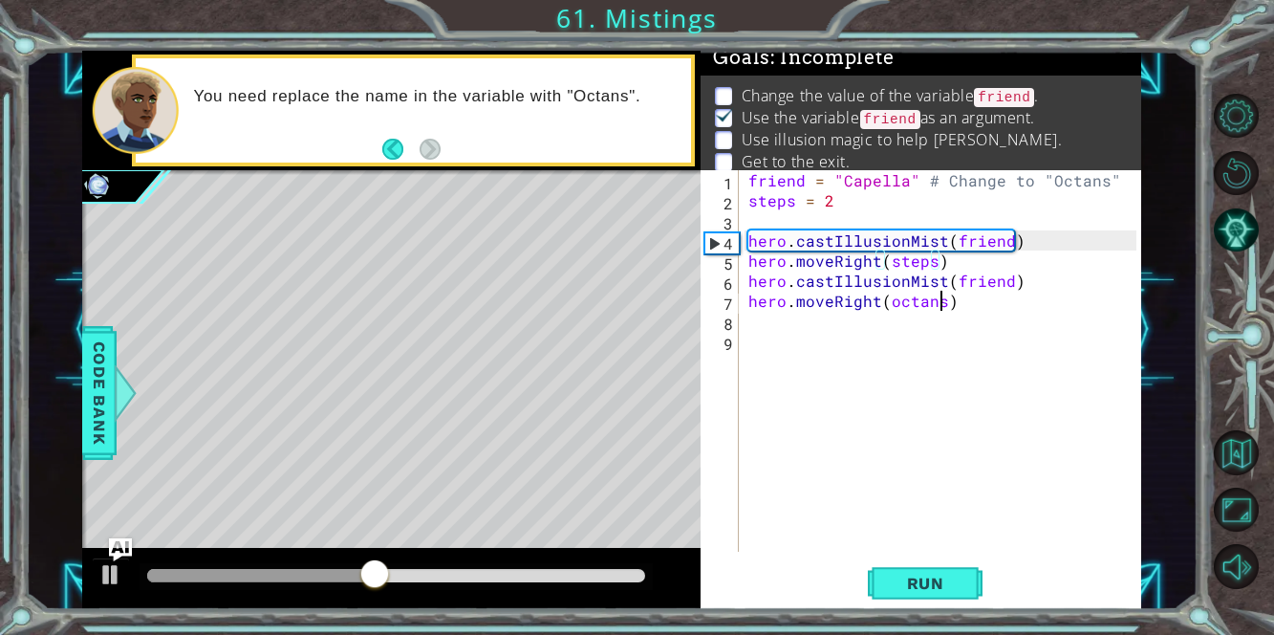
click at [940, 305] on div "friend = "Capella" # Change to "Octans" steps = 2 hero . castIllusionMist ( fri…" at bounding box center [944, 380] width 401 height 421
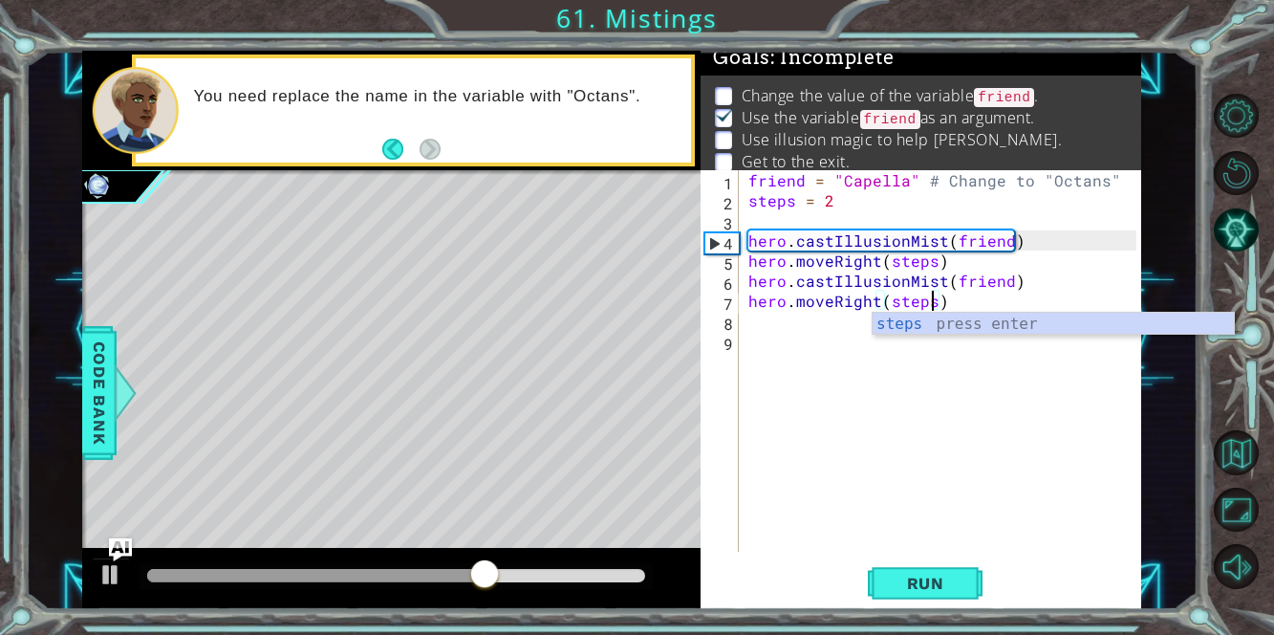
click at [1003, 242] on div "friend = "Capella" # Change to "Octans" steps = 2 hero . castIllusionMist ( fri…" at bounding box center [944, 380] width 401 height 421
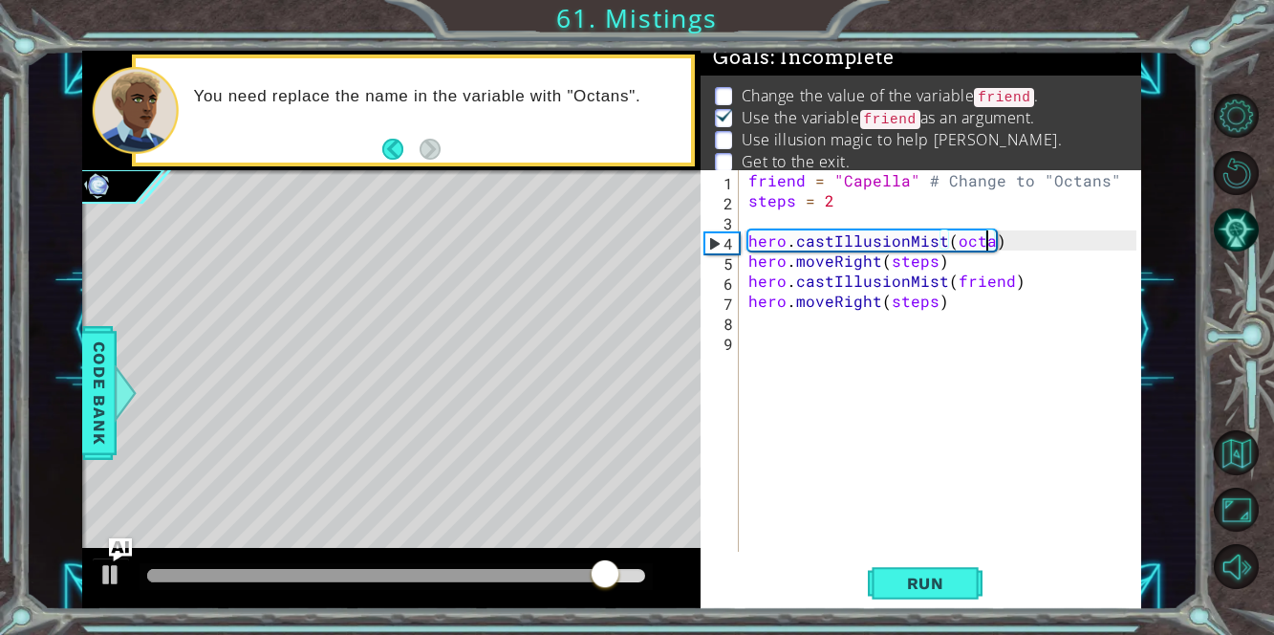
scroll to position [0, 14]
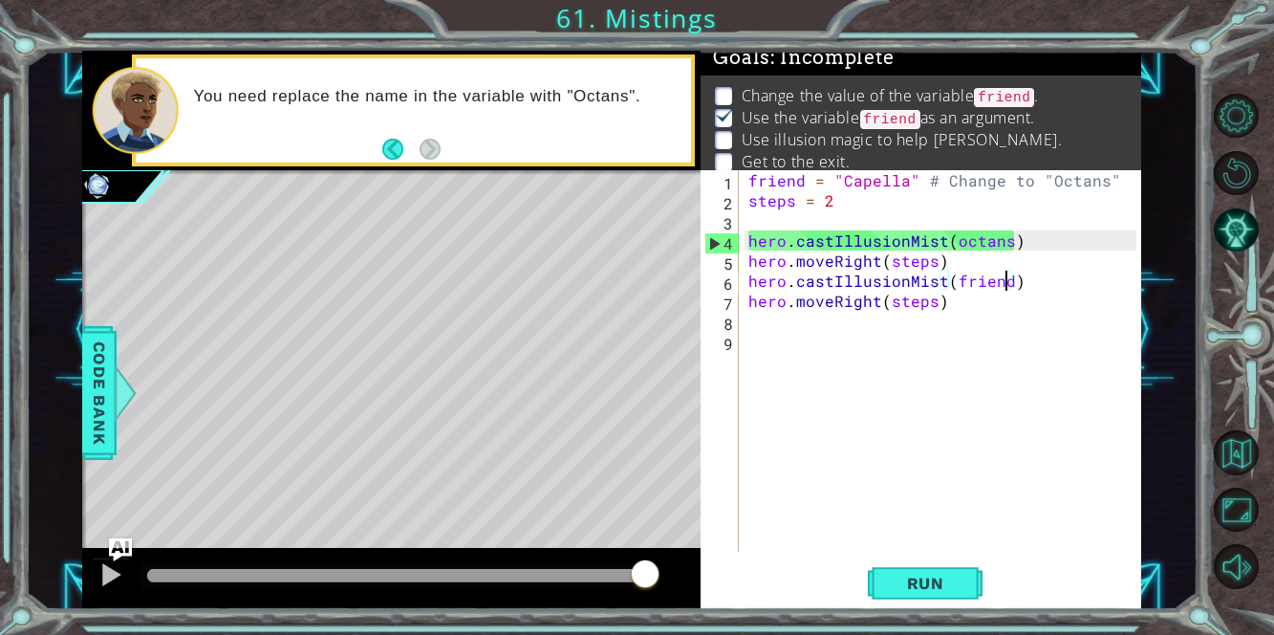
click at [1002, 284] on div "friend = "Capella" # Change to "Octans" steps = 2 hero . castIllusionMist ( oct…" at bounding box center [944, 380] width 401 height 421
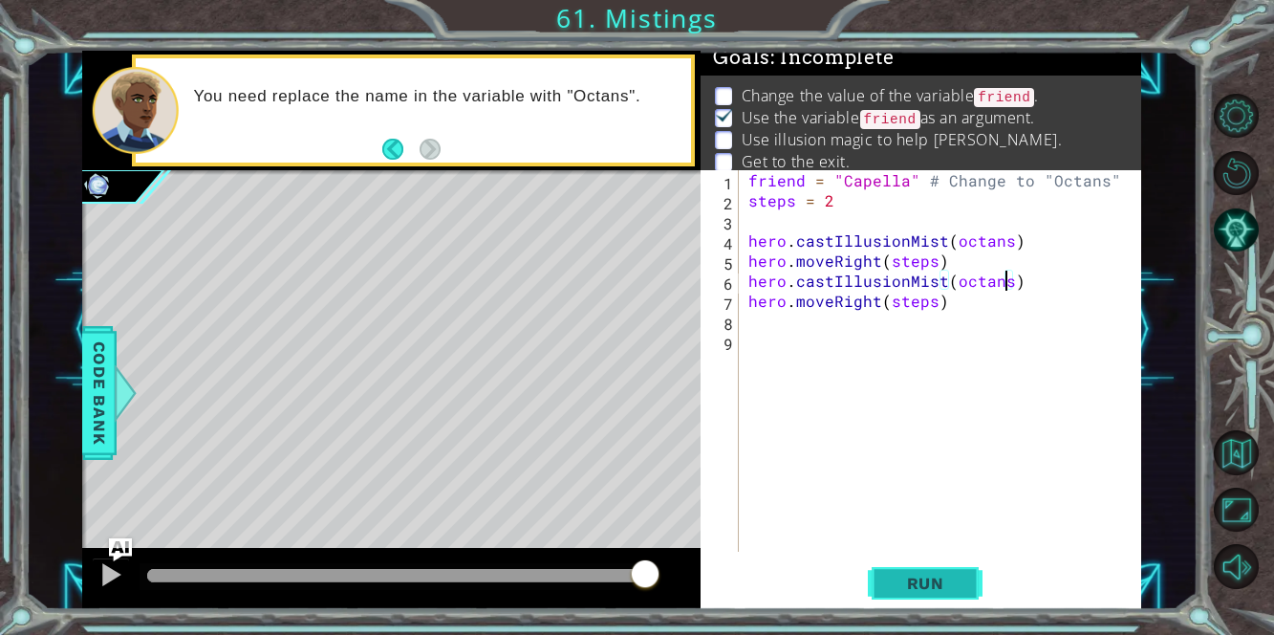
click at [948, 568] on button "Run" at bounding box center [925, 583] width 115 height 44
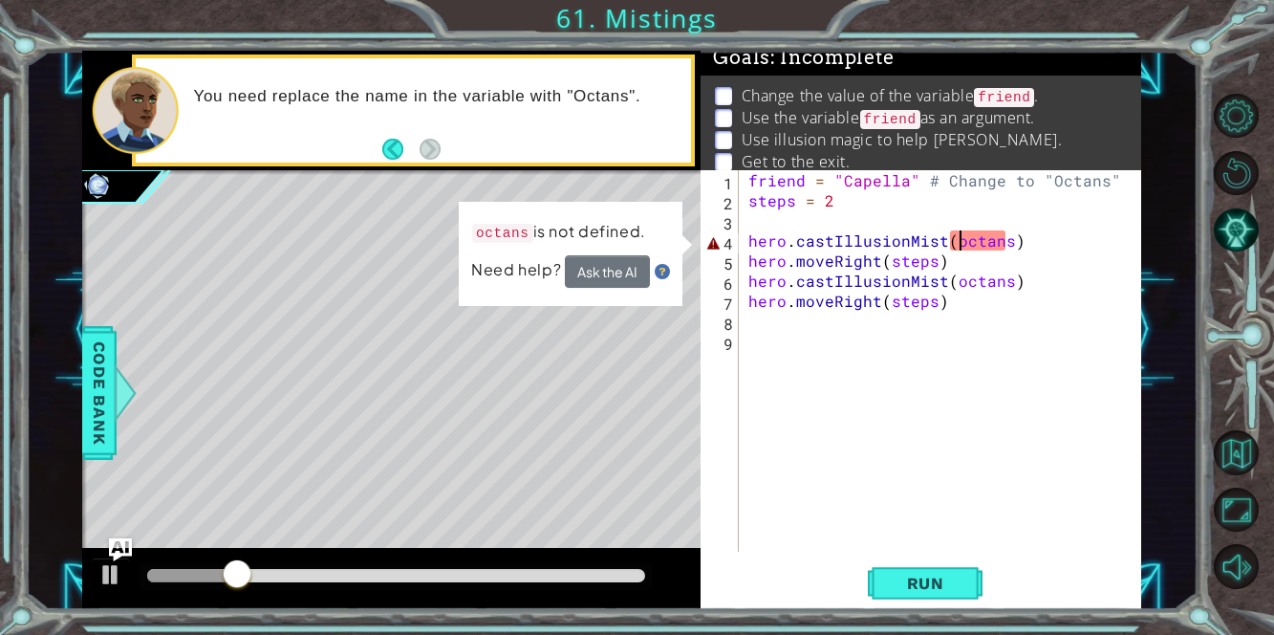
click at [960, 241] on div "friend = "Capella" # Change to "Octans" steps = 2 hero . castIllusionMist ( oct…" at bounding box center [944, 380] width 401 height 421
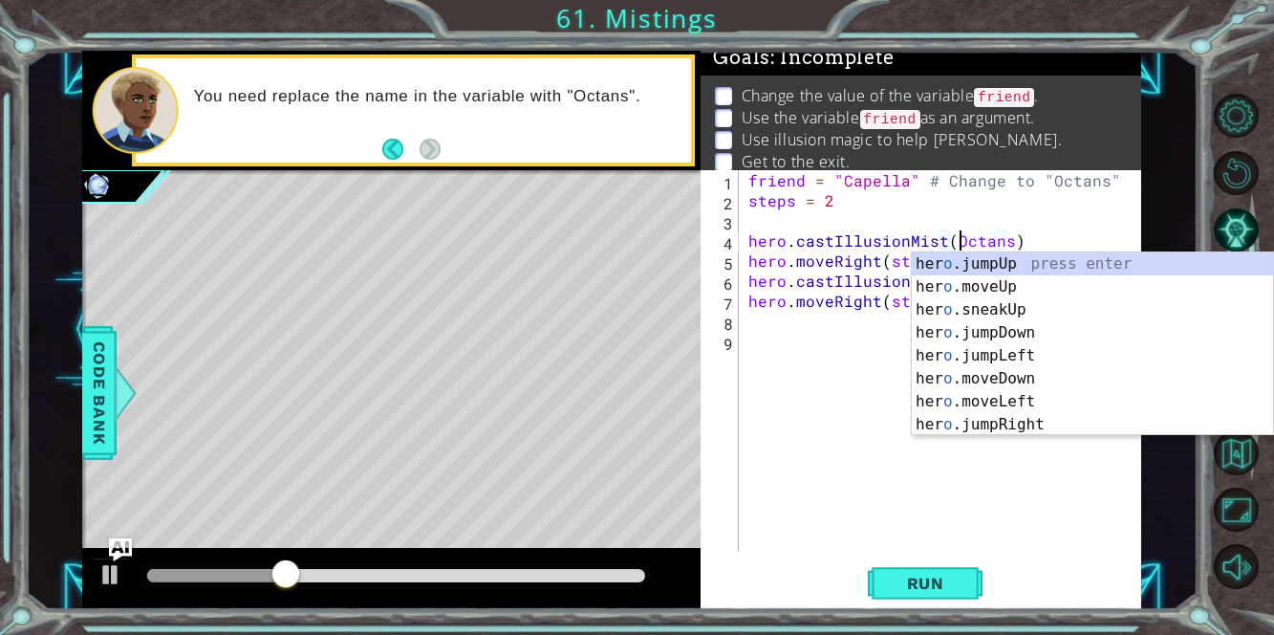
scroll to position [0, 12]
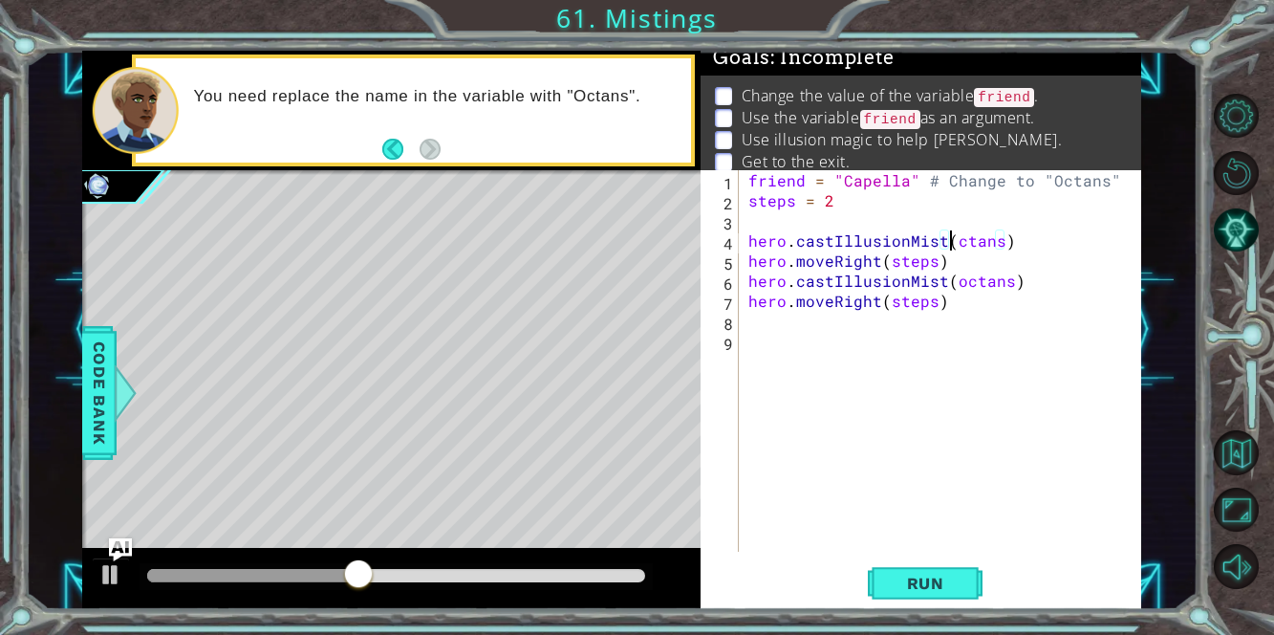
type textarea "hero.castIllusionMist(Octans)"
click at [903, 509] on div "friend = "Capella" # Change to "Octans" steps = 2 hero . castIllusionMist ( Oct…" at bounding box center [944, 380] width 401 height 421
click at [958, 282] on div "friend = "Capella" # Change to "Octans" steps = 2 hero . castIllusionMist ( Oct…" at bounding box center [944, 380] width 401 height 421
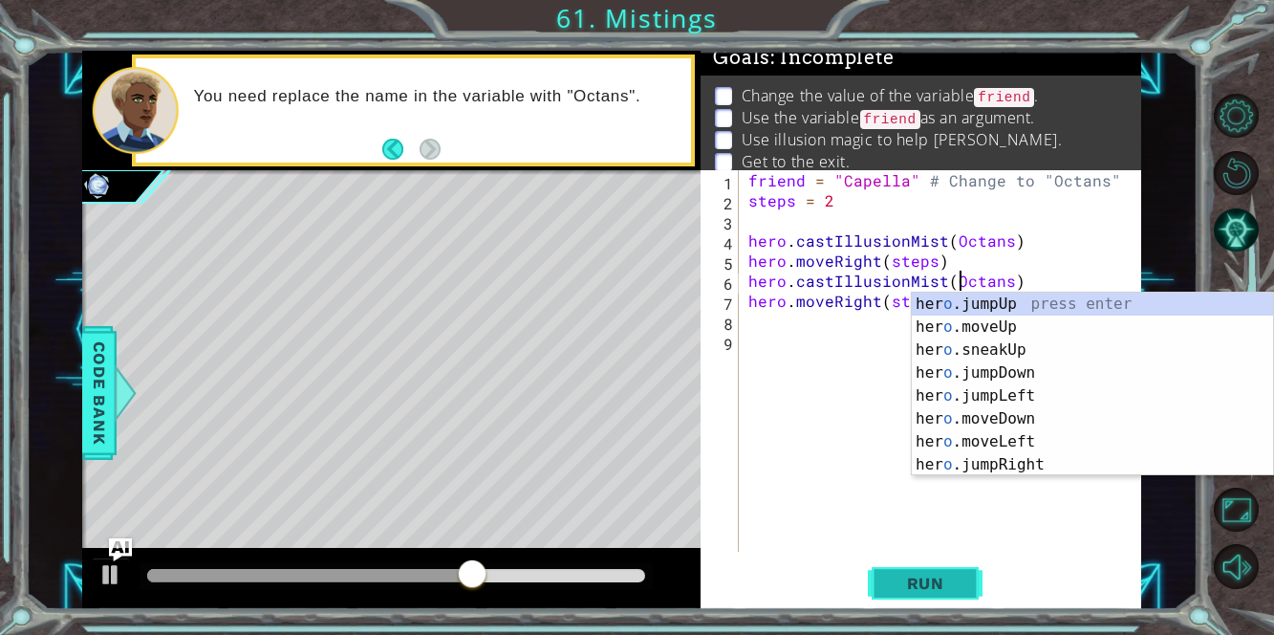
click at [958, 577] on span "Run" at bounding box center [925, 582] width 75 height 19
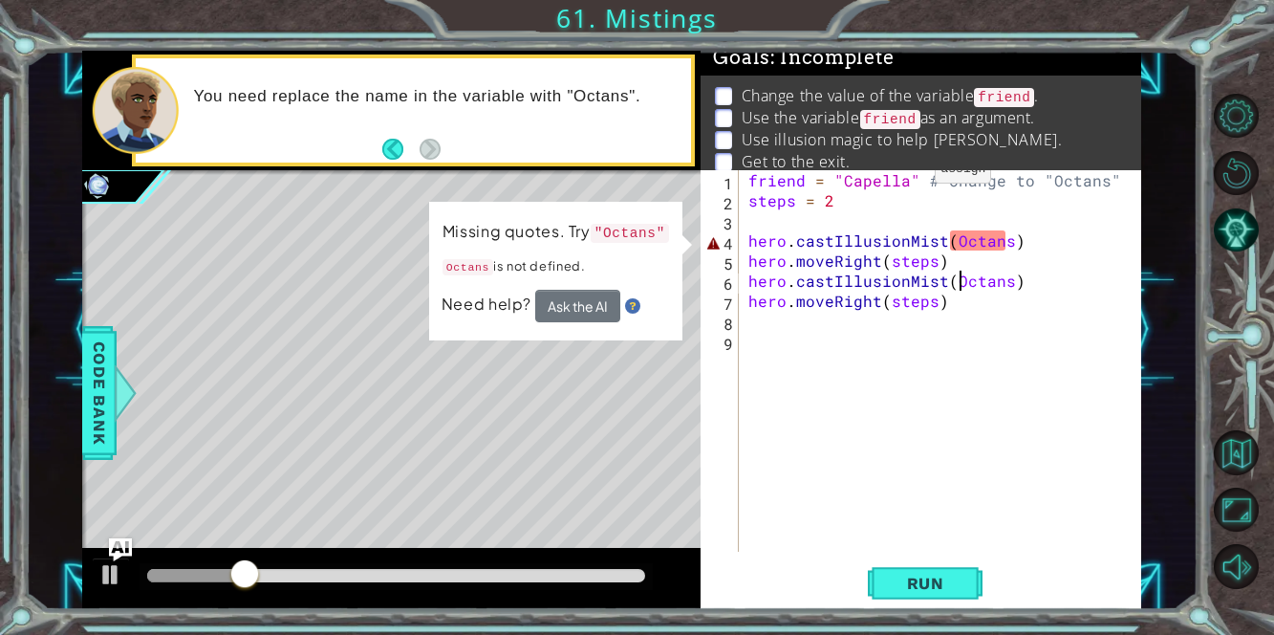
click at [902, 173] on div "friend = "Capella" # Change to "Octans" steps = 2 hero . castIllusionMist ( Oct…" at bounding box center [944, 380] width 401 height 421
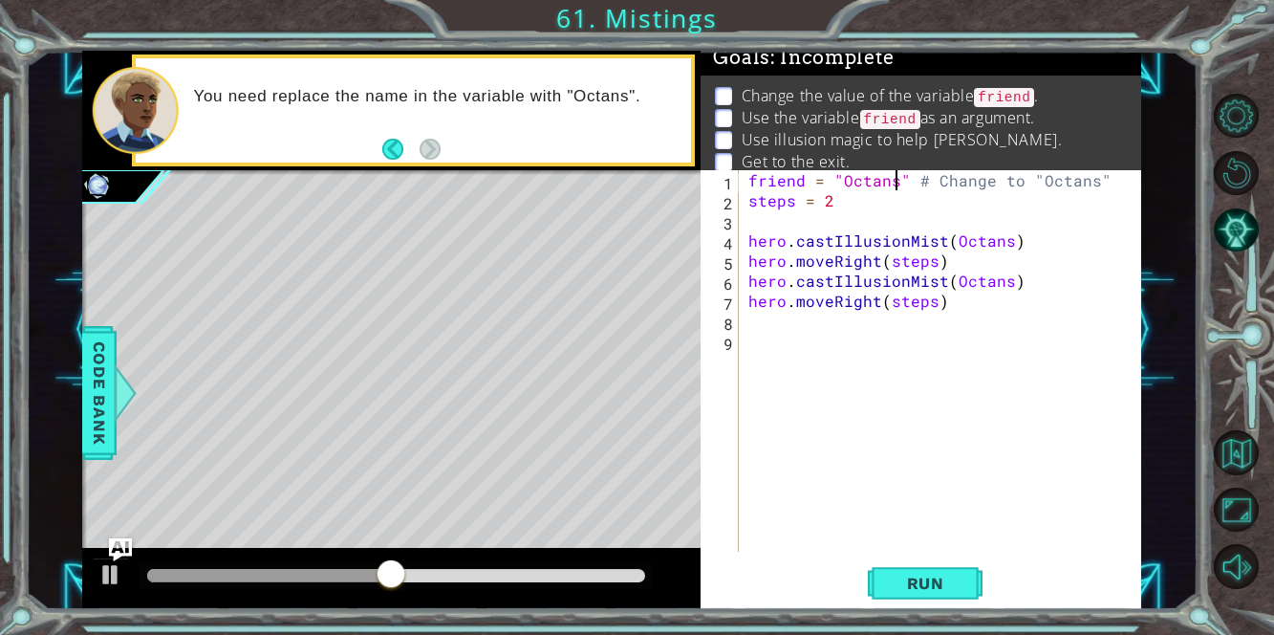
scroll to position [0, 9]
click at [1002, 248] on div "friend = "Octans" # Change to "Octans" steps = 2 hero . castIllusionMist ( Octa…" at bounding box center [944, 380] width 401 height 421
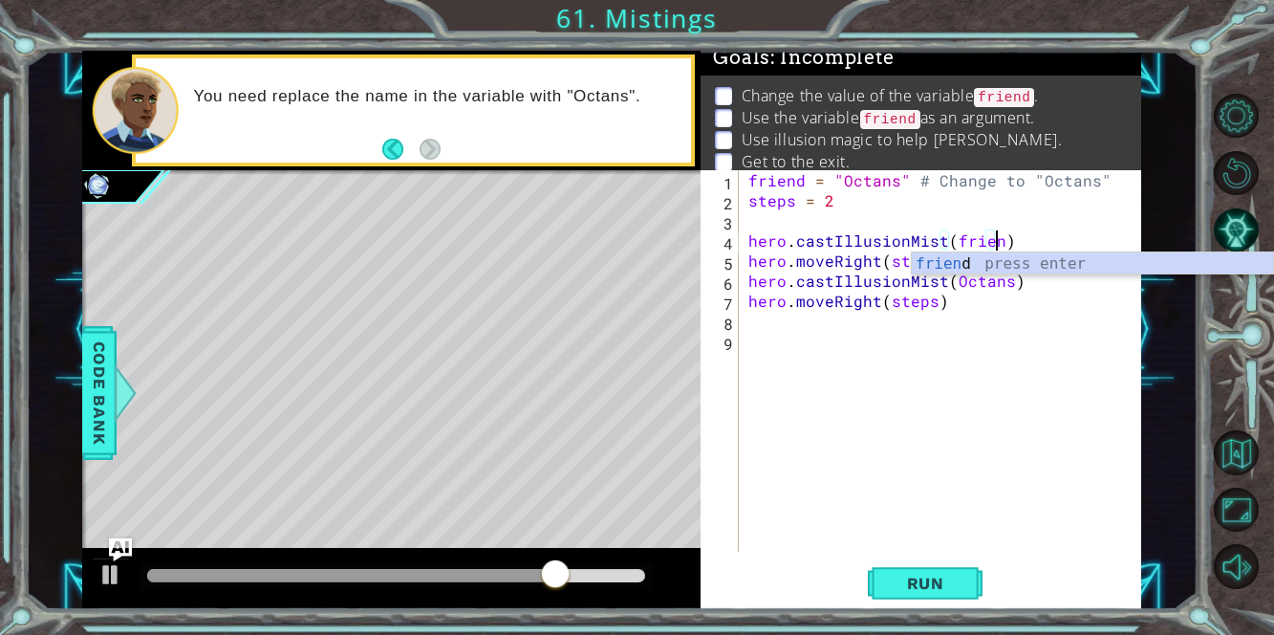
scroll to position [0, 14]
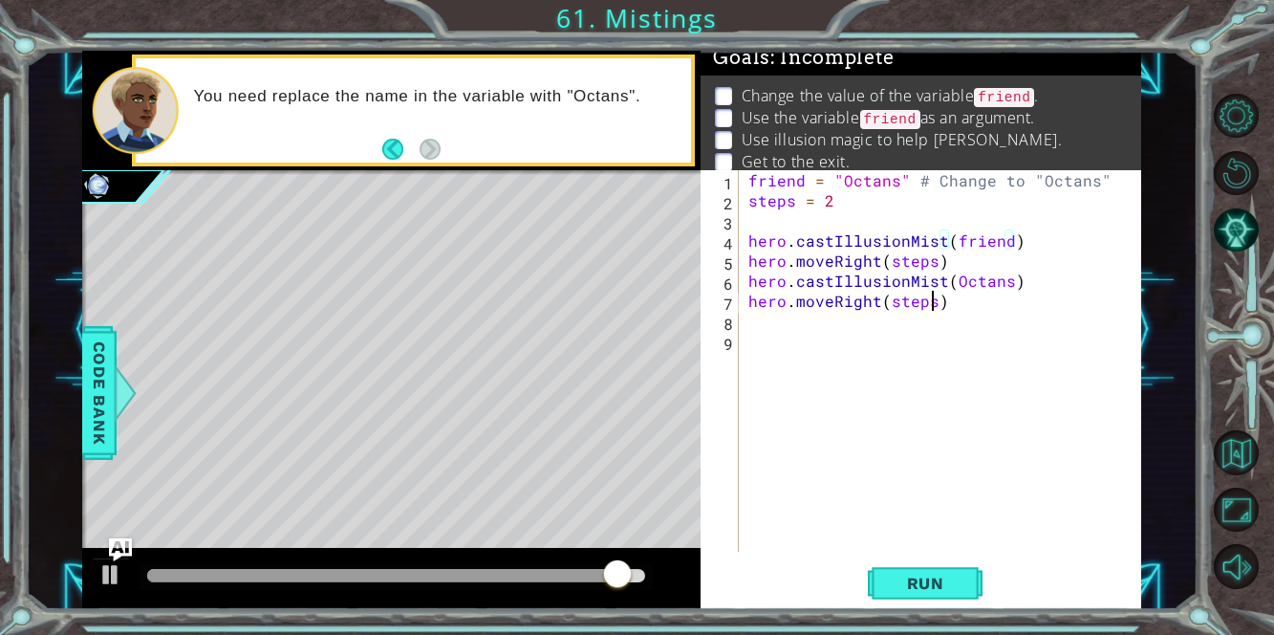
click at [930, 302] on div "friend = "Octans" # Change to "Octans" steps = 2 hero . castIllusionMist ( frie…" at bounding box center [944, 380] width 401 height 421
click at [1004, 275] on div "friend = "Octans" # Change to "Octans" steps = 2 hero . castIllusionMist ( frie…" at bounding box center [944, 380] width 401 height 421
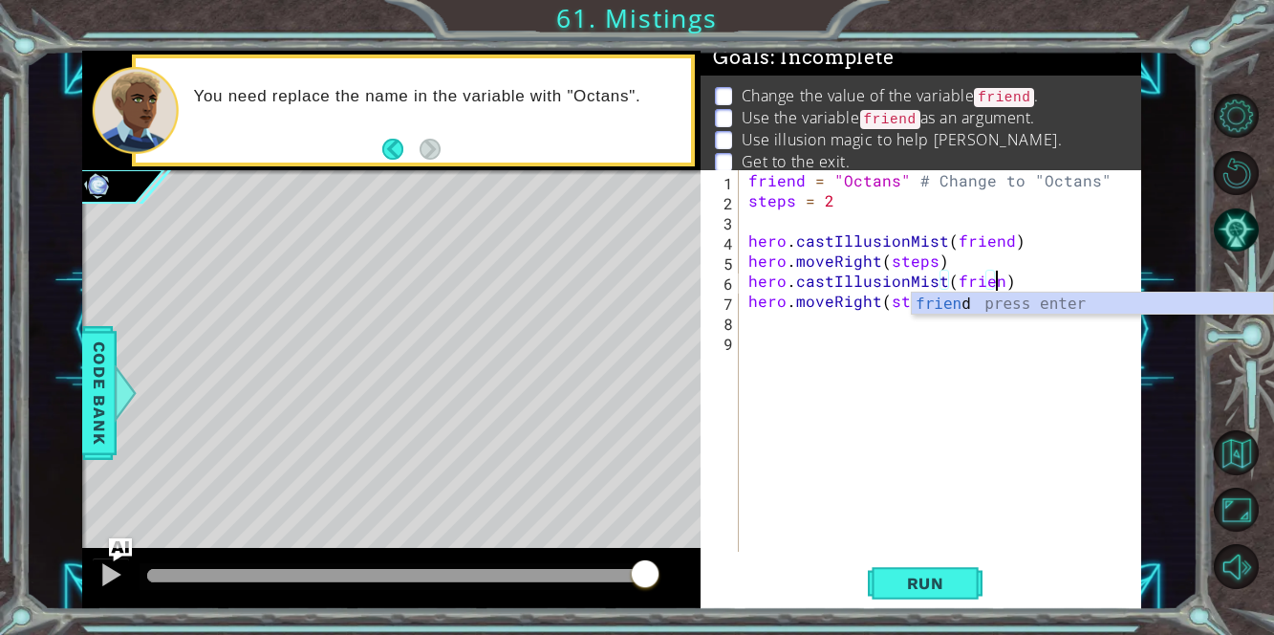
scroll to position [0, 14]
type textarea "hero.castIllusionMist(friend)"
click at [932, 584] on span "Run" at bounding box center [925, 582] width 75 height 19
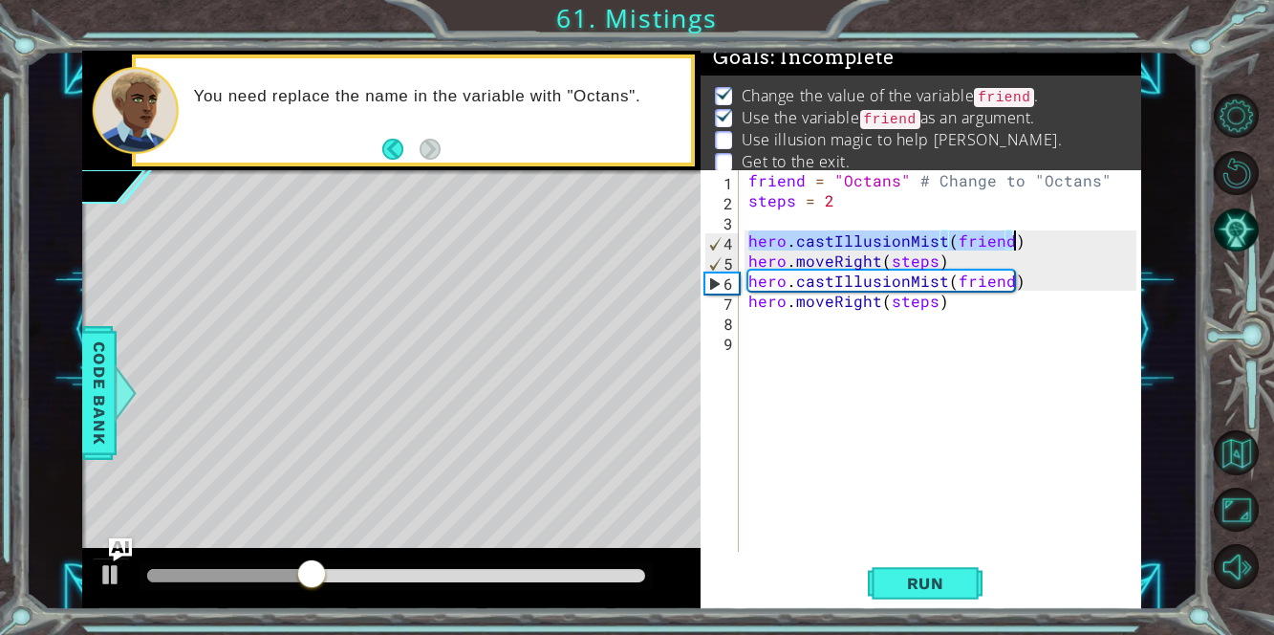
drag, startPoint x: 747, startPoint y: 236, endPoint x: 1035, endPoint y: 242, distance: 287.7
click at [1035, 242] on div "friend = "Octans" # Change to "Octans" steps = 2 hero . castIllusionMist ( frie…" at bounding box center [944, 380] width 401 height 421
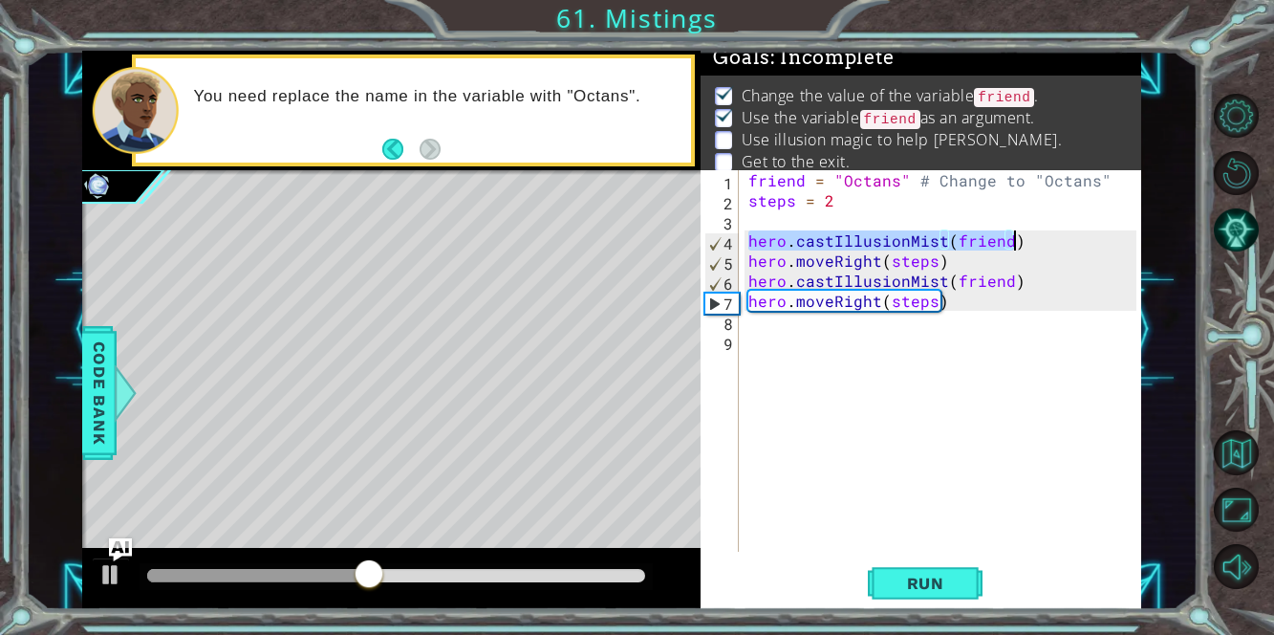
click at [1035, 242] on div "friend = "Octans" # Change to "Octans" steps = 2 hero . castIllusionMist ( frie…" at bounding box center [940, 360] width 392 height 381
click at [796, 333] on div "friend = "Octans" # Change to "Octans" steps = 2 hero . castIllusionMist ( frie…" at bounding box center [944, 380] width 401 height 421
click at [782, 319] on div "friend = "Octans" # Change to "Octans" steps = 2 hero . castIllusionMist ( frie…" at bounding box center [944, 380] width 401 height 421
paste textarea "hero.castIllusionMist(friend)"
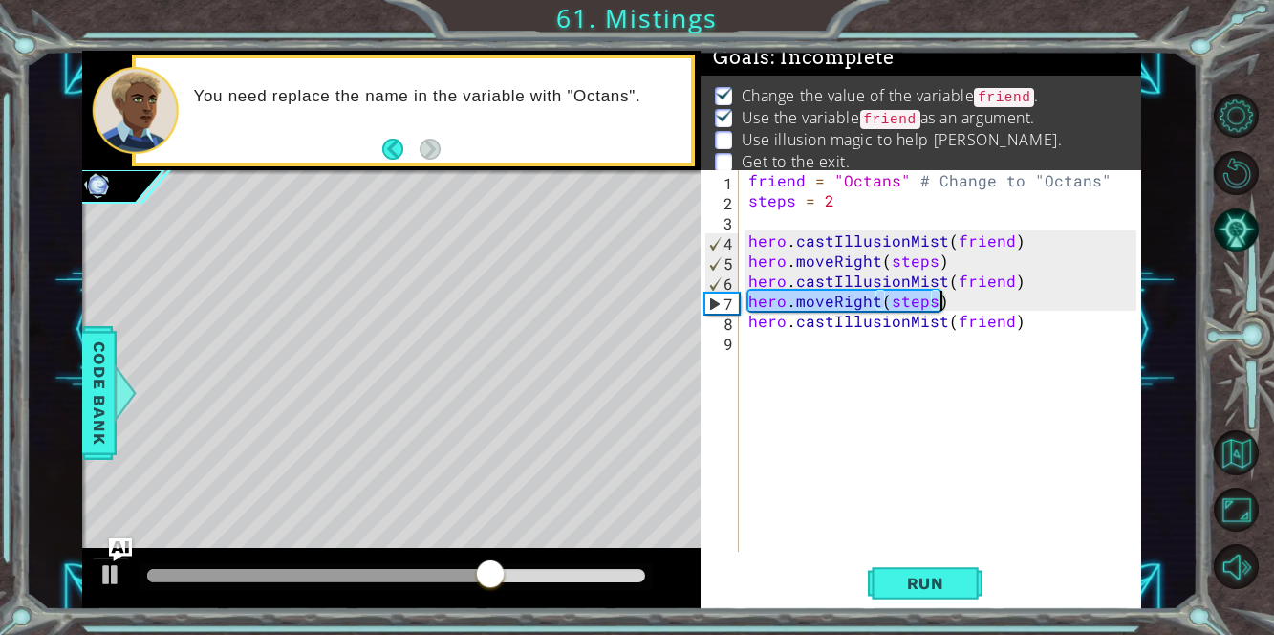
drag, startPoint x: 746, startPoint y: 304, endPoint x: 1009, endPoint y: 305, distance: 262.8
click at [1009, 305] on div "friend = "Octans" # Change to "Octans" steps = 2 hero . castIllusionMist ( frie…" at bounding box center [944, 380] width 401 height 421
type textarea "hero.moveRight(steps)"
click at [781, 334] on div "friend = "Octans" # Change to "Octans" steps = 2 hero . castIllusionMist ( frie…" at bounding box center [944, 380] width 401 height 421
paste textarea "hero.moveRight(steps)"
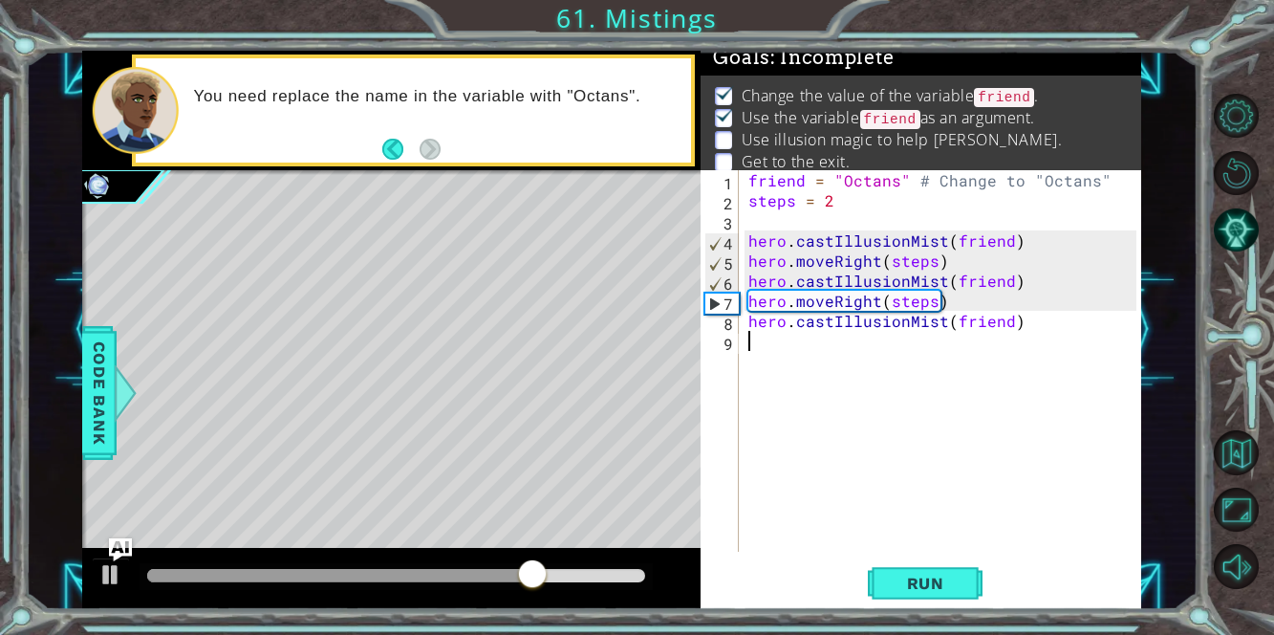
type textarea "hero.moveRight(steps)"
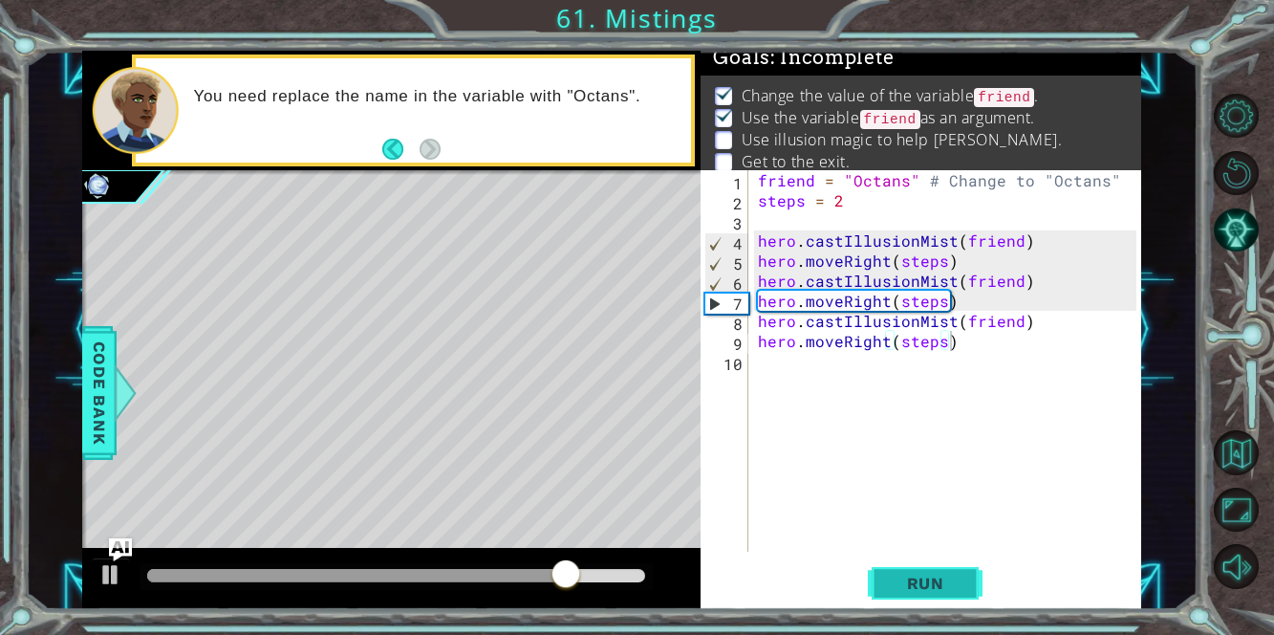
click at [919, 586] on span "Run" at bounding box center [925, 582] width 75 height 19
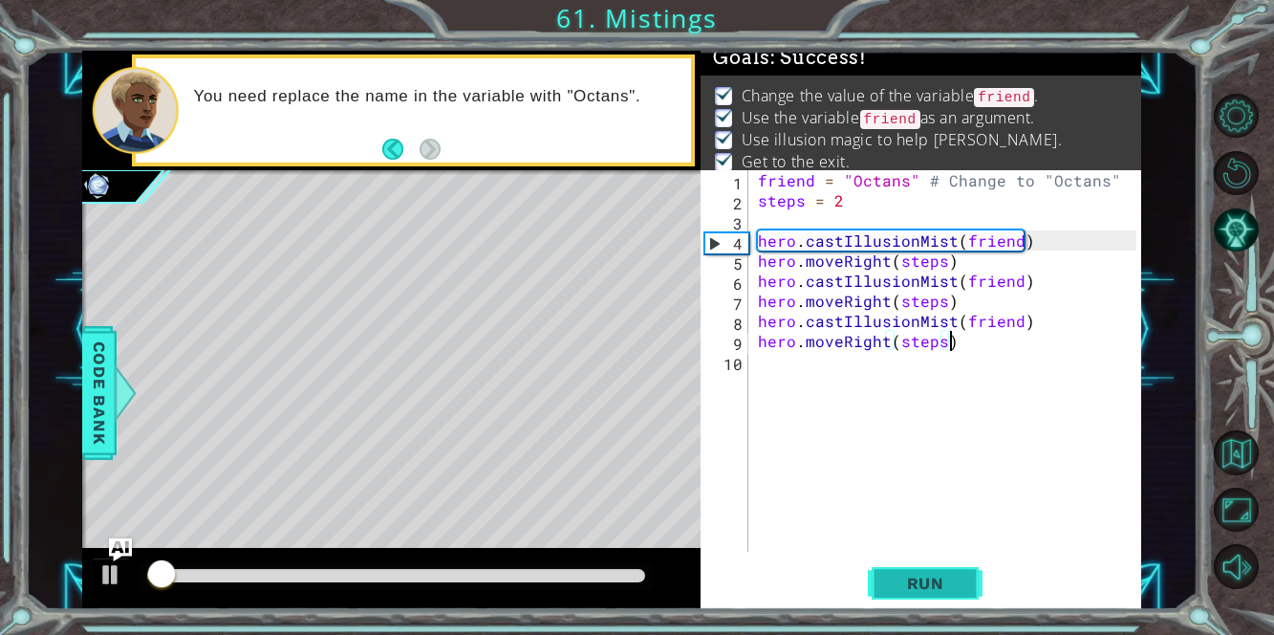
click at [919, 586] on span "Run" at bounding box center [925, 582] width 75 height 19
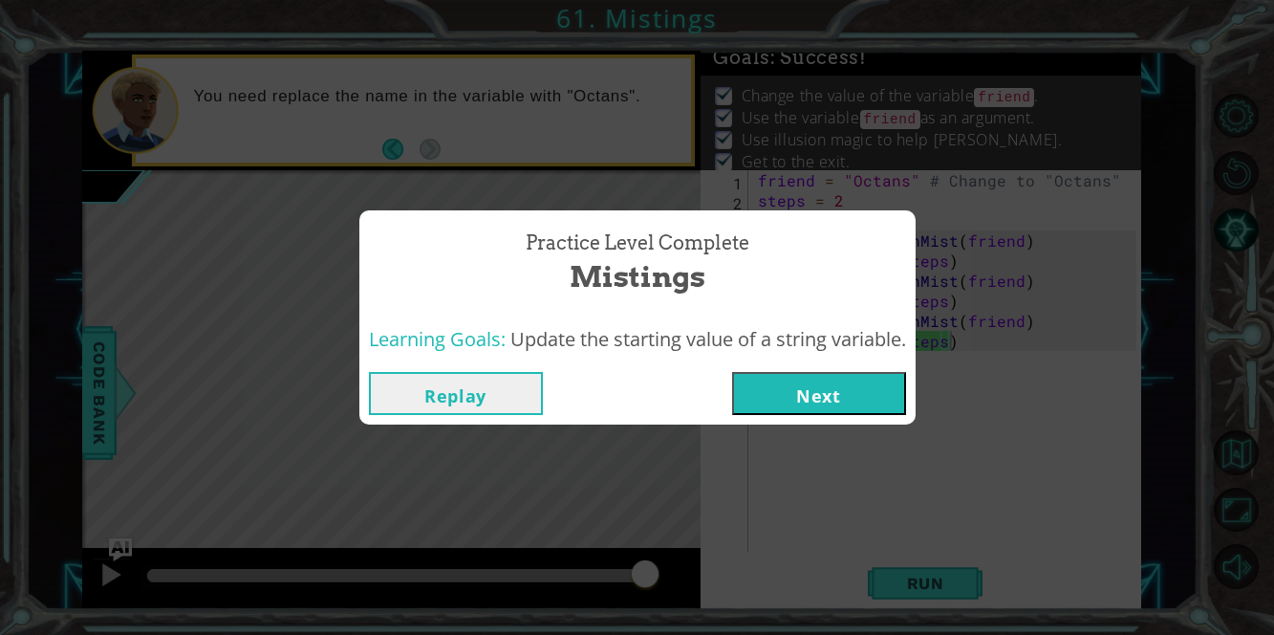
click at [803, 397] on button "Next" at bounding box center [819, 393] width 174 height 43
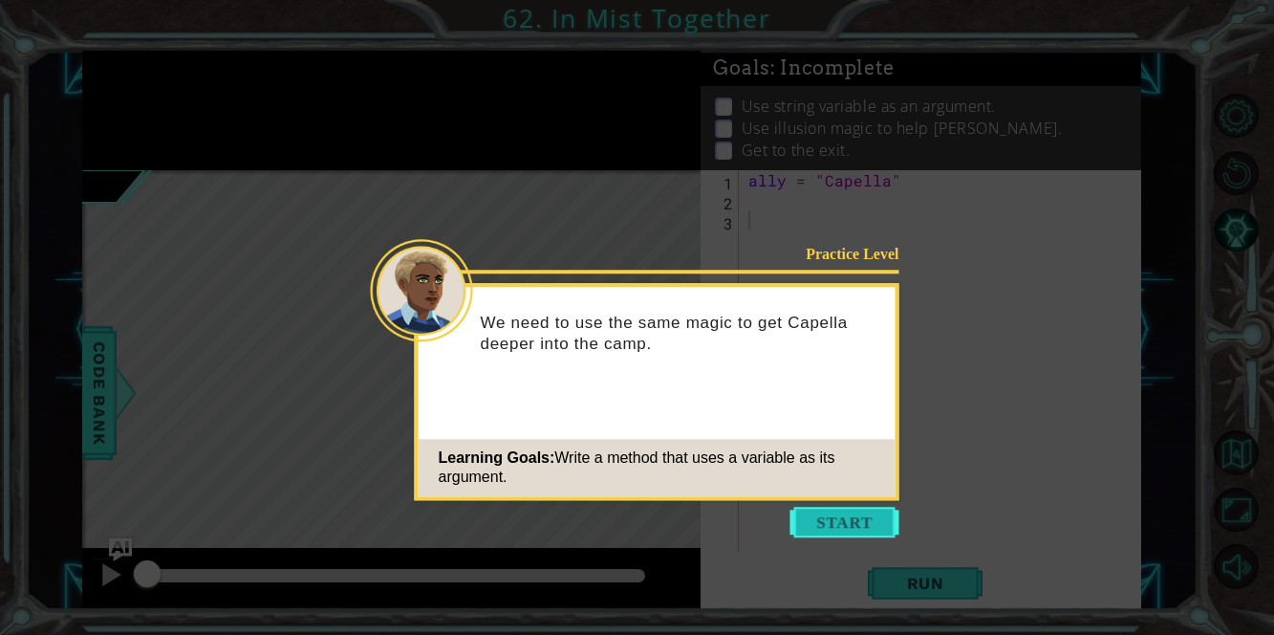
click at [807, 514] on button "Start" at bounding box center [844, 522] width 109 height 31
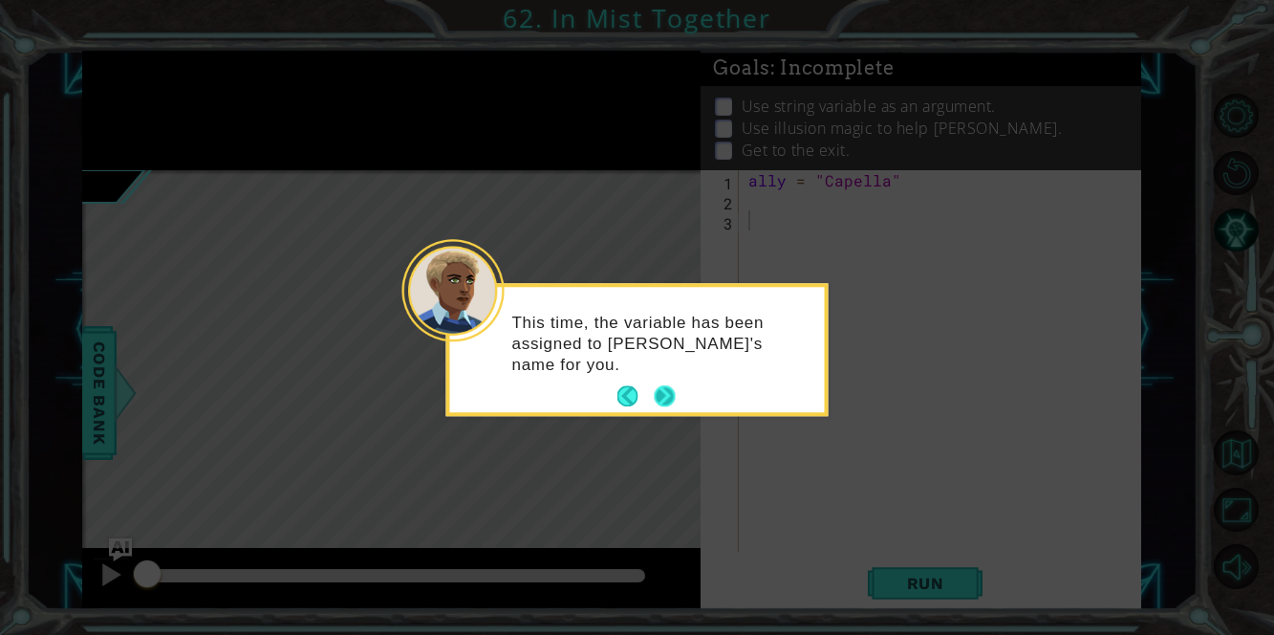
click at [665, 393] on button "Next" at bounding box center [665, 396] width 22 height 22
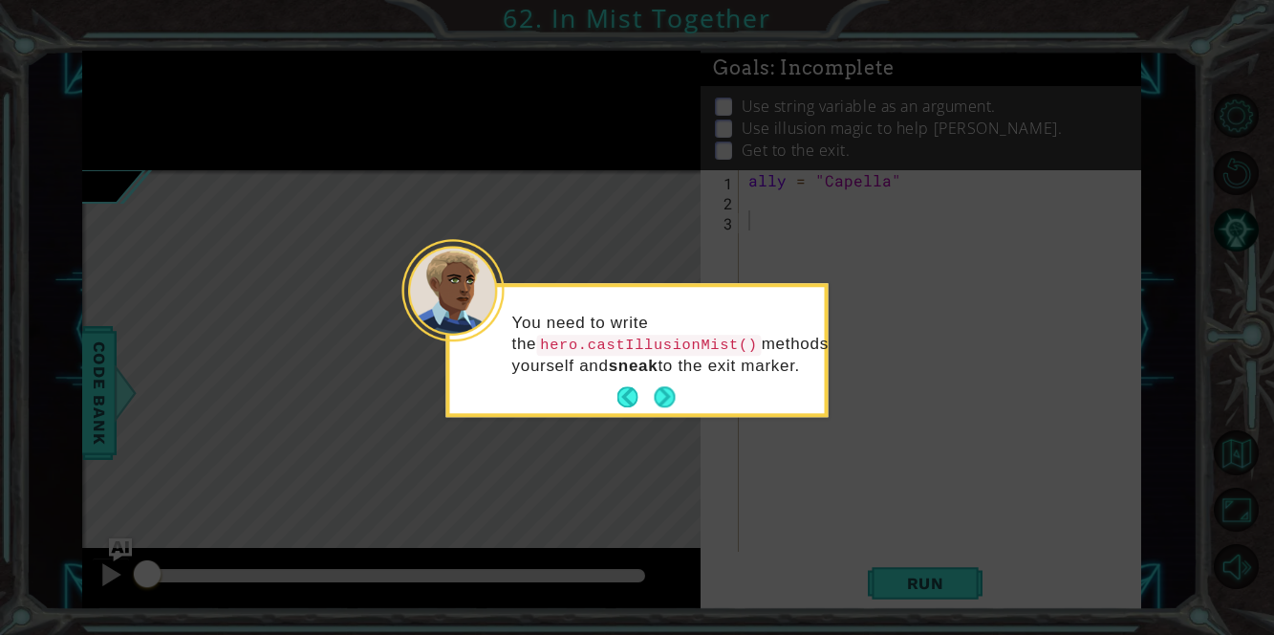
click at [665, 393] on button "Next" at bounding box center [664, 397] width 21 height 21
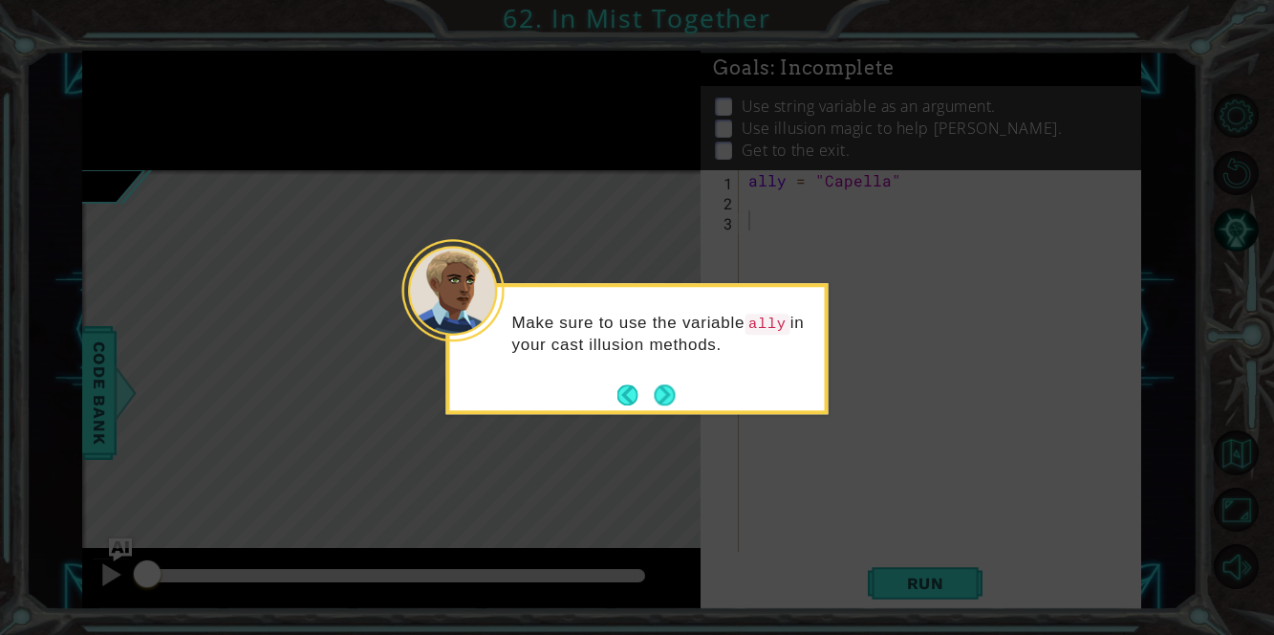
click at [665, 393] on button "Next" at bounding box center [664, 394] width 21 height 21
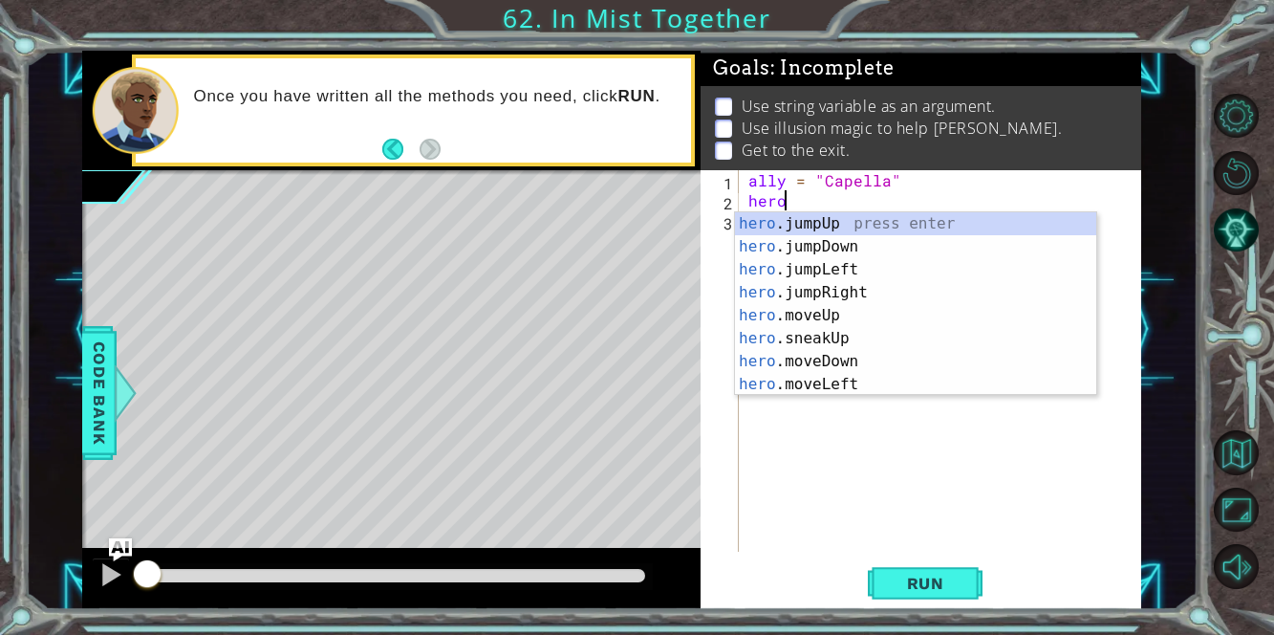
scroll to position [0, 2]
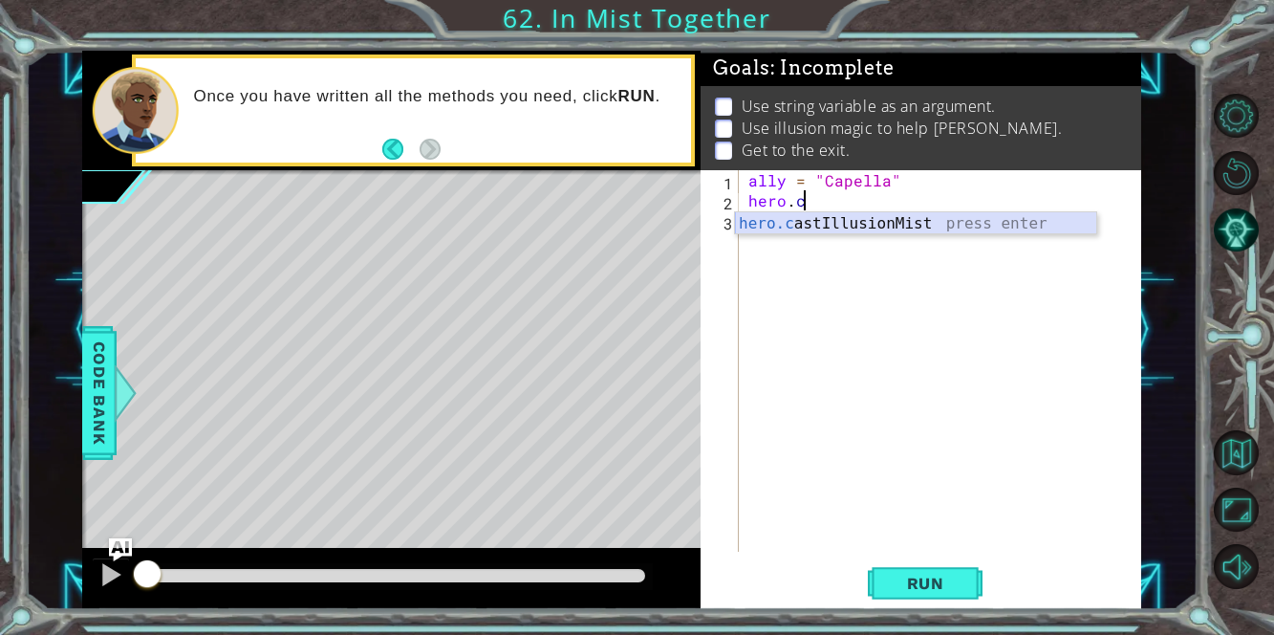
click at [874, 212] on div "hero.c astIllusionMist press enter" at bounding box center [916, 246] width 362 height 69
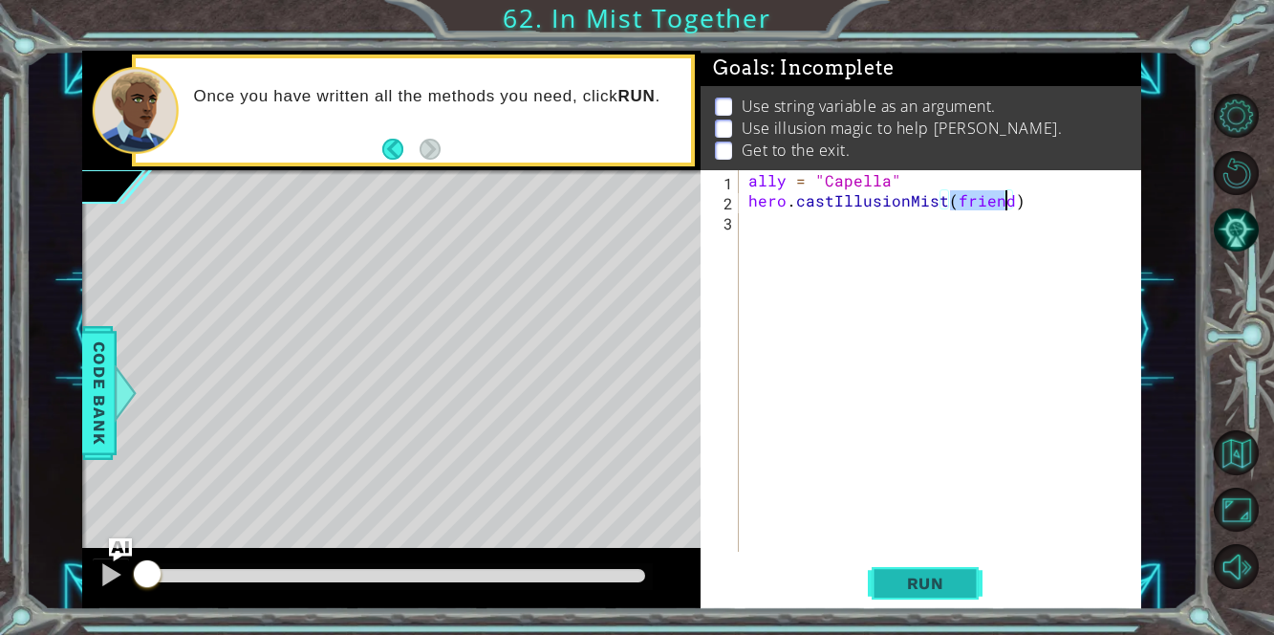
click at [905, 571] on button "Run" at bounding box center [925, 583] width 115 height 44
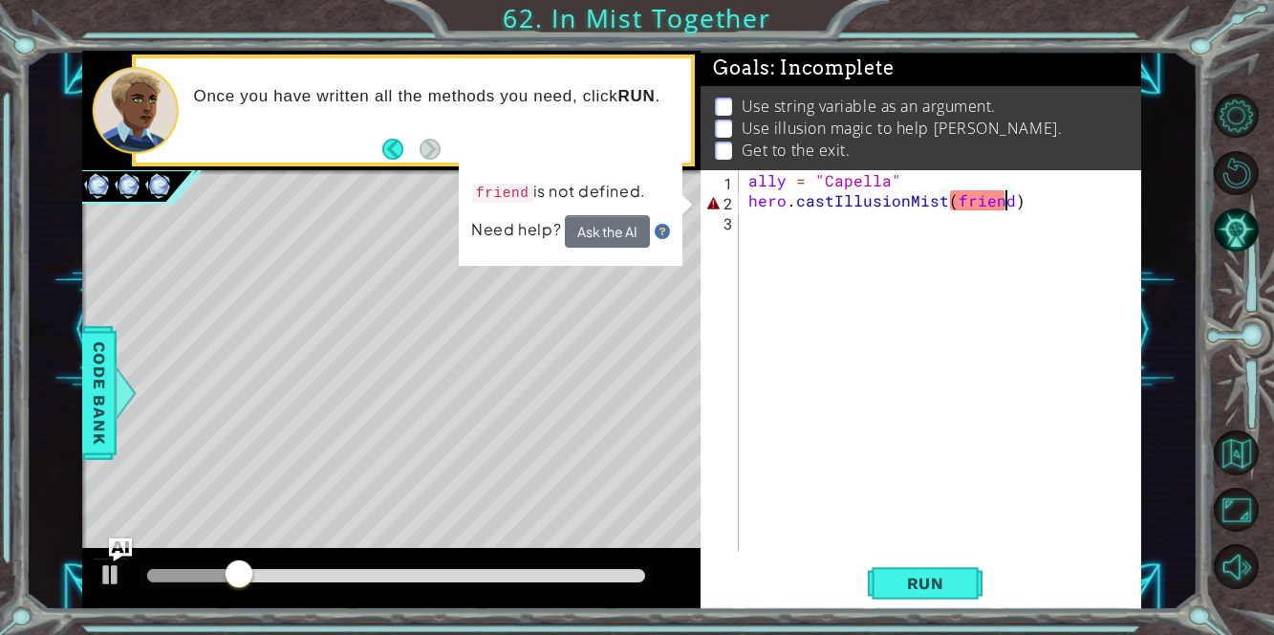
click at [990, 177] on div "ally = "Capella" hero . castIllusionMist ( friend )" at bounding box center [944, 380] width 401 height 421
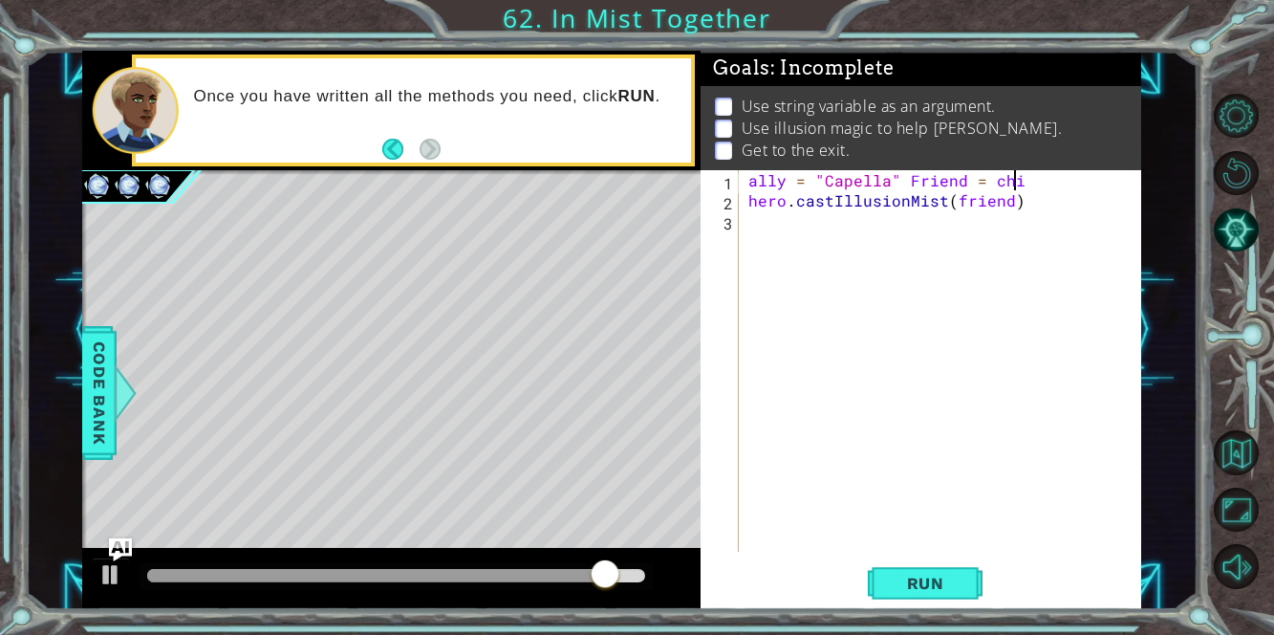
scroll to position [0, 15]
type textarea "ally = "Capella" Friend = chick"
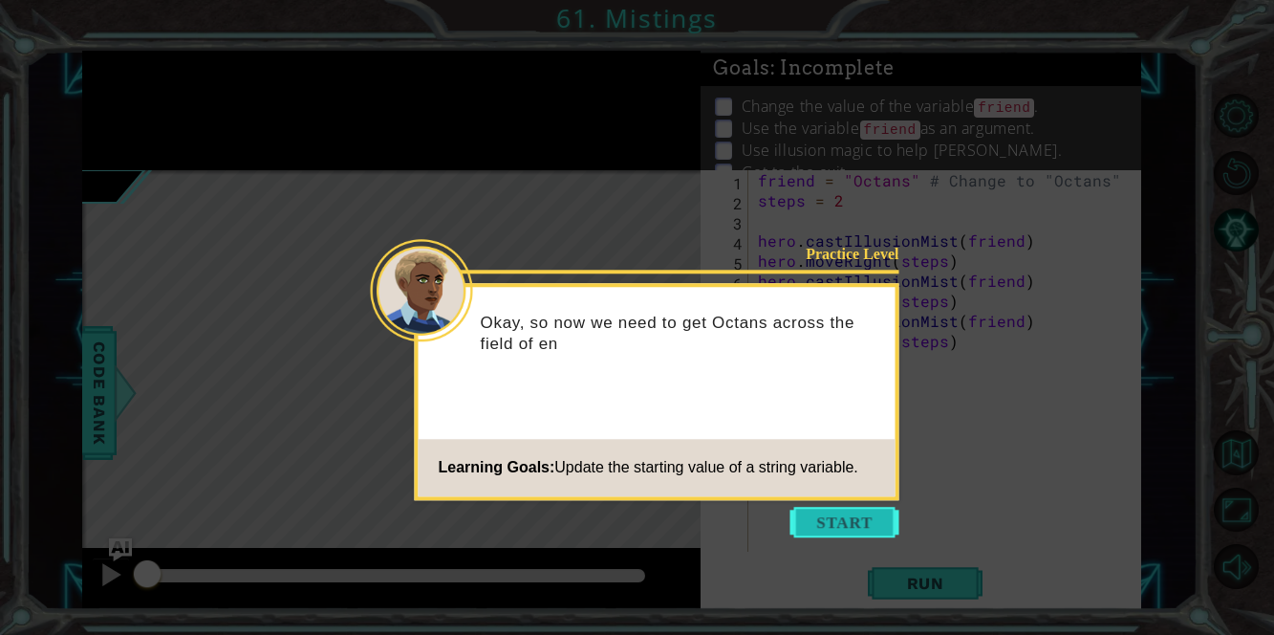
click at [840, 528] on button "Start" at bounding box center [844, 522] width 109 height 31
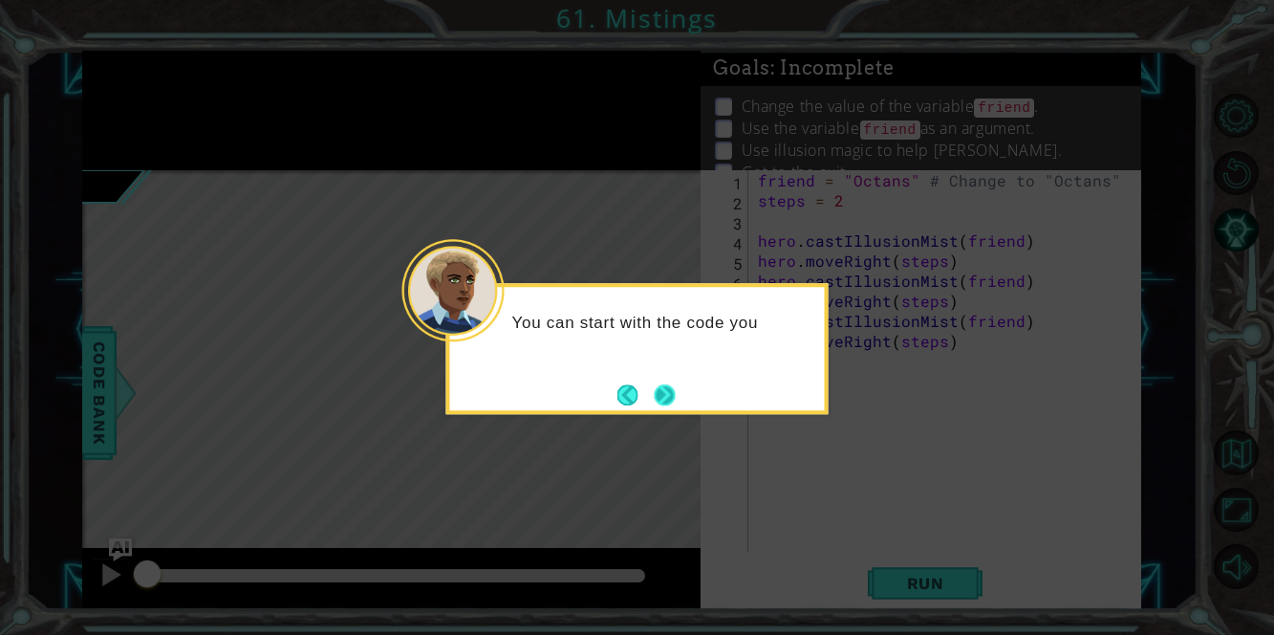
click at [654, 397] on button "Next" at bounding box center [664, 394] width 21 height 21
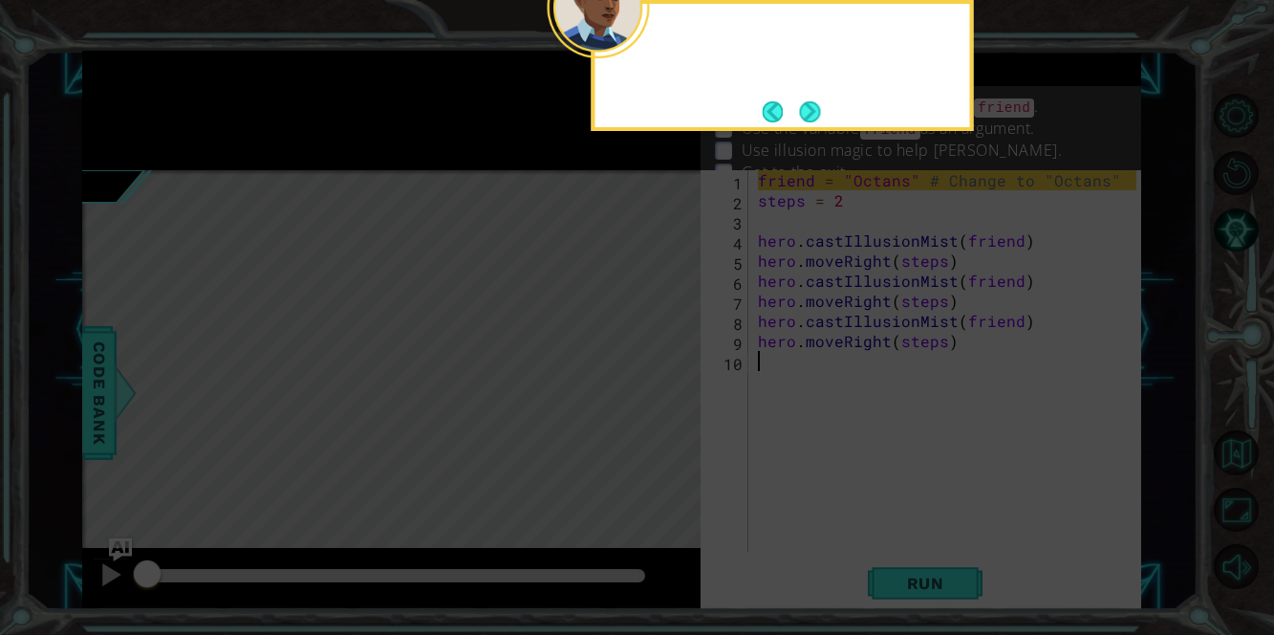
click at [651, 397] on icon at bounding box center [637, 95] width 1274 height 1079
click at [799, 102] on button "Next" at bounding box center [809, 111] width 21 height 21
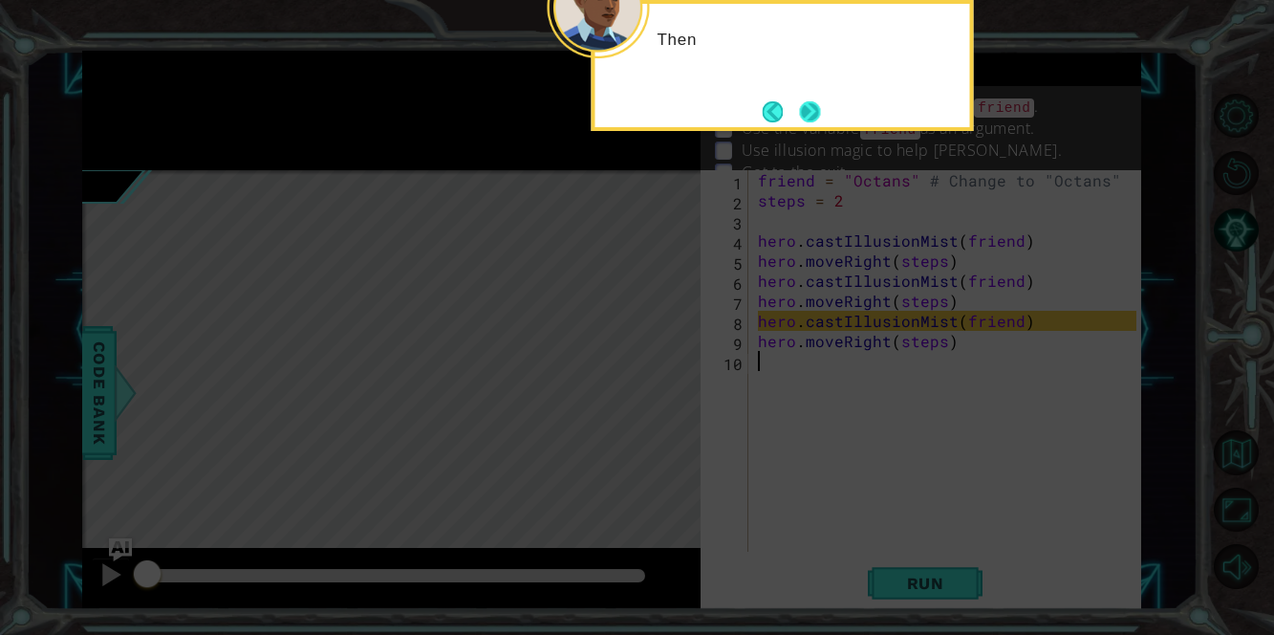
click at [801, 113] on button "Next" at bounding box center [809, 111] width 21 height 21
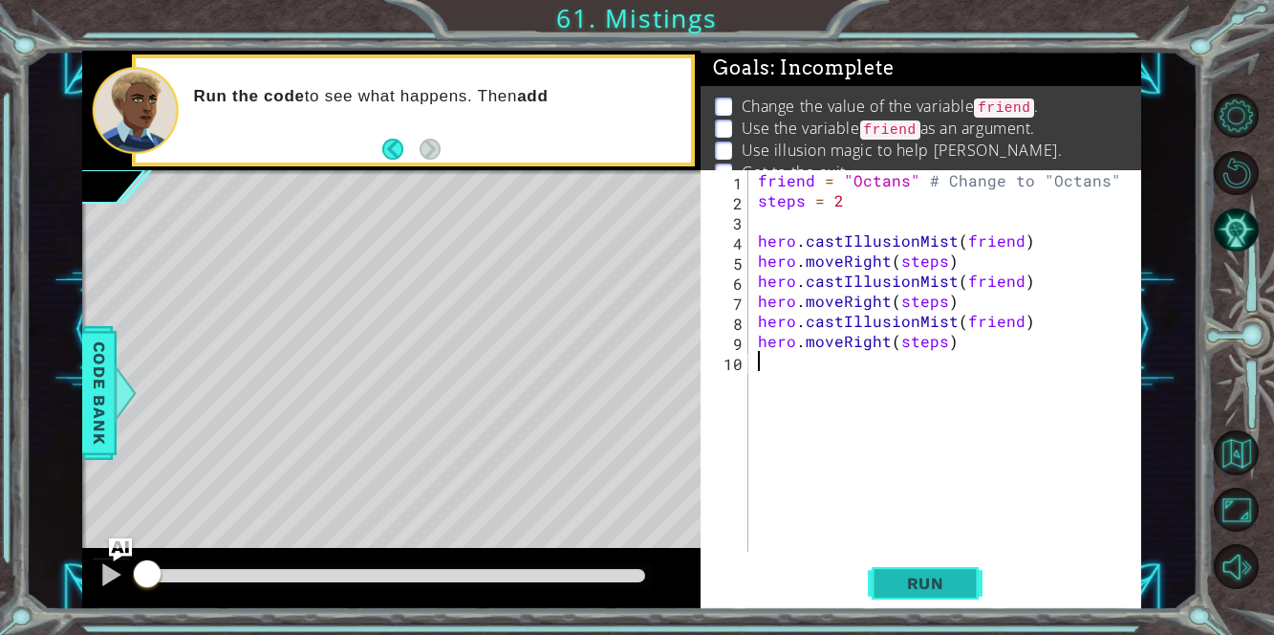
click at [920, 602] on button "Run" at bounding box center [925, 583] width 115 height 44
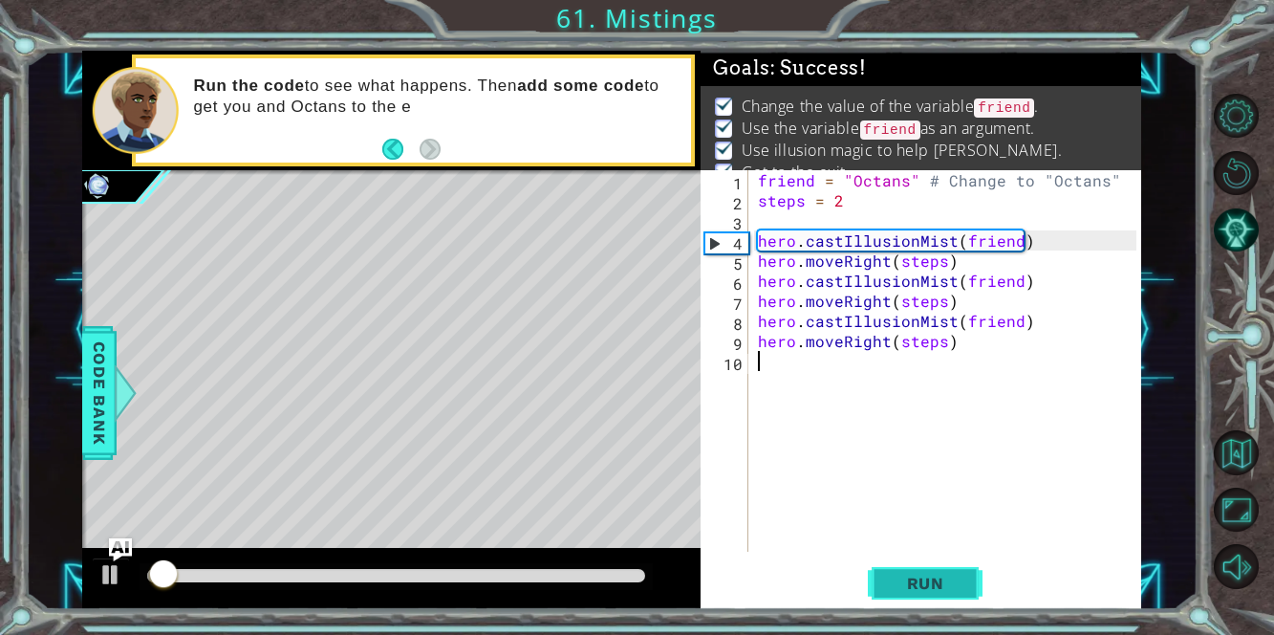
click at [920, 597] on button "Run" at bounding box center [925, 583] width 115 height 44
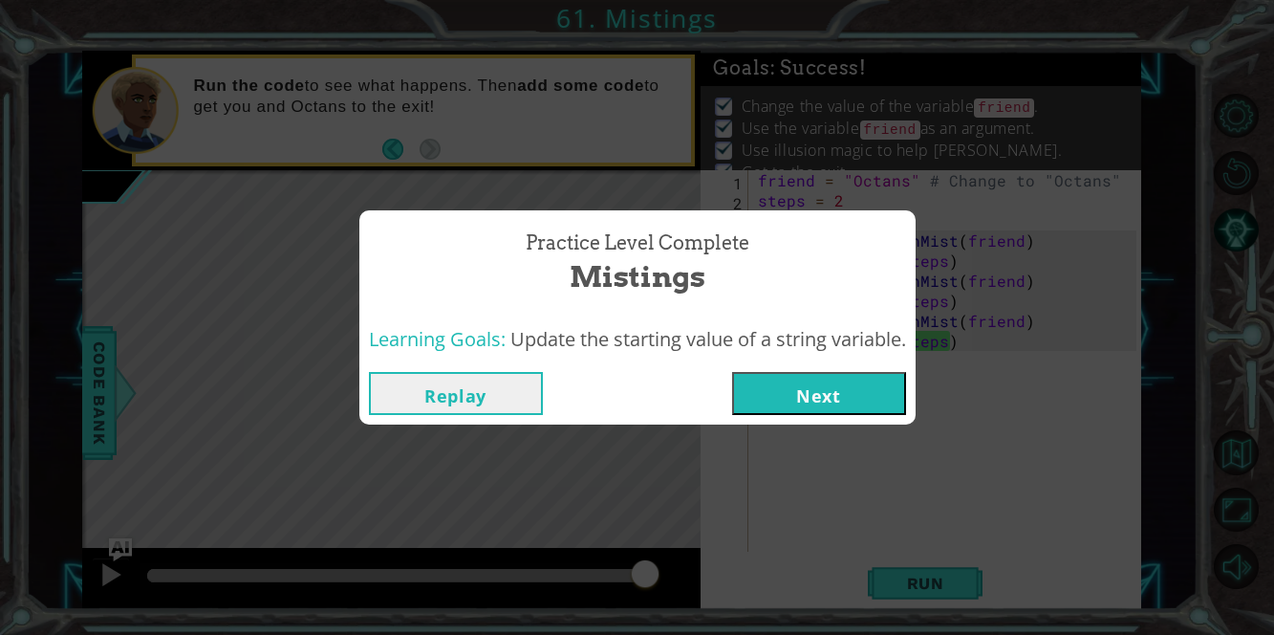
click at [879, 387] on button "Next" at bounding box center [819, 393] width 174 height 43
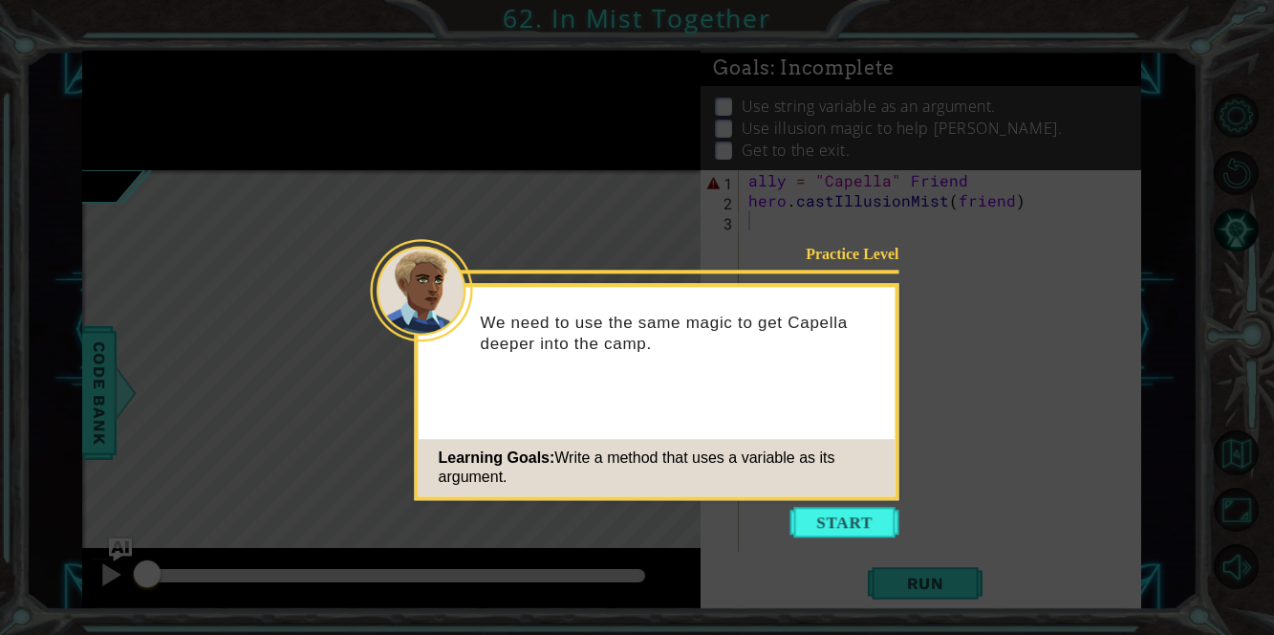
click at [876, 268] on icon at bounding box center [637, 317] width 1274 height 635
click at [834, 513] on button "Start" at bounding box center [844, 522] width 109 height 31
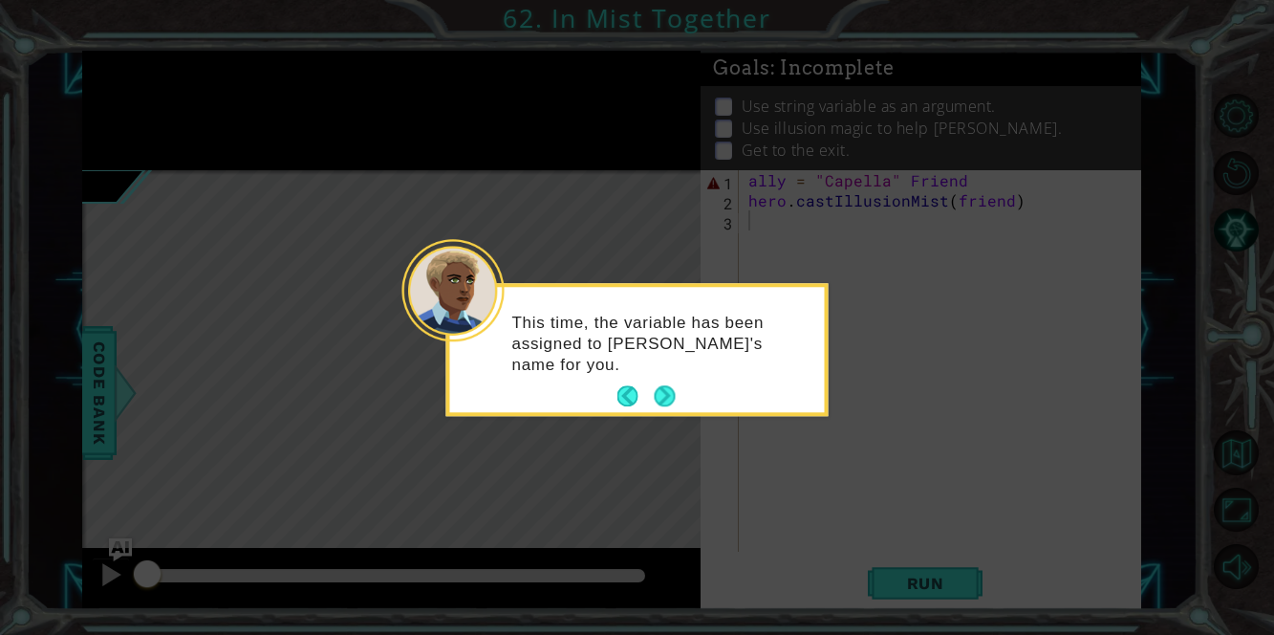
click at [621, 473] on icon at bounding box center [637, 317] width 1274 height 635
click at [664, 387] on button "Next" at bounding box center [664, 396] width 21 height 21
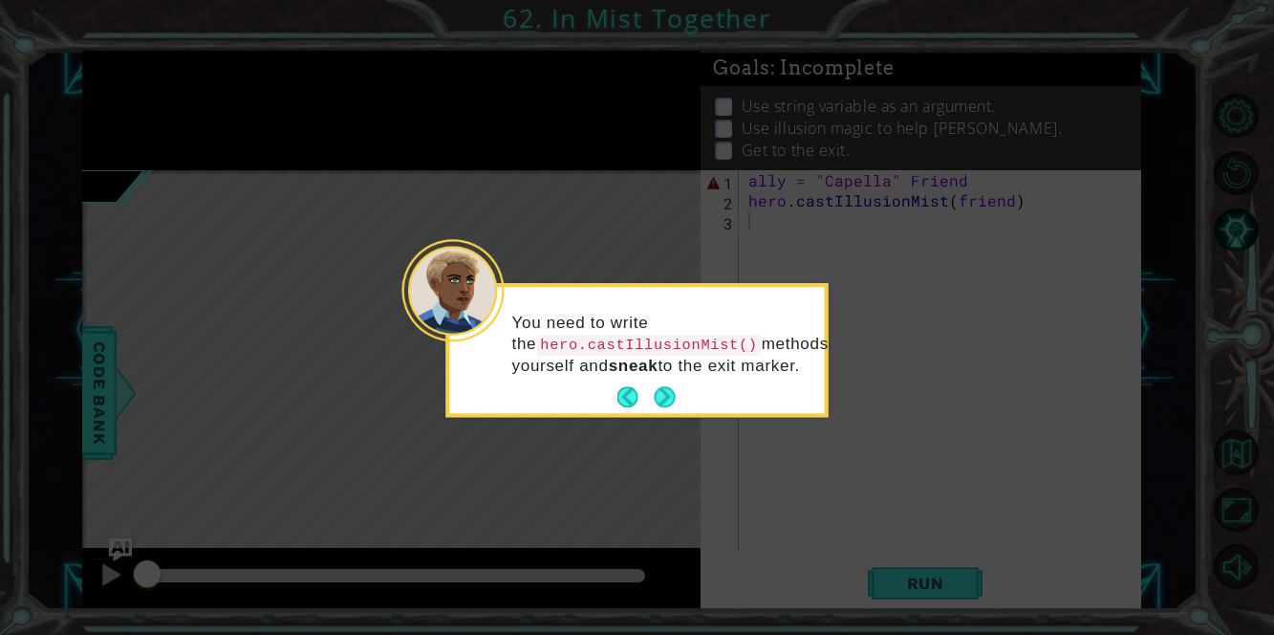
click at [664, 387] on button "Next" at bounding box center [665, 397] width 22 height 22
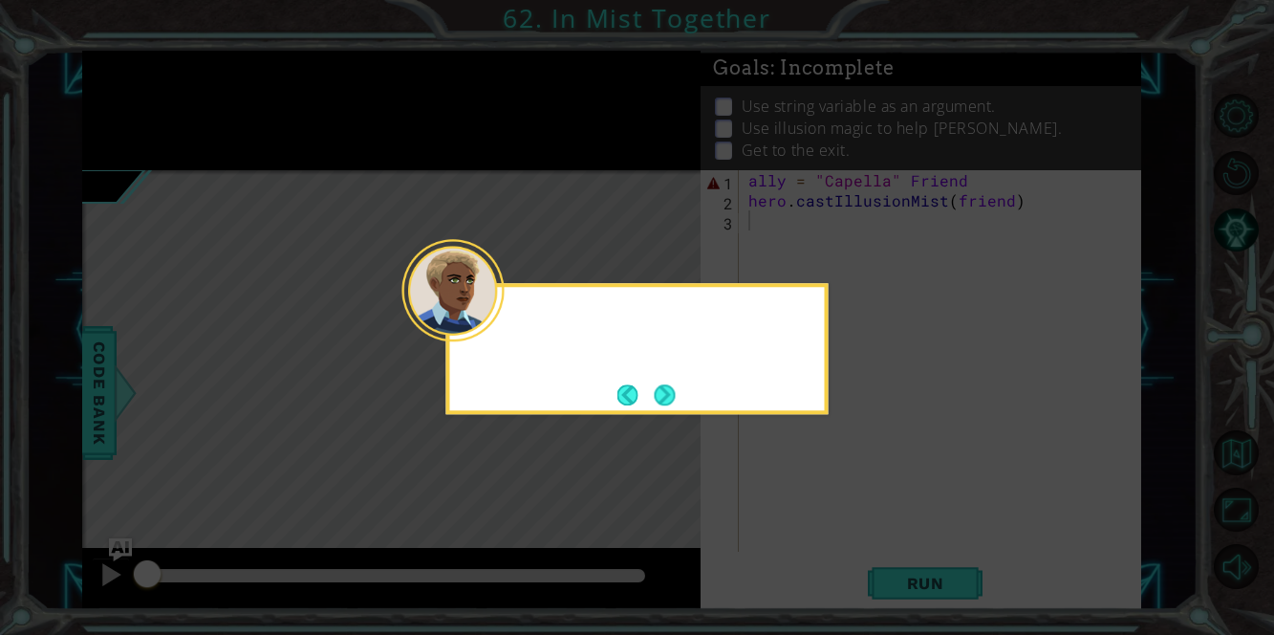
click at [664, 387] on button "Next" at bounding box center [664, 394] width 21 height 21
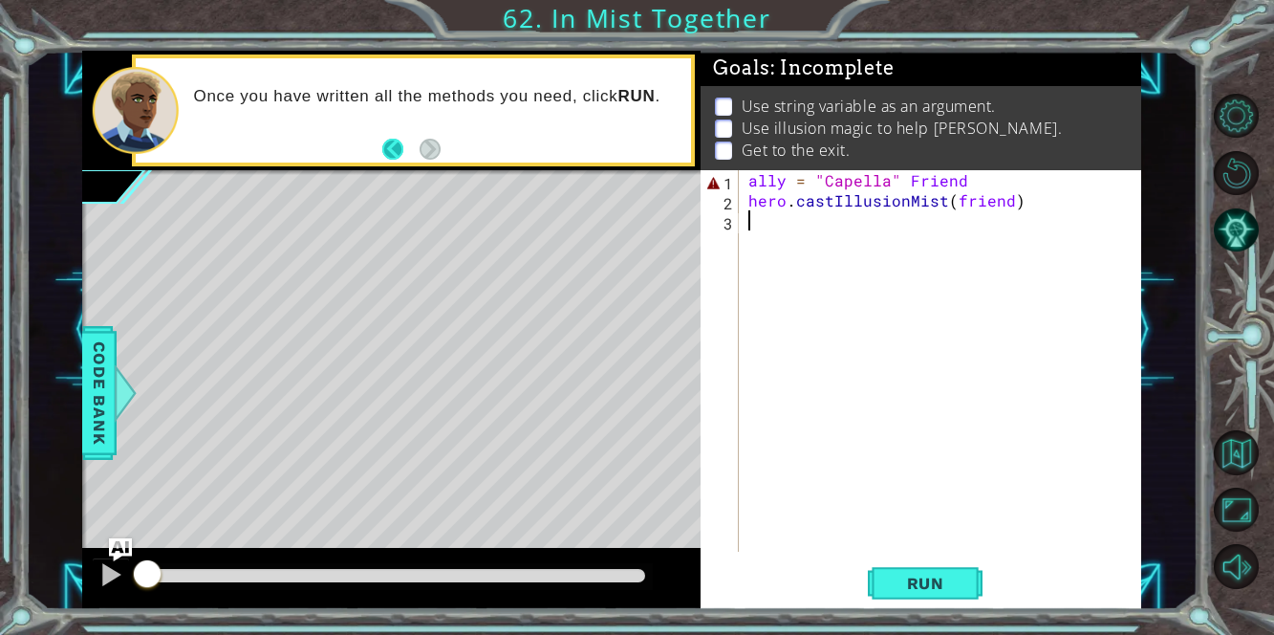
click at [388, 145] on button "Back" at bounding box center [400, 149] width 37 height 21
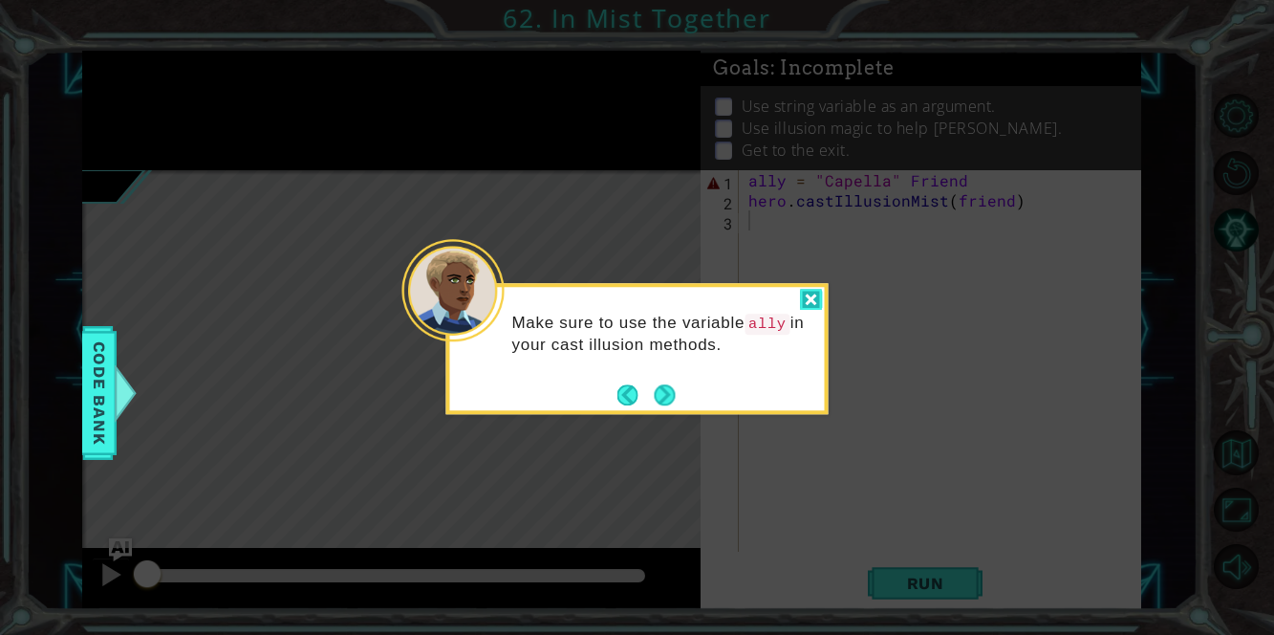
click at [814, 296] on div at bounding box center [811, 300] width 23 height 22
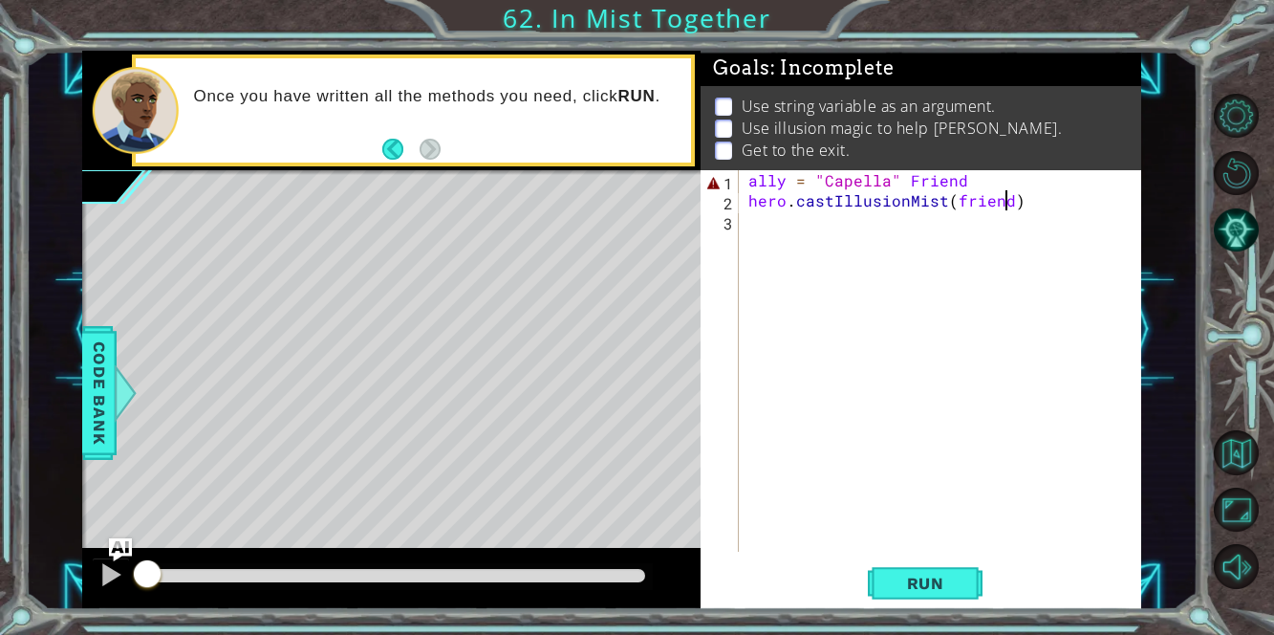
click at [1003, 202] on div "ally = "Capella" Friend hero . castIllusionMist ( friend )" at bounding box center [944, 380] width 401 height 421
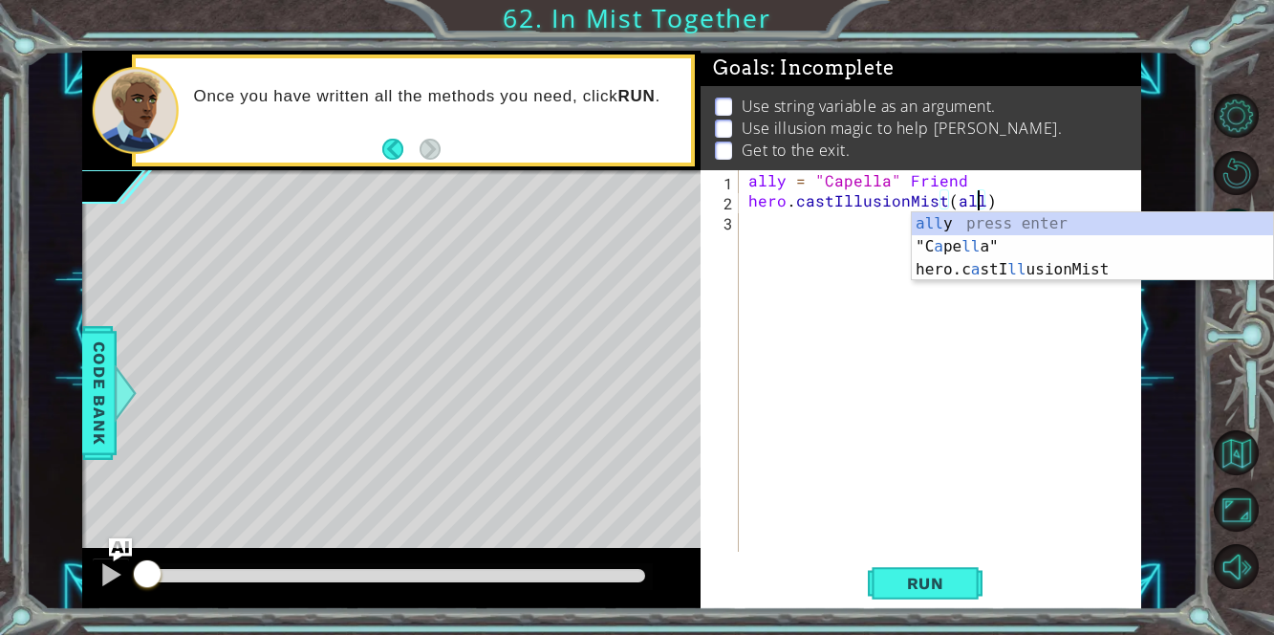
scroll to position [0, 14]
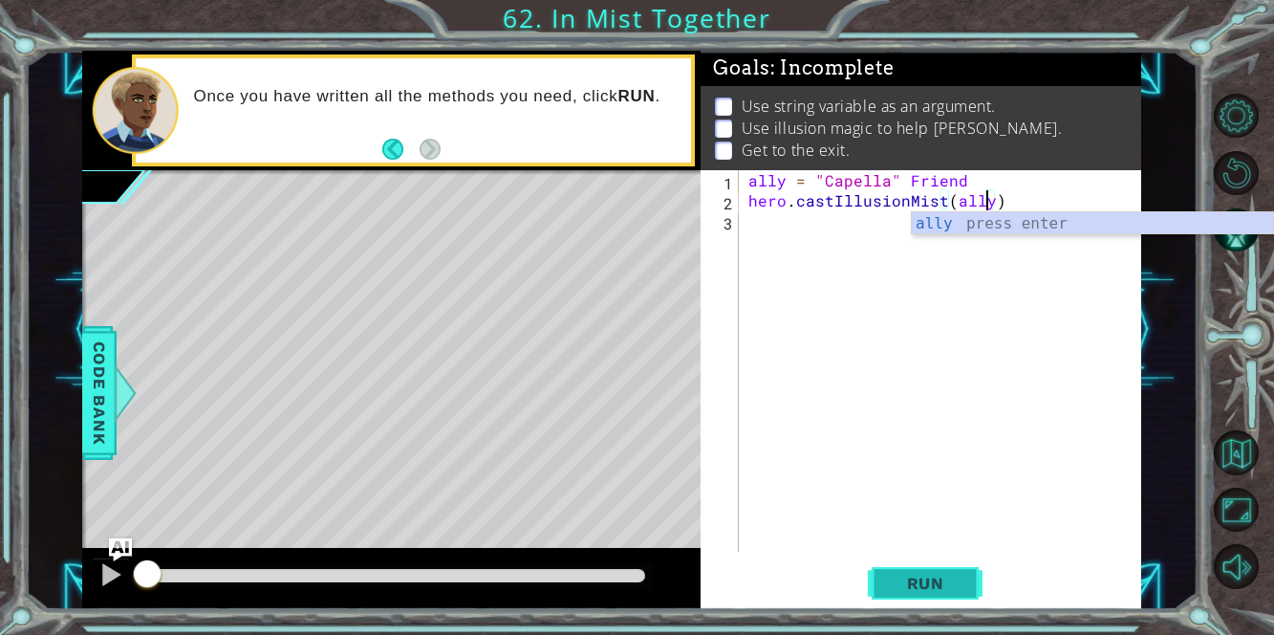
click at [900, 572] on button "Run" at bounding box center [925, 583] width 115 height 44
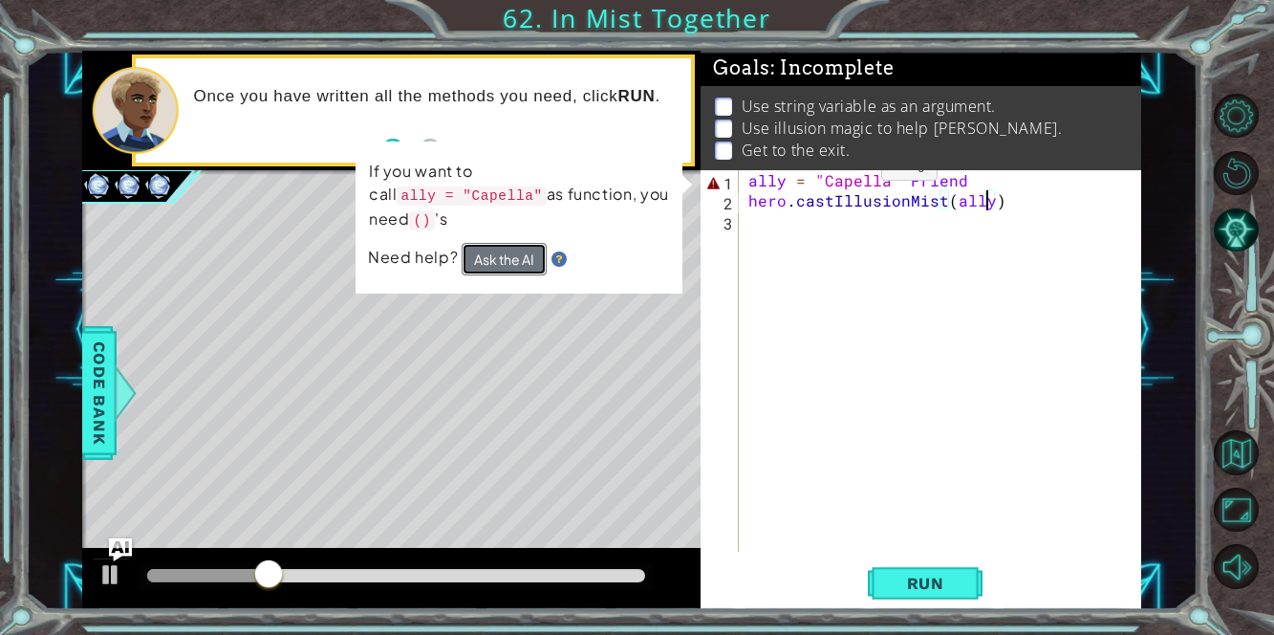
click at [525, 247] on button "Ask the AI" at bounding box center [504, 259] width 85 height 32
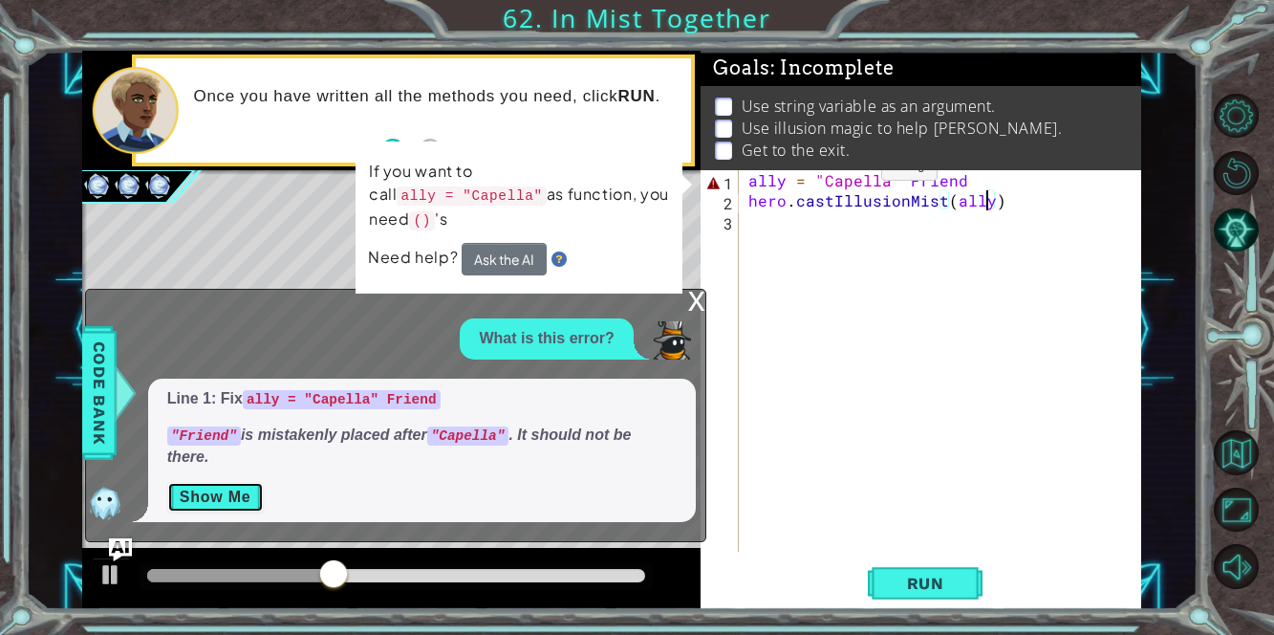
click at [236, 490] on button "Show Me" at bounding box center [215, 497] width 97 height 31
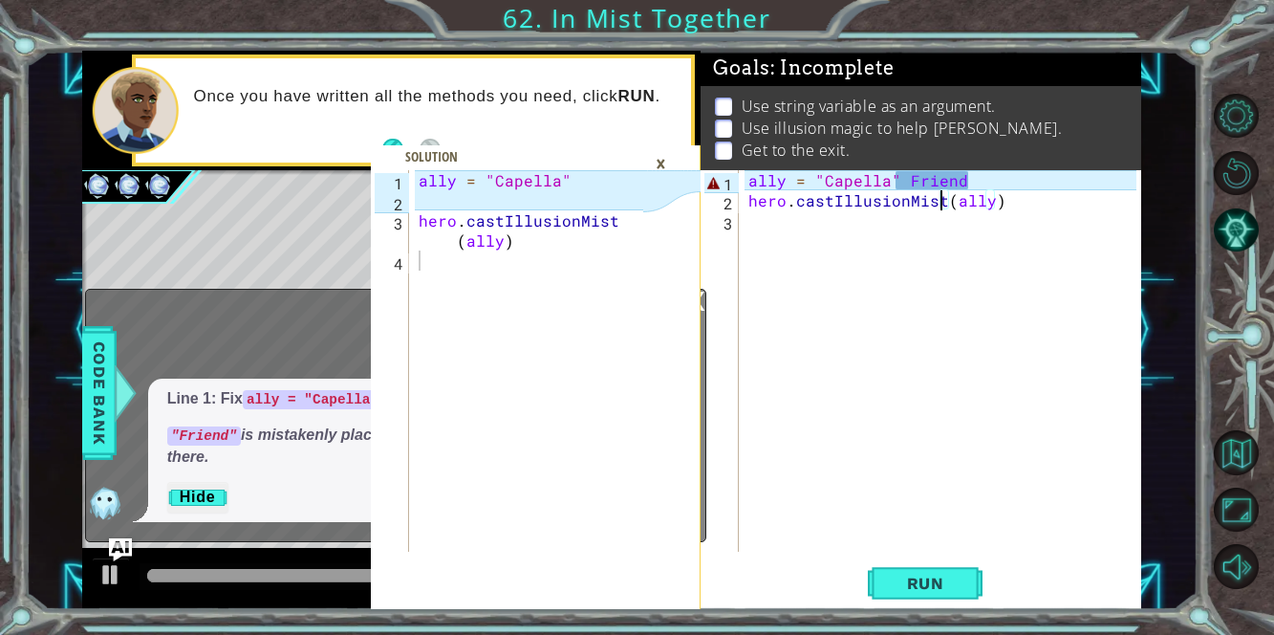
type textarea "(ally)"
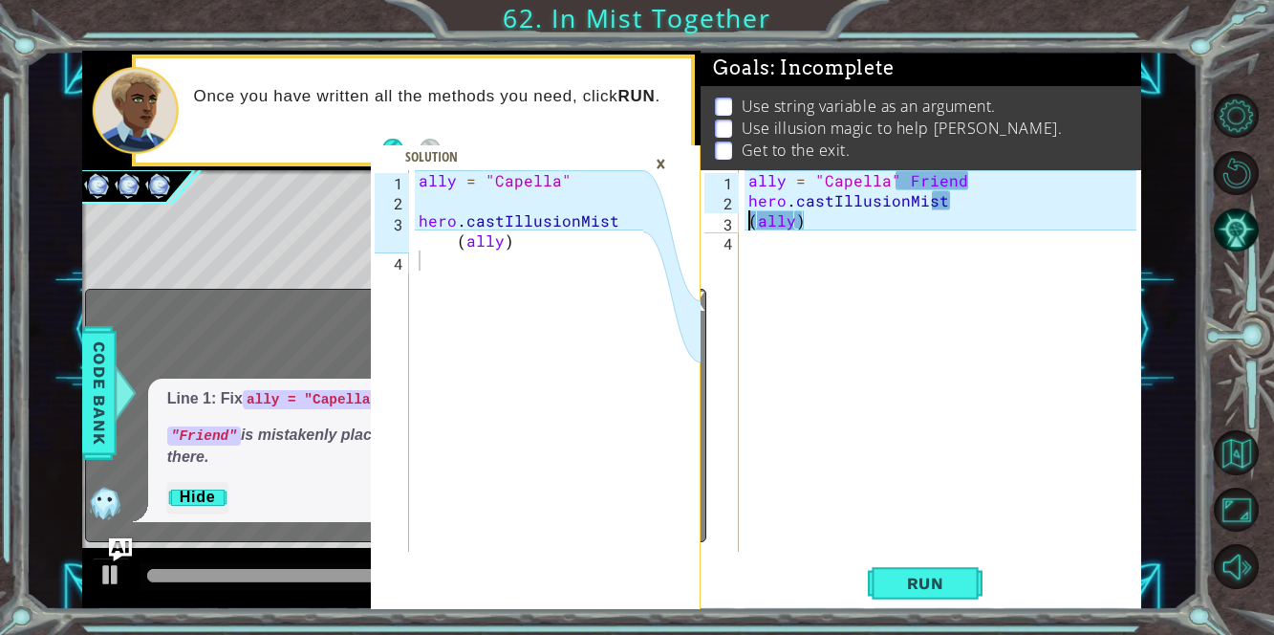
scroll to position [0, 2]
click at [943, 571] on button "Run" at bounding box center [925, 583] width 115 height 44
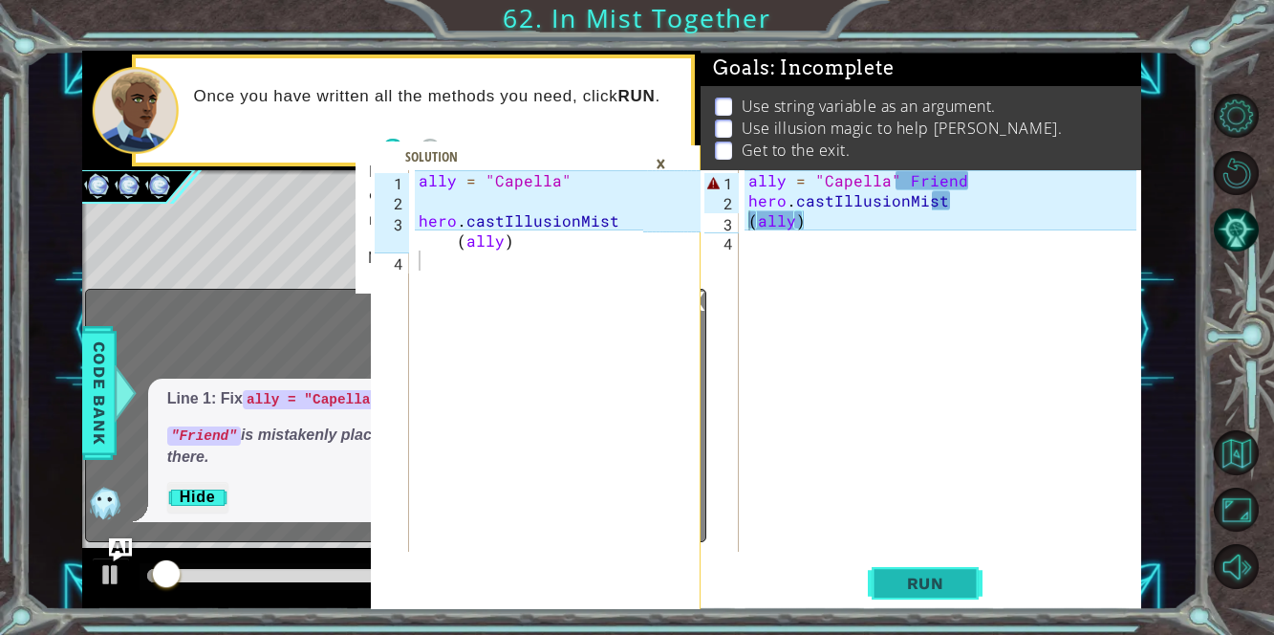
click at [941, 578] on span "Run" at bounding box center [925, 582] width 75 height 19
click at [1054, 268] on div "ally = "Capella" Friend hero . castIllusionMist ( ally )" at bounding box center [944, 380] width 401 height 421
click at [784, 185] on div "ally = "Capella" Friend hero . castIllusionMist ( ally )" at bounding box center [944, 380] width 401 height 421
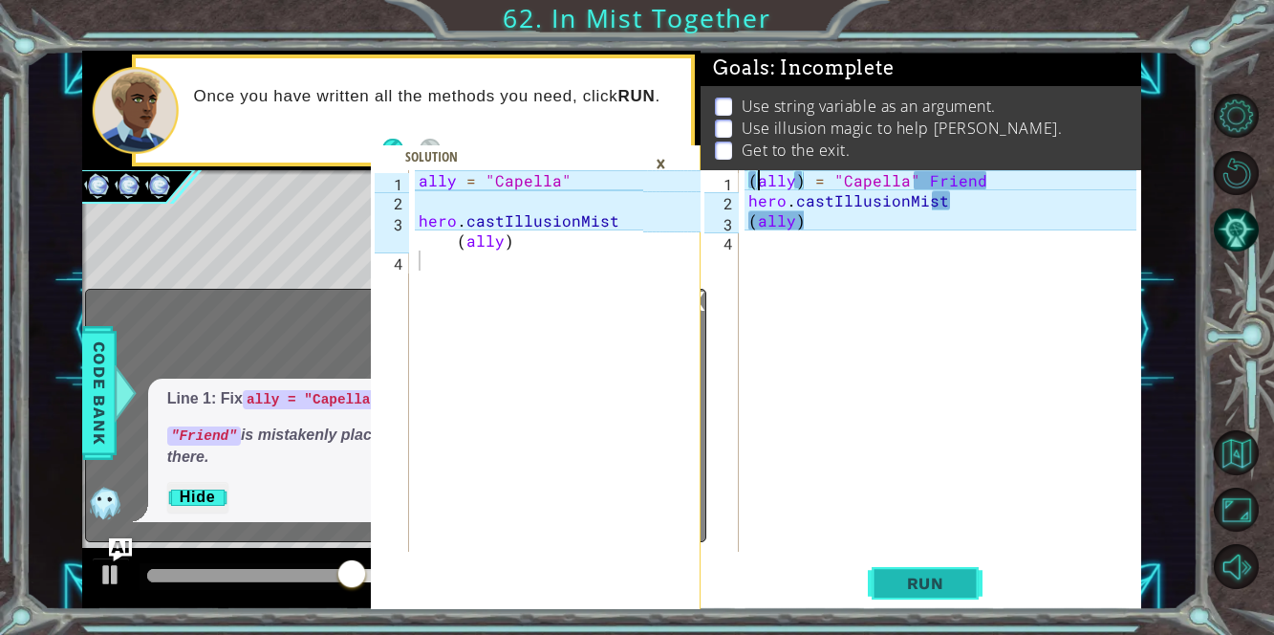
type textarea "(ally) = "Capella" Friend"
click at [939, 580] on span "Run" at bounding box center [925, 582] width 75 height 19
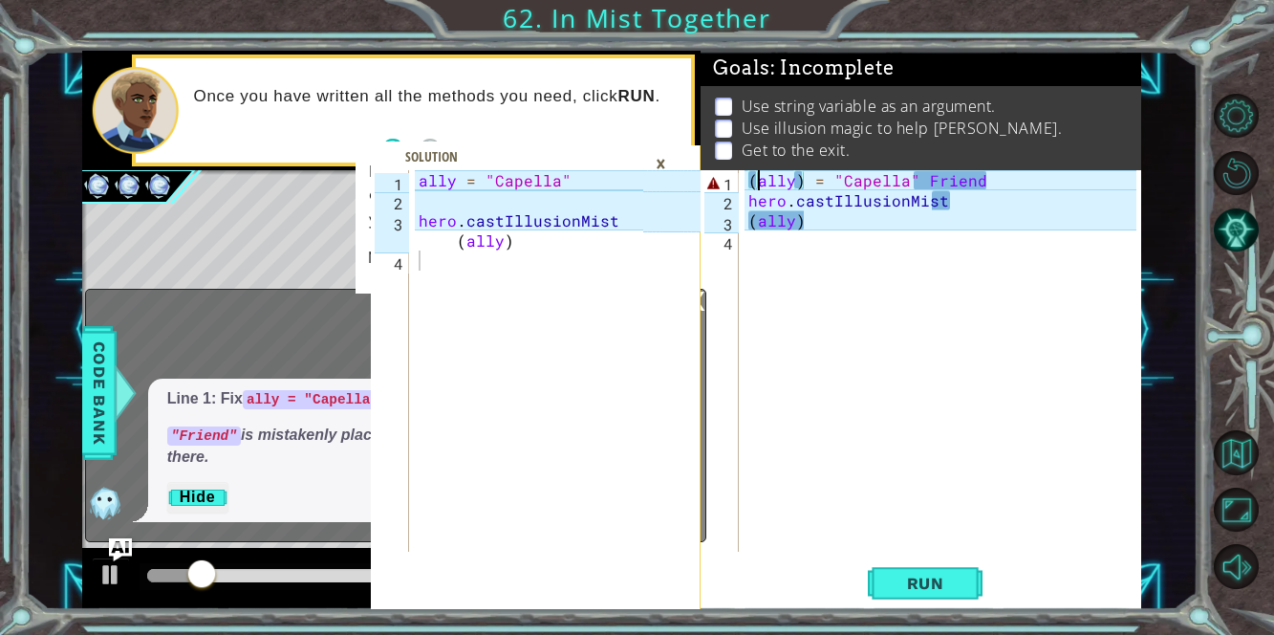
click at [658, 160] on div "×" at bounding box center [661, 163] width 30 height 32
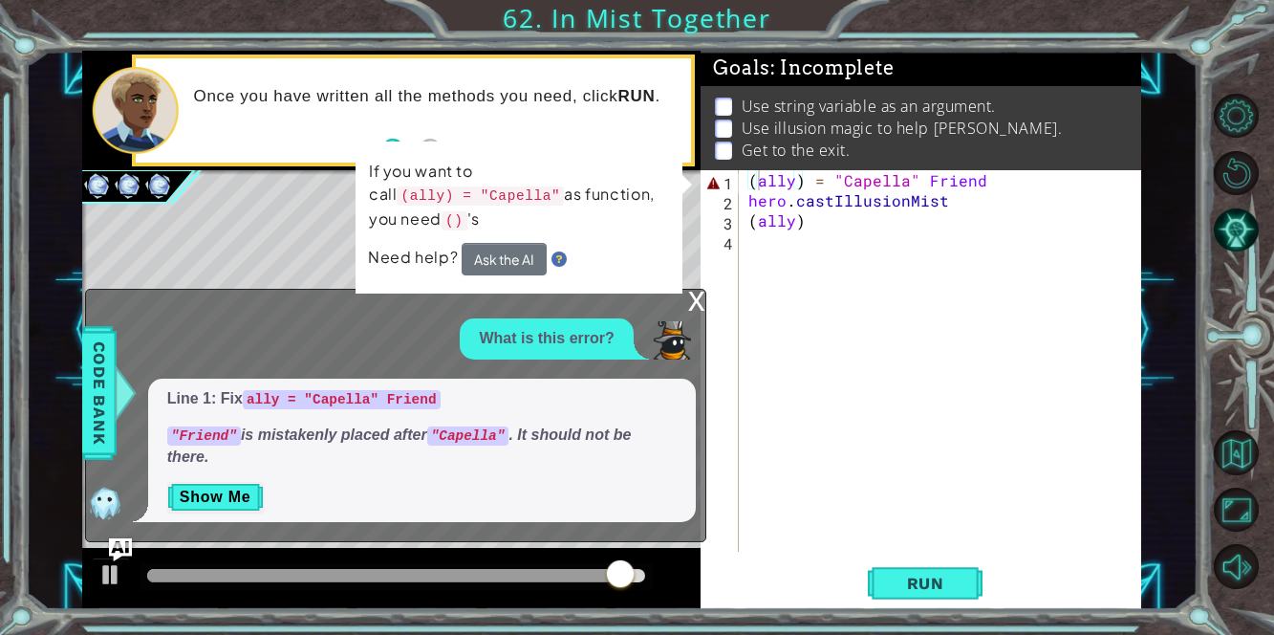
click at [691, 301] on div "x" at bounding box center [696, 299] width 17 height 19
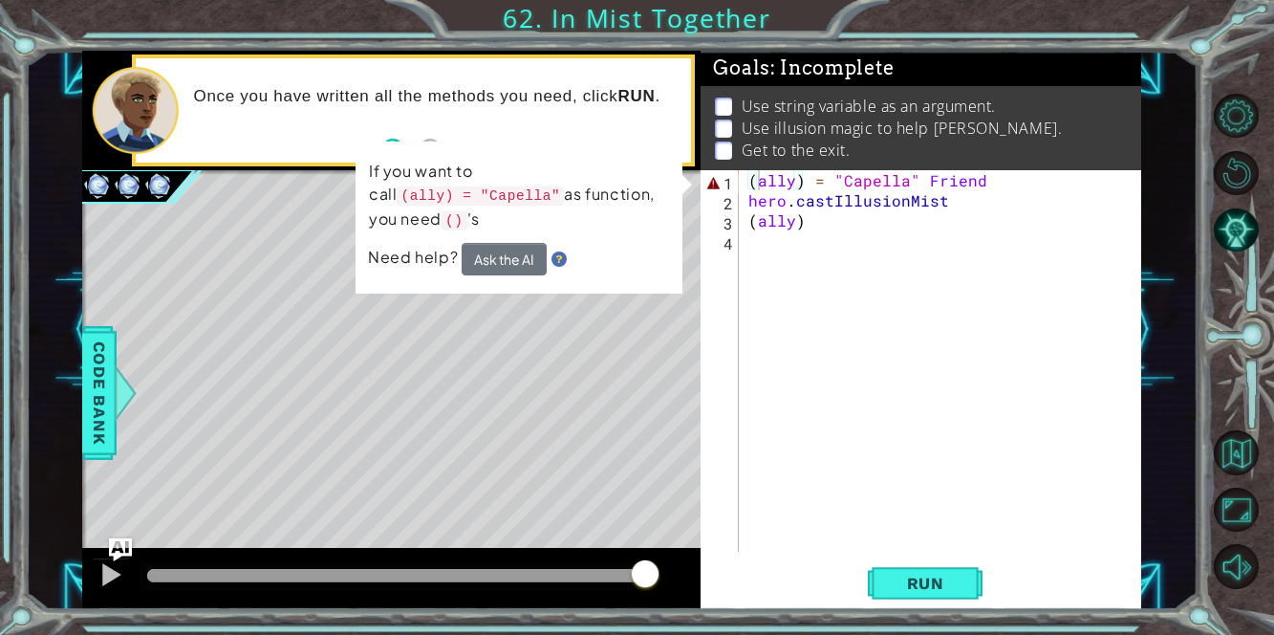
click at [906, 386] on div "( ally ) = "Capella" Friend hero . castIllusionMist ( ally )" at bounding box center [944, 380] width 401 height 421
